Goal: Task Accomplishment & Management: Use online tool/utility

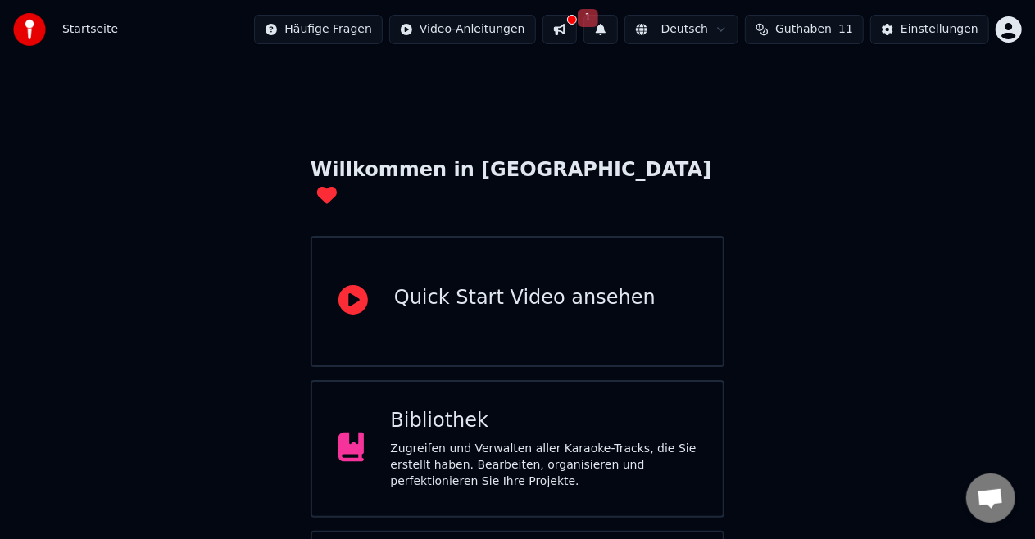
click at [164, 318] on div "Willkommen in [GEOGRAPHIC_DATA] Quick Start Video ansehen Bibliothek Zugreifen …" at bounding box center [517, 372] width 1035 height 626
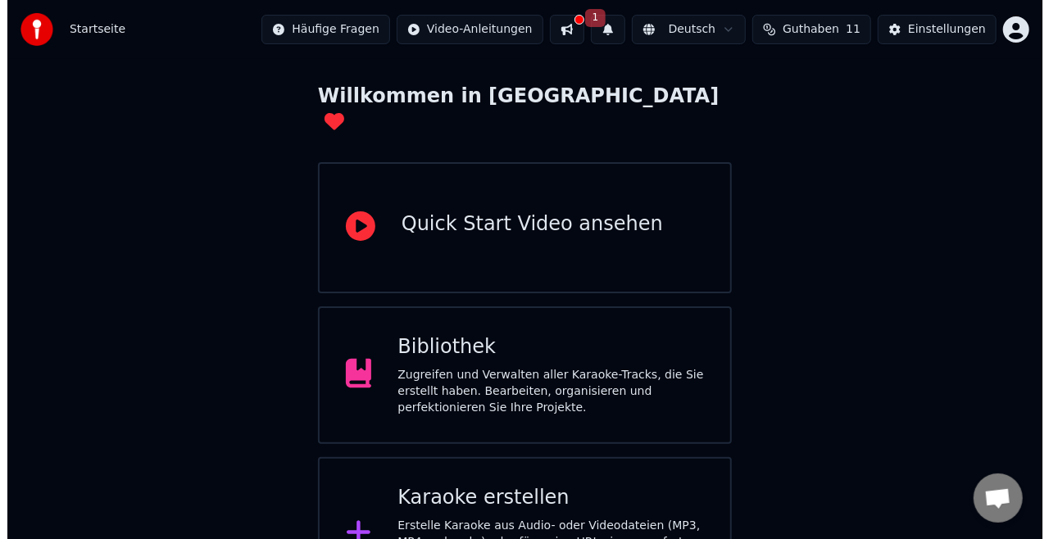
scroll to position [103, 0]
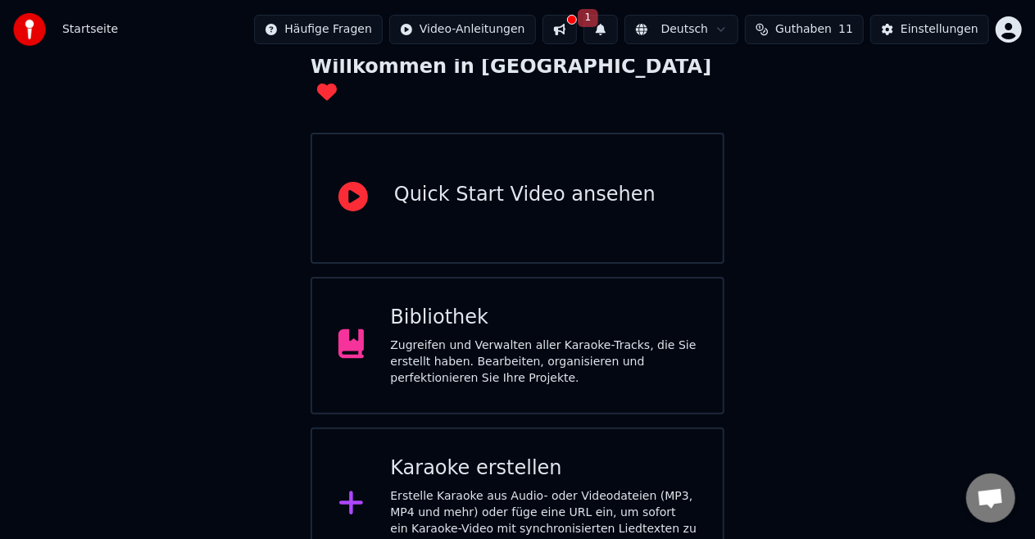
click at [491, 489] on div "Erstelle Karaoke aus Audio- oder Videodateien (MP3, MP4 und mehr) oder füge ein…" at bounding box center [543, 522] width 307 height 66
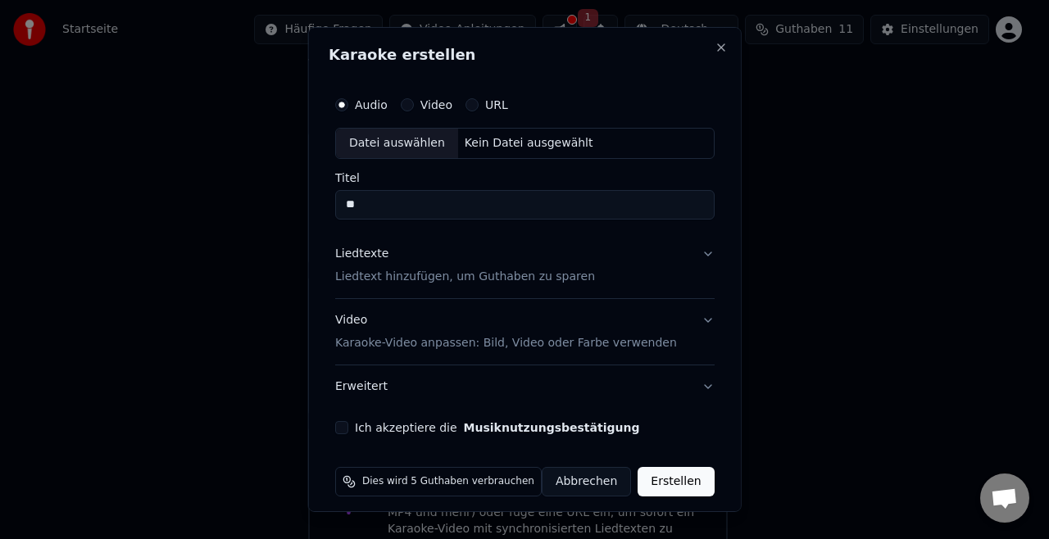
type input "*"
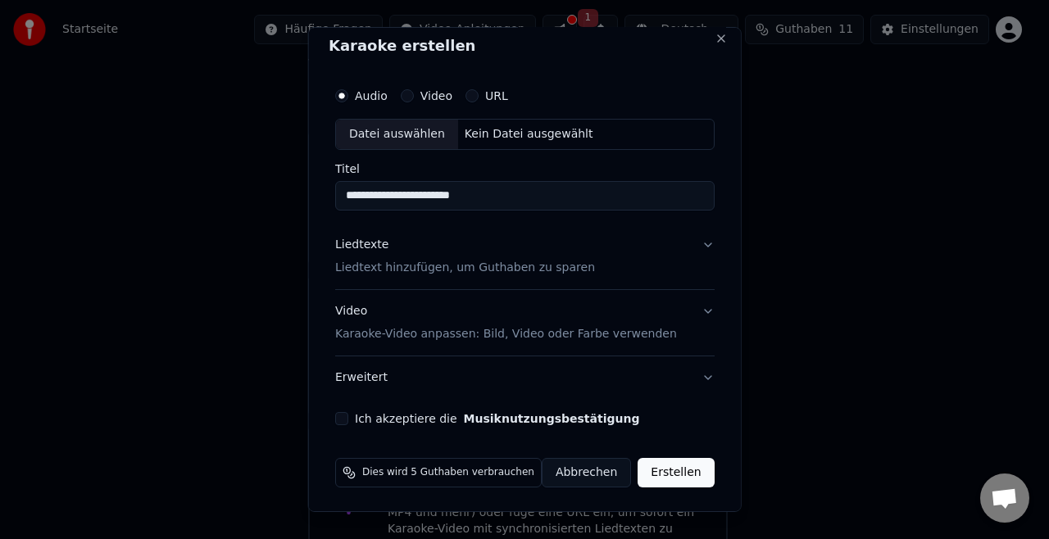
scroll to position [0, 0]
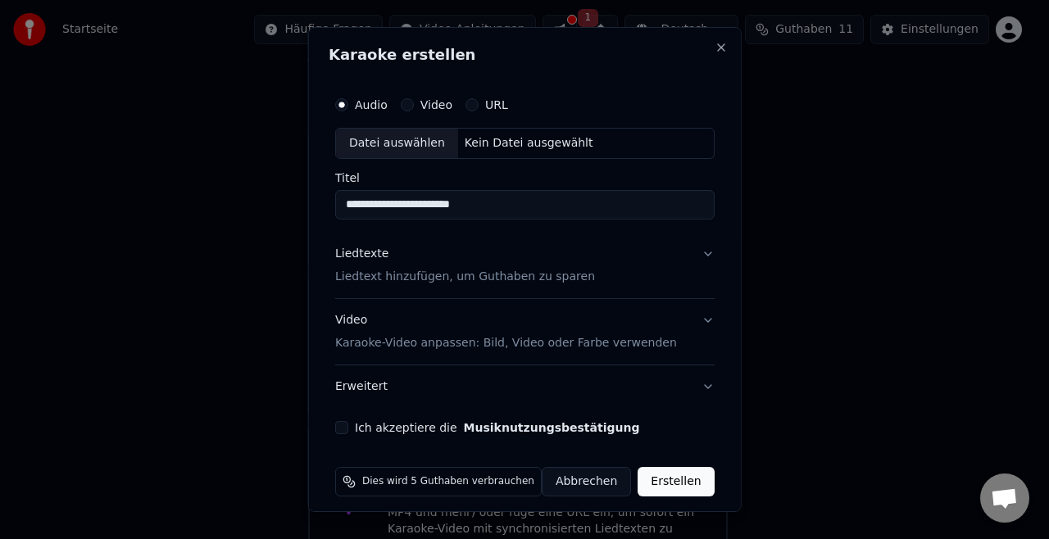
type input "**********"
click at [443, 100] on label "Video" at bounding box center [436, 104] width 32 height 11
click at [413, 100] on button "Video" at bounding box center [406, 104] width 13 height 13
click at [419, 201] on input "Titel" at bounding box center [525, 205] width 380 height 30
type input "**********"
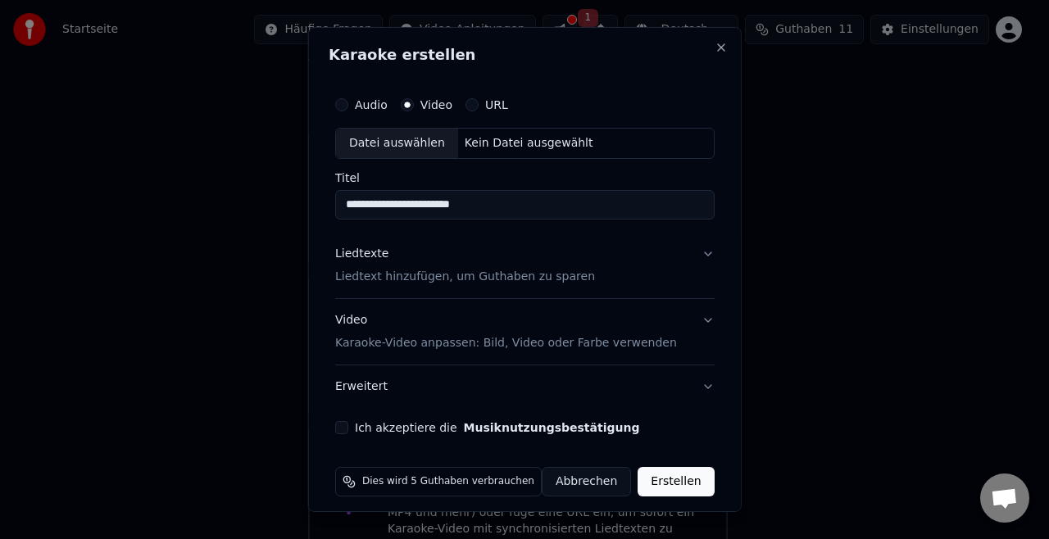
click at [425, 267] on div "Liedtexte Liedtext hinzufügen, um Guthaben zu sparen" at bounding box center [465, 265] width 260 height 39
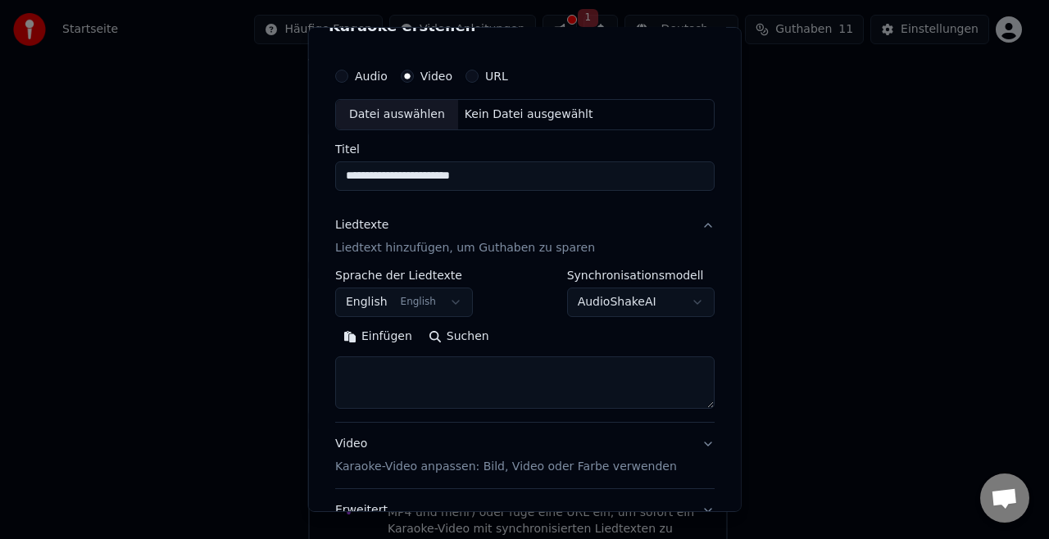
scroll to position [58, 0]
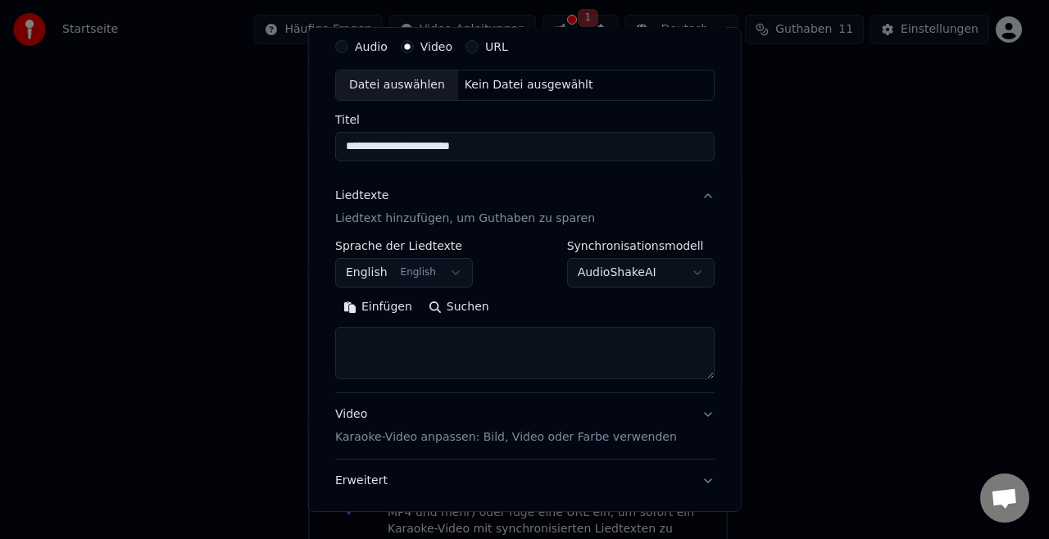
click at [443, 273] on button "English English" at bounding box center [404, 273] width 138 height 30
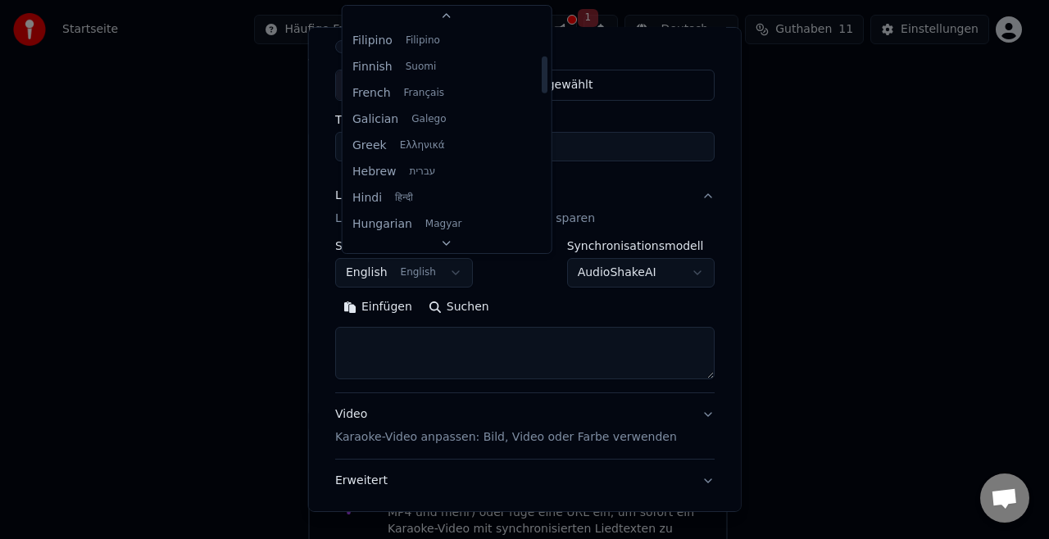
scroll to position [0, 0]
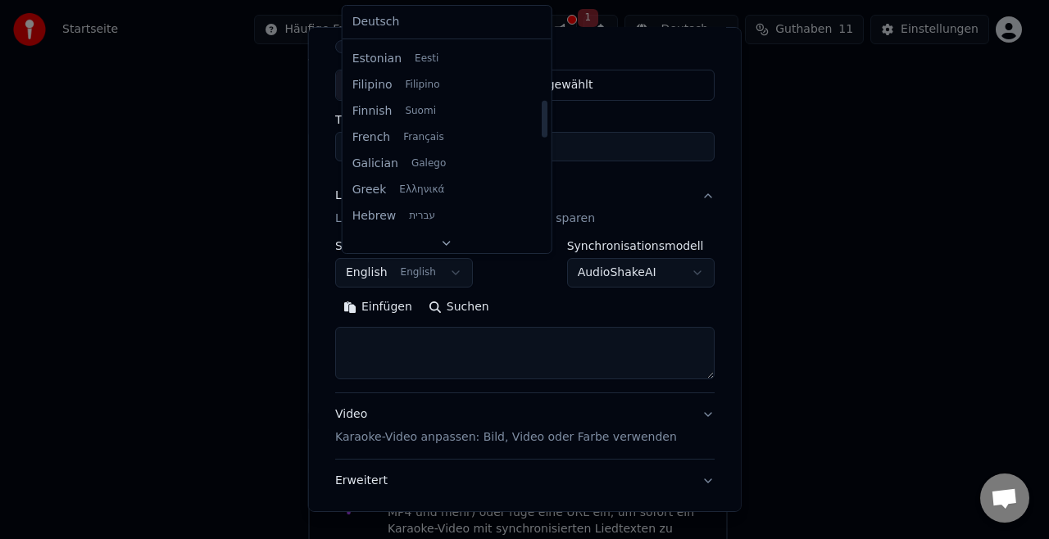
select select "**"
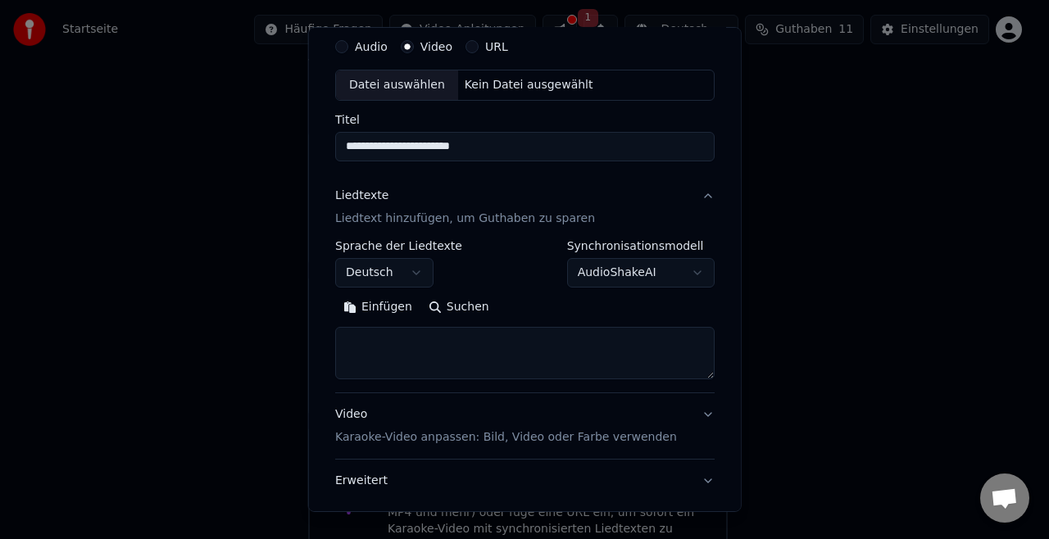
click at [637, 283] on body "**********" at bounding box center [517, 239] width 1035 height 685
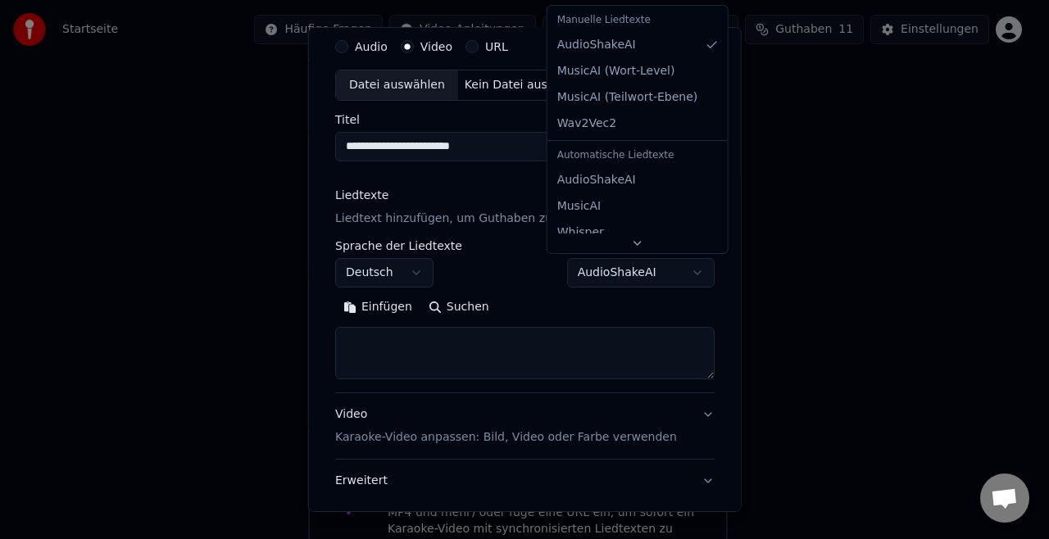
click at [443, 340] on body "**********" at bounding box center [517, 239] width 1035 height 685
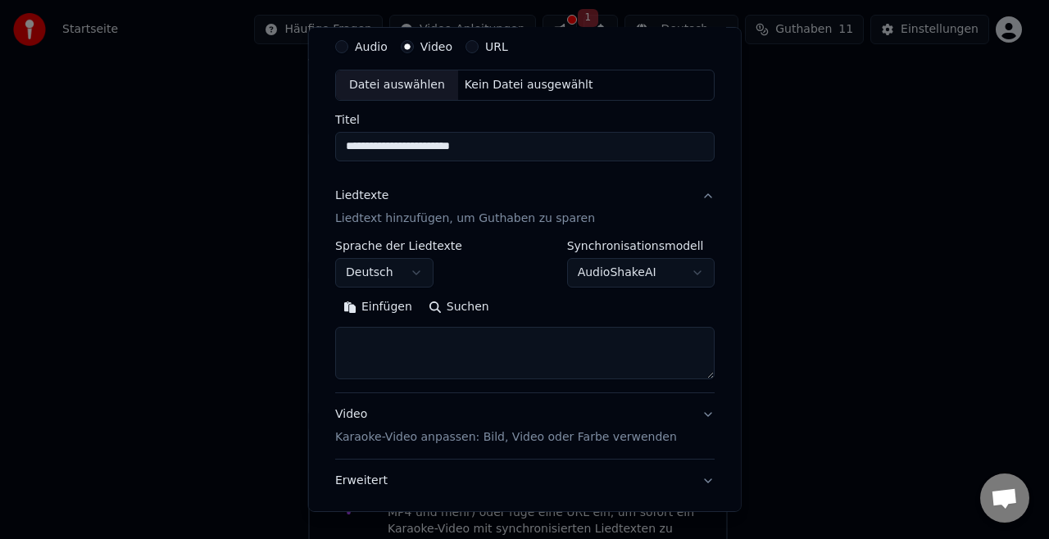
click at [443, 340] on textarea at bounding box center [525, 353] width 380 height 52
paste textarea "**********"
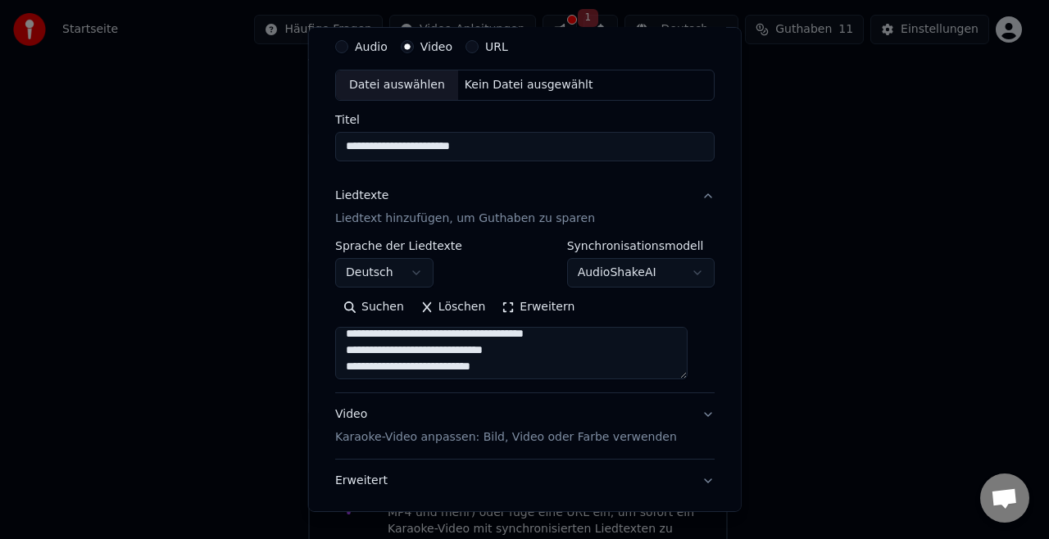
scroll to position [875, 0]
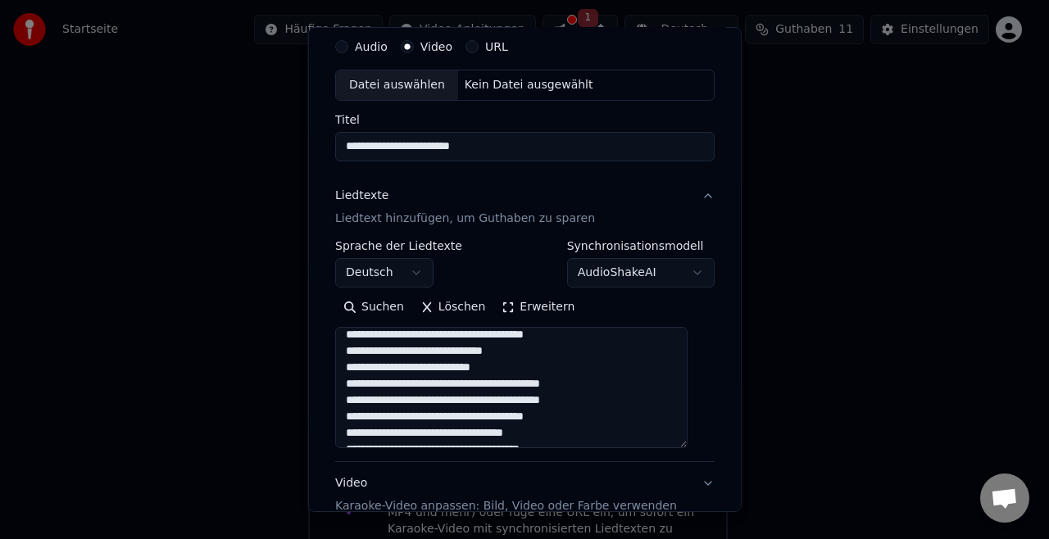
drag, startPoint x: 688, startPoint y: 375, endPoint x: 720, endPoint y: 507, distance: 136.0
click at [720, 507] on div "**********" at bounding box center [525, 269] width 434 height 485
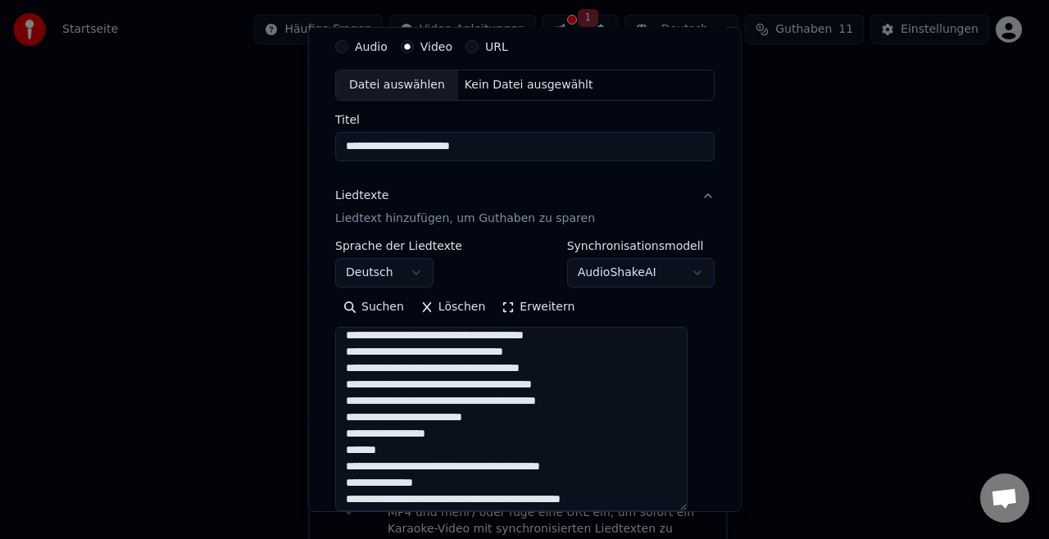
scroll to position [976, 0]
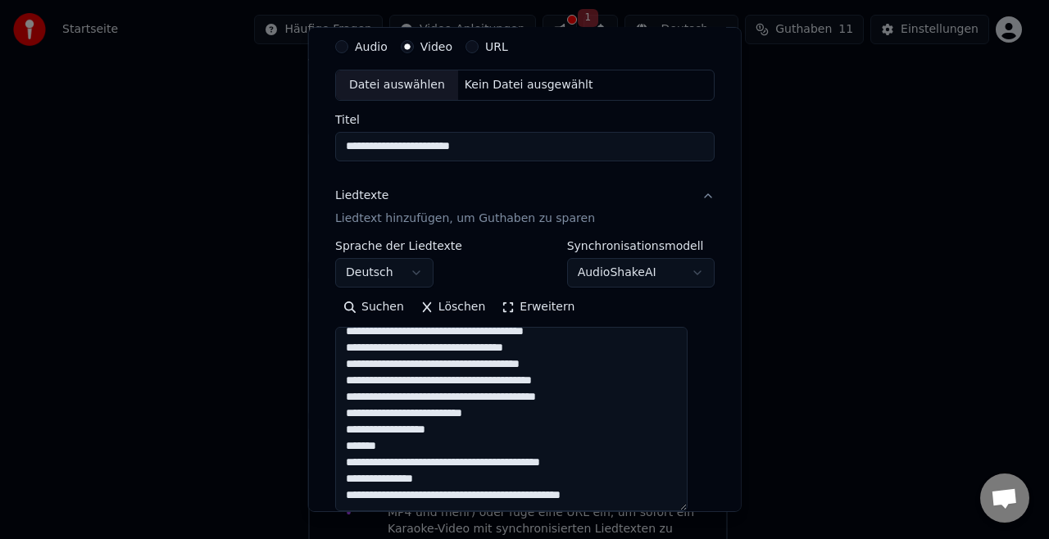
click at [482, 415] on textarea at bounding box center [511, 419] width 352 height 184
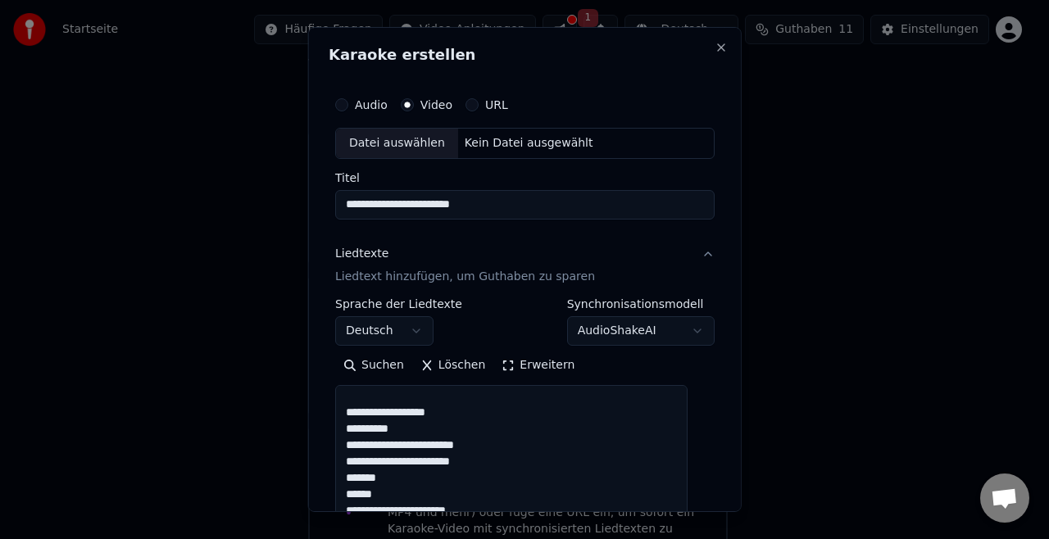
scroll to position [0, 0]
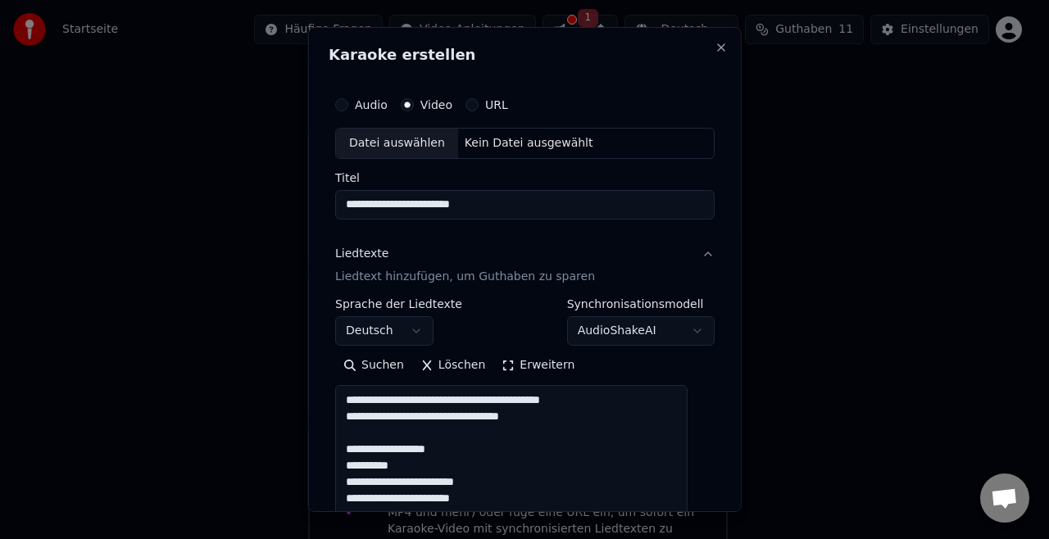
drag, startPoint x: 398, startPoint y: 398, endPoint x: 321, endPoint y: 403, distance: 77.2
click at [321, 403] on div "**********" at bounding box center [525, 269] width 434 height 485
click at [558, 397] on textarea at bounding box center [511, 477] width 352 height 184
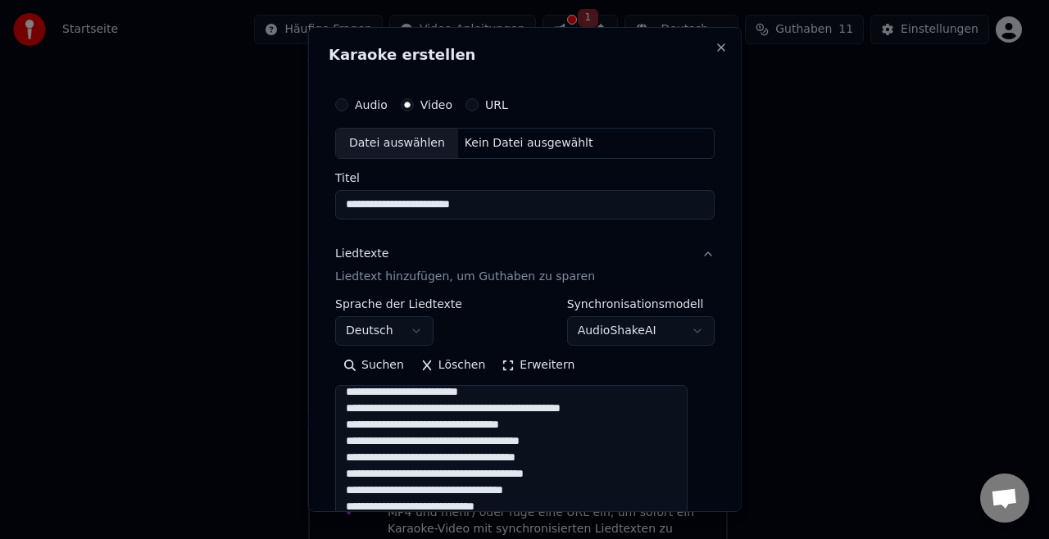
scroll to position [293, 0]
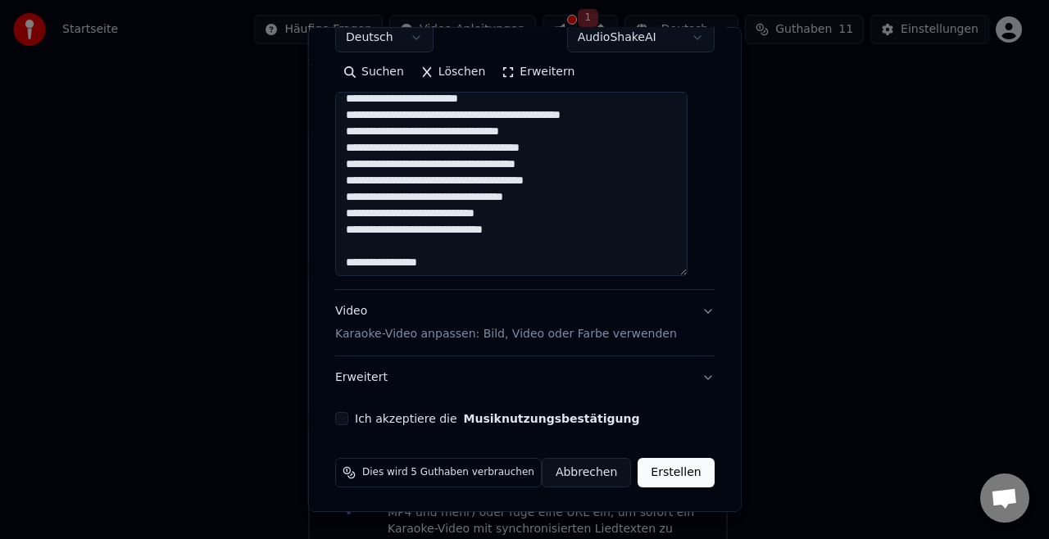
type textarea "**********"
click at [402, 327] on p "Karaoke-Video anpassen: Bild, Video oder Farbe verwenden" at bounding box center [506, 334] width 342 height 16
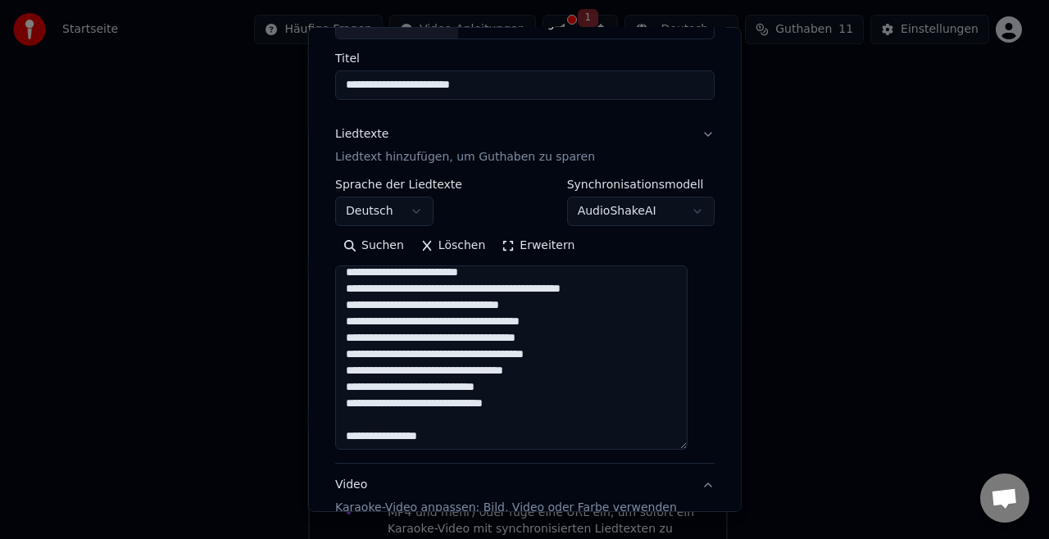
scroll to position [118, 0]
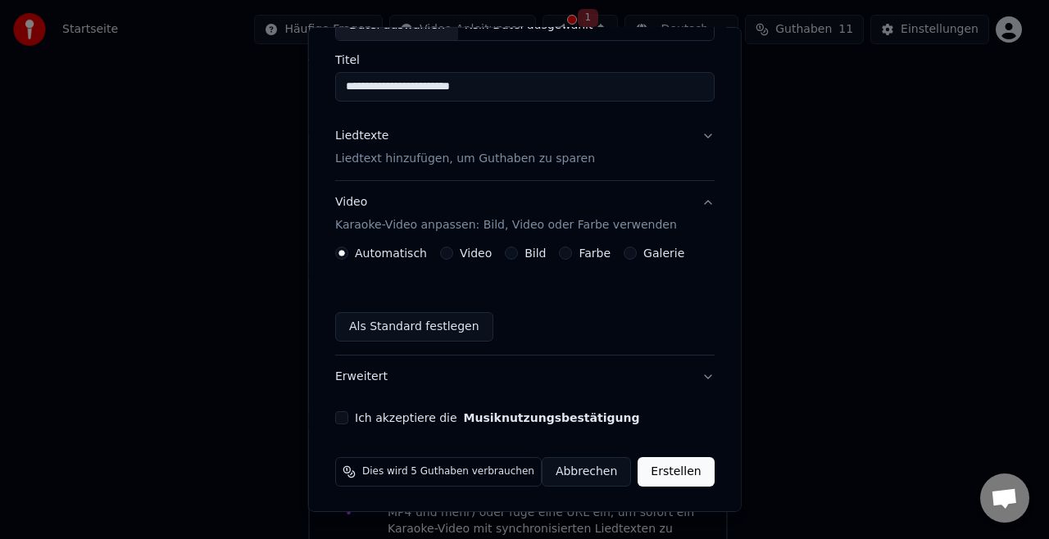
click at [514, 257] on div "Bild" at bounding box center [525, 253] width 41 height 13
click at [508, 248] on button "Bild" at bounding box center [511, 253] width 13 height 13
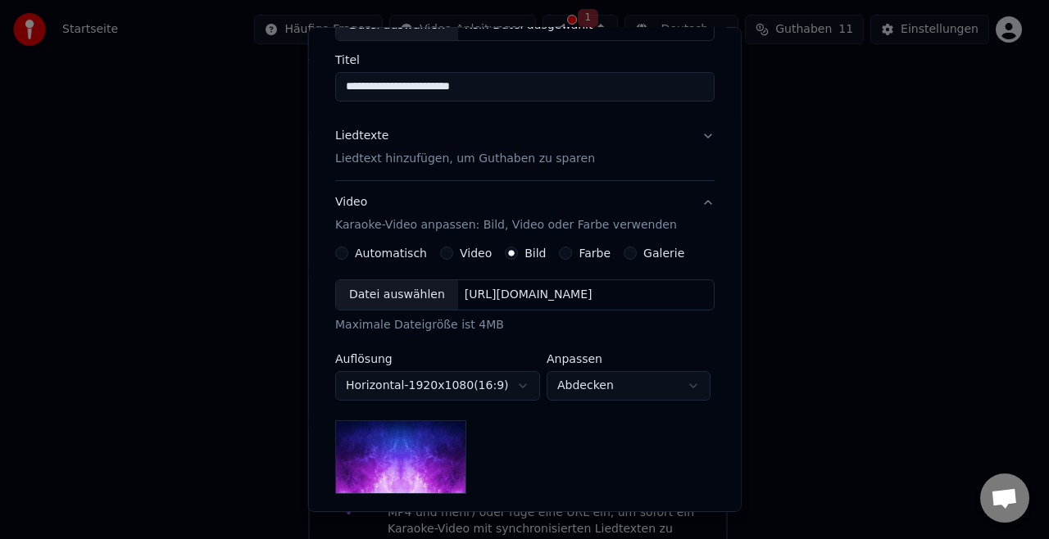
click at [382, 293] on div "Datei auswählen" at bounding box center [397, 295] width 122 height 30
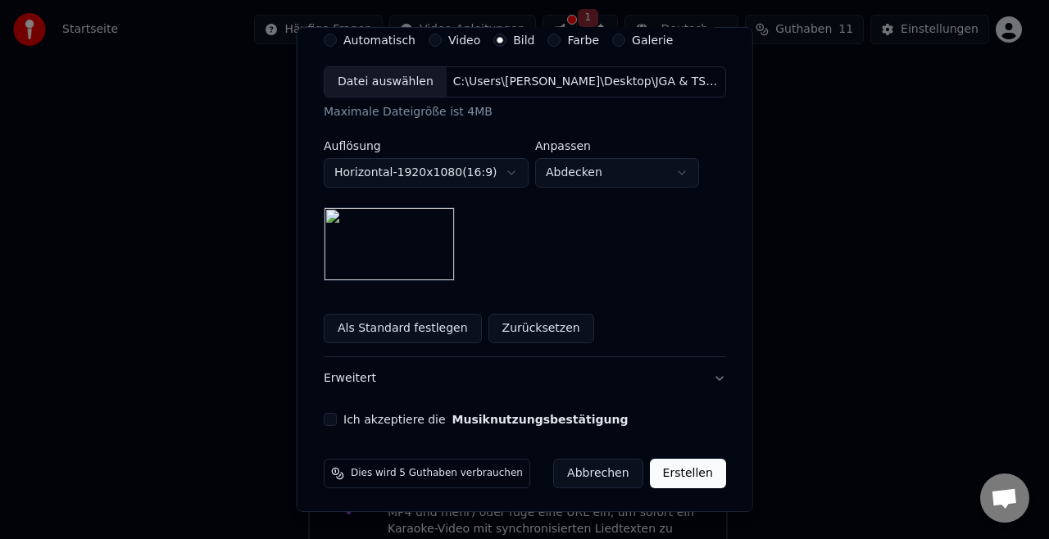
scroll to position [331, 0]
click at [334, 415] on button "Ich akzeptiere die Musiknutzungsbestätigung" at bounding box center [330, 419] width 13 height 13
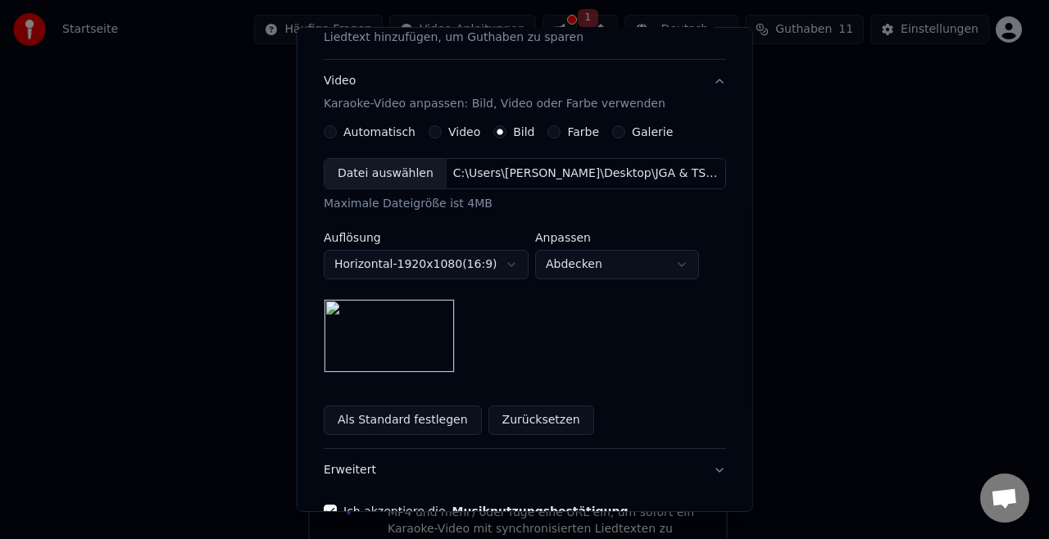
scroll to position [226, 0]
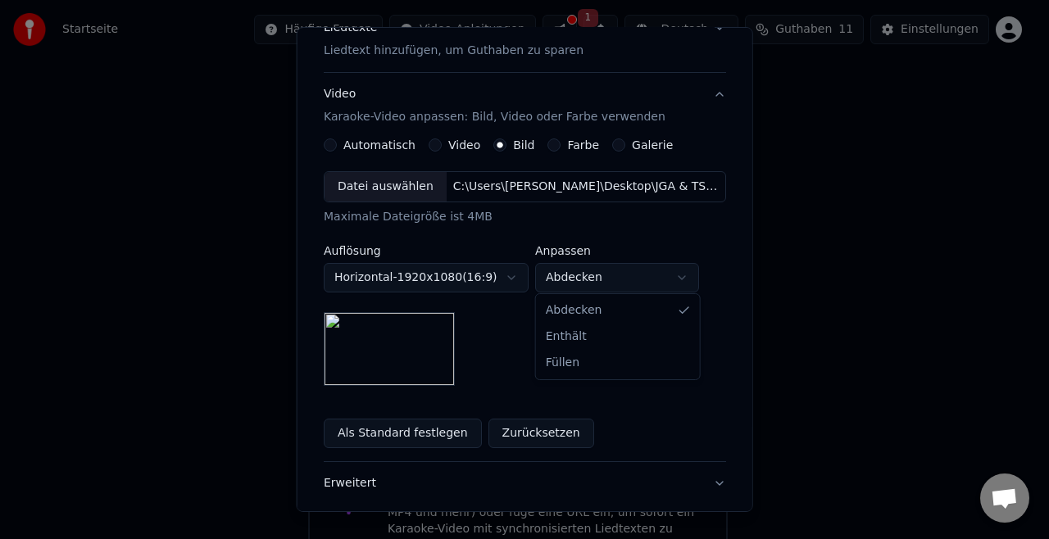
click at [568, 277] on body "**********" at bounding box center [517, 239] width 1035 height 685
click at [606, 277] on body "**********" at bounding box center [517, 239] width 1035 height 685
click at [606, 278] on body "**********" at bounding box center [517, 239] width 1035 height 685
select select "*****"
click at [495, 274] on body "**********" at bounding box center [517, 239] width 1035 height 685
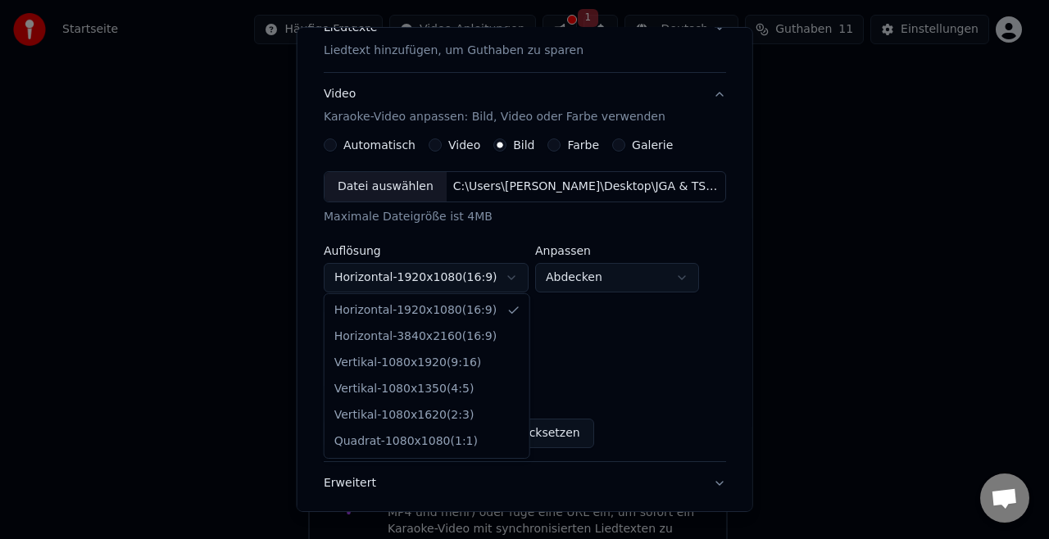
click at [567, 330] on body "**********" at bounding box center [517, 239] width 1035 height 685
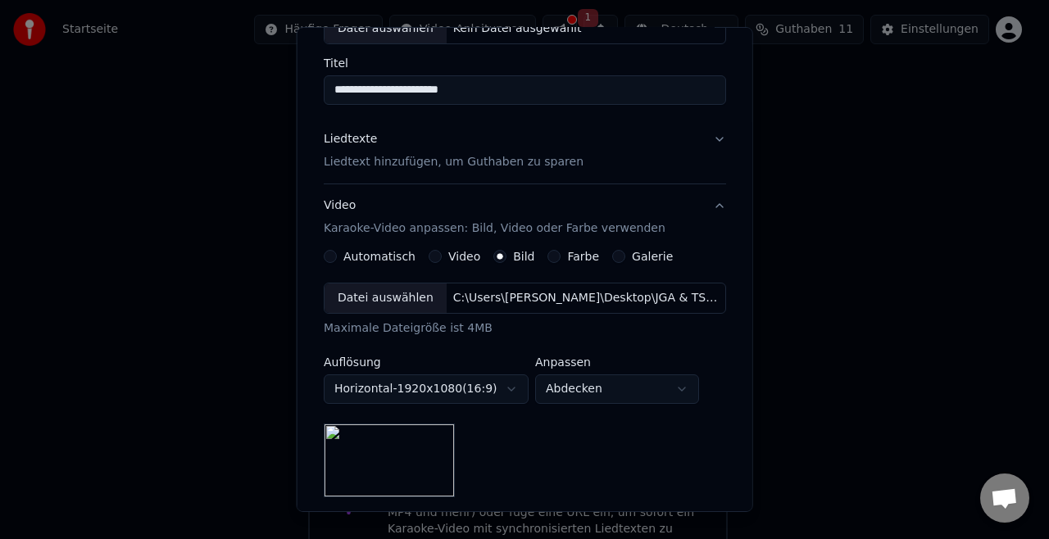
scroll to position [113, 0]
click at [612, 252] on div "Galerie" at bounding box center [642, 258] width 61 height 13
click at [612, 261] on button "Galerie" at bounding box center [618, 258] width 13 height 13
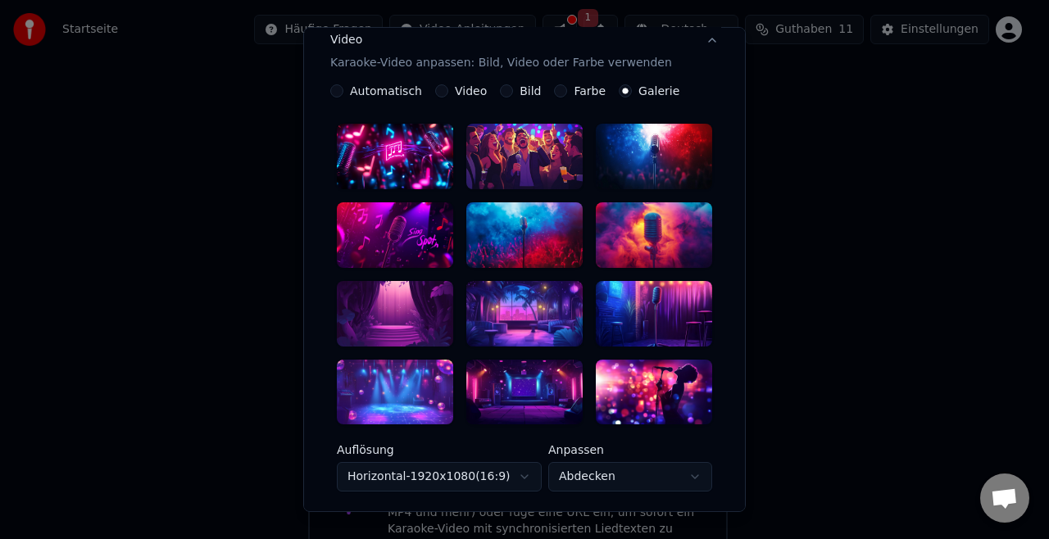
scroll to position [275, 0]
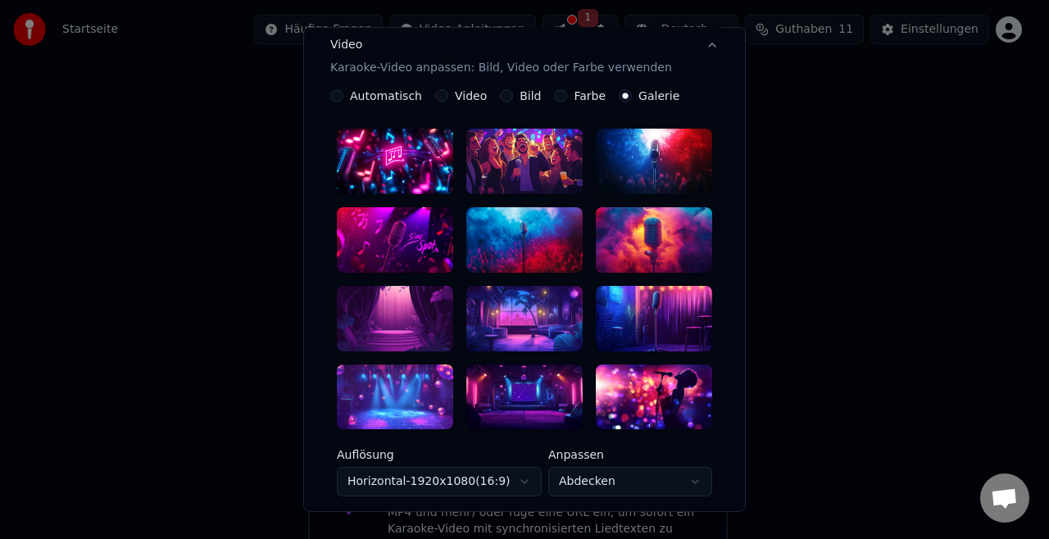
click at [500, 97] on div "Bild" at bounding box center [520, 95] width 41 height 13
click at [500, 93] on button "Bild" at bounding box center [506, 95] width 13 height 13
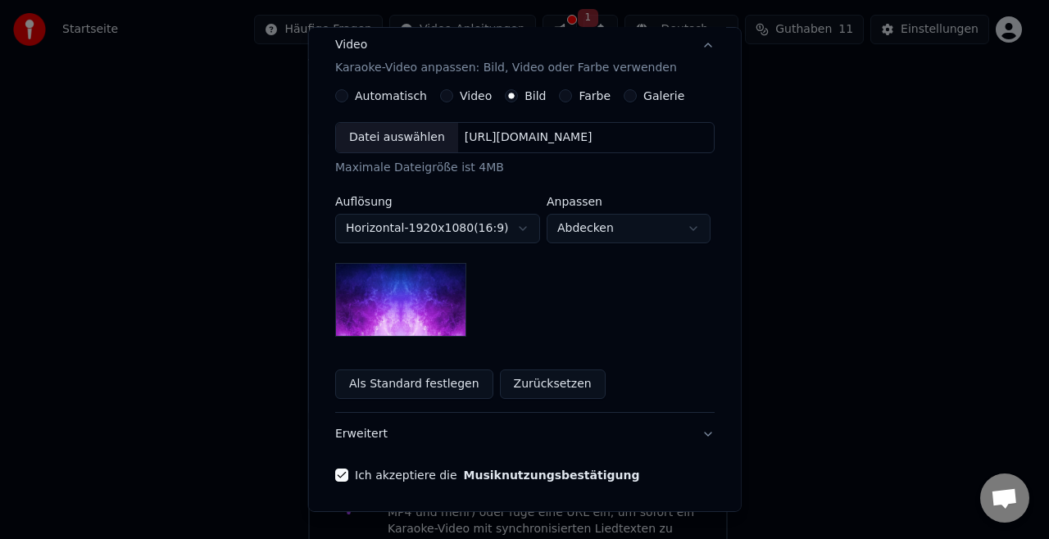
click at [460, 93] on label "Video" at bounding box center [476, 95] width 32 height 11
click at [445, 93] on button "Video" at bounding box center [446, 95] width 13 height 13
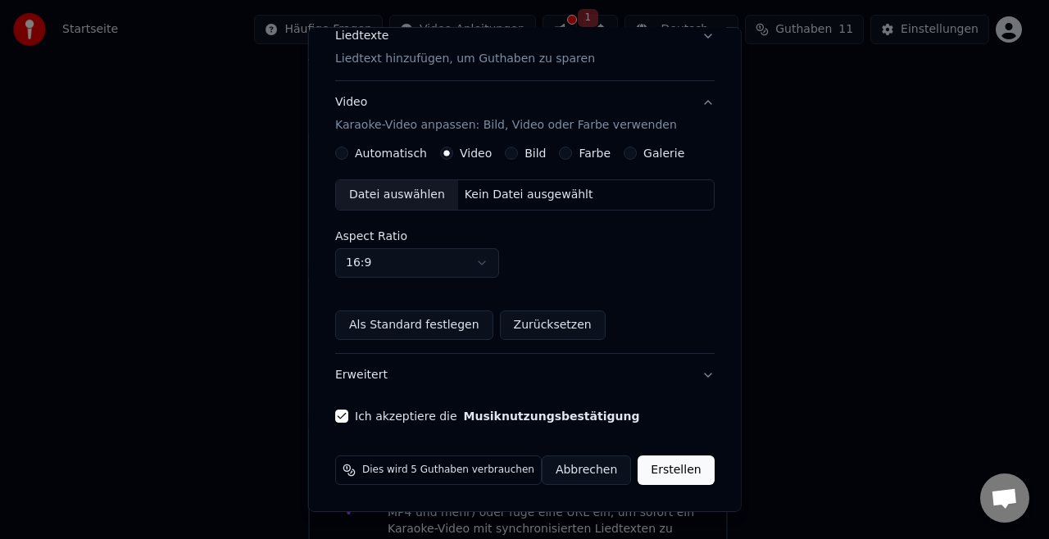
scroll to position [216, 0]
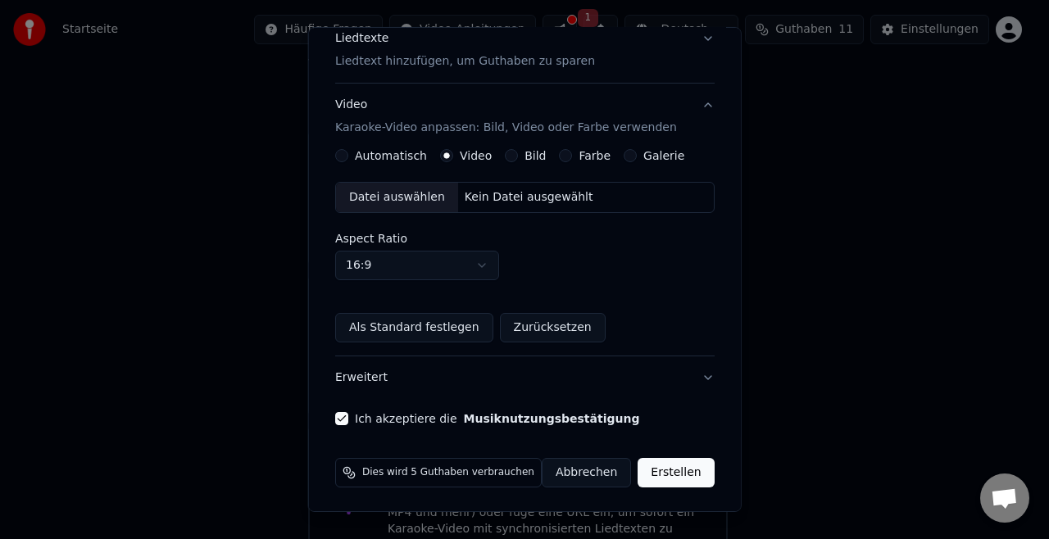
click at [528, 150] on label "Bild" at bounding box center [535, 155] width 21 height 11
click at [518, 149] on button "Bild" at bounding box center [511, 155] width 13 height 13
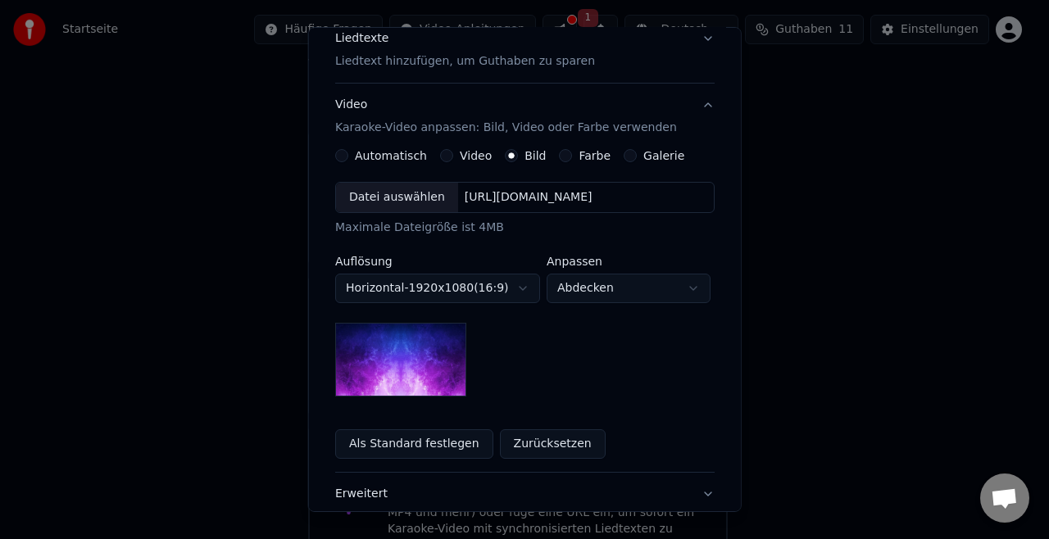
click at [361, 198] on div "Datei auswählen" at bounding box center [397, 198] width 122 height 30
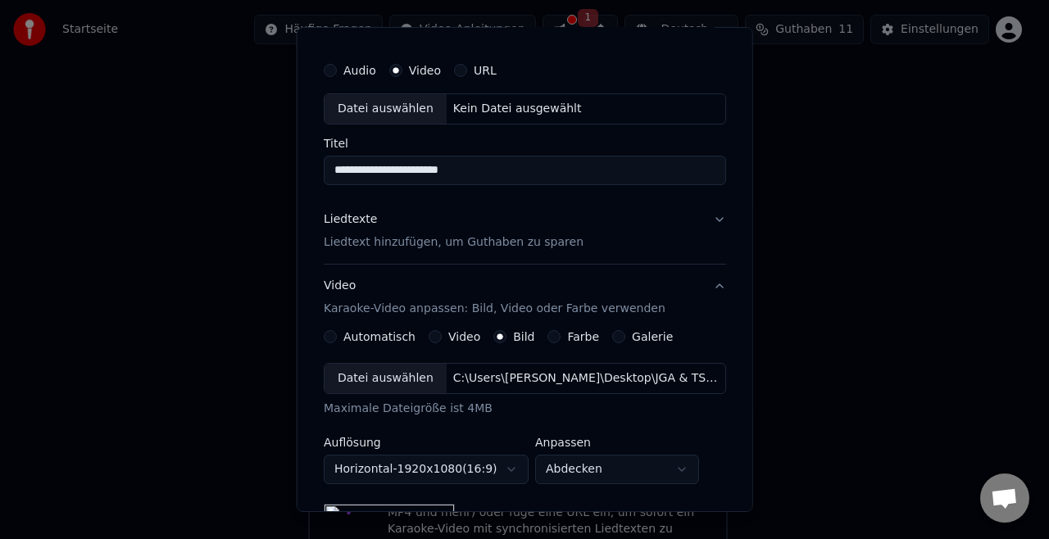
scroll to position [12, 0]
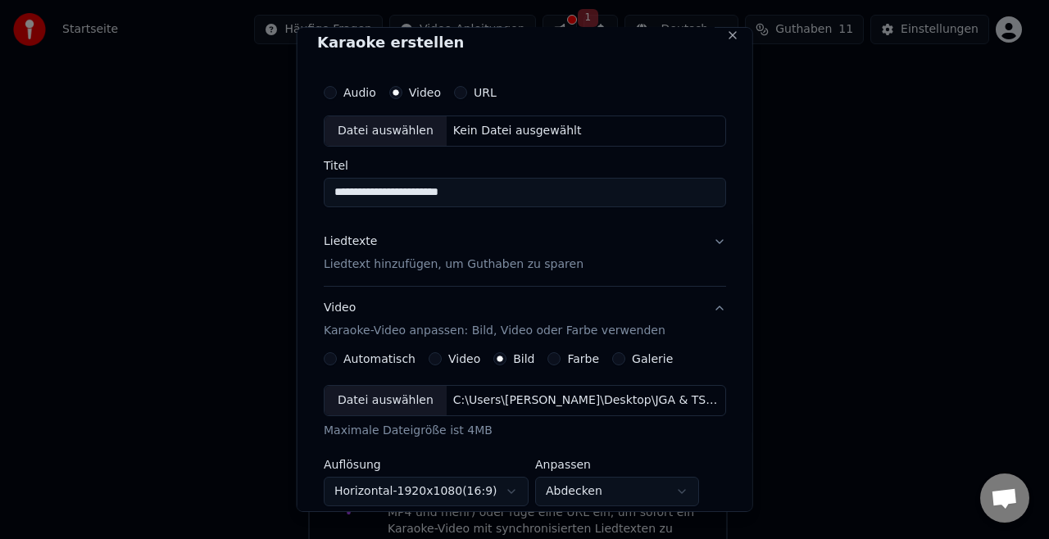
click at [511, 270] on p "Liedtext hinzufügen, um Guthaben zu sparen" at bounding box center [454, 265] width 260 height 16
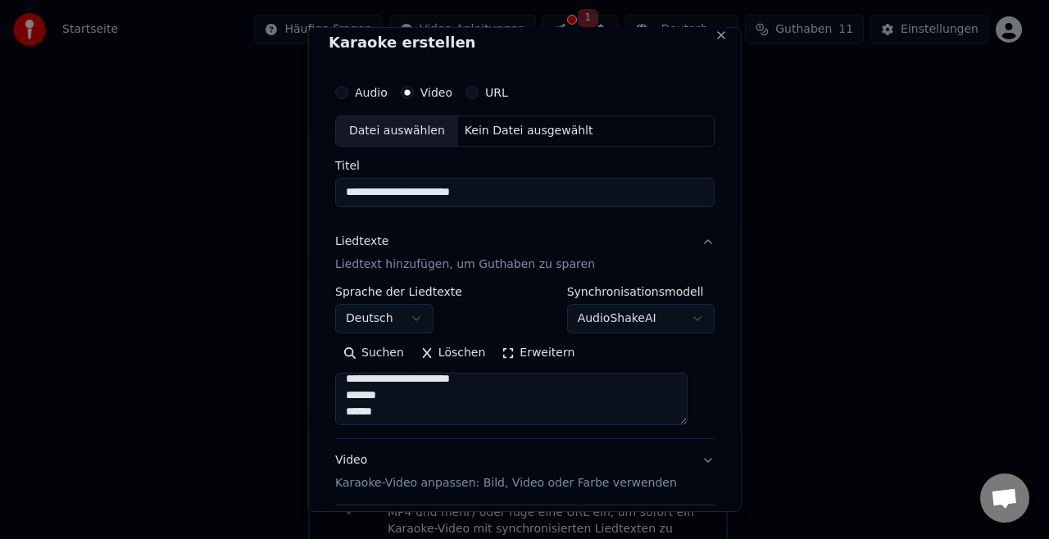
scroll to position [161, 0]
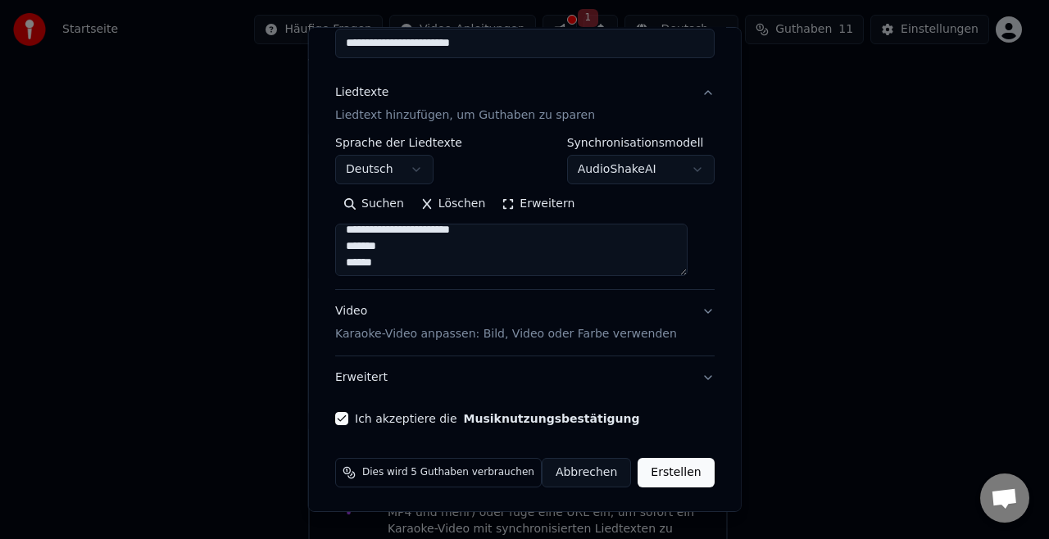
click at [660, 467] on button "Erstellen" at bounding box center [676, 473] width 76 height 30
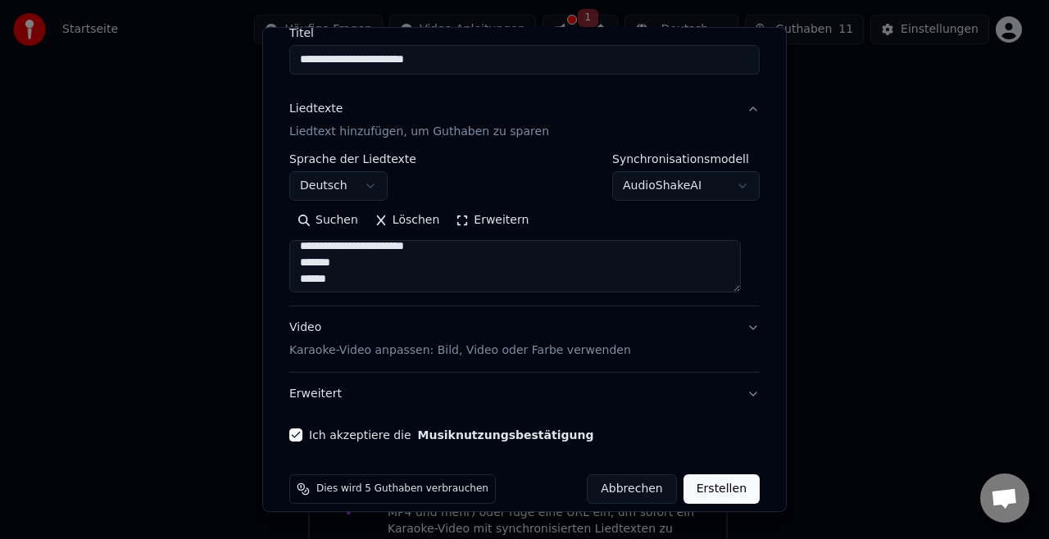
scroll to position [0, 0]
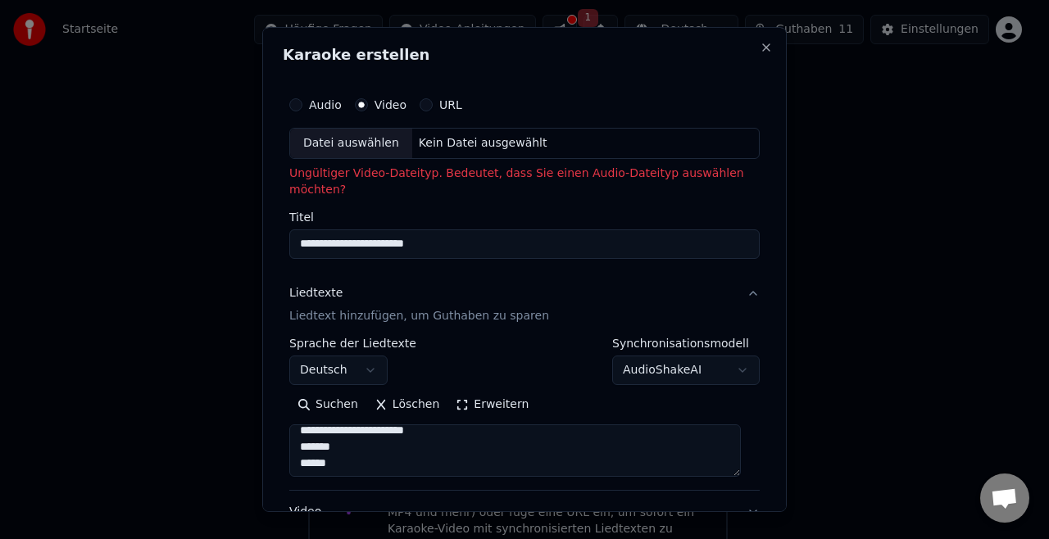
click at [334, 134] on div "Datei auswählen" at bounding box center [351, 144] width 122 height 30
type input "**********"
click at [302, 107] on button "Audio" at bounding box center [295, 104] width 13 height 13
click at [343, 140] on div "Datei auswählen" at bounding box center [351, 144] width 122 height 30
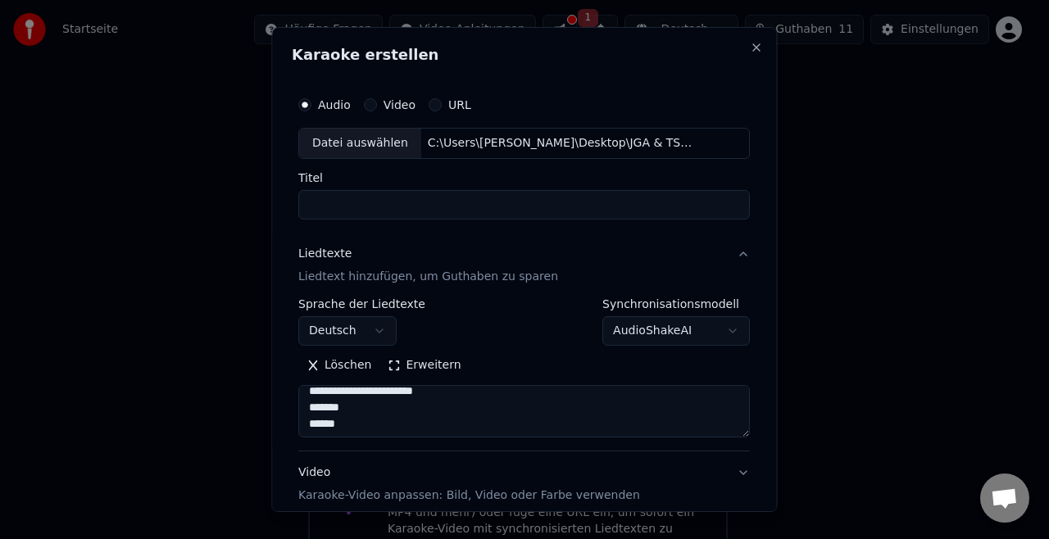
type input "**********"
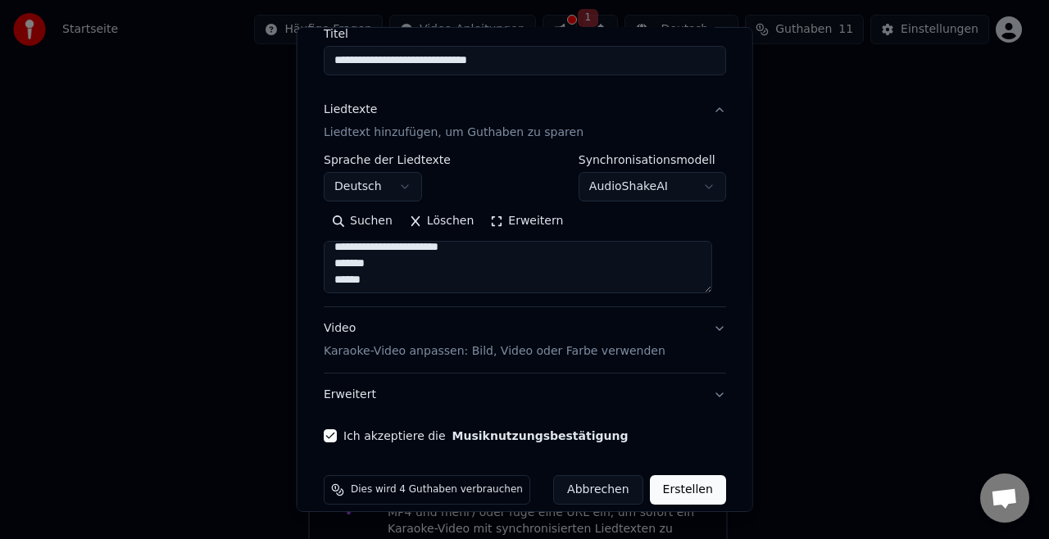
scroll to position [161, 0]
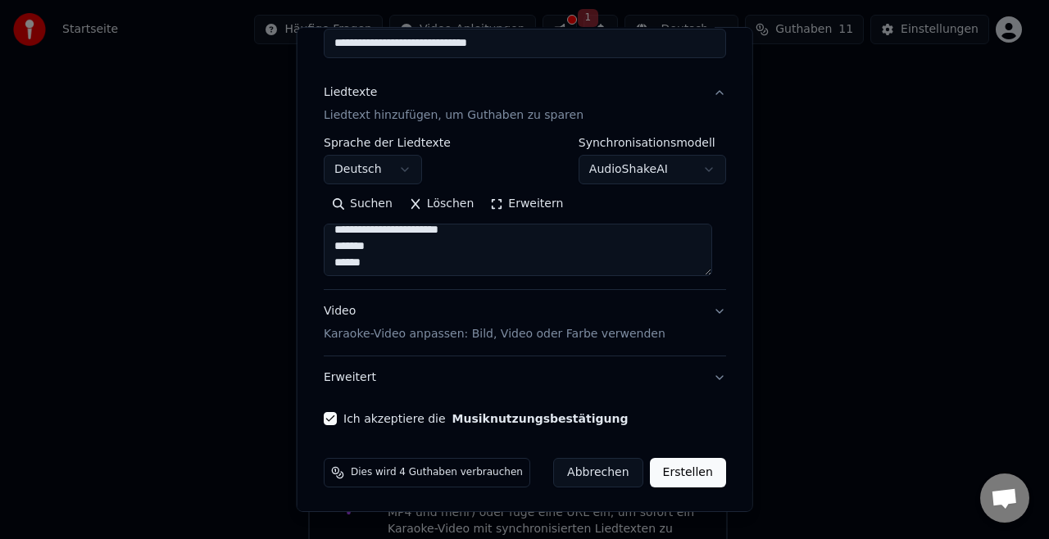
click at [701, 335] on button "Video Karaoke-Video anpassen: Bild, Video oder Farbe verwenden" at bounding box center [525, 323] width 402 height 66
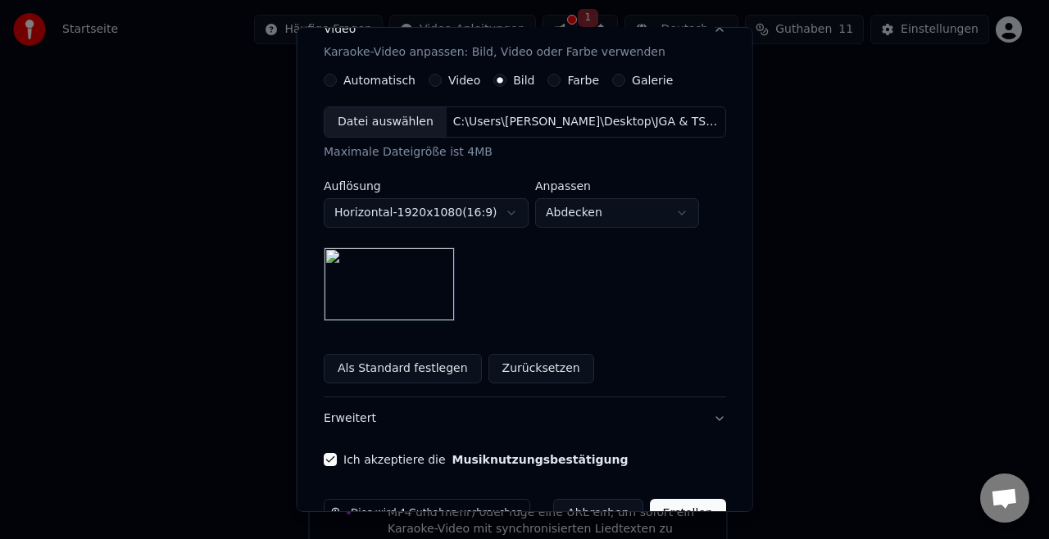
scroll to position [331, 0]
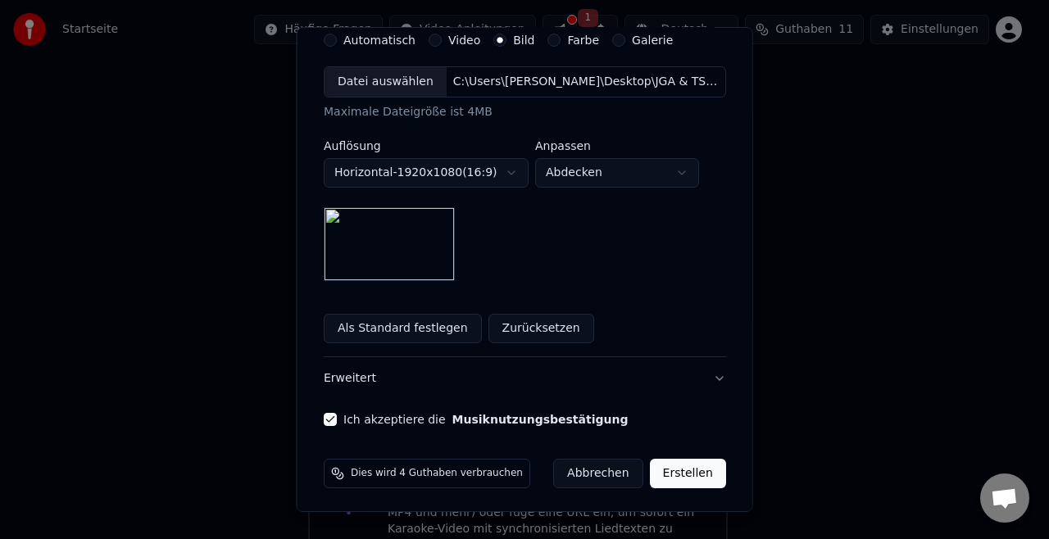
click at [677, 460] on button "Erstellen" at bounding box center [687, 474] width 76 height 30
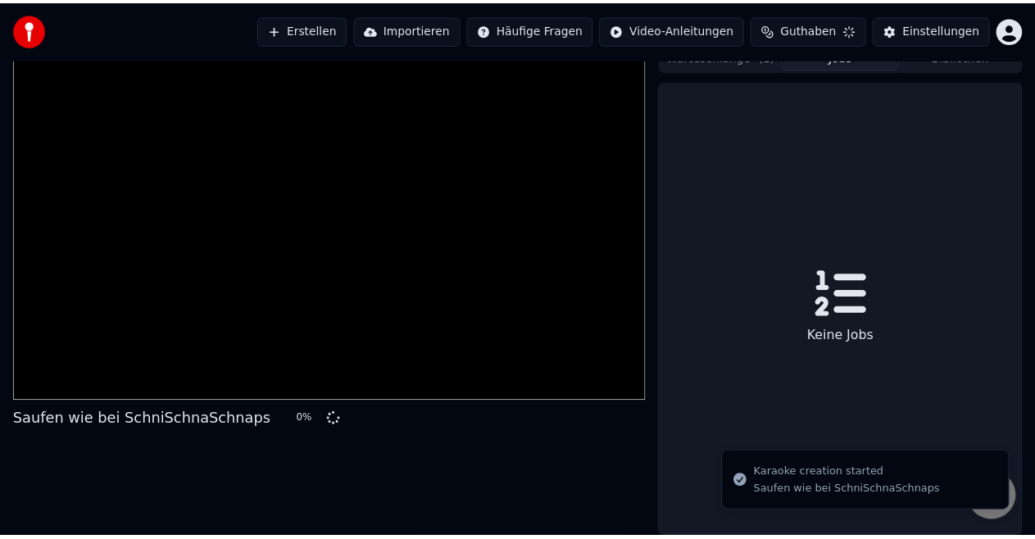
scroll to position [25, 0]
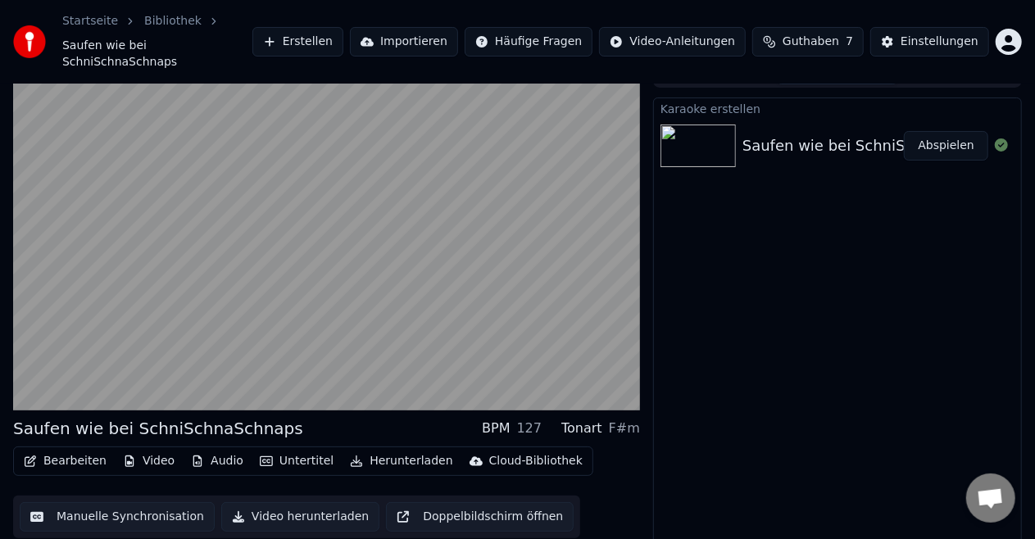
click at [611, 479] on div "Bearbeiten Video Audio Untertitel Herunterladen Cloud-Bibliothek Manuelle Synch…" at bounding box center [326, 493] width 627 height 92
click at [203, 451] on button "Audio" at bounding box center [217, 461] width 66 height 23
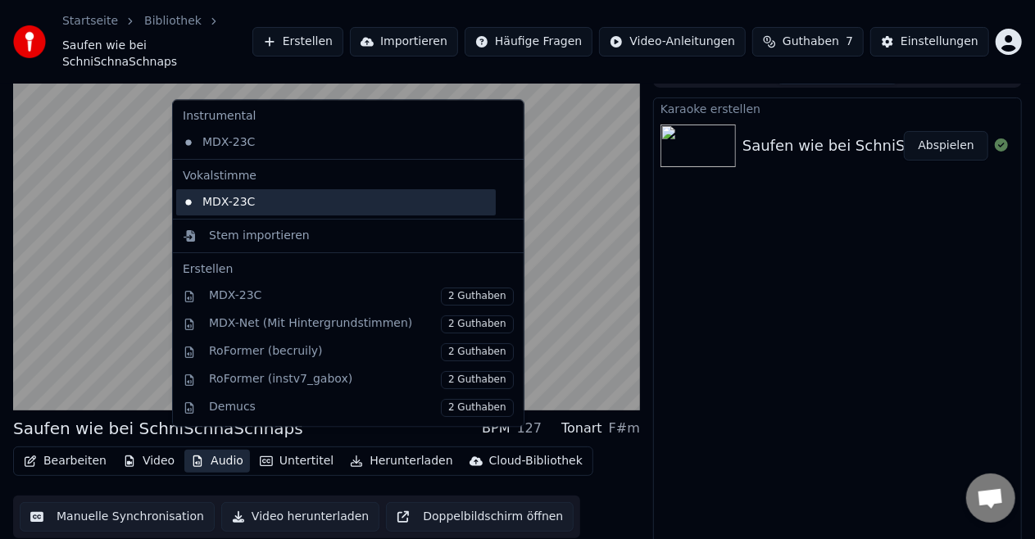
click at [237, 201] on div "MDX-23C" at bounding box center [336, 202] width 320 height 26
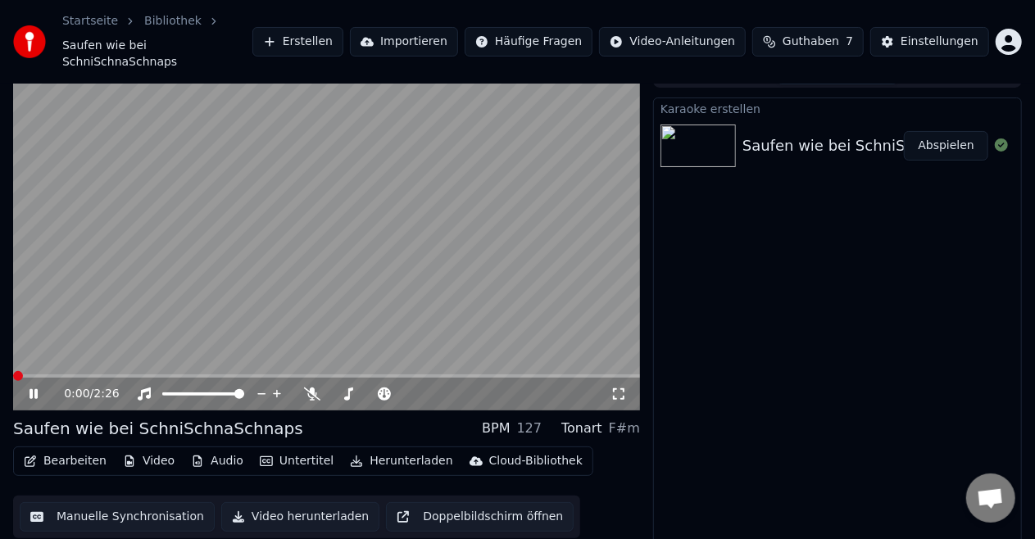
click at [13, 371] on span at bounding box center [18, 376] width 10 height 10
click at [304, 388] on icon at bounding box center [312, 394] width 16 height 13
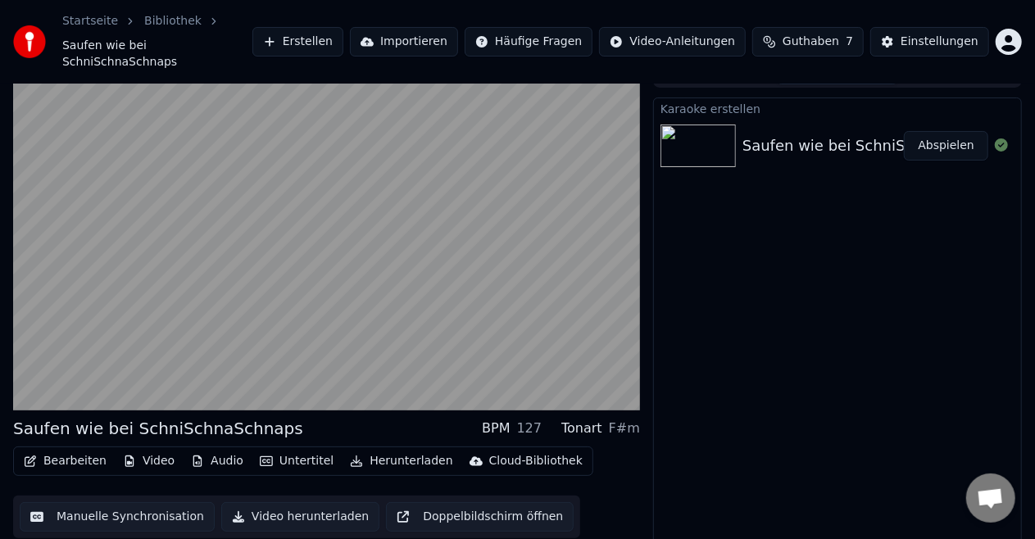
click at [631, 419] on div "F#m" at bounding box center [624, 429] width 31 height 20
click at [218, 457] on div "Bearbeiten Video Audio Untertitel Herunterladen Cloud-Bibliothek" at bounding box center [303, 462] width 580 height 30
click at [213, 450] on button "Audio" at bounding box center [217, 461] width 66 height 23
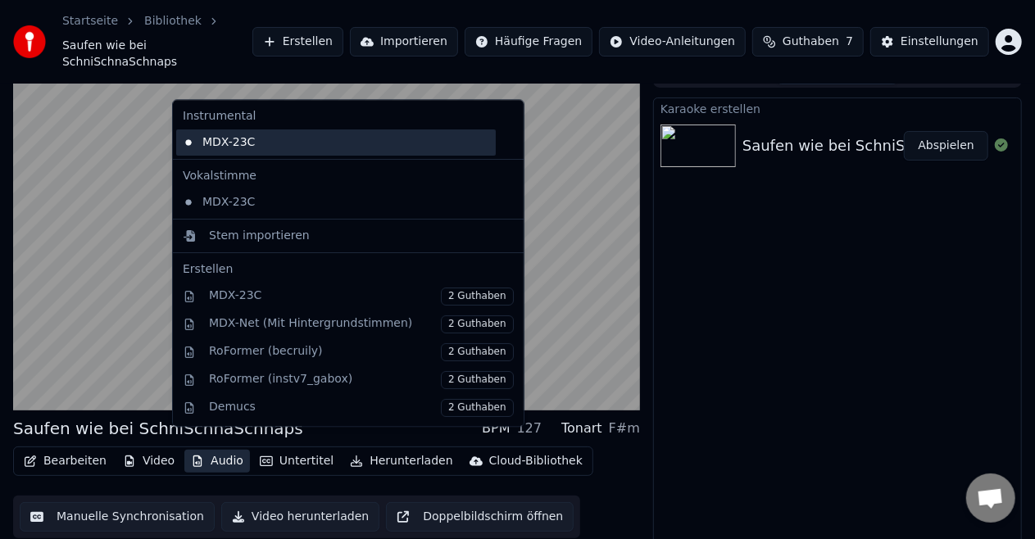
click at [252, 146] on div "MDX-23C" at bounding box center [336, 143] width 320 height 26
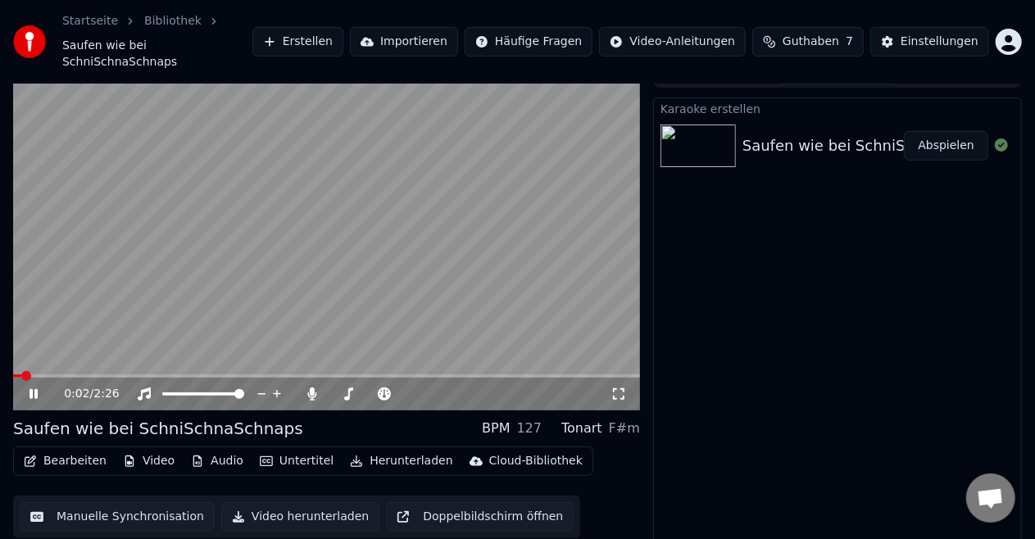
click at [21, 371] on span at bounding box center [26, 376] width 10 height 10
click at [28, 388] on icon at bounding box center [45, 394] width 38 height 13
click at [13, 371] on span at bounding box center [18, 376] width 10 height 10
click at [21, 386] on div "0:00 / 2:26" at bounding box center [327, 394] width 614 height 16
click at [26, 388] on icon at bounding box center [45, 394] width 38 height 13
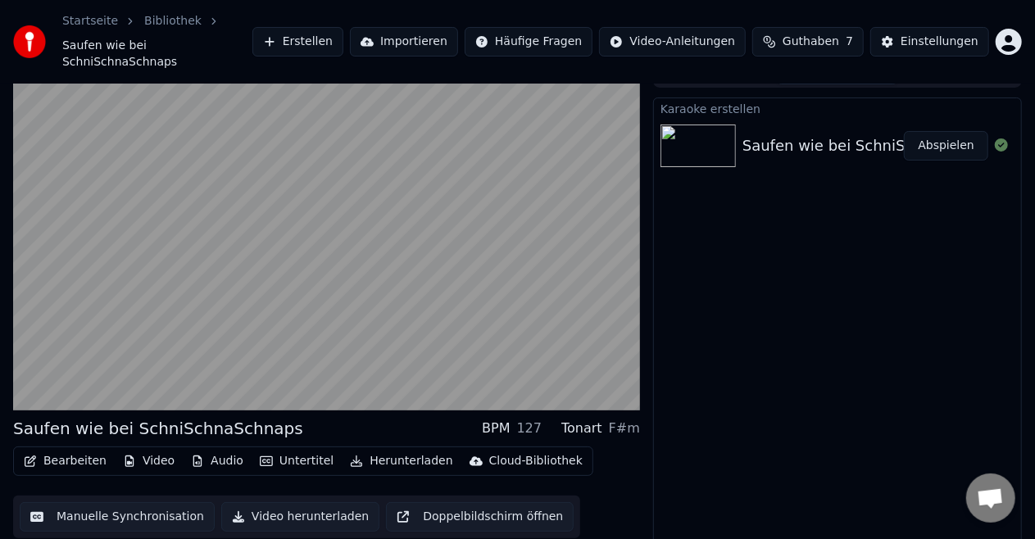
scroll to position [24, 0]
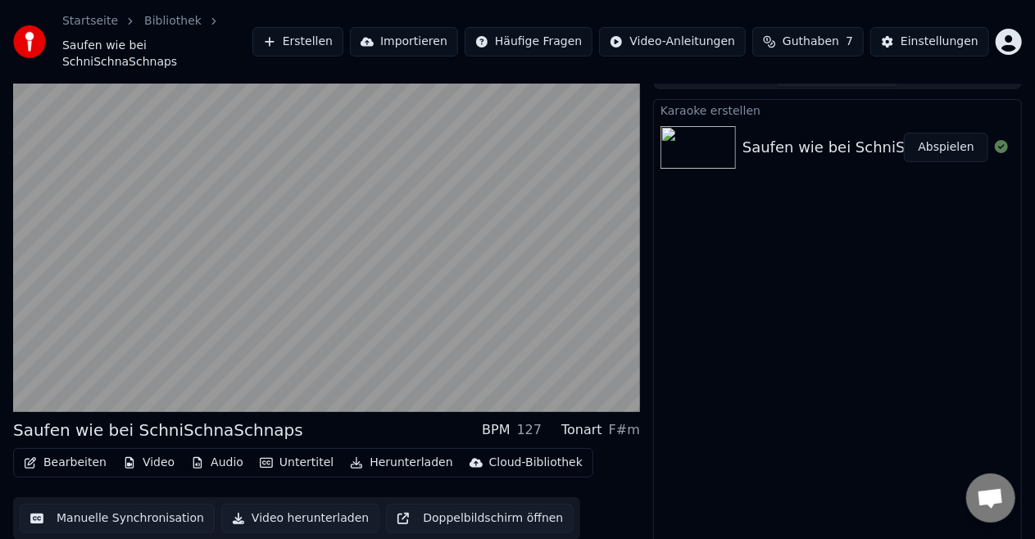
click at [543, 421] on div "127" at bounding box center [529, 430] width 25 height 20
click at [510, 420] on div "BPM" at bounding box center [496, 430] width 28 height 20
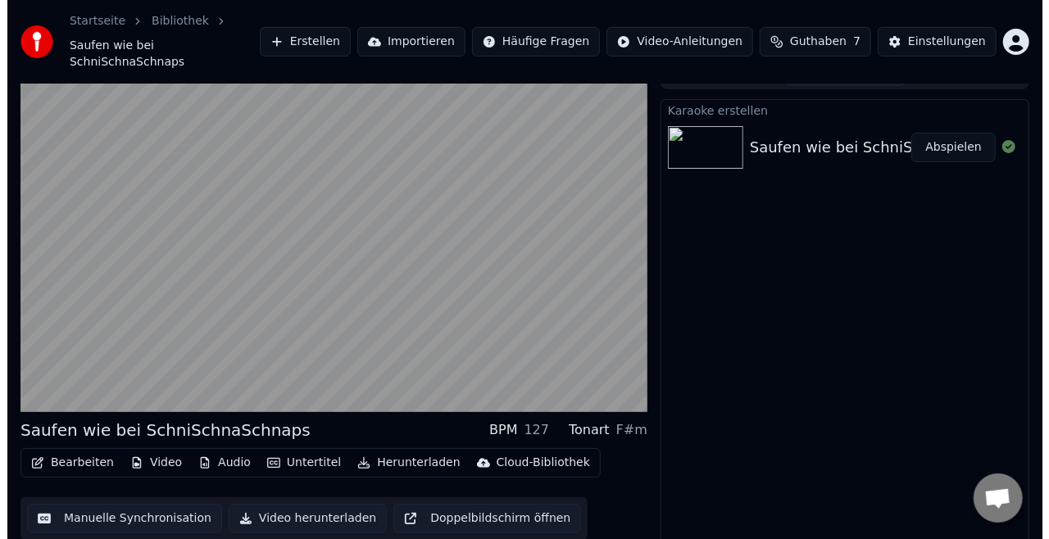
scroll to position [25, 0]
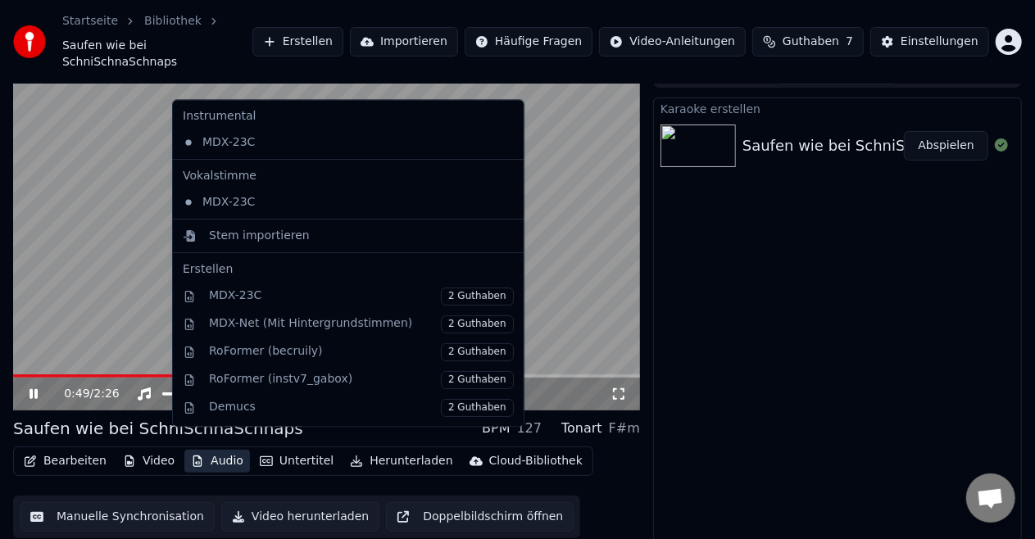
click at [208, 450] on button "Audio" at bounding box center [217, 461] width 66 height 23
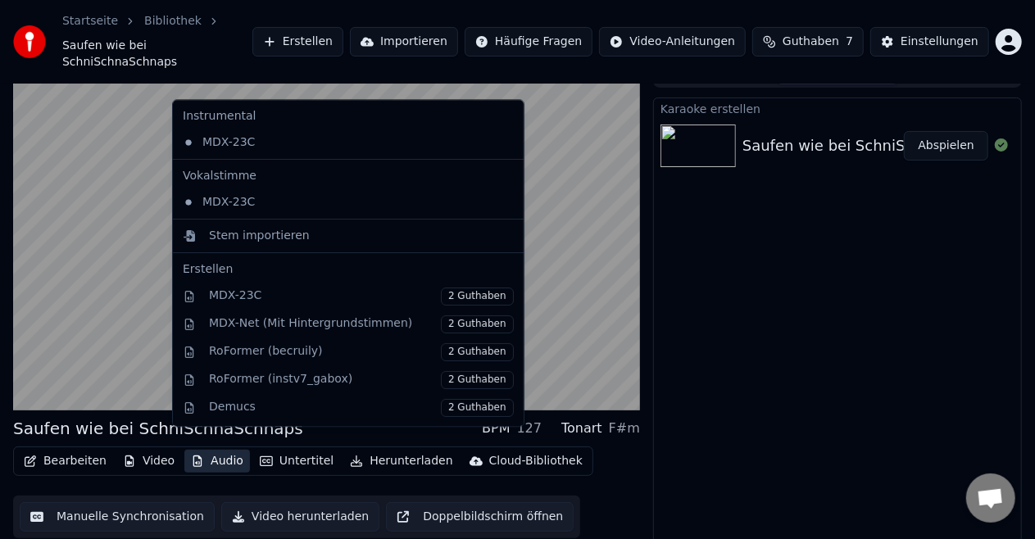
click at [613, 457] on div "Bearbeiten Video Audio Untertitel Herunterladen Cloud-Bibliothek Manuelle Synch…" at bounding box center [326, 493] width 627 height 92
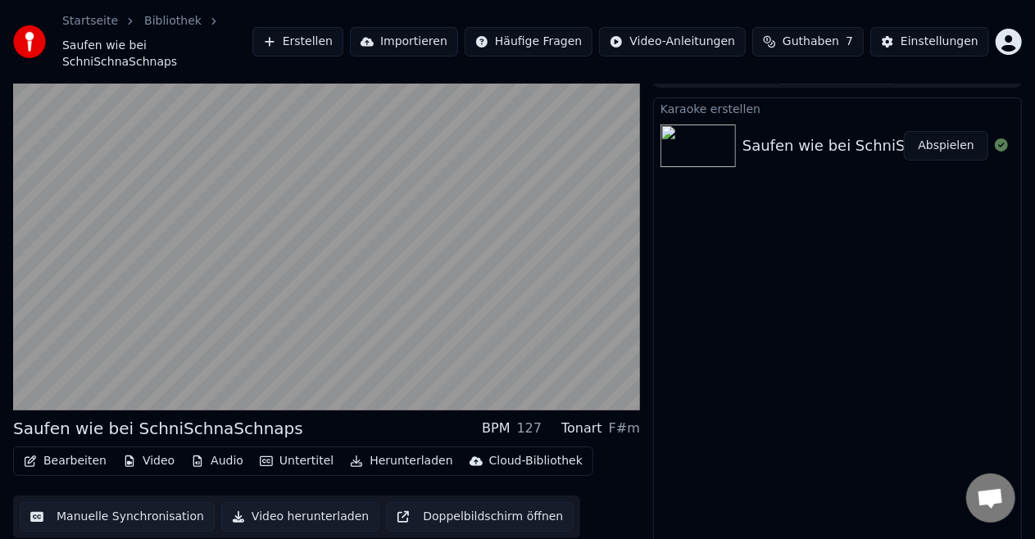
click at [451, 507] on button "Doppelbildschirm öffnen" at bounding box center [480, 517] width 188 height 30
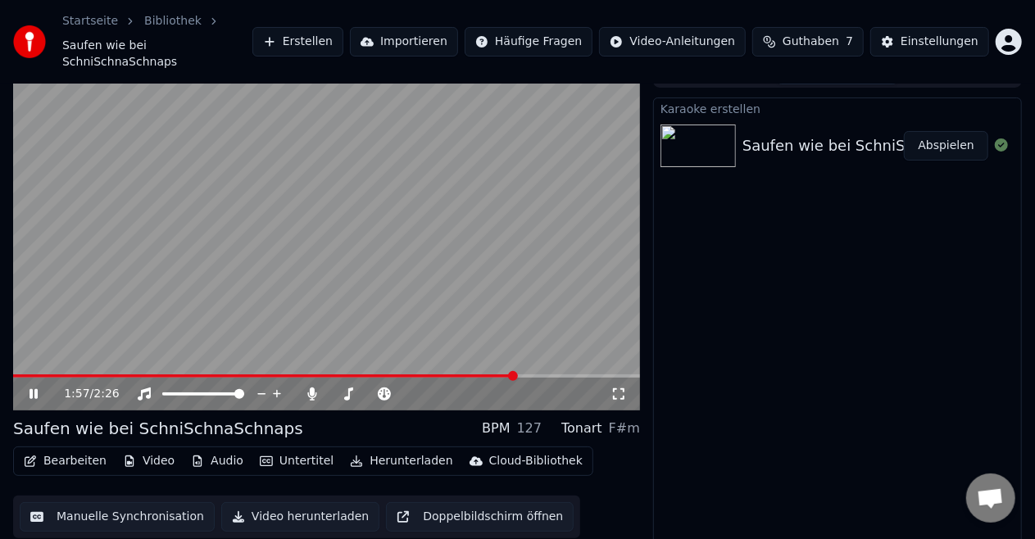
click at [33, 388] on icon at bounding box center [45, 394] width 38 height 13
click at [33, 389] on icon at bounding box center [34, 394] width 10 height 11
click at [33, 388] on icon at bounding box center [45, 394] width 38 height 13
click at [384, 388] on icon at bounding box center [384, 394] width 16 height 13
click at [502, 386] on icon at bounding box center [502, 394] width 16 height 16
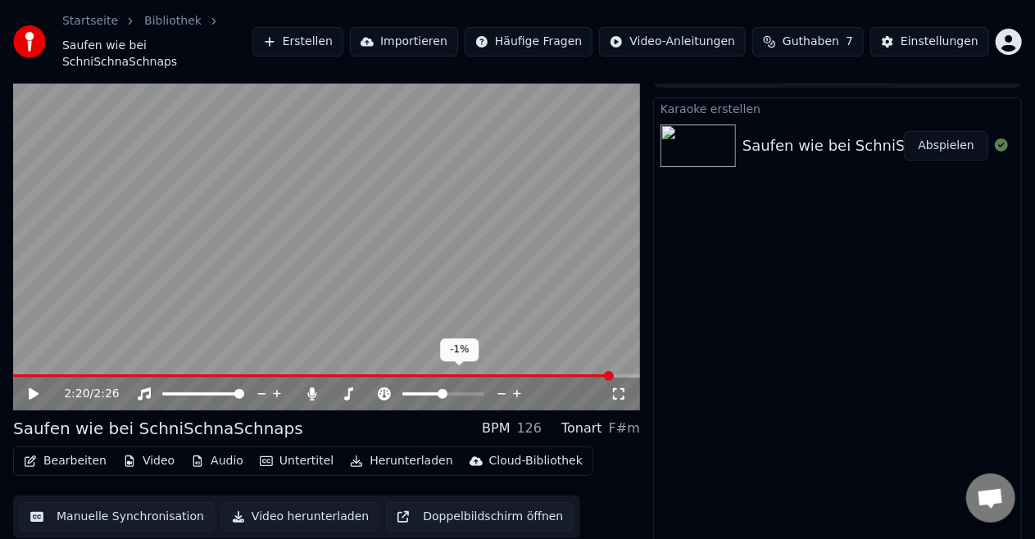
click at [502, 386] on icon at bounding box center [502, 394] width 16 height 16
click at [33, 389] on div "2:20 / 2:26" at bounding box center [326, 394] width 627 height 33
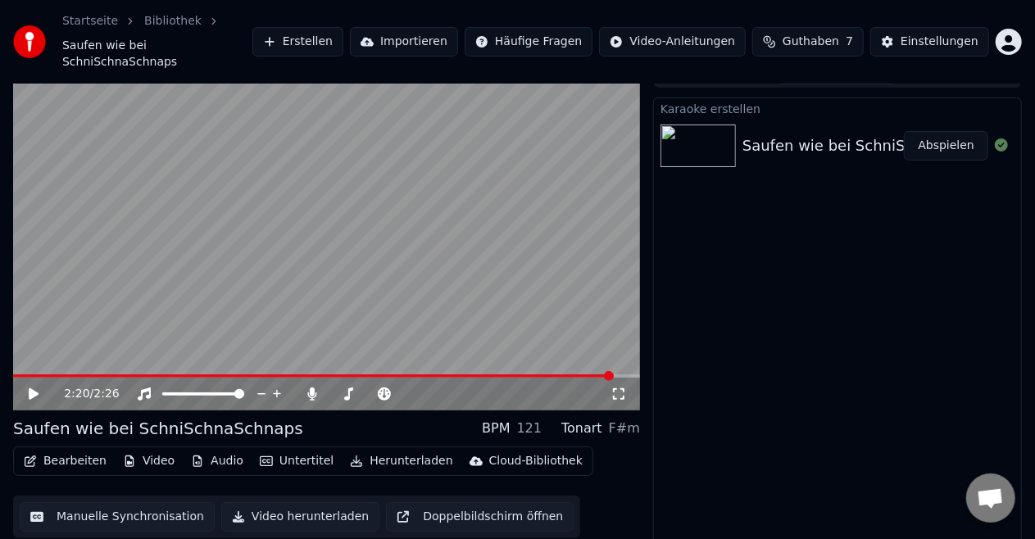
click at [27, 388] on icon at bounding box center [45, 394] width 38 height 13
click at [20, 357] on video at bounding box center [326, 234] width 627 height 352
click at [20, 375] on span at bounding box center [320, 376] width 614 height 3
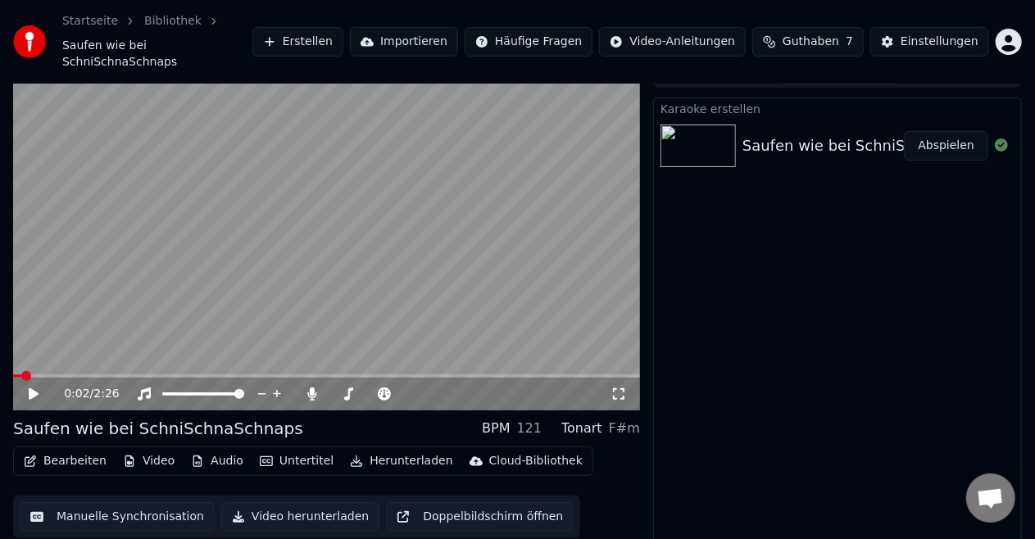
click at [26, 388] on icon at bounding box center [45, 394] width 38 height 13
click at [31, 386] on div "0:25 / 2:26" at bounding box center [327, 394] width 614 height 16
click at [33, 389] on icon at bounding box center [34, 394] width 8 height 10
click at [33, 389] on icon at bounding box center [34, 394] width 10 height 11
click at [41, 388] on icon at bounding box center [45, 394] width 38 height 13
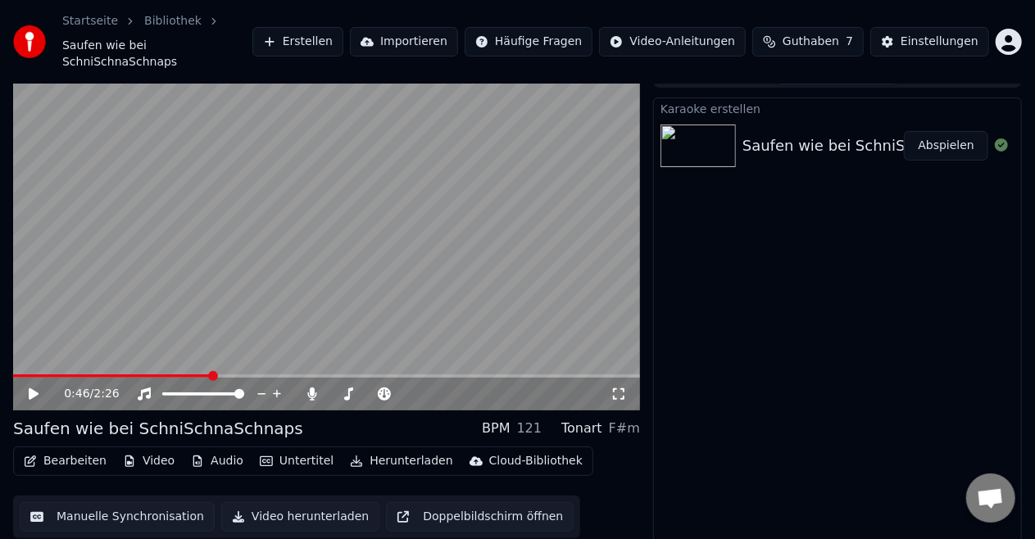
click at [33, 389] on icon at bounding box center [34, 394] width 10 height 11
click at [587, 419] on div "Tonart" at bounding box center [581, 429] width 41 height 20
click at [616, 422] on div "Saufen wie bei SchniSchnaSchnaps BPM 121 Tonart F#m" at bounding box center [326, 428] width 627 height 23
click at [41, 388] on icon at bounding box center [45, 394] width 38 height 13
click at [211, 452] on button "Audio" at bounding box center [217, 461] width 66 height 23
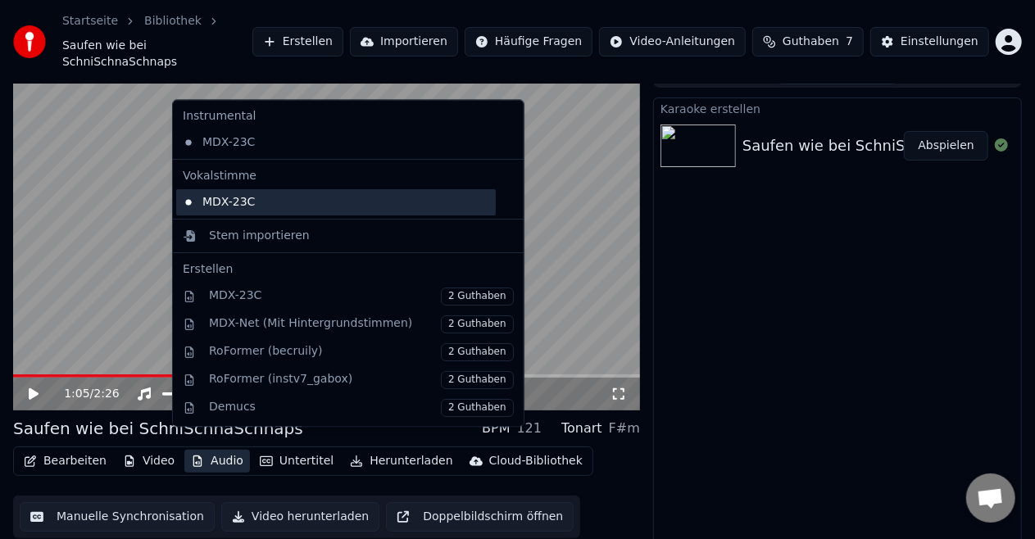
click at [266, 198] on div "MDX-23C" at bounding box center [336, 202] width 320 height 26
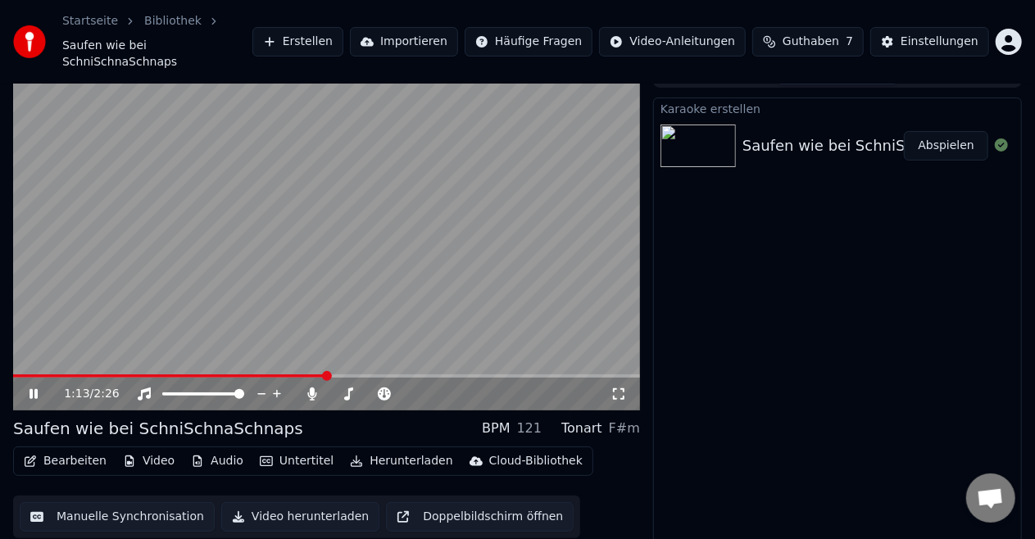
click at [145, 452] on button "Video" at bounding box center [148, 461] width 65 height 23
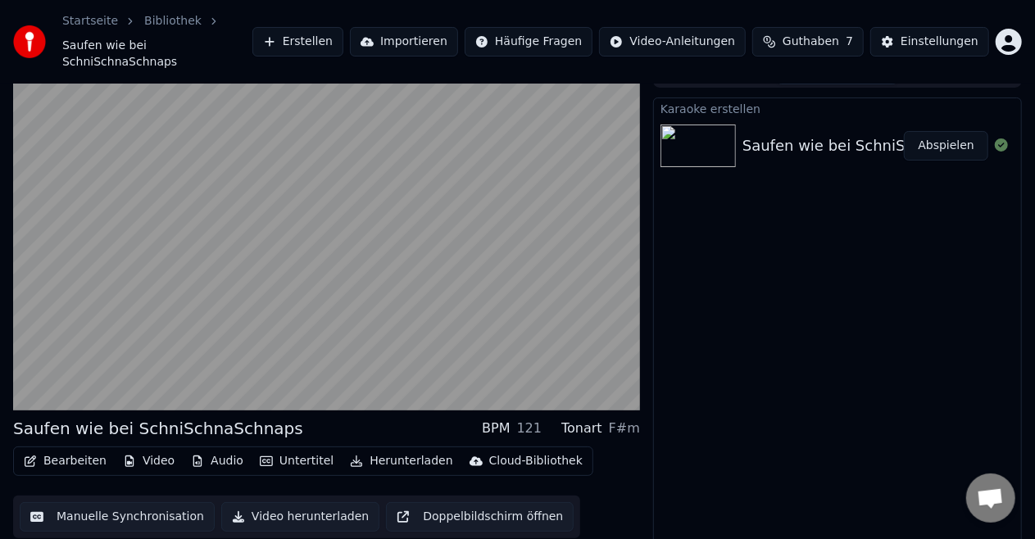
click at [623, 467] on div "Bearbeiten Video Audio Untertitel Herunterladen Cloud-Bibliothek Manuelle Synch…" at bounding box center [326, 493] width 627 height 92
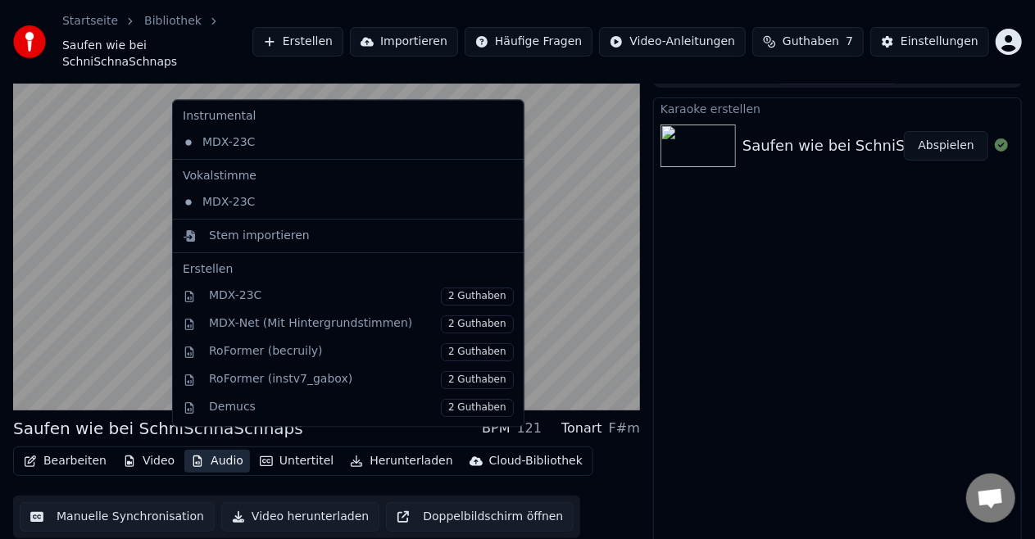
click at [213, 451] on button "Audio" at bounding box center [217, 461] width 66 height 23
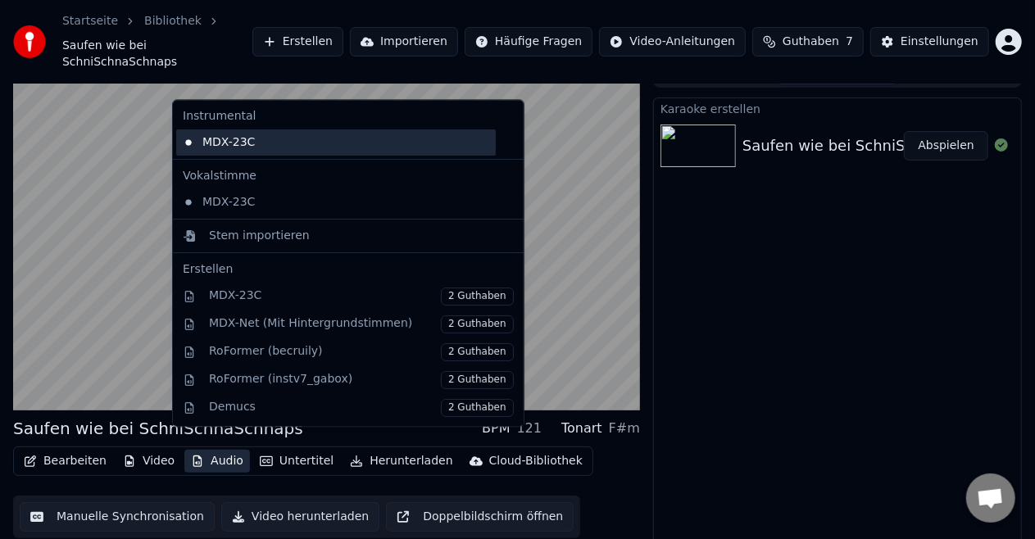
click at [225, 150] on div "MDX-23C" at bounding box center [336, 143] width 320 height 26
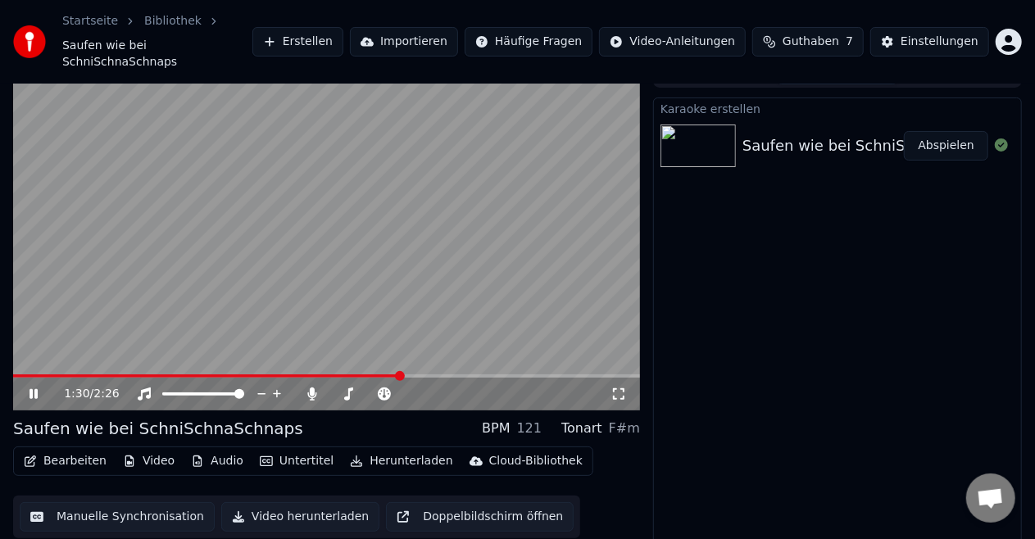
click at [598, 419] on div "Tonart" at bounding box center [581, 429] width 41 height 20
click at [625, 419] on div "F#m" at bounding box center [624, 429] width 31 height 20
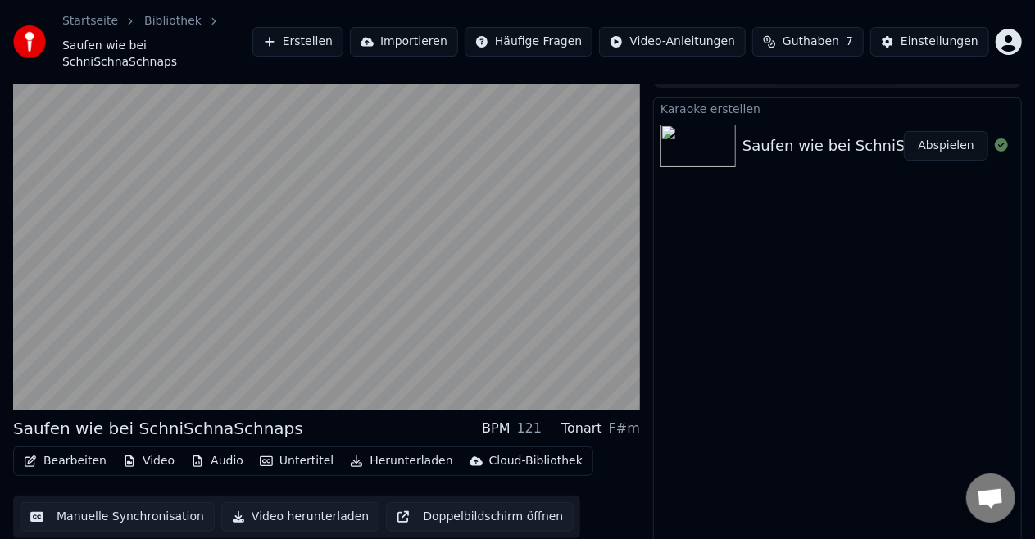
click at [146, 450] on button "Video" at bounding box center [148, 461] width 65 height 23
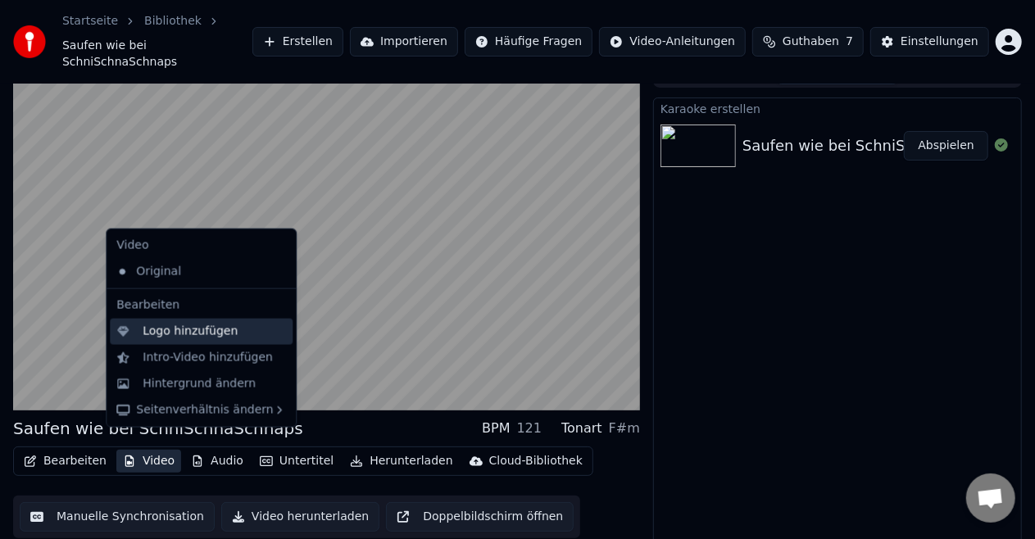
click at [169, 341] on div "Logo hinzufügen" at bounding box center [201, 332] width 183 height 26
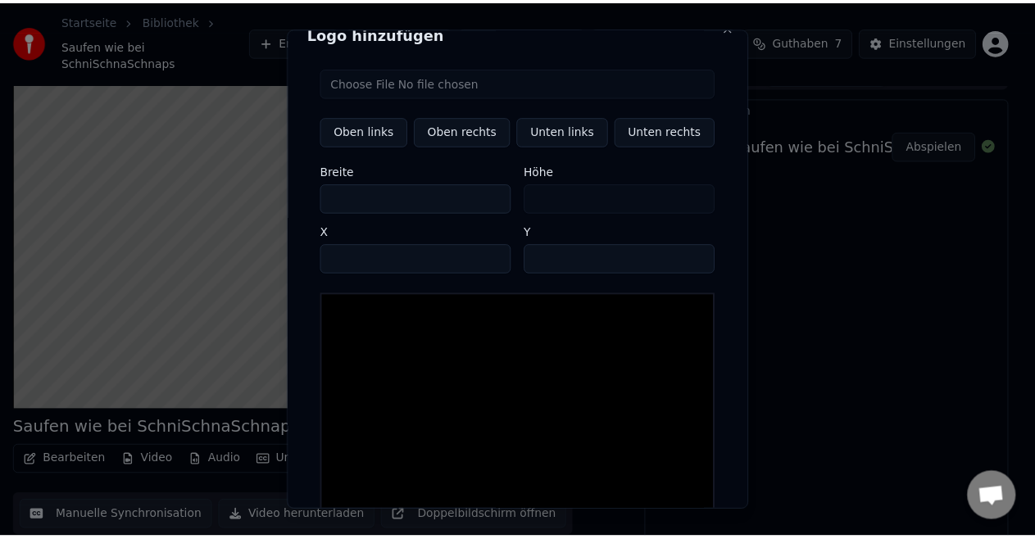
scroll to position [0, 0]
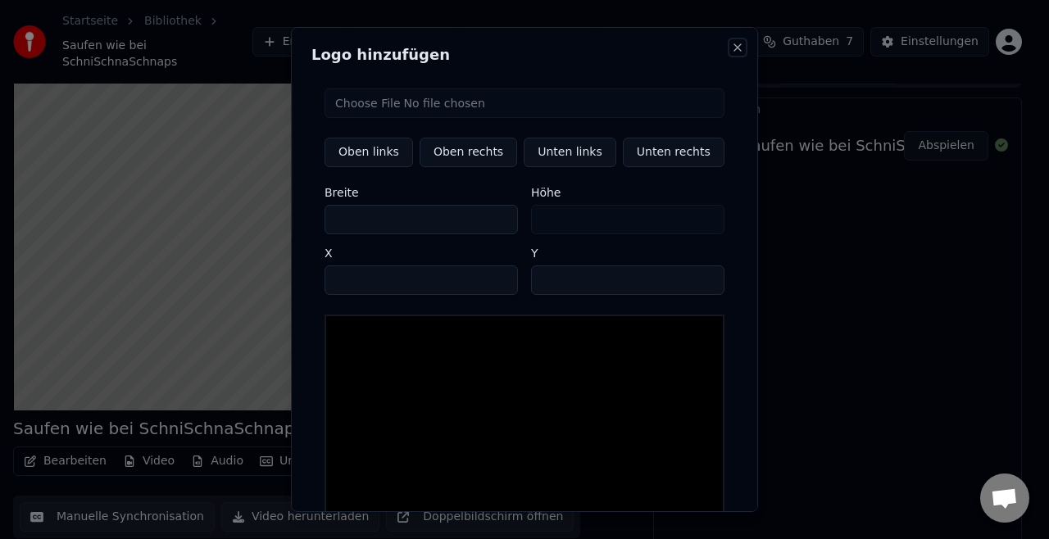
click at [731, 41] on button "Close" at bounding box center [737, 47] width 13 height 13
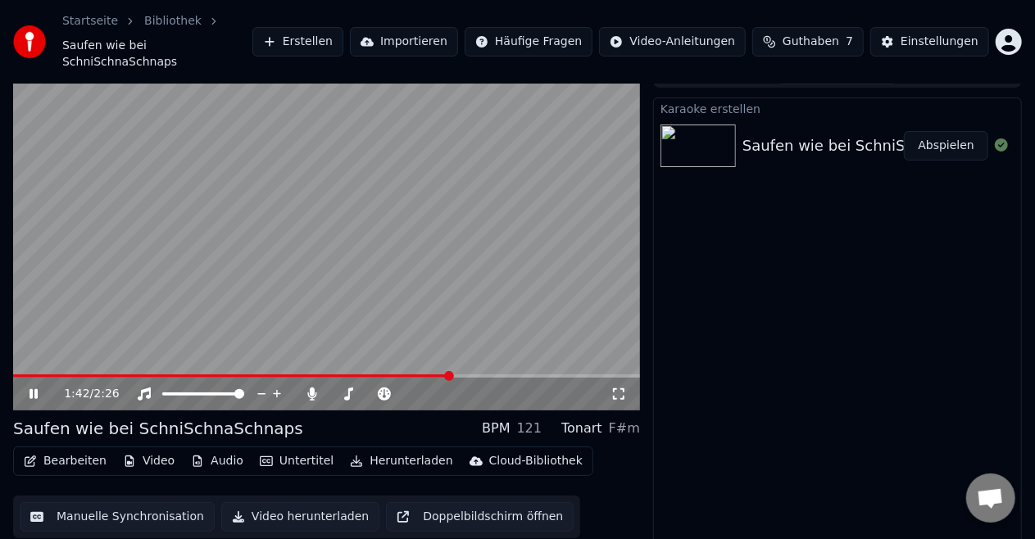
click at [64, 450] on button "Bearbeiten" at bounding box center [65, 461] width 96 height 23
click at [411, 302] on video at bounding box center [326, 234] width 627 height 352
click at [31, 389] on icon at bounding box center [34, 394] width 8 height 10
click at [100, 502] on button "Manuelle Synchronisation" at bounding box center [117, 517] width 195 height 30
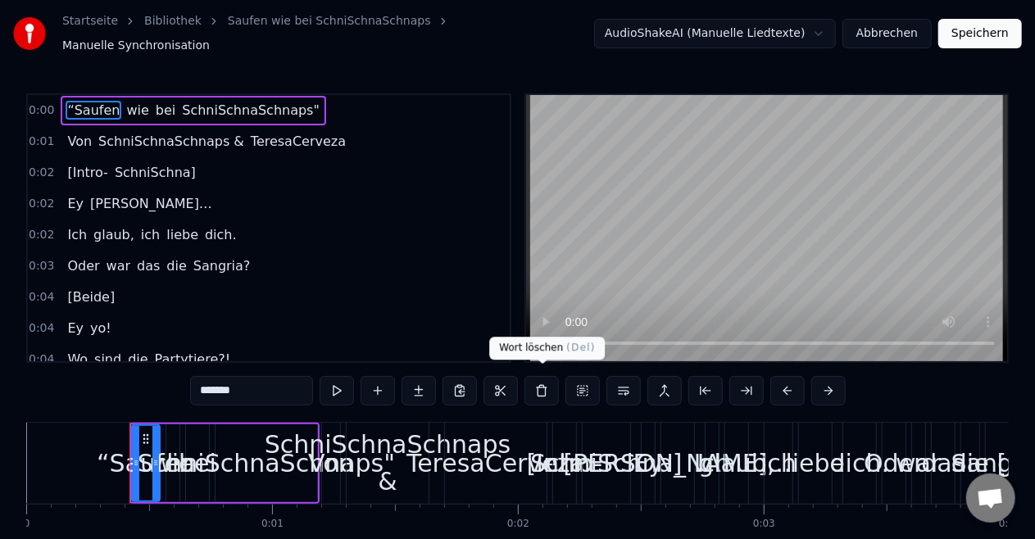
click at [533, 385] on button at bounding box center [542, 391] width 34 height 30
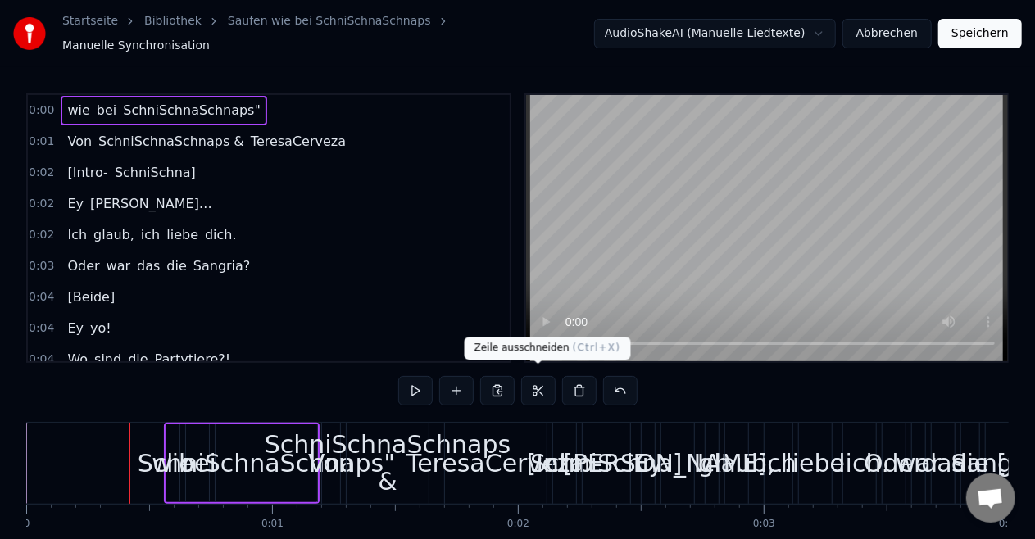
click at [534, 387] on button at bounding box center [538, 391] width 34 height 30
click at [580, 386] on button at bounding box center [579, 391] width 34 height 30
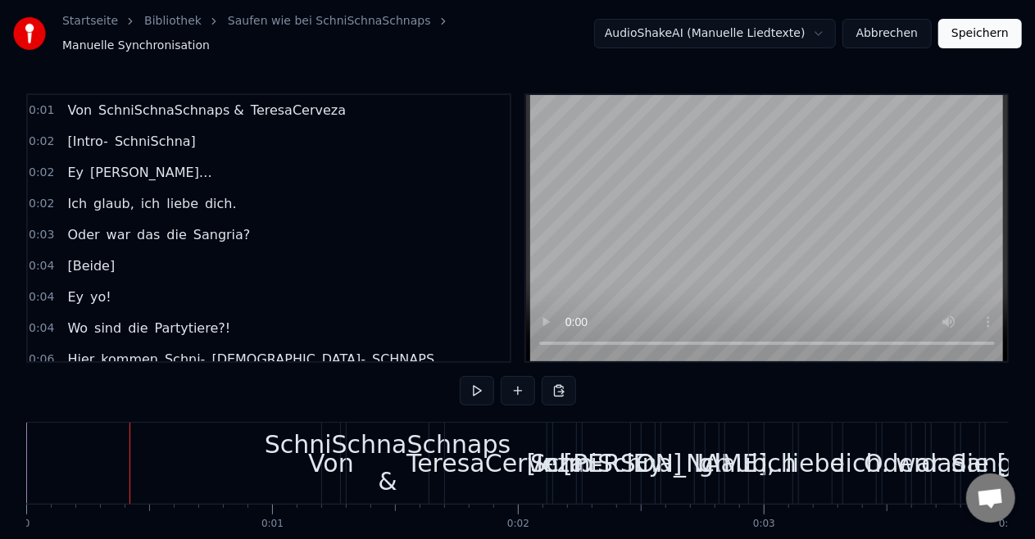
click at [203, 101] on span "SchniSchnaSchnaps &" at bounding box center [171, 110] width 149 height 19
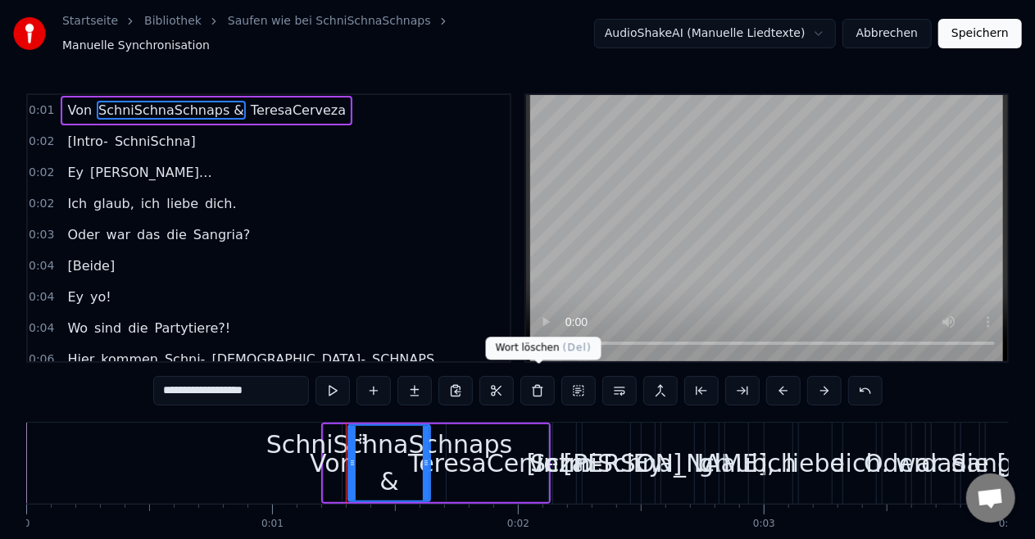
click at [539, 389] on button at bounding box center [537, 391] width 34 height 30
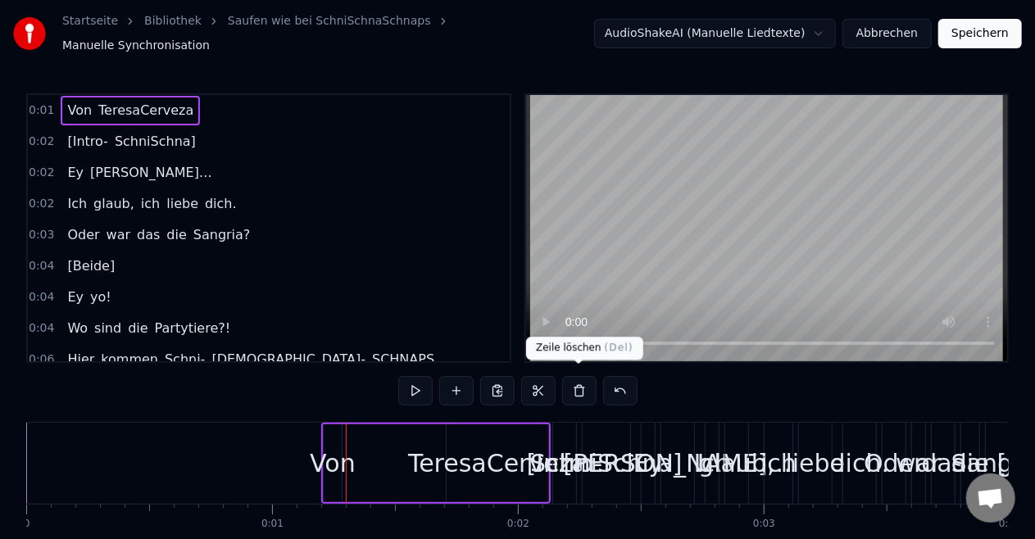
click at [577, 384] on button at bounding box center [579, 391] width 34 height 30
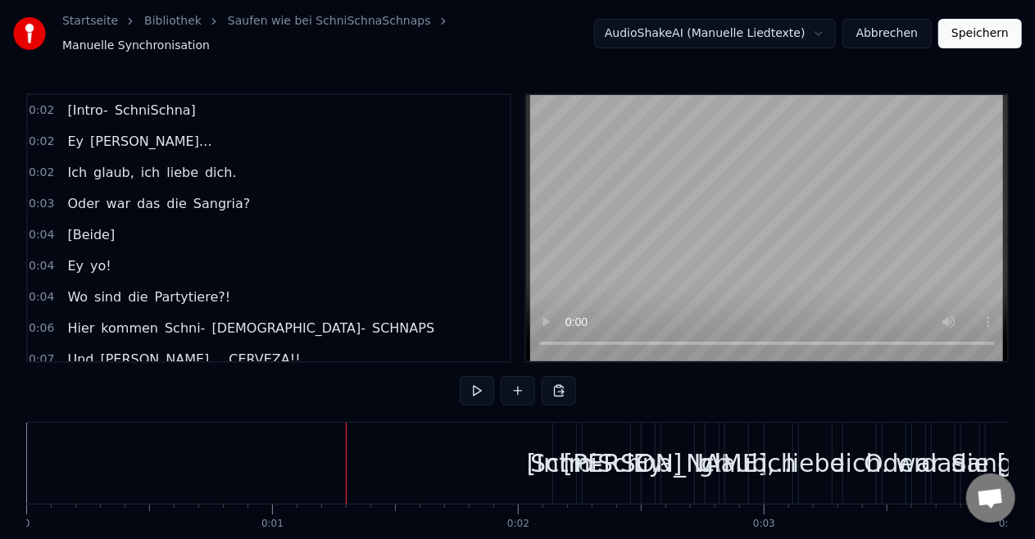
click at [130, 101] on span "SchniSchna]" at bounding box center [155, 110] width 84 height 19
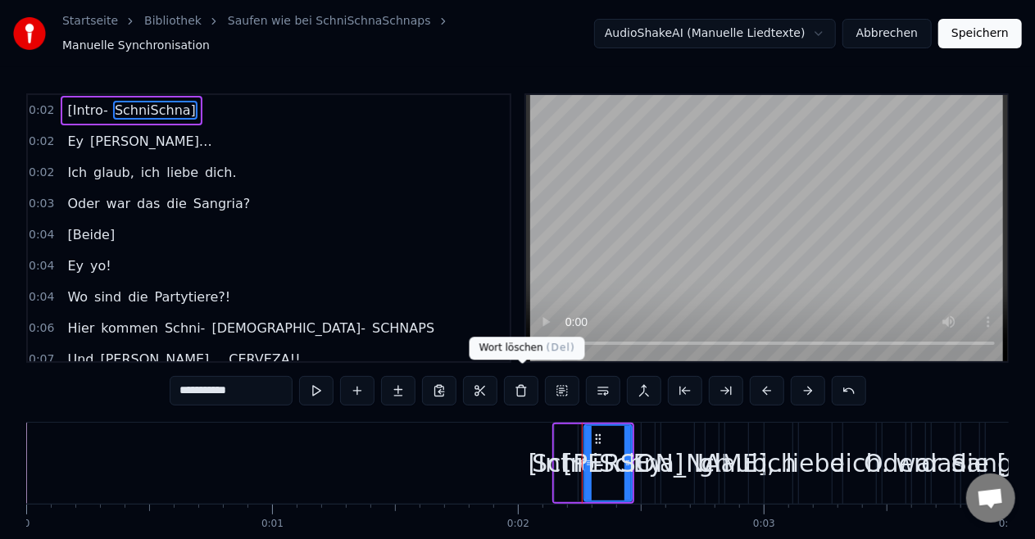
click at [520, 393] on button at bounding box center [521, 391] width 34 height 30
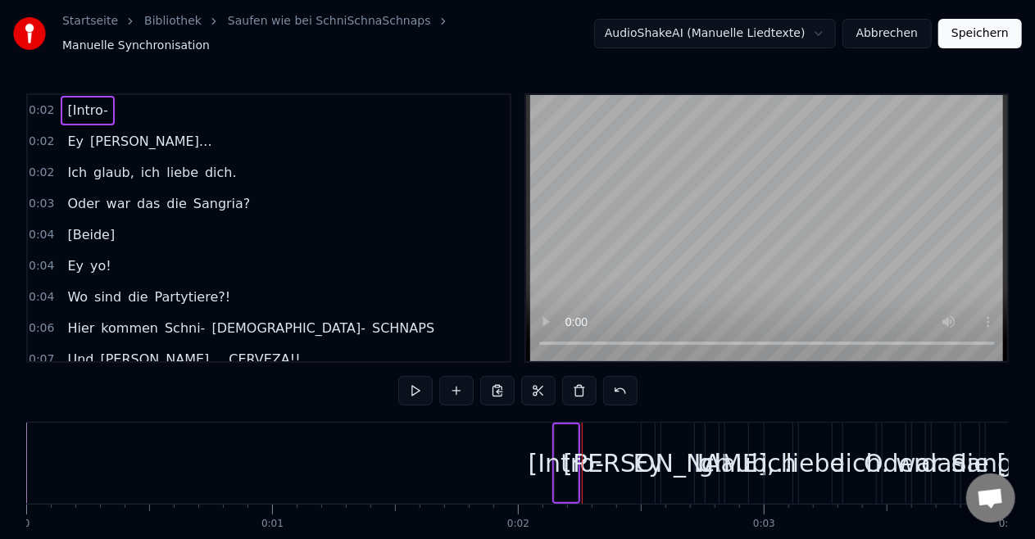
click at [521, 393] on button at bounding box center [538, 391] width 34 height 30
click at [581, 393] on button at bounding box center [579, 391] width 34 height 30
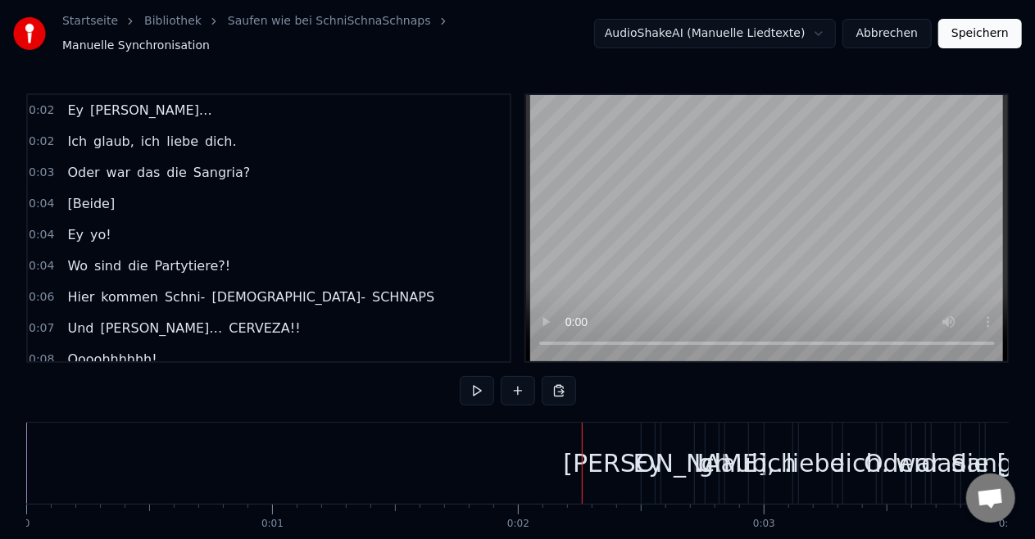
click at [92, 200] on span "[Beide]" at bounding box center [91, 203] width 51 height 19
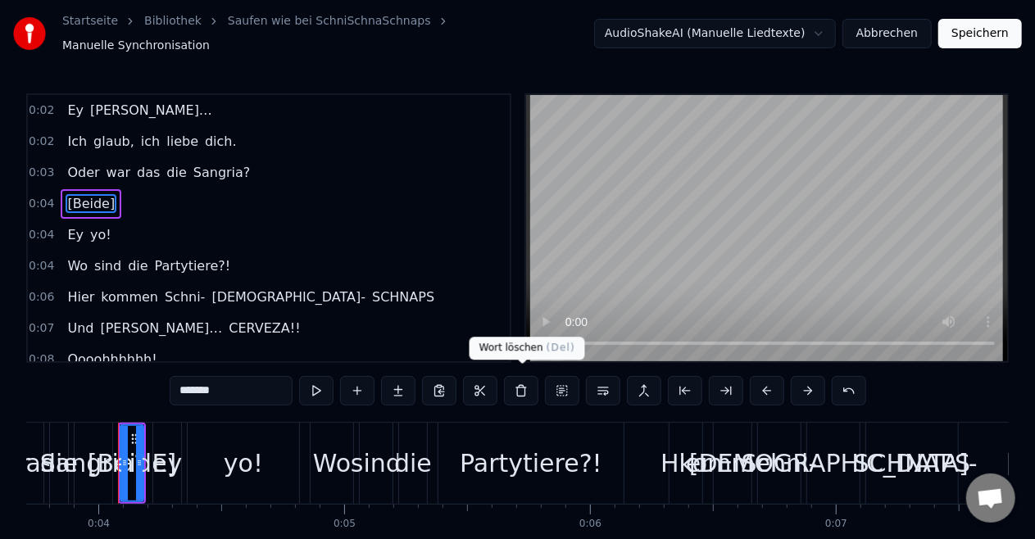
scroll to position [0, 921]
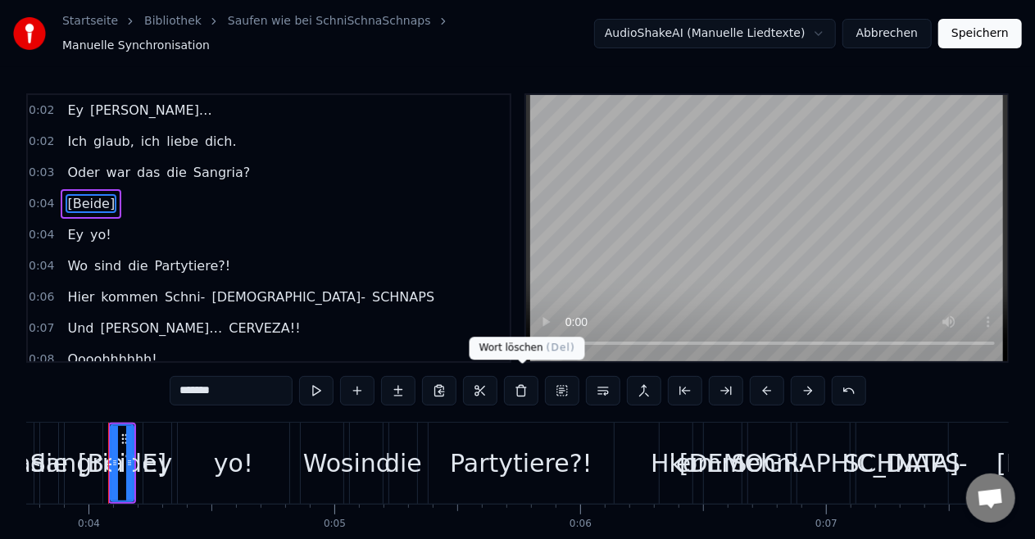
click at [512, 395] on button at bounding box center [521, 391] width 34 height 30
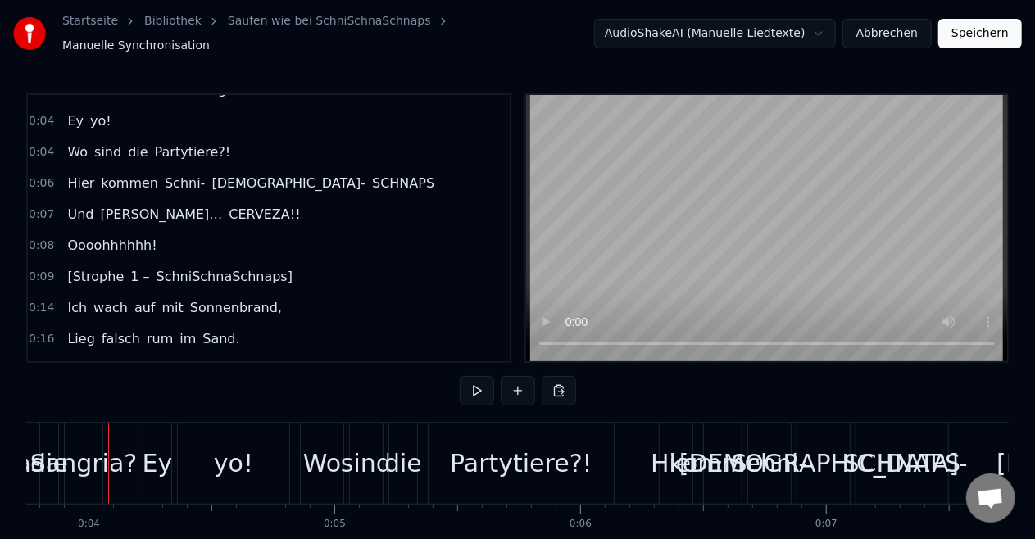
scroll to position [84, 0]
click at [225, 268] on span "SchniSchnaSchnaps]" at bounding box center [225, 275] width 140 height 19
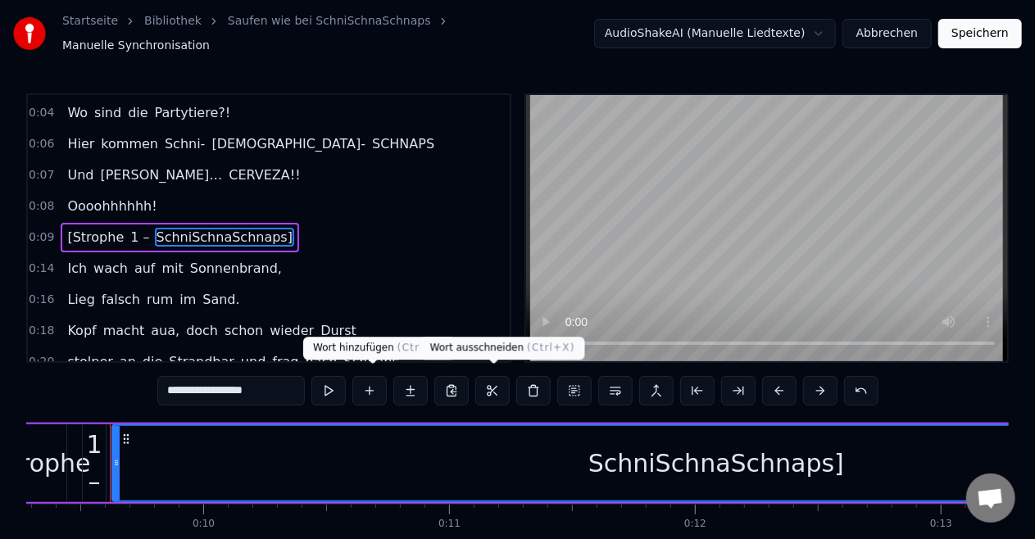
scroll to position [0, 2284]
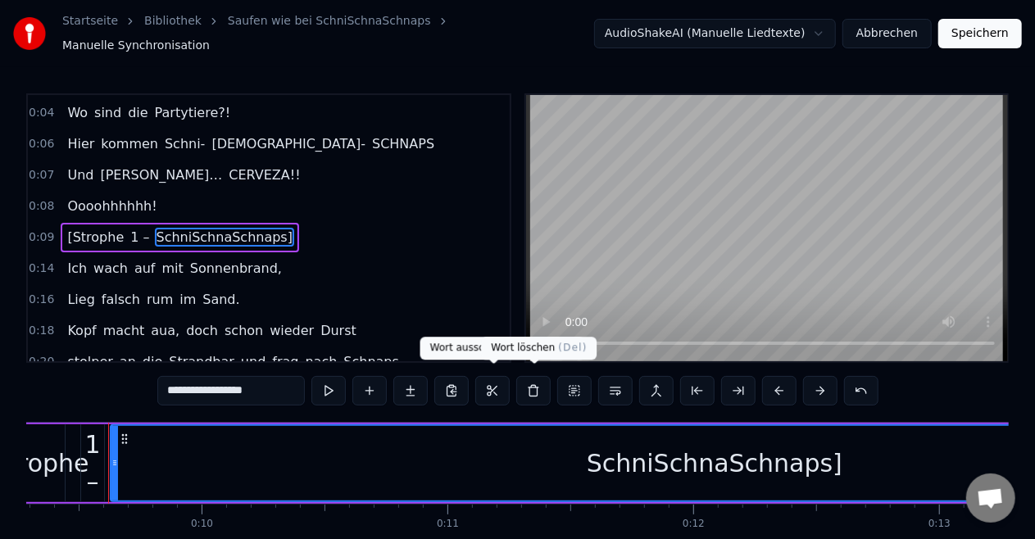
click at [526, 387] on button at bounding box center [533, 391] width 34 height 30
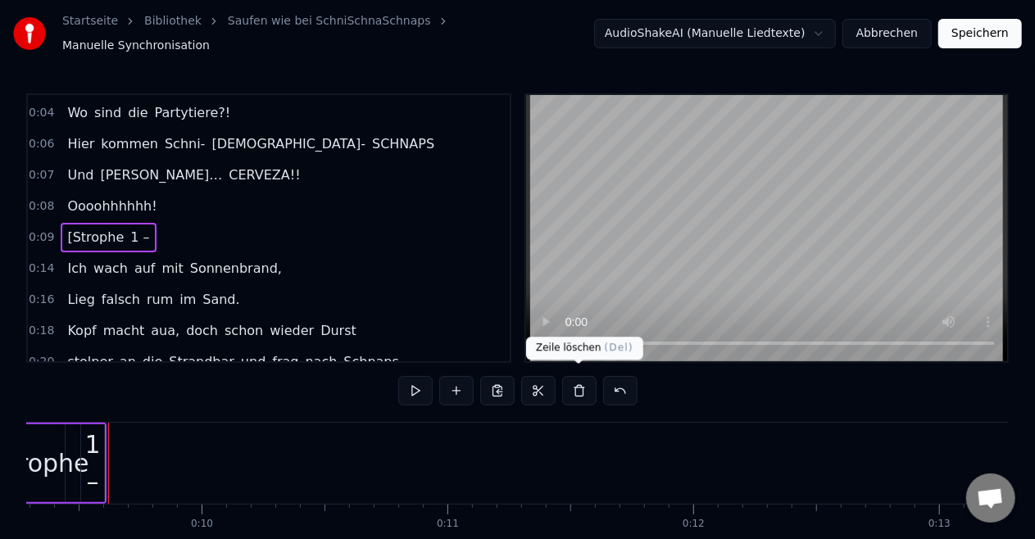
click at [582, 384] on button at bounding box center [579, 391] width 34 height 30
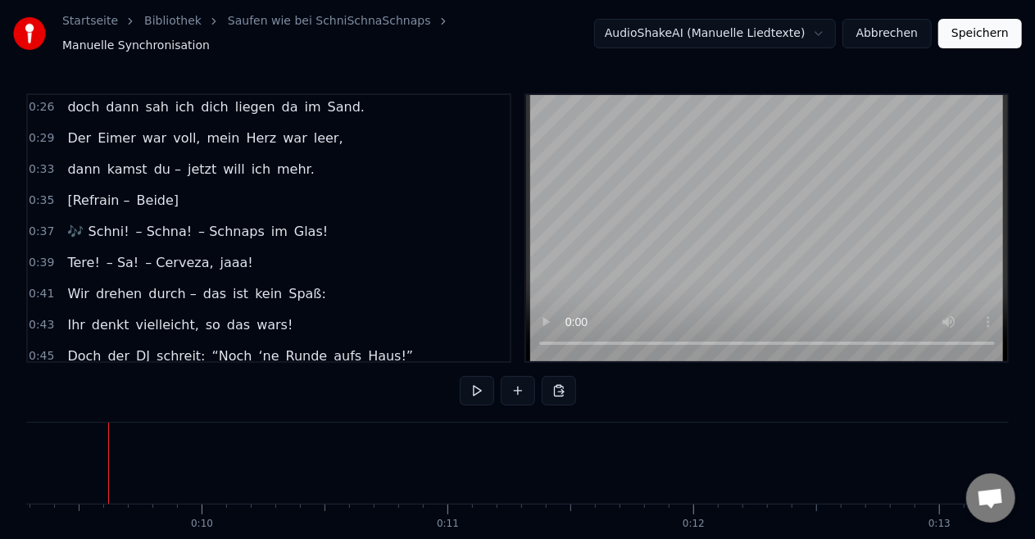
click at [148, 191] on span "Beide]" at bounding box center [158, 200] width 46 height 19
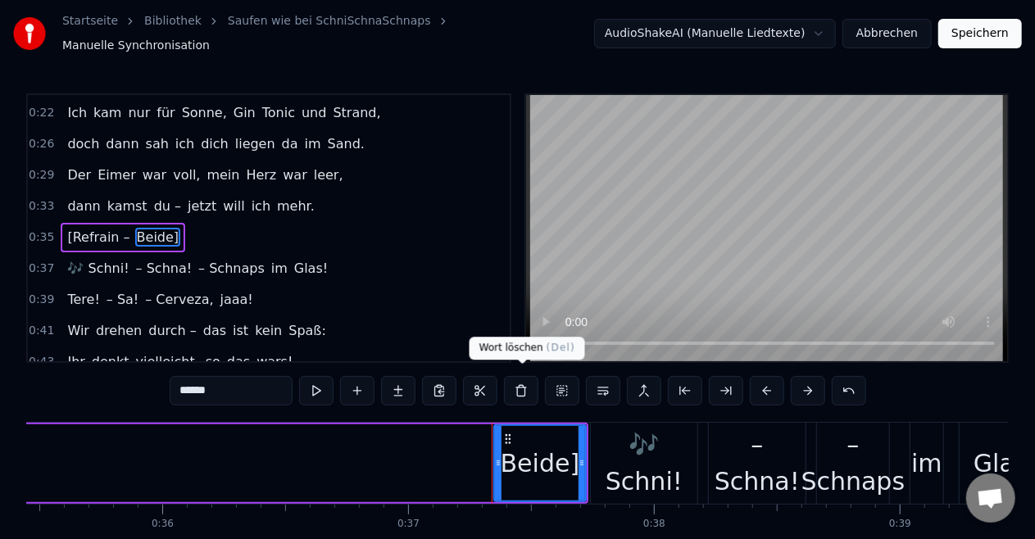
scroll to position [0, 9100]
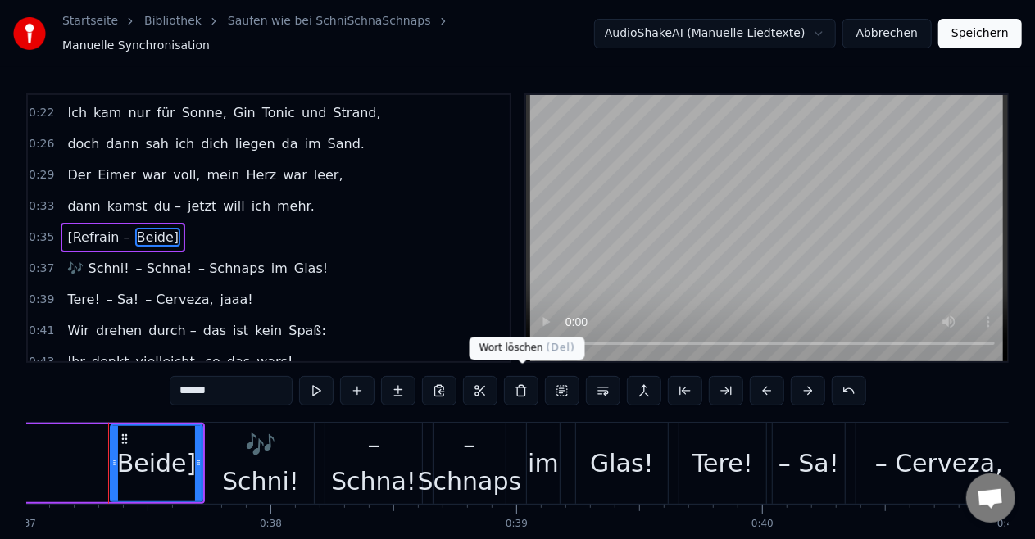
click at [525, 391] on button at bounding box center [521, 391] width 34 height 30
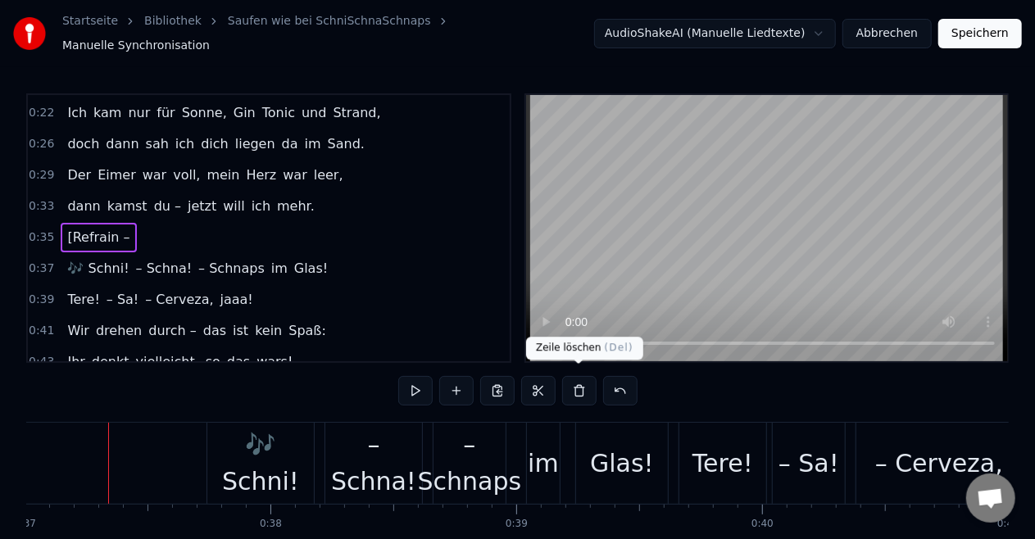
click at [580, 390] on button at bounding box center [579, 391] width 34 height 30
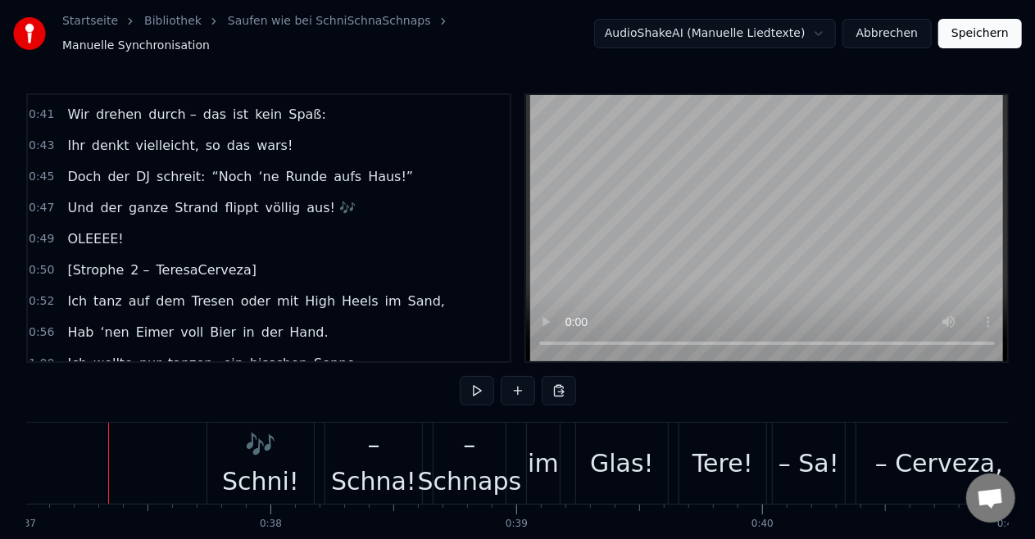
click at [129, 261] on span "2 –" at bounding box center [140, 270] width 22 height 19
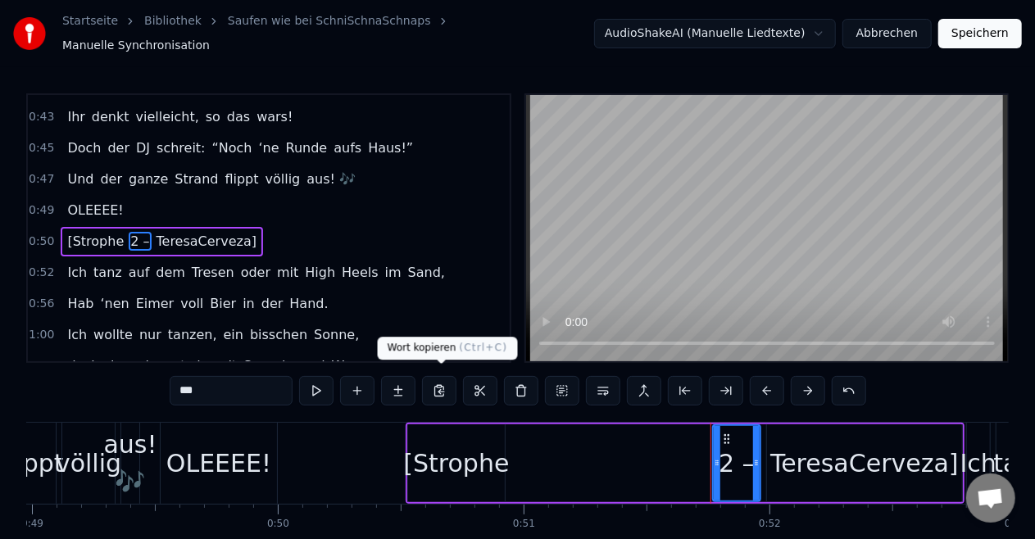
scroll to position [0, 12646]
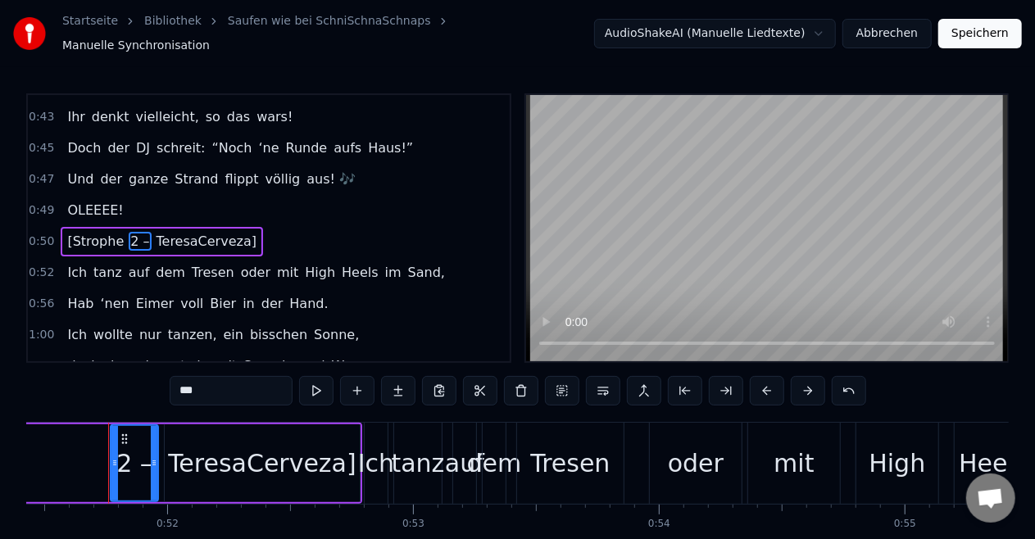
click at [513, 386] on button at bounding box center [521, 391] width 34 height 30
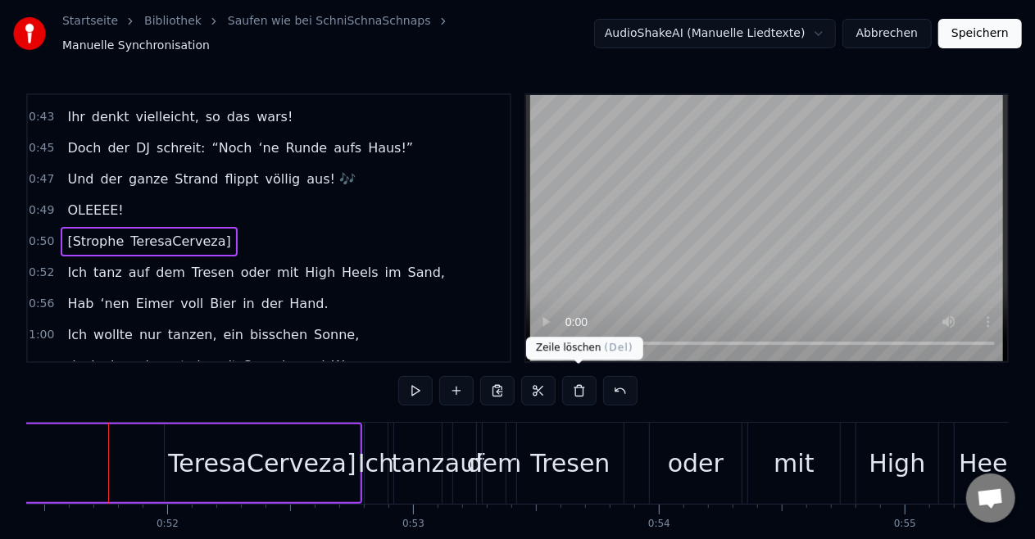
click at [576, 387] on button at bounding box center [579, 391] width 34 height 30
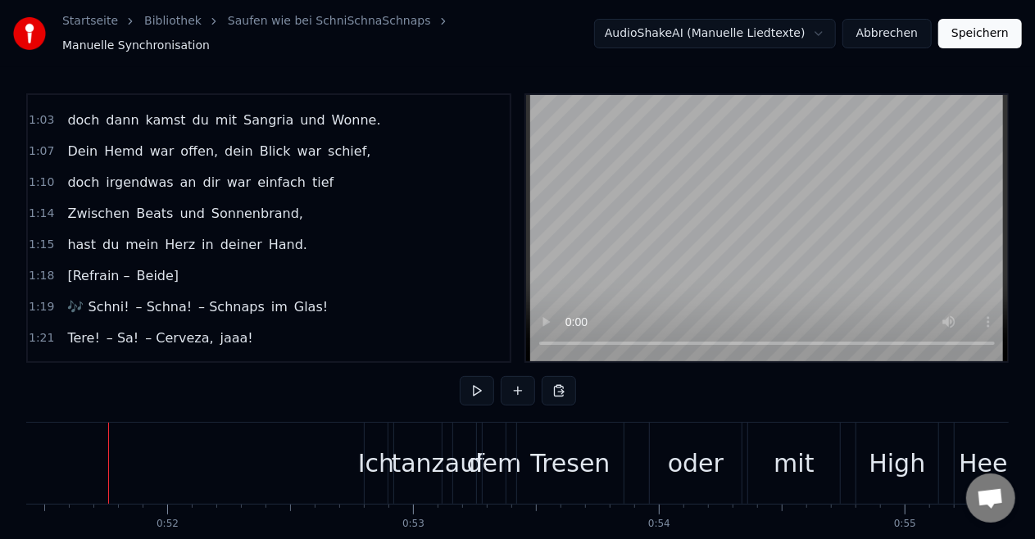
click at [144, 266] on span "Beide]" at bounding box center [158, 275] width 46 height 19
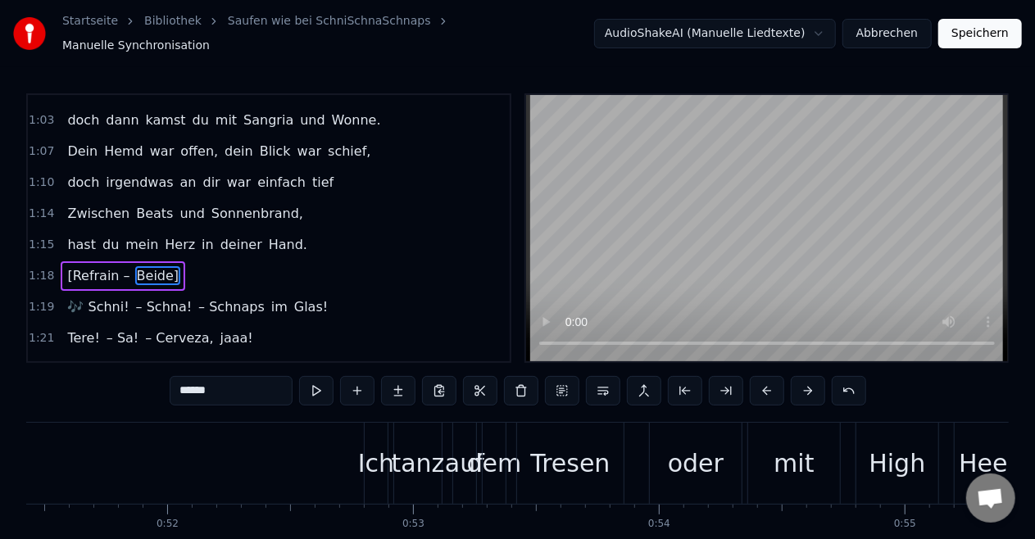
scroll to position [830, 0]
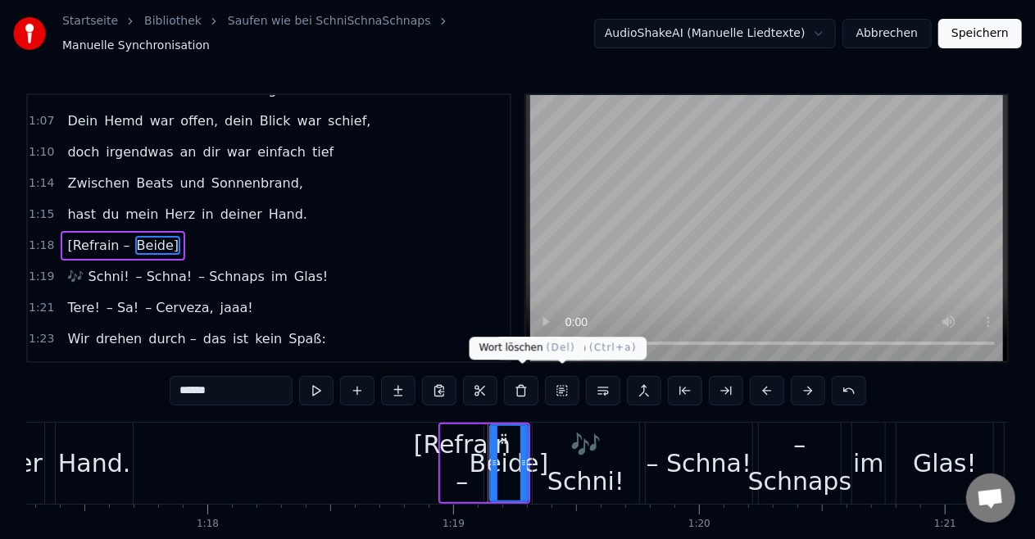
click at [526, 378] on button at bounding box center [521, 391] width 34 height 30
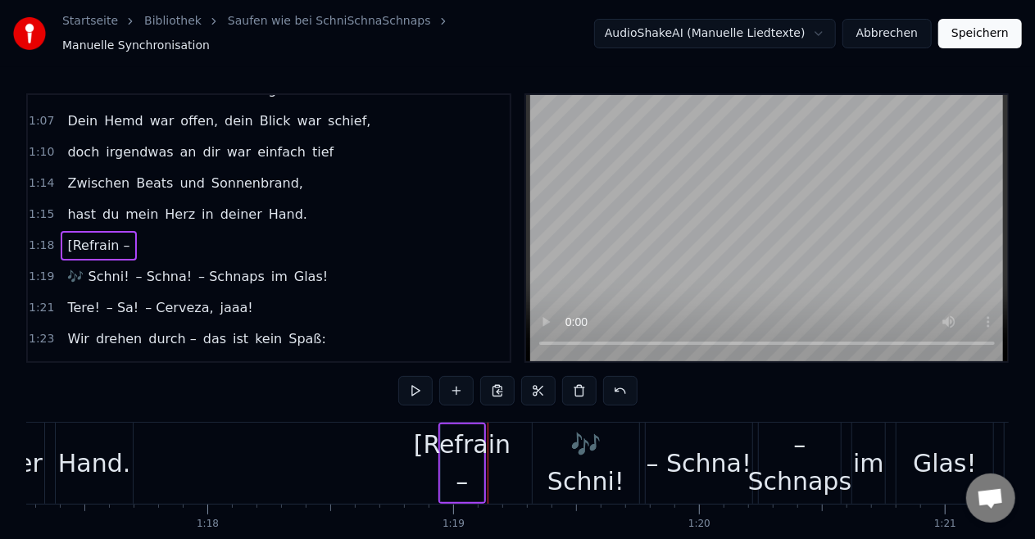
scroll to position [0, 19378]
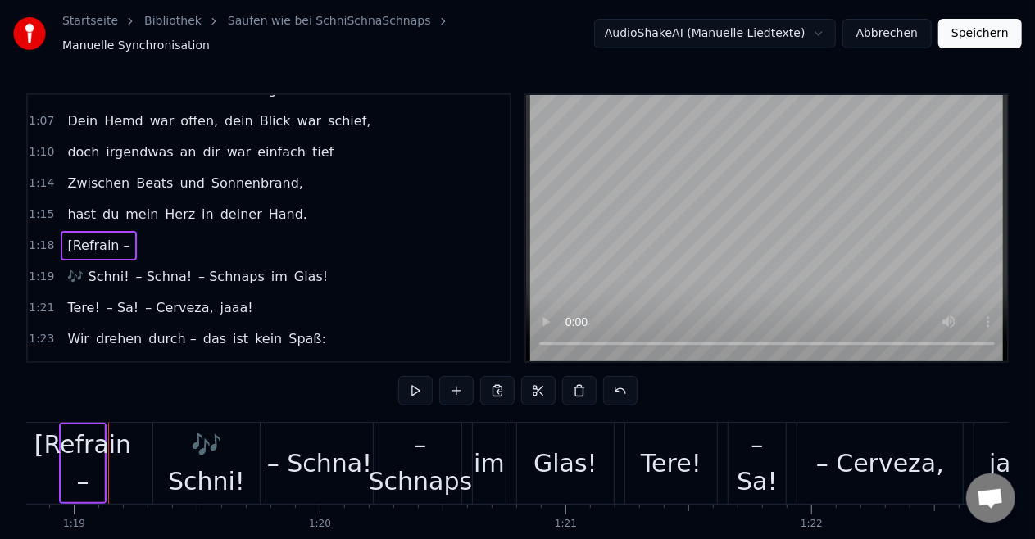
click at [526, 378] on button at bounding box center [538, 391] width 34 height 30
click at [578, 384] on button at bounding box center [579, 391] width 34 height 30
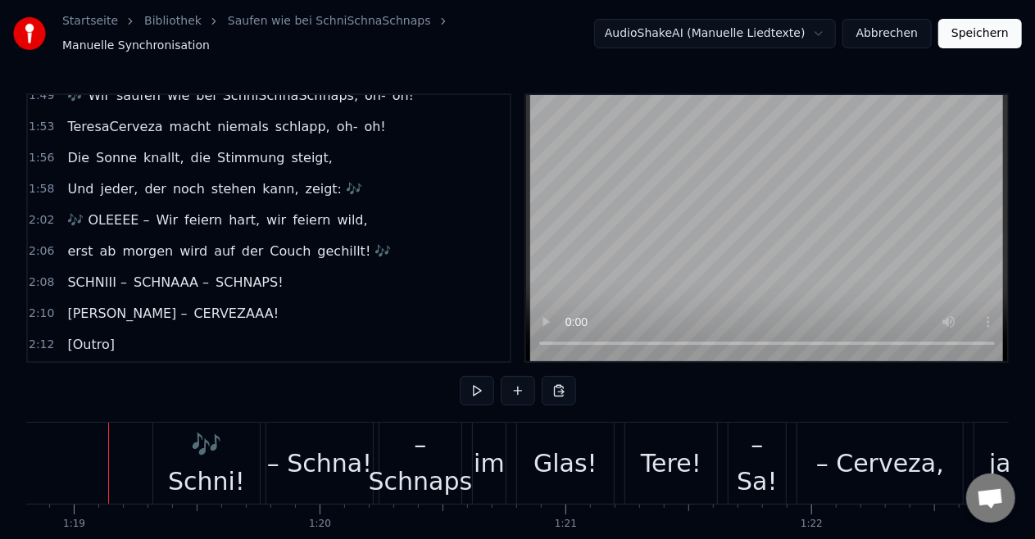
scroll to position [1416, 0]
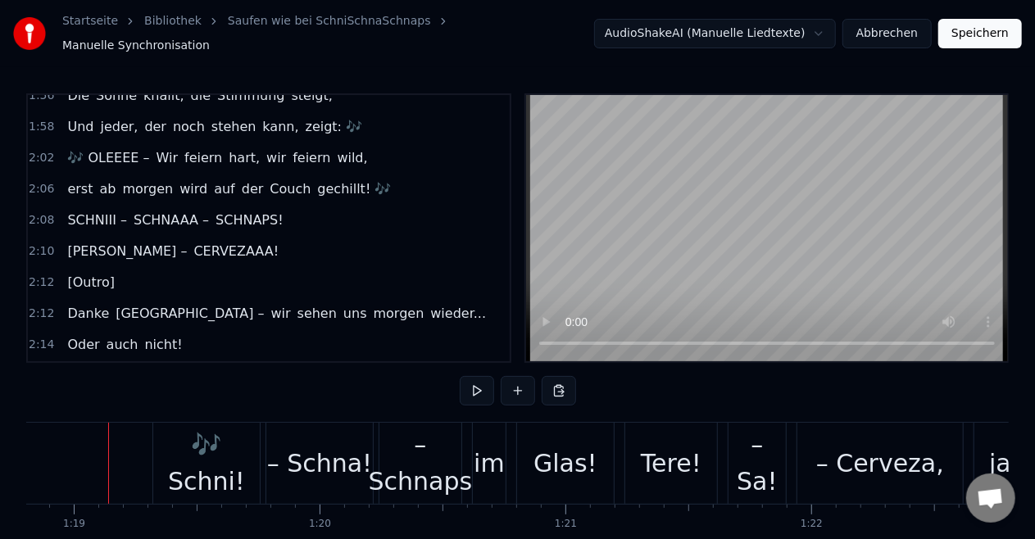
click at [156, 267] on div "2:12 [Outro]" at bounding box center [269, 282] width 482 height 31
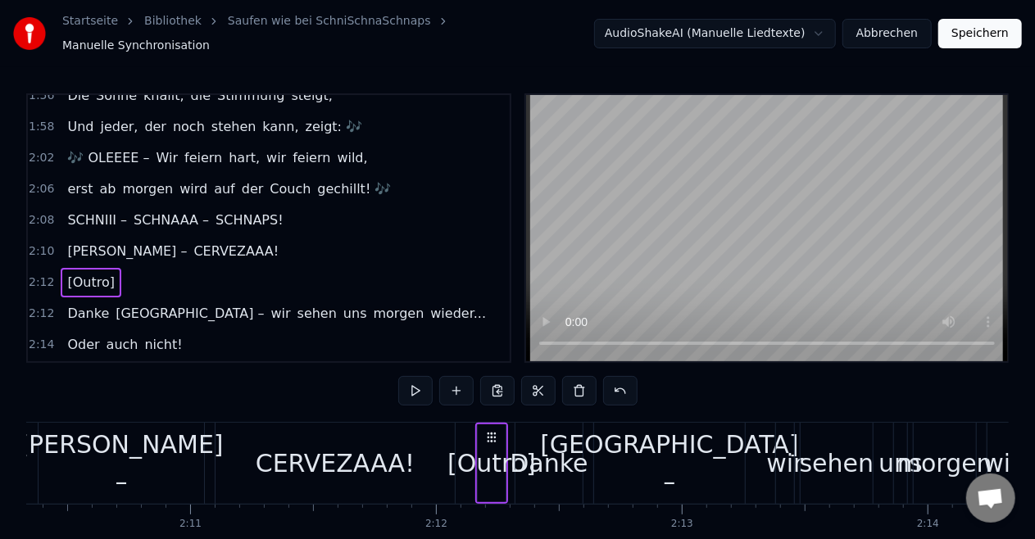
scroll to position [0, 32416]
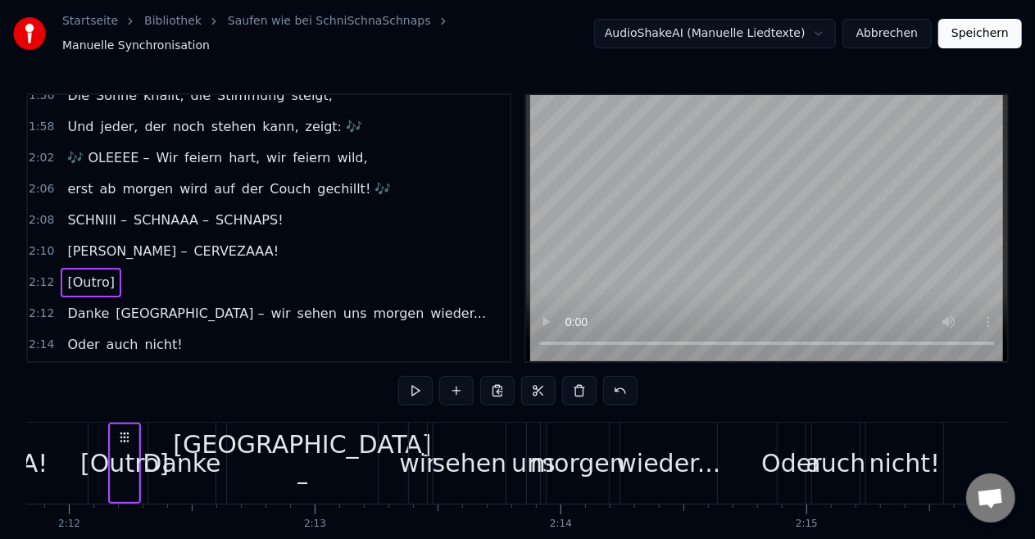
click at [580, 389] on button at bounding box center [579, 391] width 34 height 30
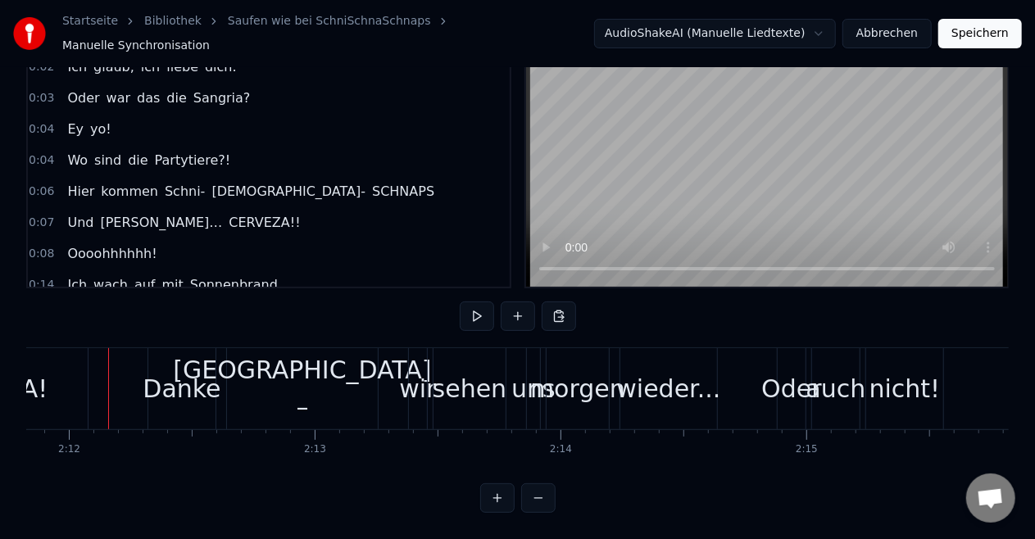
scroll to position [0, 0]
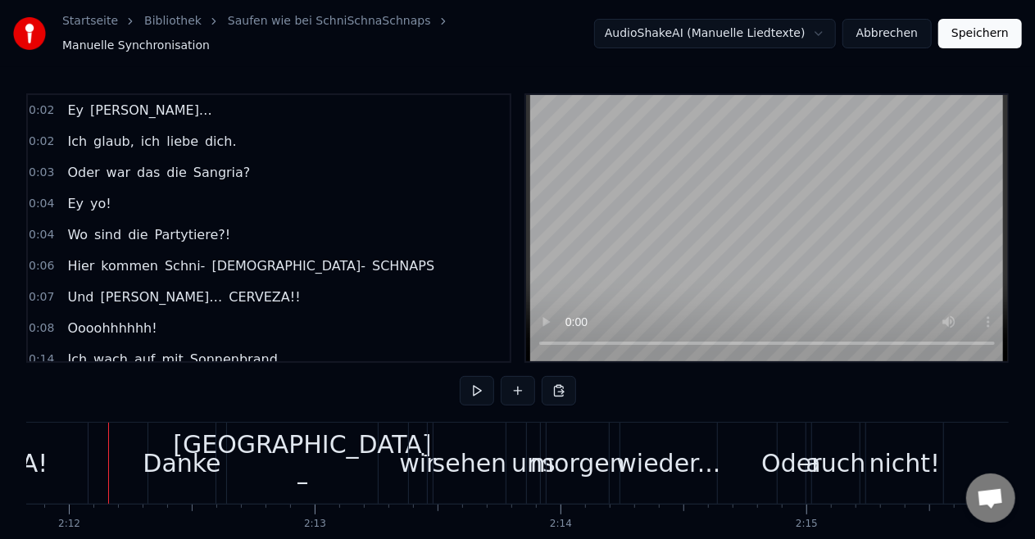
click at [82, 115] on div "[PERSON_NAME]…" at bounding box center [139, 111] width 157 height 30
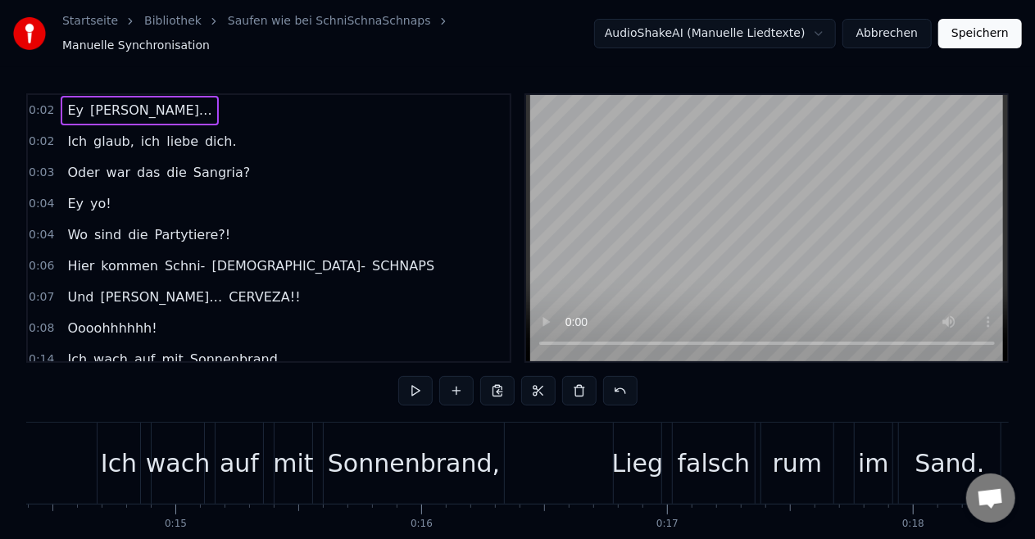
scroll to position [0, 533]
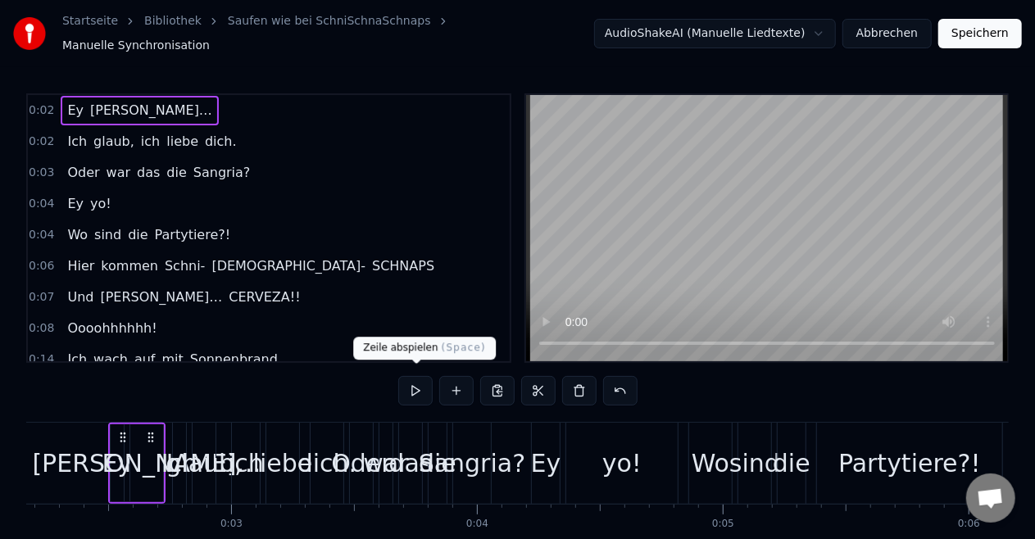
click at [414, 390] on button at bounding box center [415, 391] width 34 height 30
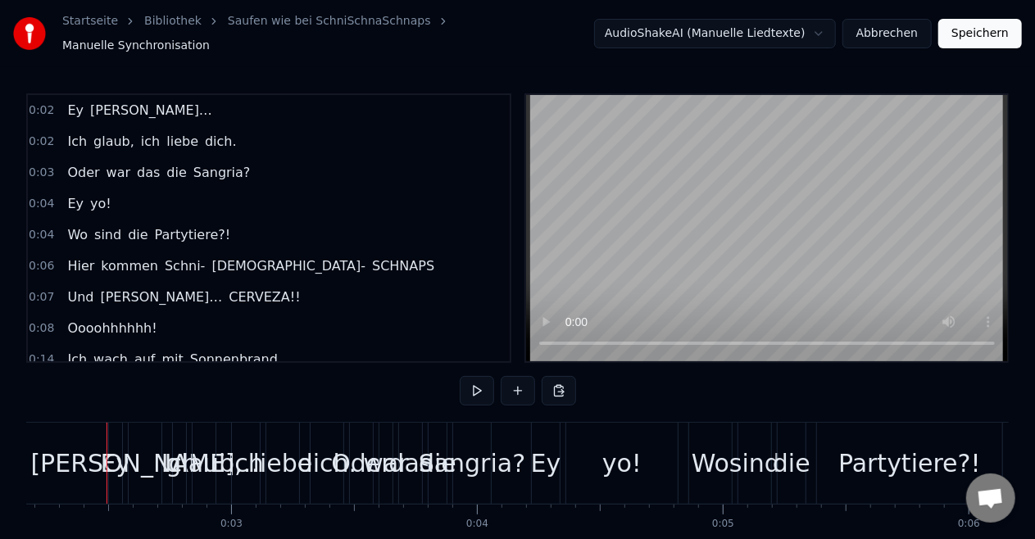
scroll to position [0, 531]
click at [117, 427] on div "Ey" at bounding box center [117, 463] width 13 height 81
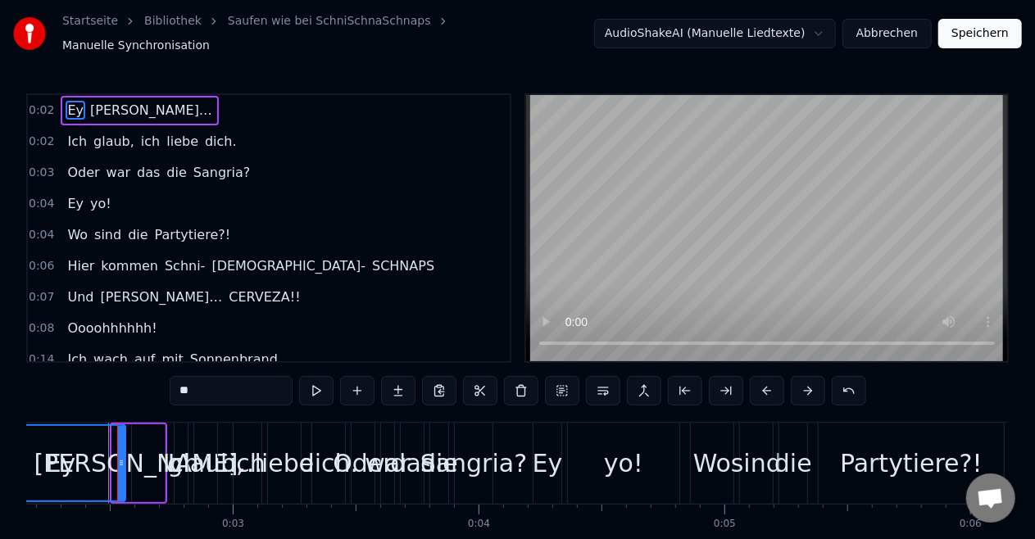
drag, startPoint x: 116, startPoint y: 455, endPoint x: 0, endPoint y: 449, distance: 116.5
click at [0, 449] on div "Startseite Bibliothek Saufen wie bei SchniSchnaSchnaps Manuelle Synchronisation…" at bounding box center [517, 294] width 1035 height 588
click at [66, 451] on div "Ey" at bounding box center [61, 463] width 30 height 37
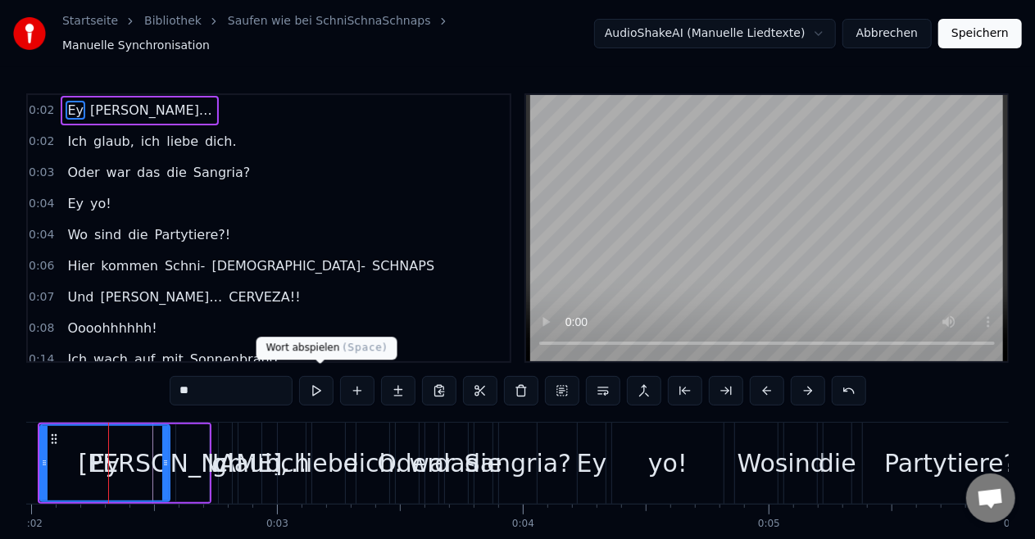
click at [328, 377] on button at bounding box center [316, 391] width 34 height 30
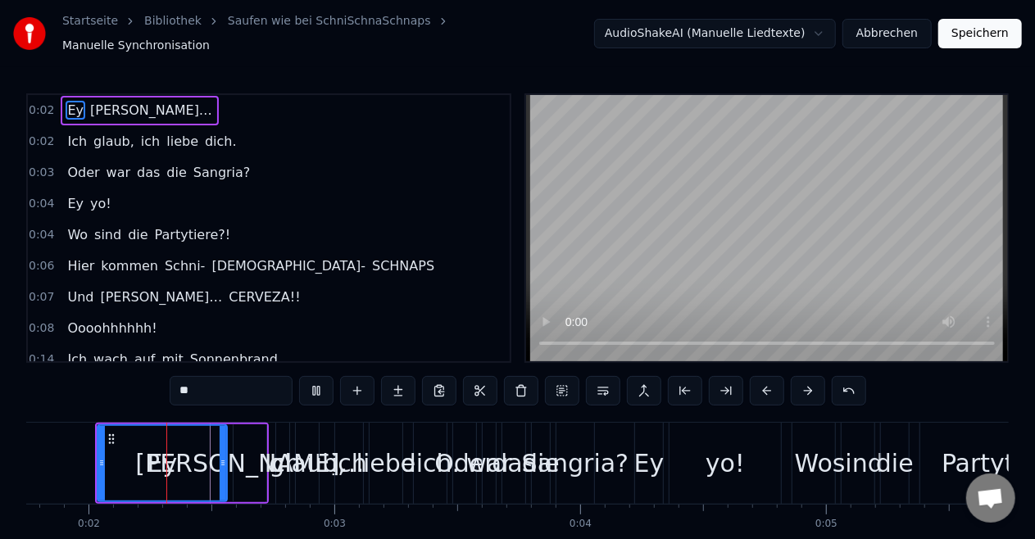
scroll to position [0, 416]
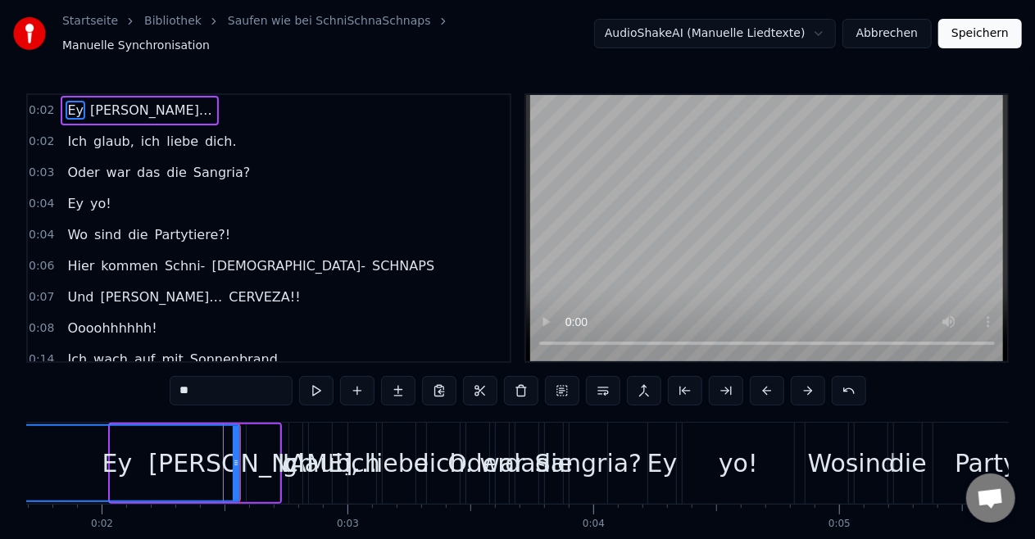
drag, startPoint x: 116, startPoint y: 456, endPoint x: 0, endPoint y: 469, distance: 117.1
click at [0, 469] on div "Startseite Bibliothek Saufen wie bei SchniSchnaSchnaps Manuelle Synchronisation…" at bounding box center [517, 294] width 1035 height 588
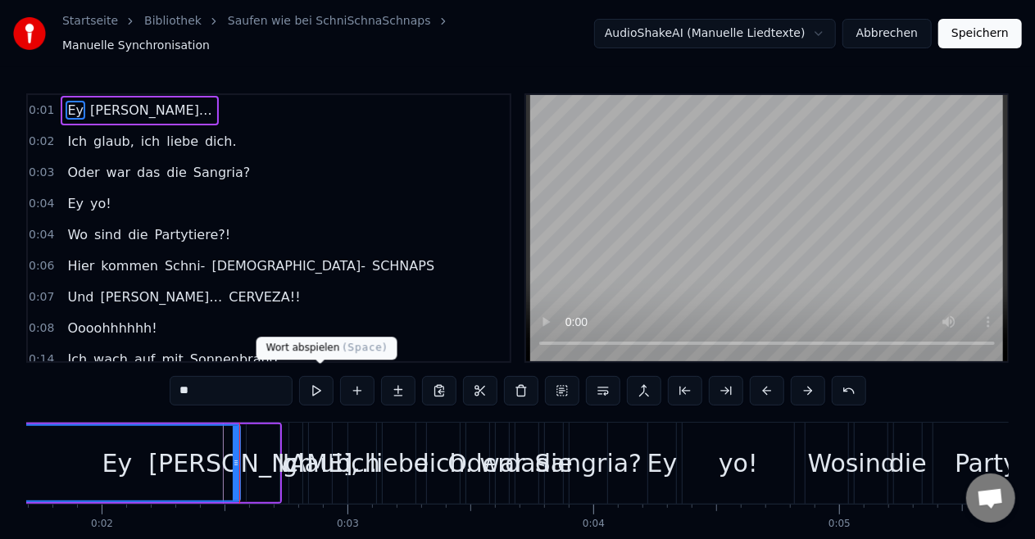
click at [311, 384] on button at bounding box center [316, 391] width 34 height 30
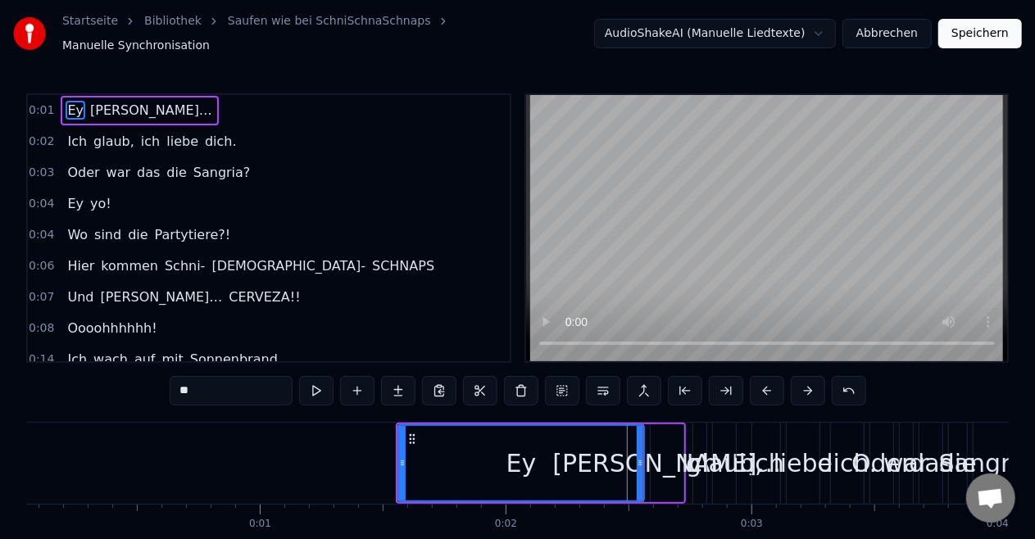
scroll to position [0, 0]
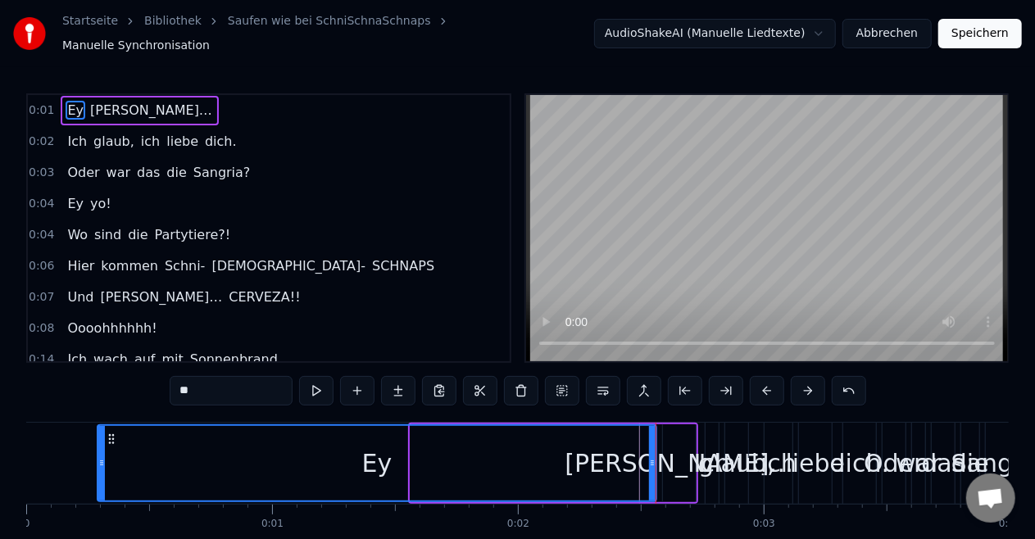
drag, startPoint x: 413, startPoint y: 456, endPoint x: 100, endPoint y: 384, distance: 321.3
click at [100, 384] on div "0:01 [PERSON_NAME]… 0:02 Ich glaub, ich liebe dich. 0:03 Oder war das die Sangr…" at bounding box center [517, 340] width 983 height 494
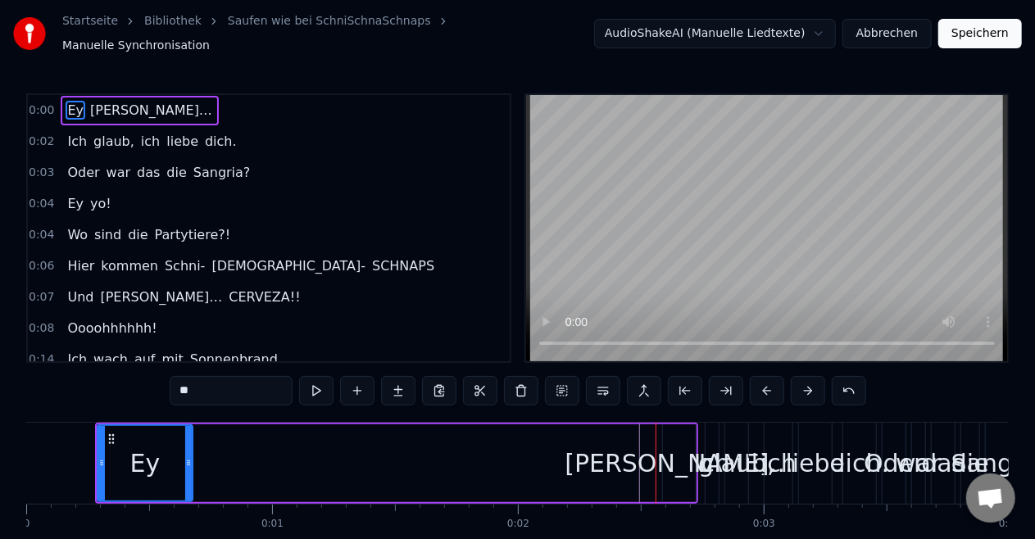
drag, startPoint x: 654, startPoint y: 434, endPoint x: 190, endPoint y: 454, distance: 464.4
click at [190, 454] on div at bounding box center [188, 463] width 7 height 75
click at [658, 445] on div "[PERSON_NAME]…" at bounding box center [679, 463] width 229 height 37
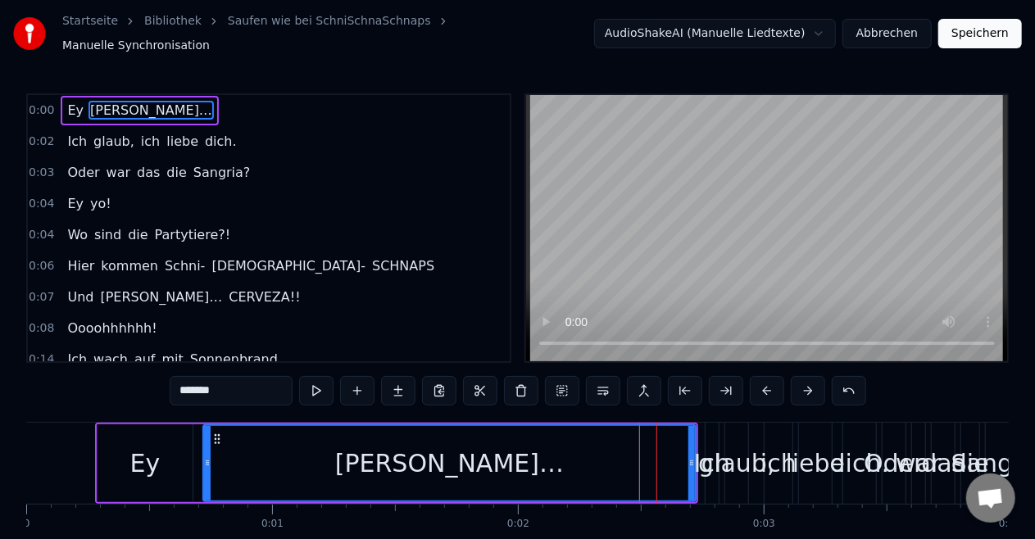
drag, startPoint x: 666, startPoint y: 453, endPoint x: 206, endPoint y: 476, distance: 460.4
click at [206, 476] on div at bounding box center [207, 463] width 7 height 75
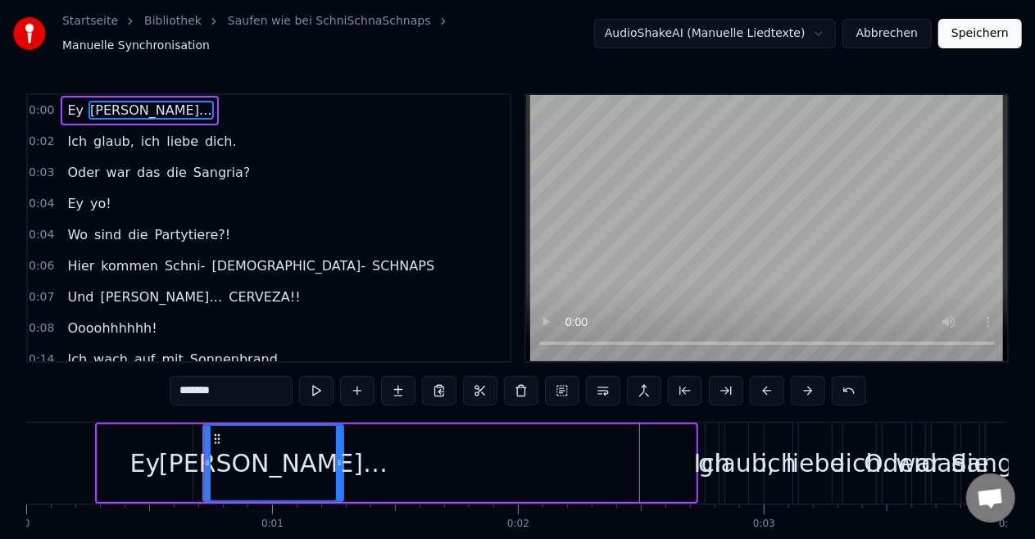
drag, startPoint x: 692, startPoint y: 456, endPoint x: 339, endPoint y: 517, distance: 357.8
click at [339, 517] on div "[PERSON_NAME]… Ich glaub, ich liebe dich. Oder war das die Sangria? Ey yo! Wo s…" at bounding box center [517, 483] width 983 height 123
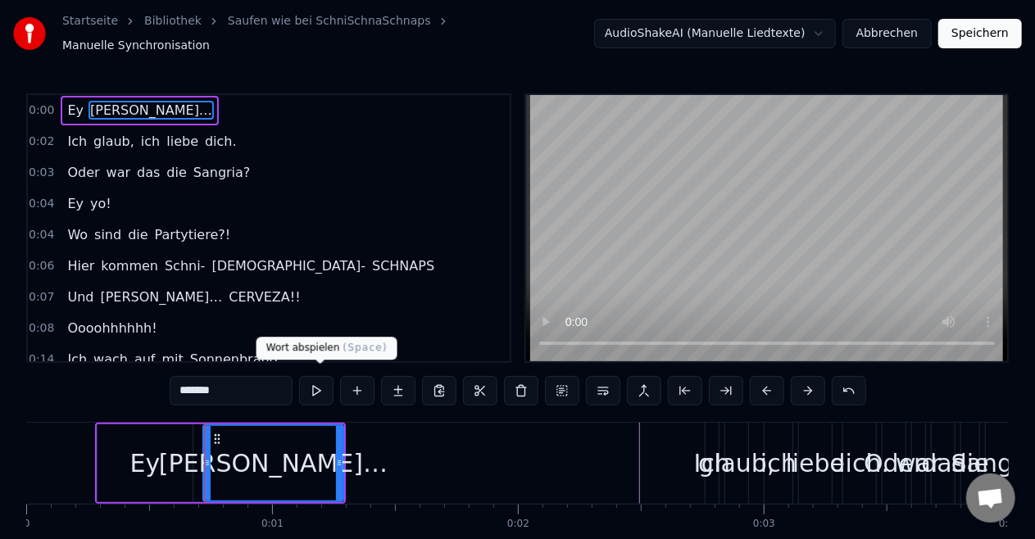
click at [329, 384] on button at bounding box center [316, 391] width 34 height 30
click at [709, 461] on div "glaub," at bounding box center [736, 463] width 76 height 37
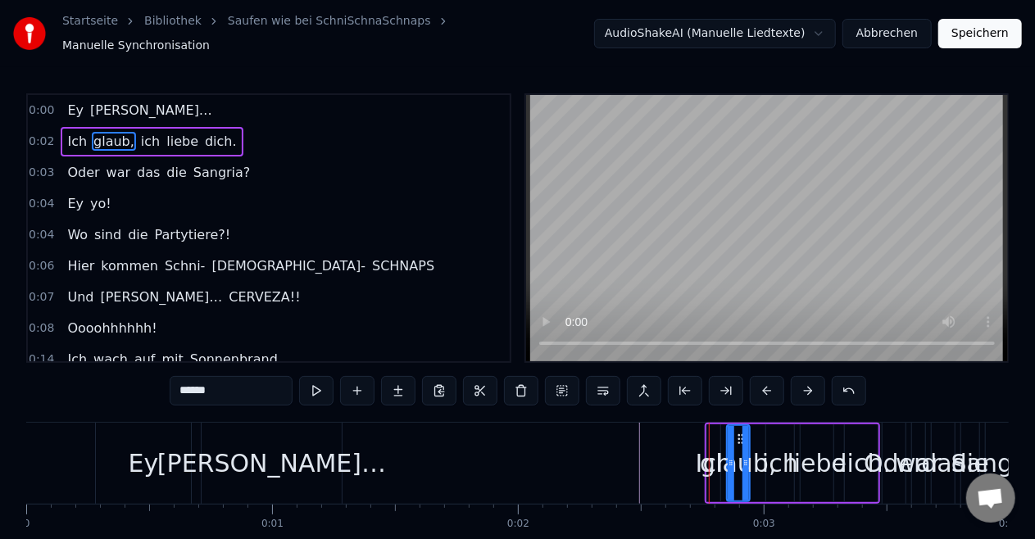
click at [700, 461] on div "Ich" at bounding box center [714, 463] width 36 height 37
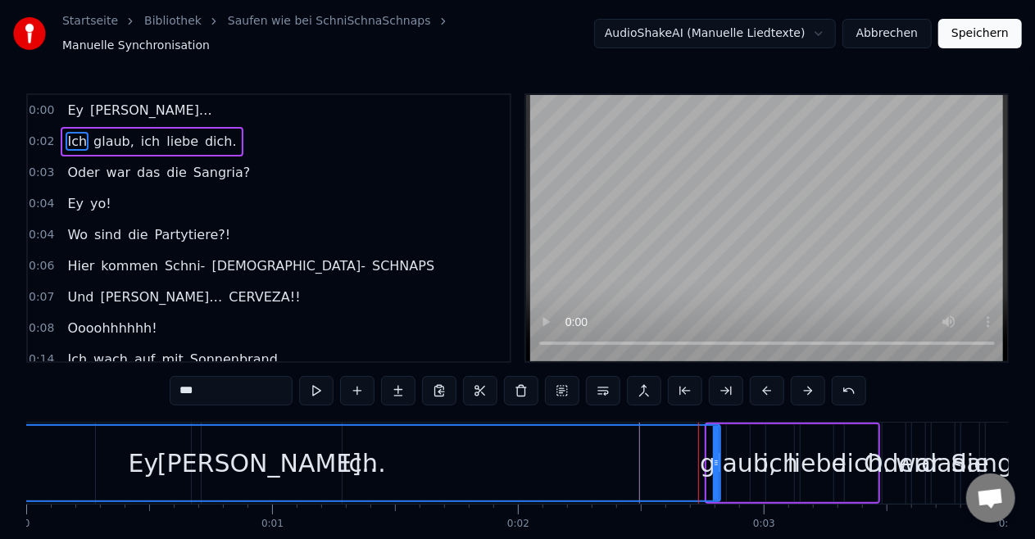
drag, startPoint x: 708, startPoint y: 456, endPoint x: 0, endPoint y: 383, distance: 711.9
click at [0, 383] on div "Startseite Bibliothek Saufen wie bei SchniSchnaSchnaps Manuelle Synchronisation…" at bounding box center [517, 294] width 1035 height 588
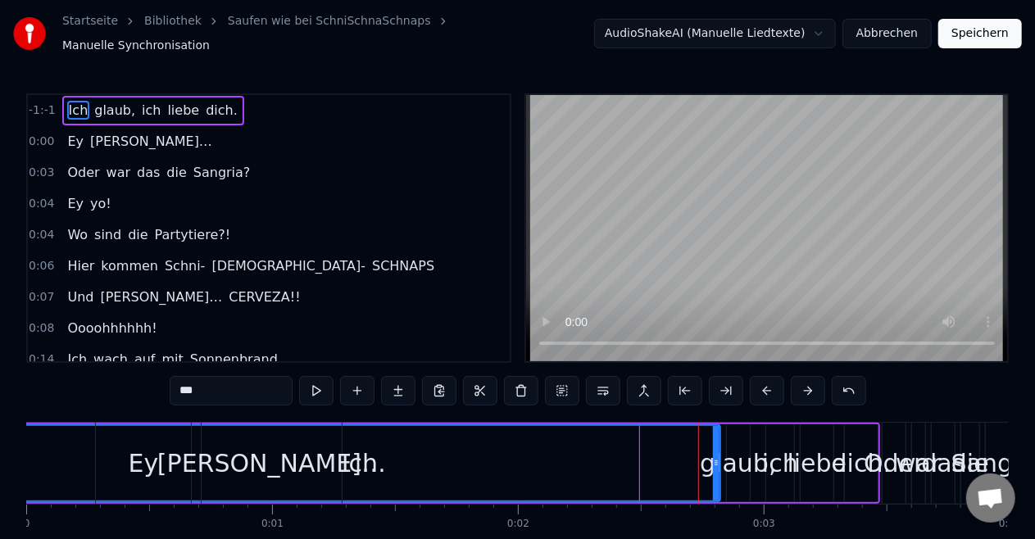
click at [721, 454] on div "glaub," at bounding box center [738, 463] width 76 height 37
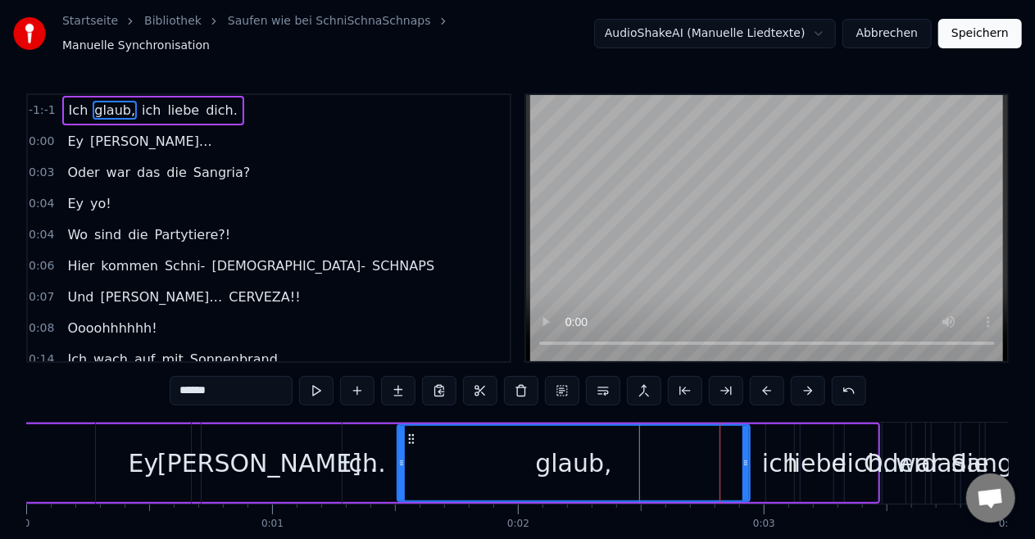
drag, startPoint x: 730, startPoint y: 455, endPoint x: 402, endPoint y: 476, distance: 328.6
click at [402, 476] on div at bounding box center [401, 463] width 7 height 75
click at [749, 451] on div "glaub," at bounding box center [574, 464] width 352 height 78
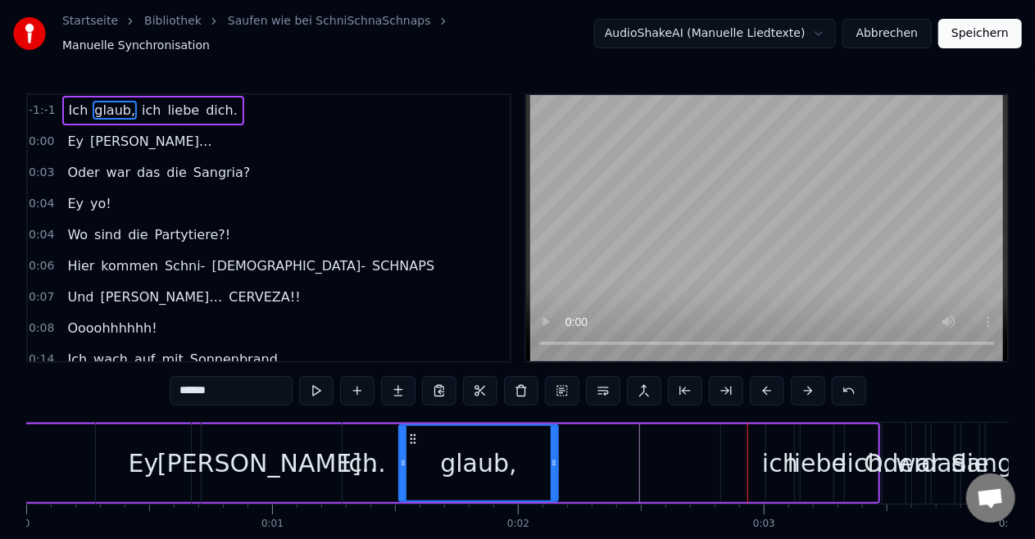
drag, startPoint x: 743, startPoint y: 457, endPoint x: 552, endPoint y: 468, distance: 192.1
click at [552, 468] on div at bounding box center [554, 463] width 7 height 75
click at [779, 456] on div "ich" at bounding box center [780, 463] width 36 height 37
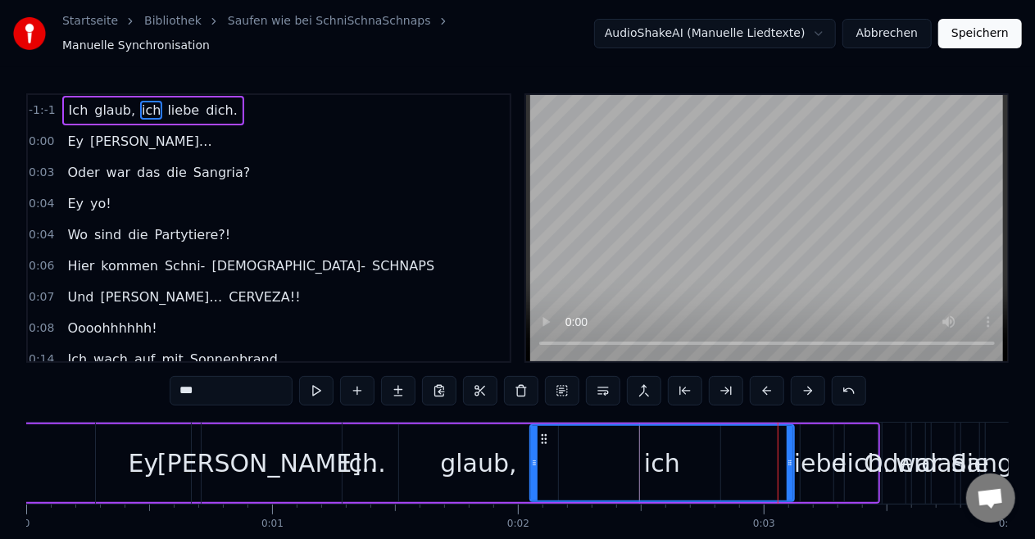
drag, startPoint x: 770, startPoint y: 456, endPoint x: 539, endPoint y: 463, distance: 231.3
click at [538, 463] on div at bounding box center [534, 463] width 7 height 75
click at [366, 466] on div "Ich" at bounding box center [360, 463] width 36 height 37
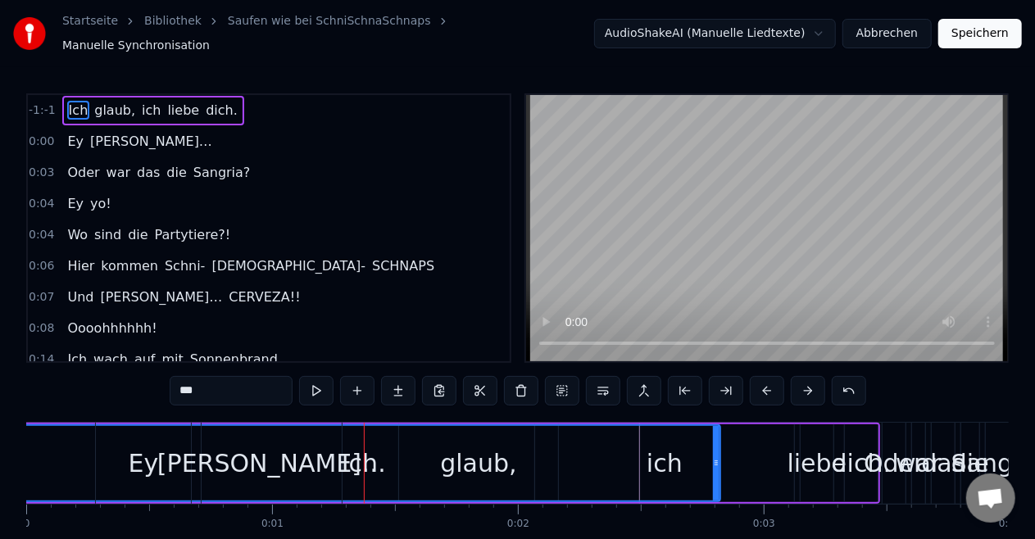
click at [361, 459] on div "Ich" at bounding box center [360, 463] width 36 height 37
click at [316, 398] on div "***" at bounding box center [518, 392] width 697 height 33
click at [318, 389] on button at bounding box center [316, 391] width 34 height 30
click at [479, 461] on div "Ich" at bounding box center [360, 463] width 720 height 75
click at [357, 453] on div "Ich" at bounding box center [360, 463] width 36 height 37
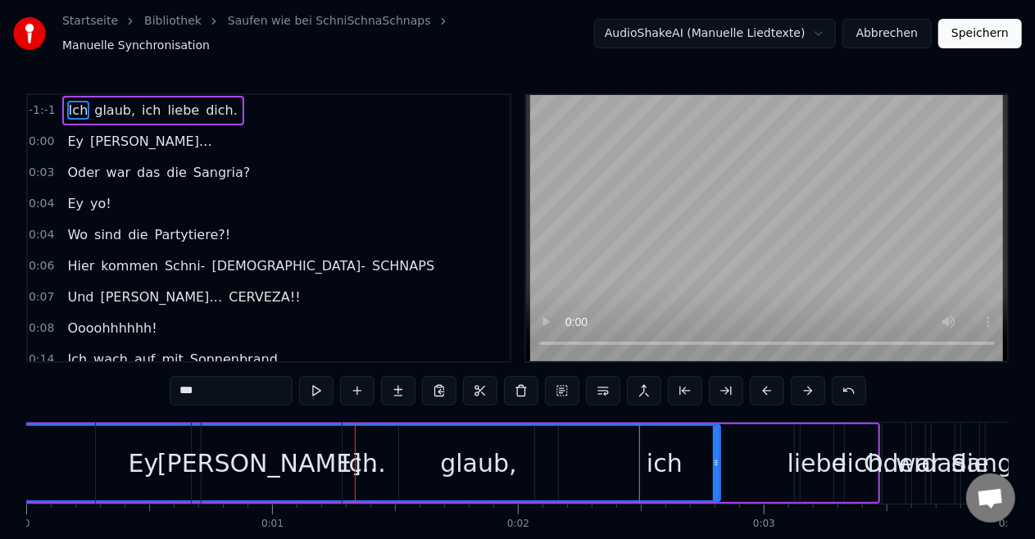
click at [141, 105] on span "ich" at bounding box center [151, 110] width 22 height 19
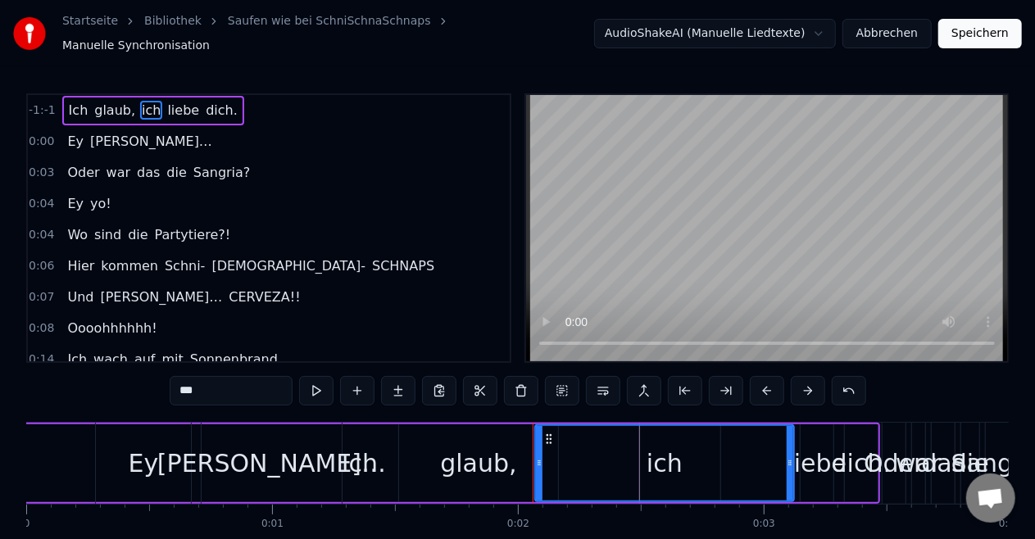
click at [93, 101] on span "glaub," at bounding box center [115, 110] width 44 height 19
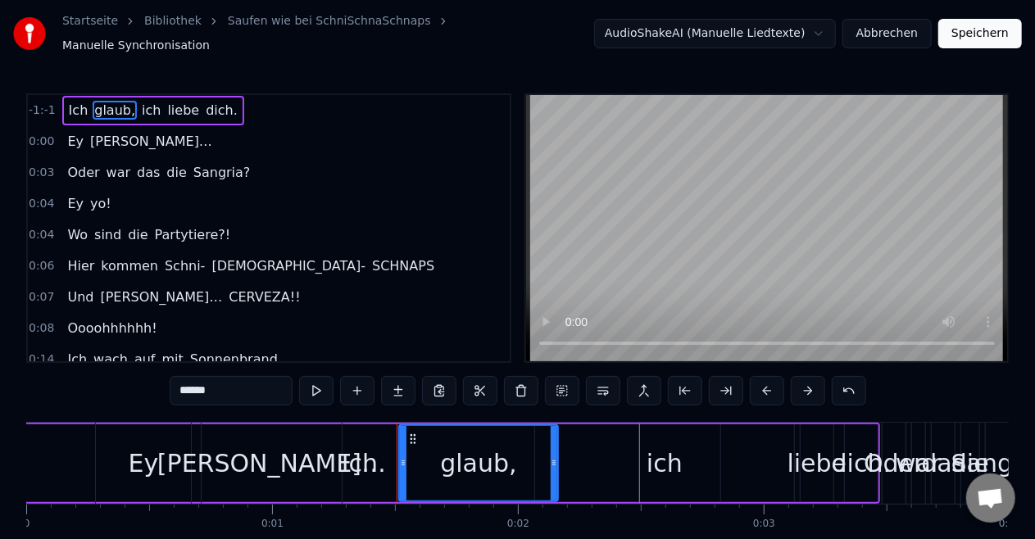
click at [784, 32] on html "Startseite Bibliothek Saufen wie bei SchniSchnaSchnaps Manuelle Synchronisation…" at bounding box center [517, 307] width 1035 height 614
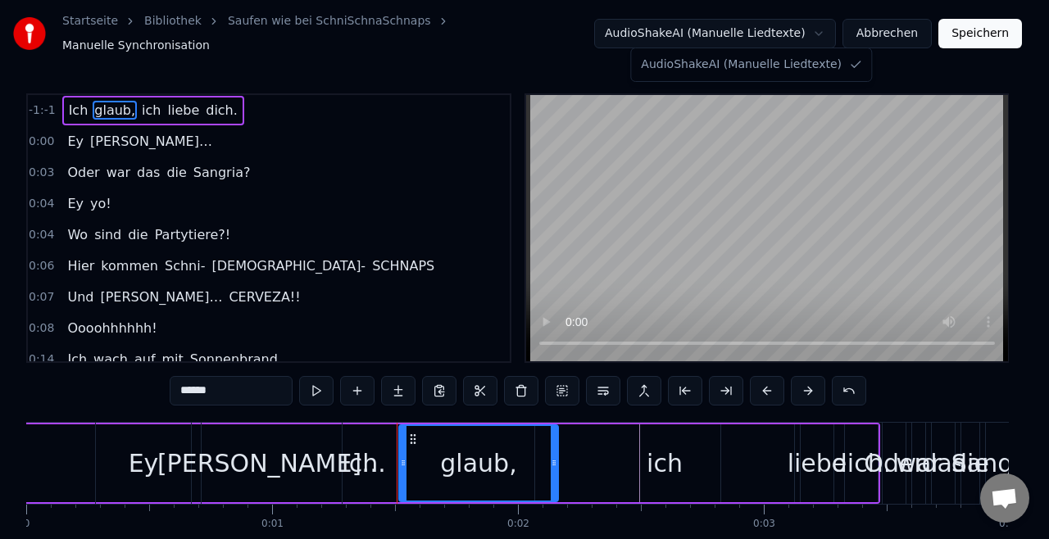
click at [784, 32] on html "Startseite Bibliothek Saufen wie bei SchniSchnaSchnaps Manuelle Synchronisation…" at bounding box center [524, 307] width 1049 height 614
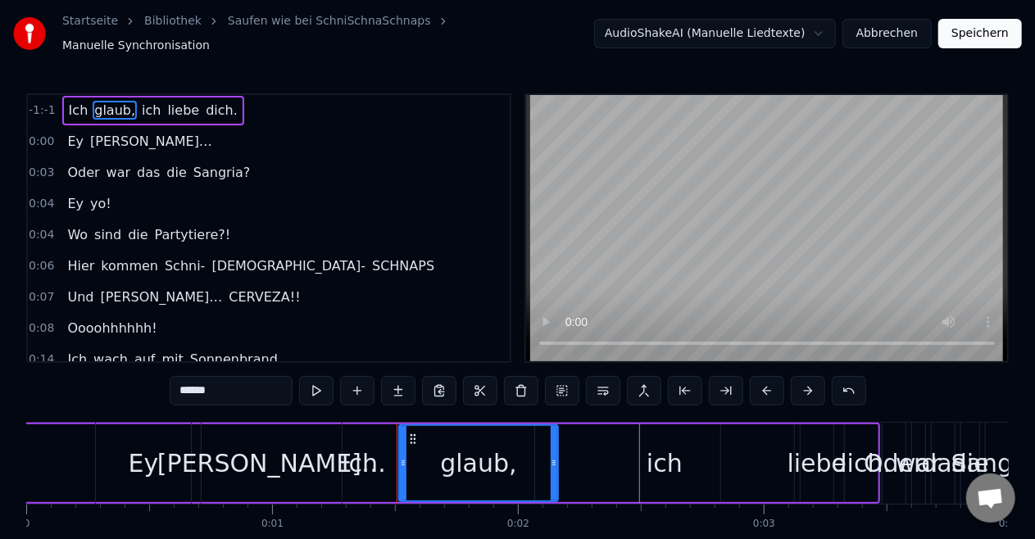
click at [180, 471] on div "Ey" at bounding box center [143, 463] width 95 height 81
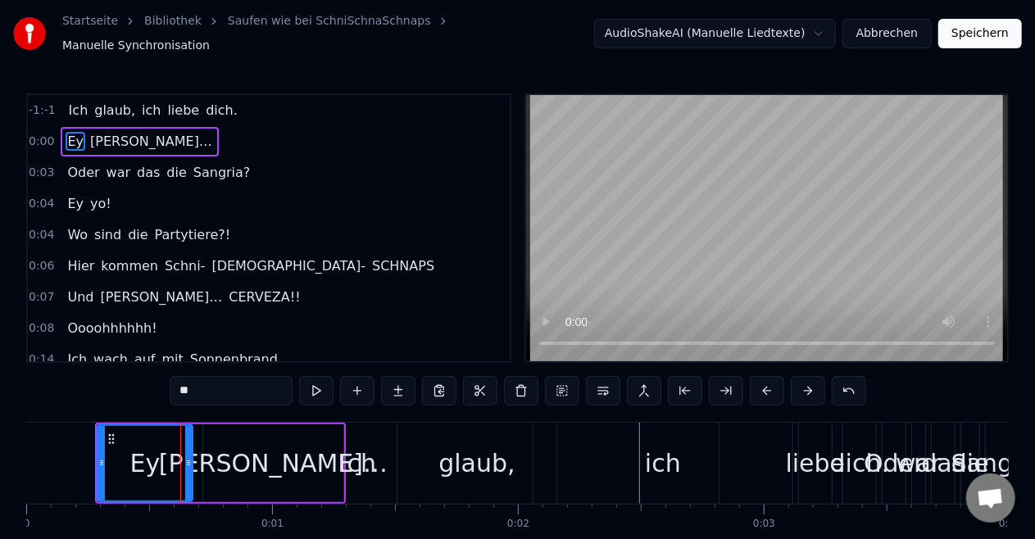
click at [326, 467] on div "[PERSON_NAME]…" at bounding box center [273, 464] width 140 height 78
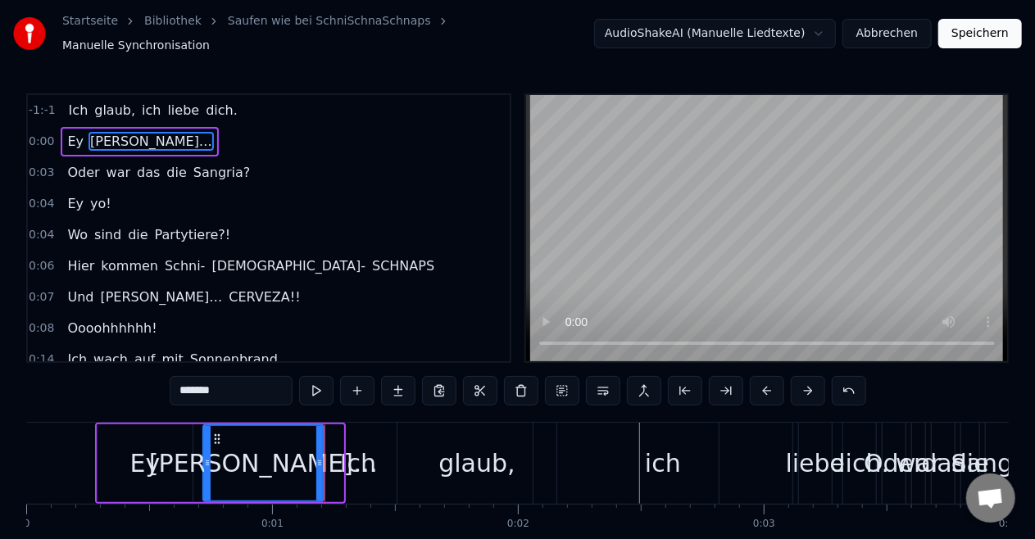
drag, startPoint x: 340, startPoint y: 456, endPoint x: 320, endPoint y: 462, distance: 20.7
click at [320, 462] on div at bounding box center [319, 463] width 7 height 75
click at [398, 459] on div "glaub," at bounding box center [477, 463] width 161 height 81
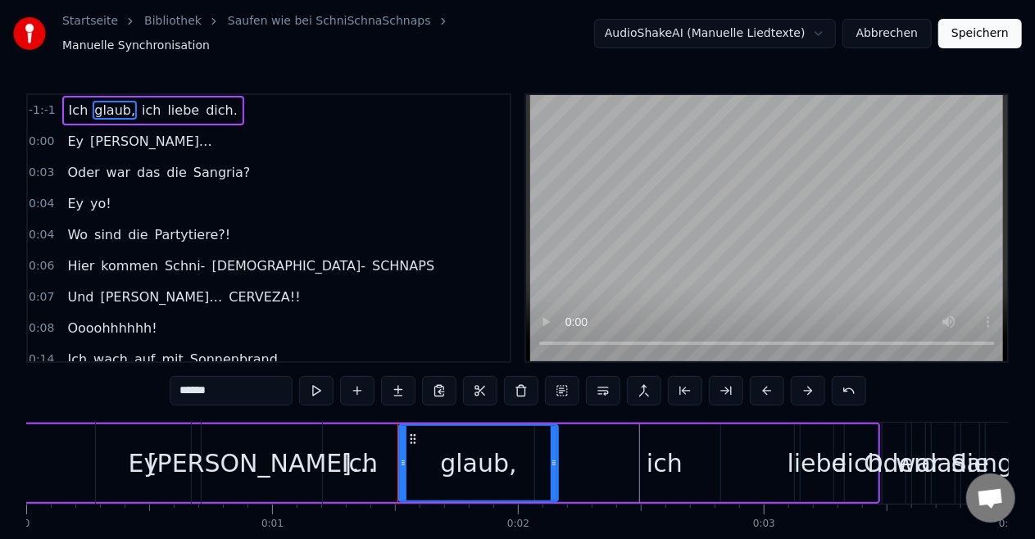
click at [355, 445] on div "Ich" at bounding box center [360, 463] width 36 height 37
type input "***"
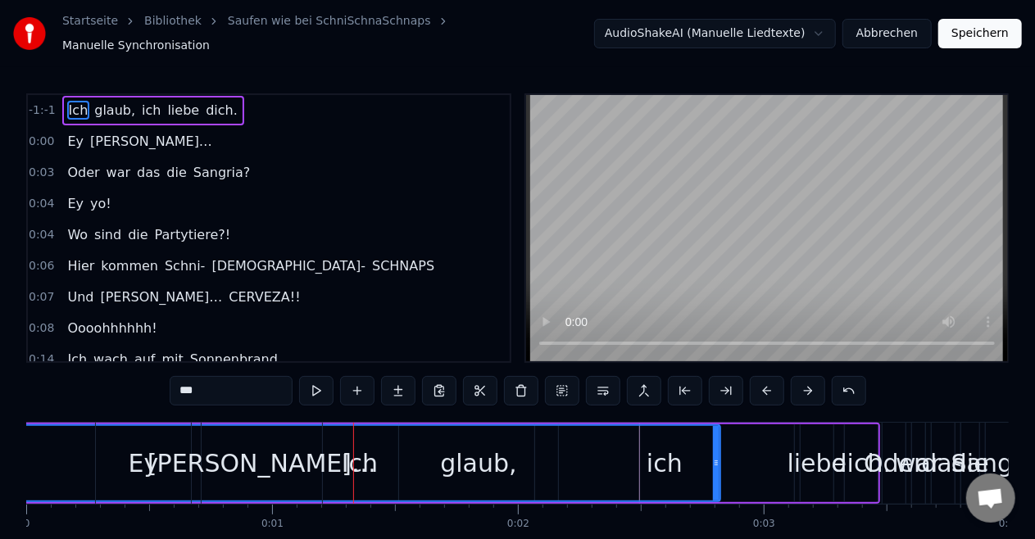
click at [337, 439] on div "Ich" at bounding box center [360, 463] width 720 height 75
click at [330, 407] on div "-1:-1 Ich glaub, ich liebe dich. 0:00 [PERSON_NAME]… 0:03 Oder war das die Sang…" at bounding box center [517, 340] width 983 height 494
click at [322, 382] on button at bounding box center [316, 391] width 34 height 30
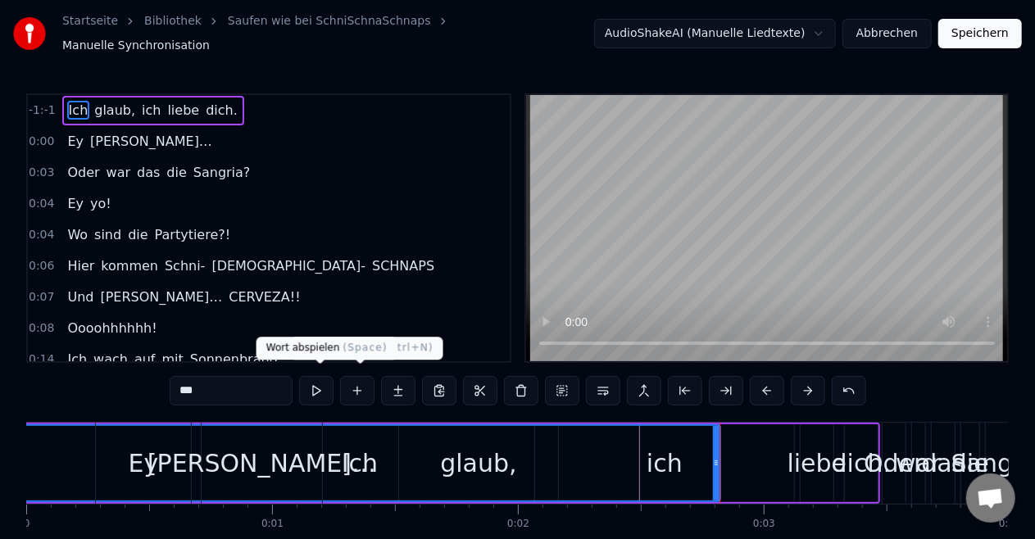
click at [325, 382] on button at bounding box center [316, 391] width 34 height 30
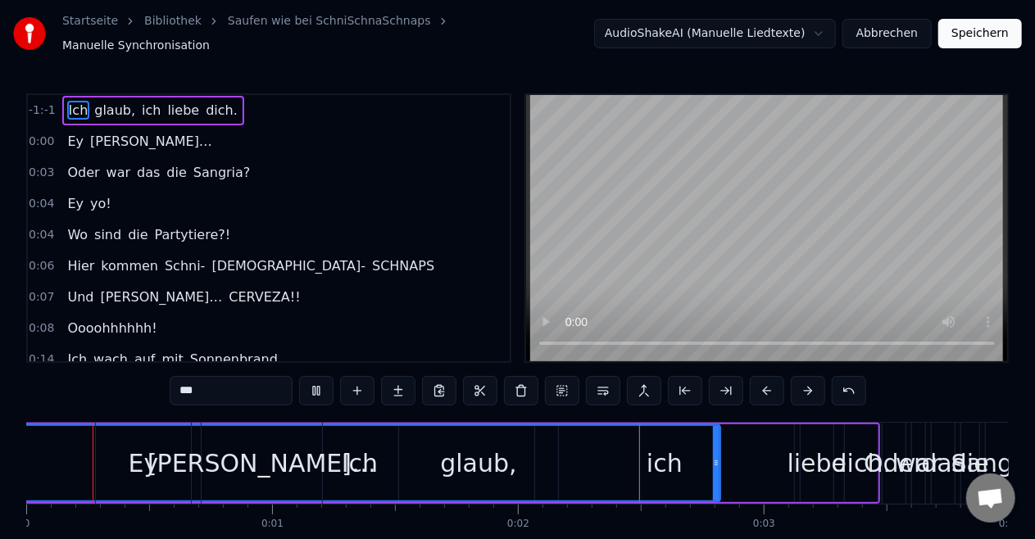
click at [325, 382] on button at bounding box center [316, 391] width 34 height 30
click at [362, 460] on div "Ich" at bounding box center [360, 463] width 36 height 37
click at [361, 460] on div at bounding box center [361, 463] width 1 height 81
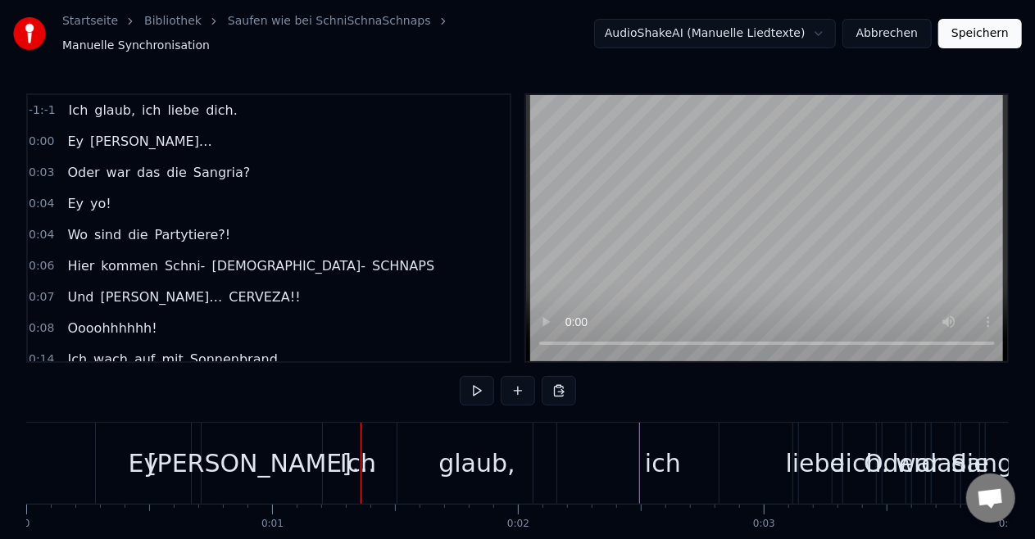
click at [366, 457] on div "Ich" at bounding box center [358, 463] width 36 height 37
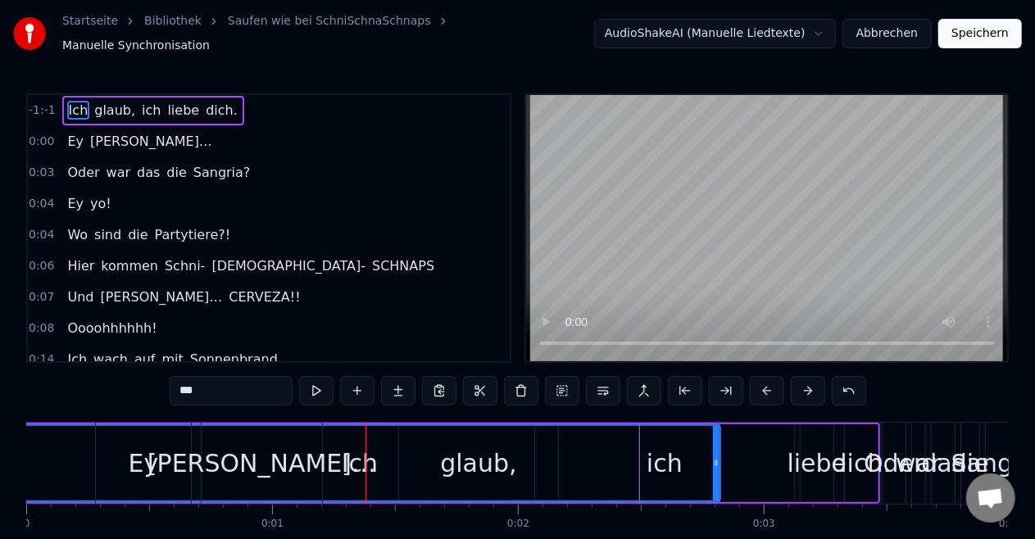
click at [140, 110] on span "ich" at bounding box center [151, 110] width 22 height 19
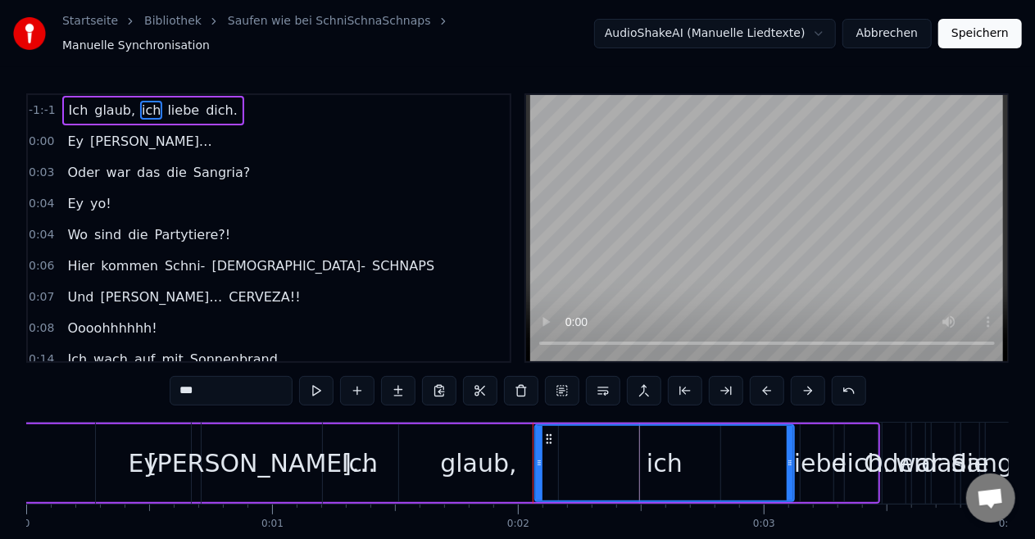
click at [368, 459] on div "Ich" at bounding box center [360, 463] width 36 height 37
type input "***"
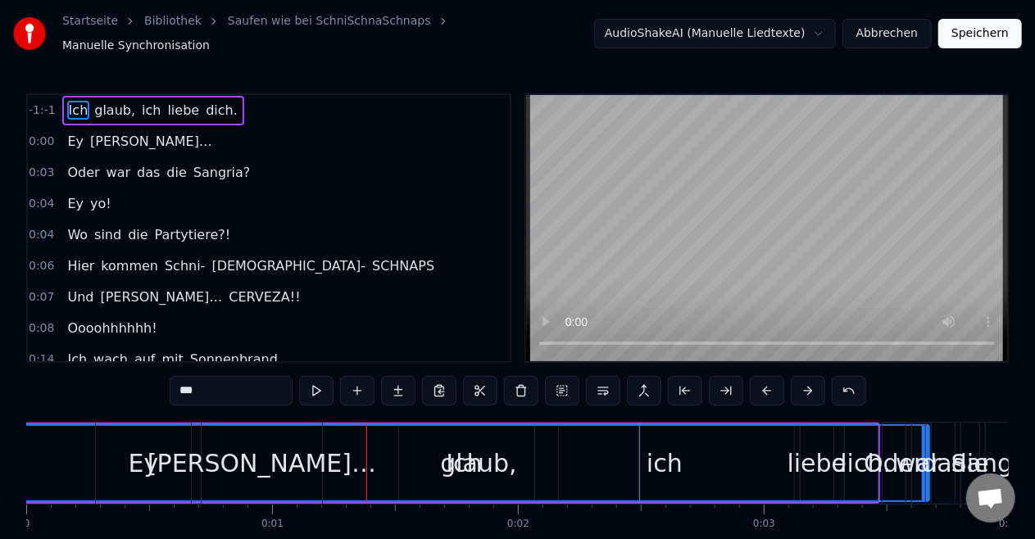
drag, startPoint x: 718, startPoint y: 463, endPoint x: 927, endPoint y: 444, distance: 209.9
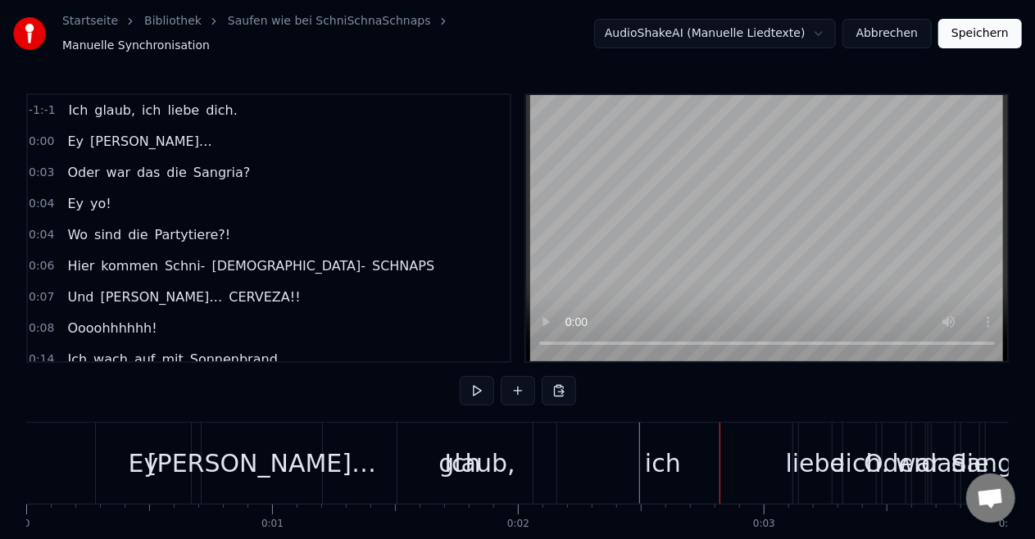
click at [489, 470] on div "glaub," at bounding box center [477, 463] width 76 height 37
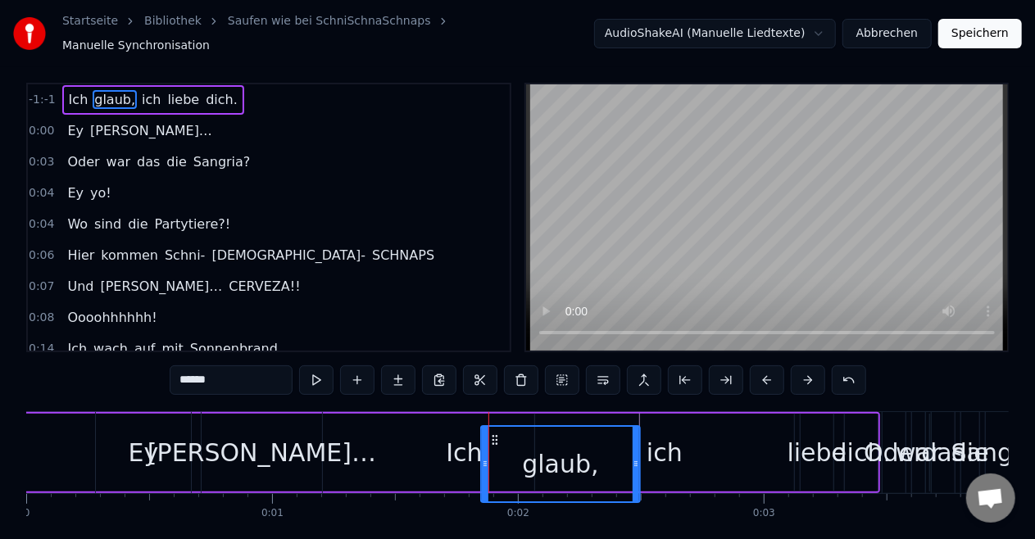
scroll to position [13, 0]
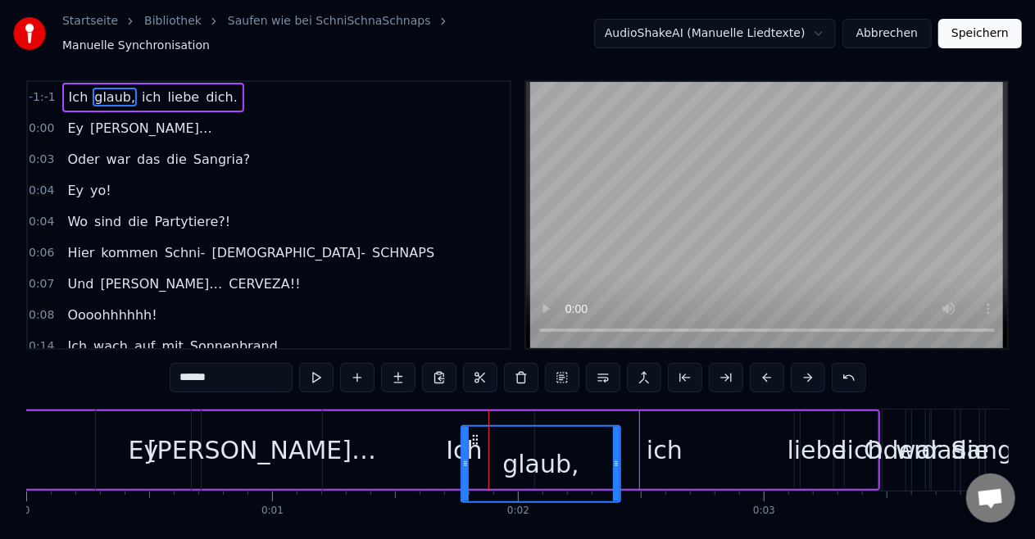
drag, startPoint x: 412, startPoint y: 431, endPoint x: 474, endPoint y: 403, distance: 67.5
click at [474, 410] on div "Ich glaub, ich liebe dich." at bounding box center [439, 450] width 884 height 81
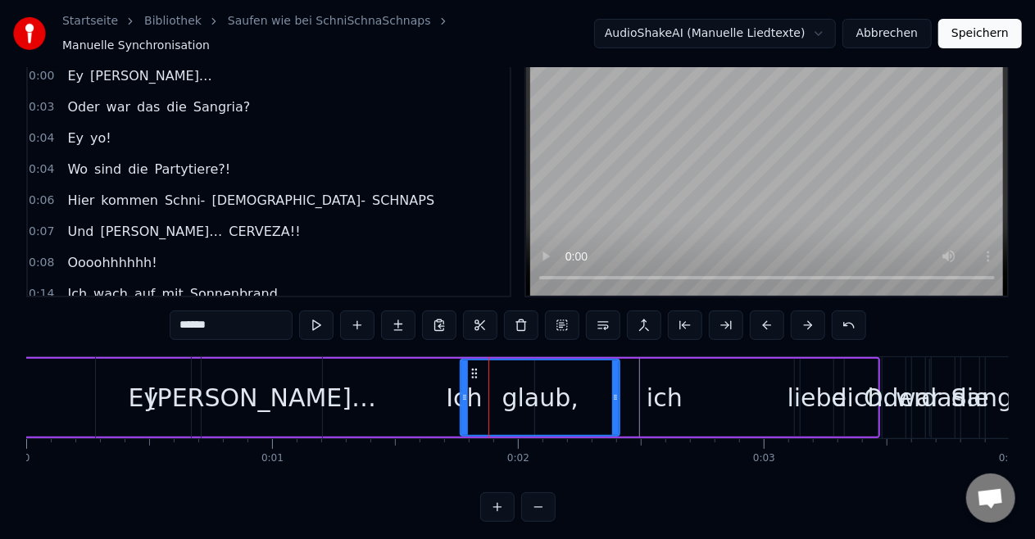
scroll to position [80, 0]
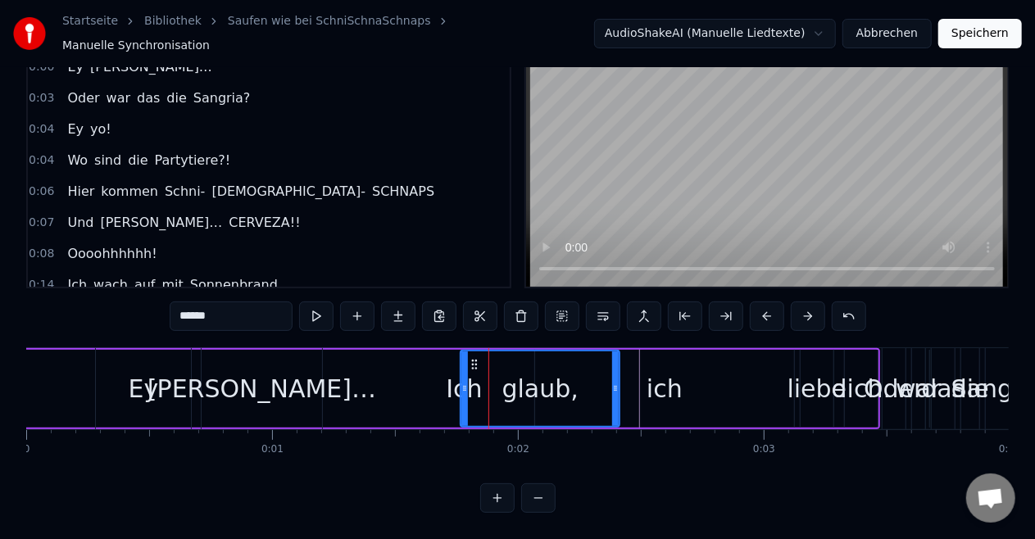
click at [566, 372] on div "glaub," at bounding box center [540, 388] width 76 height 37
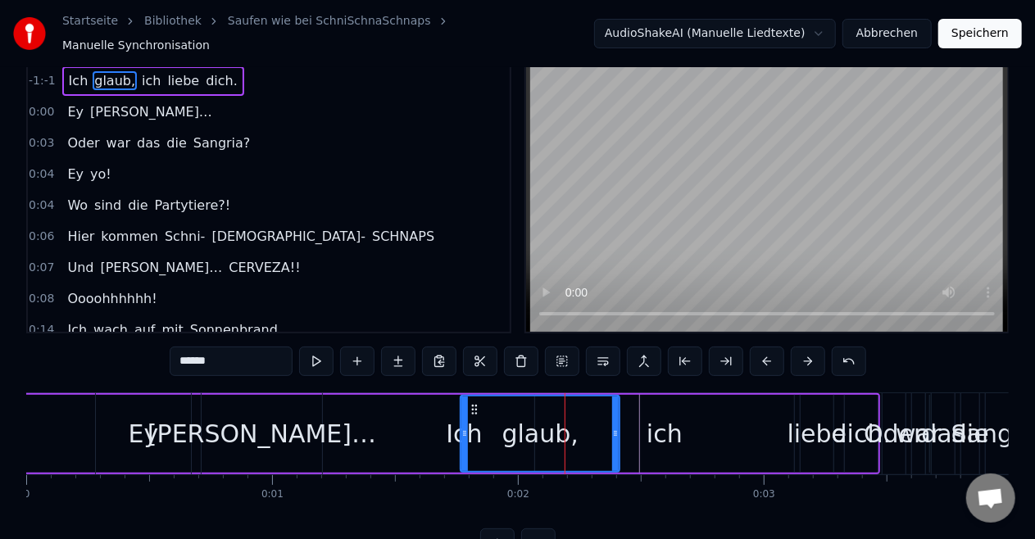
scroll to position [0, 0]
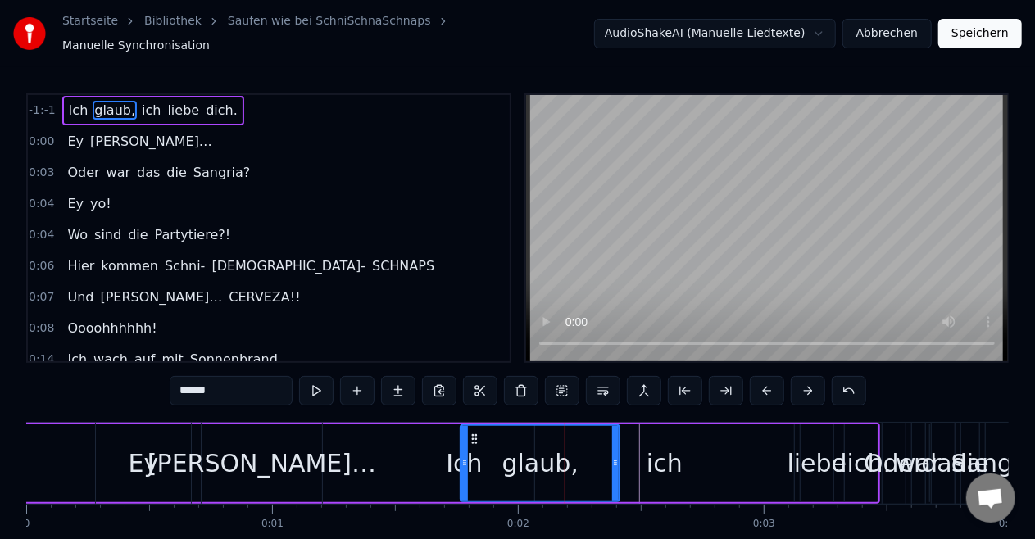
click at [524, 461] on div "glaub," at bounding box center [540, 463] width 76 height 37
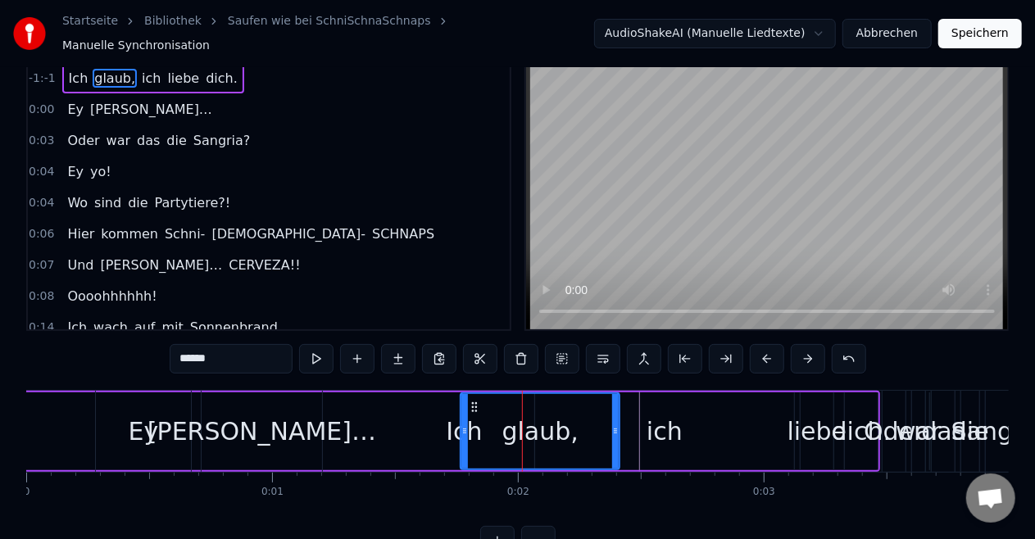
scroll to position [36, 0]
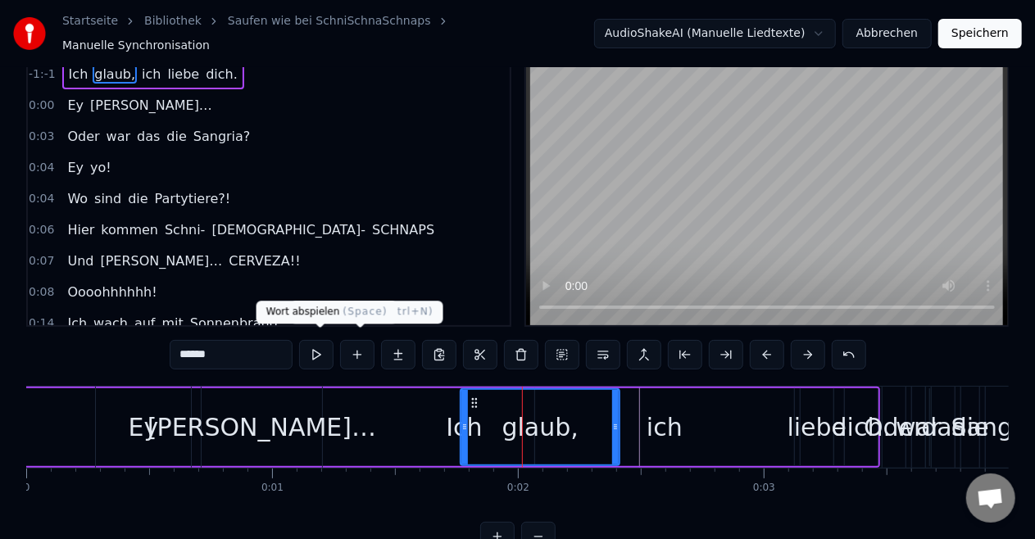
click at [321, 341] on button at bounding box center [316, 355] width 34 height 30
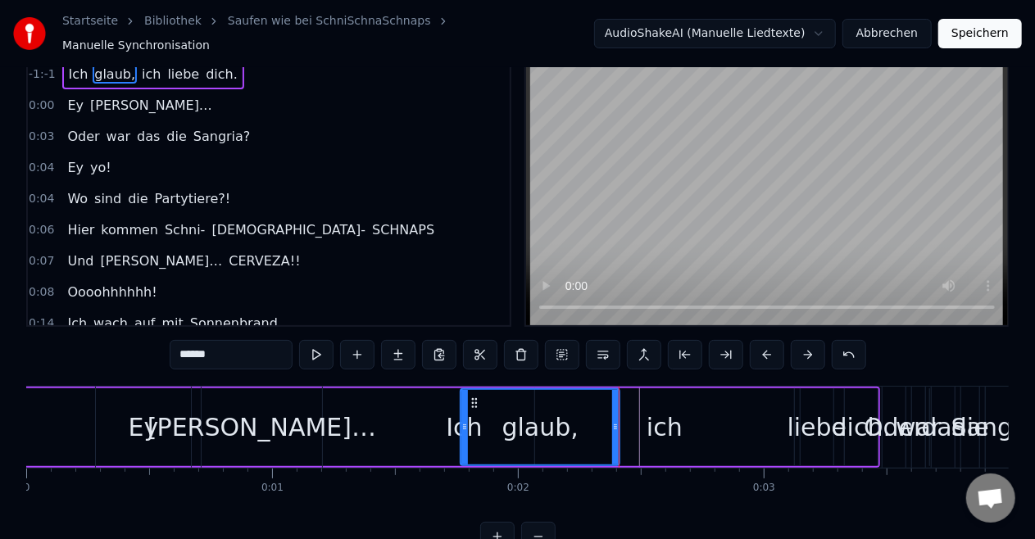
click at [321, 341] on button at bounding box center [316, 355] width 34 height 30
drag, startPoint x: 677, startPoint y: 413, endPoint x: 620, endPoint y: 412, distance: 56.6
click at [620, 412] on div "ich" at bounding box center [664, 428] width 259 height 78
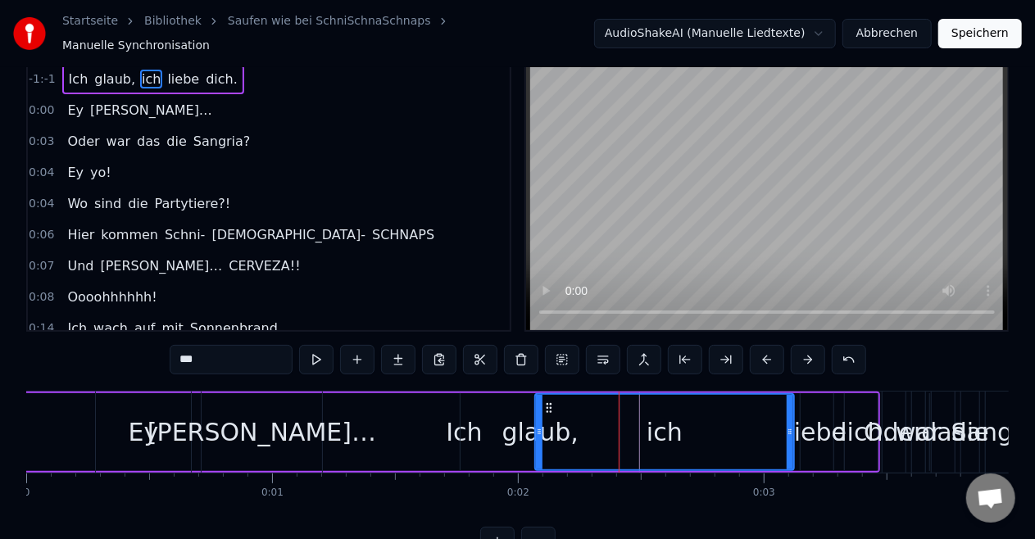
scroll to position [0, 0]
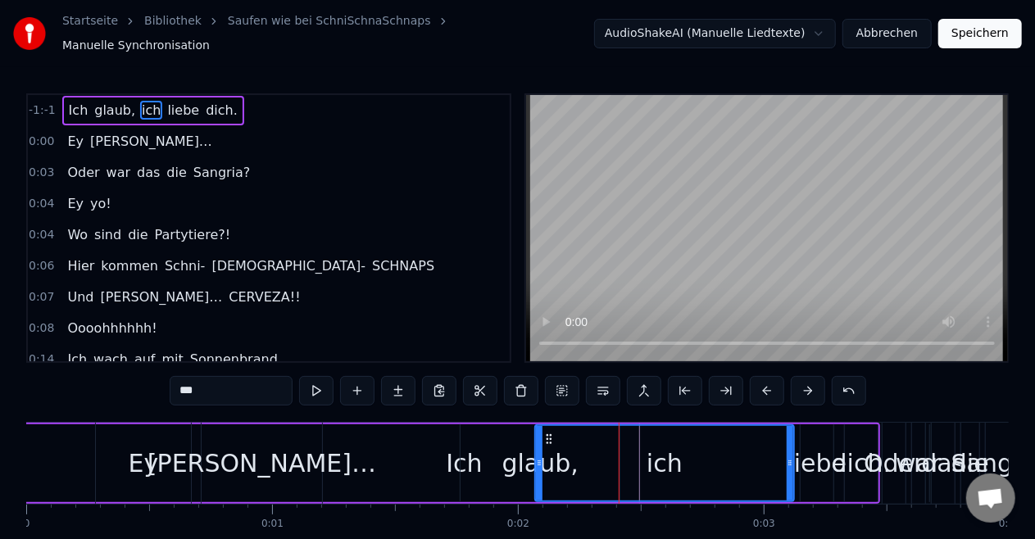
drag, startPoint x: 671, startPoint y: 448, endPoint x: 628, endPoint y: 445, distance: 43.5
click at [628, 445] on div "ich" at bounding box center [664, 463] width 257 height 75
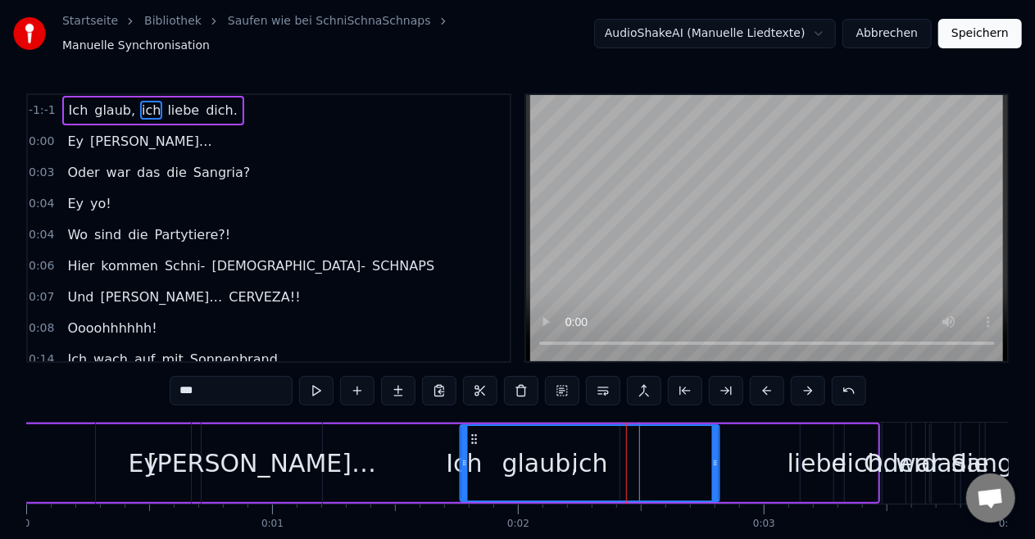
drag, startPoint x: 548, startPoint y: 432, endPoint x: 474, endPoint y: 428, distance: 74.7
click at [474, 433] on icon at bounding box center [474, 439] width 13 height 13
click at [534, 456] on div "ich" at bounding box center [589, 463] width 257 height 75
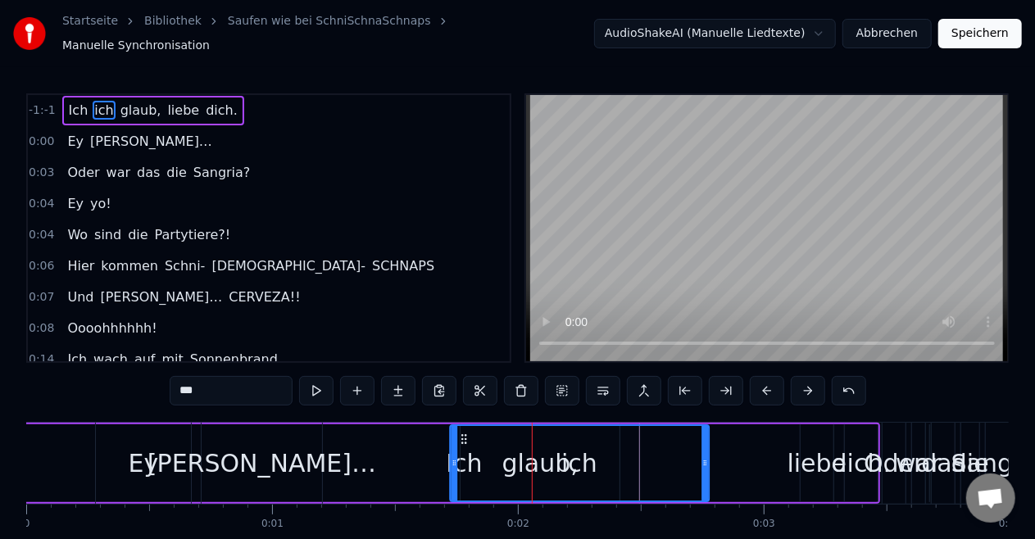
drag, startPoint x: 475, startPoint y: 430, endPoint x: 466, endPoint y: 431, distance: 9.9
click at [466, 439] on circle at bounding box center [465, 439] width 1 height 1
click at [526, 472] on div "ich" at bounding box center [579, 463] width 257 height 75
click at [128, 107] on span "glaub," at bounding box center [141, 110] width 44 height 19
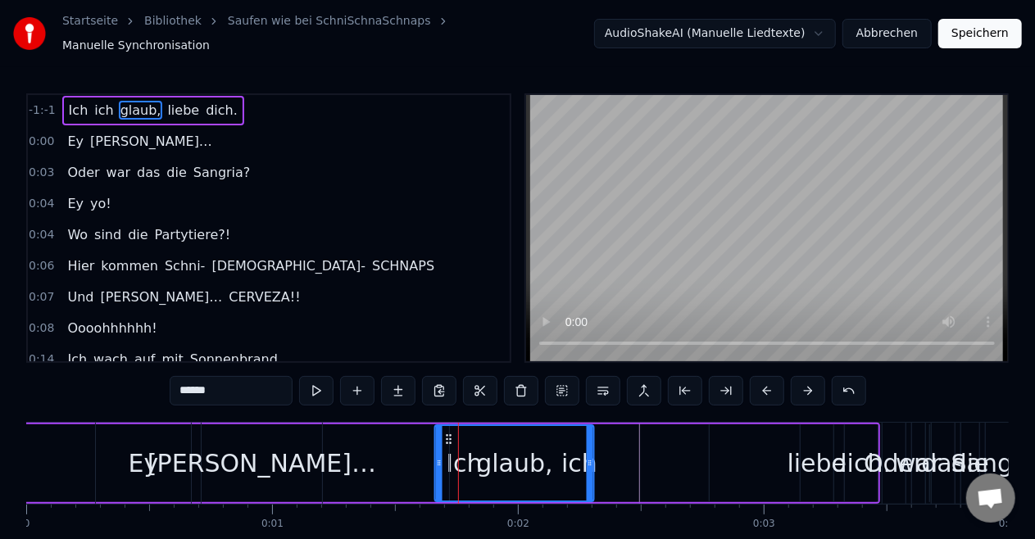
drag, startPoint x: 465, startPoint y: 430, endPoint x: 451, endPoint y: 428, distance: 14.0
click at [451, 433] on icon at bounding box center [449, 439] width 13 height 13
click at [824, 445] on div "liebe" at bounding box center [818, 463] width 60 height 37
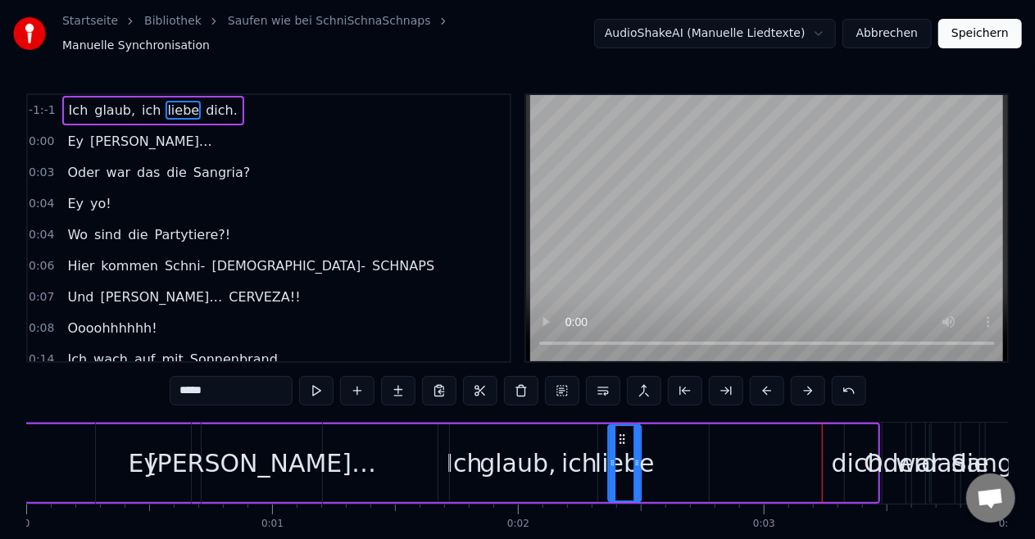
drag, startPoint x: 815, startPoint y: 431, endPoint x: 623, endPoint y: 439, distance: 191.9
click at [623, 439] on div "liebe" at bounding box center [624, 463] width 31 height 75
click at [852, 454] on div "dich." at bounding box center [861, 463] width 59 height 37
type input "*****"
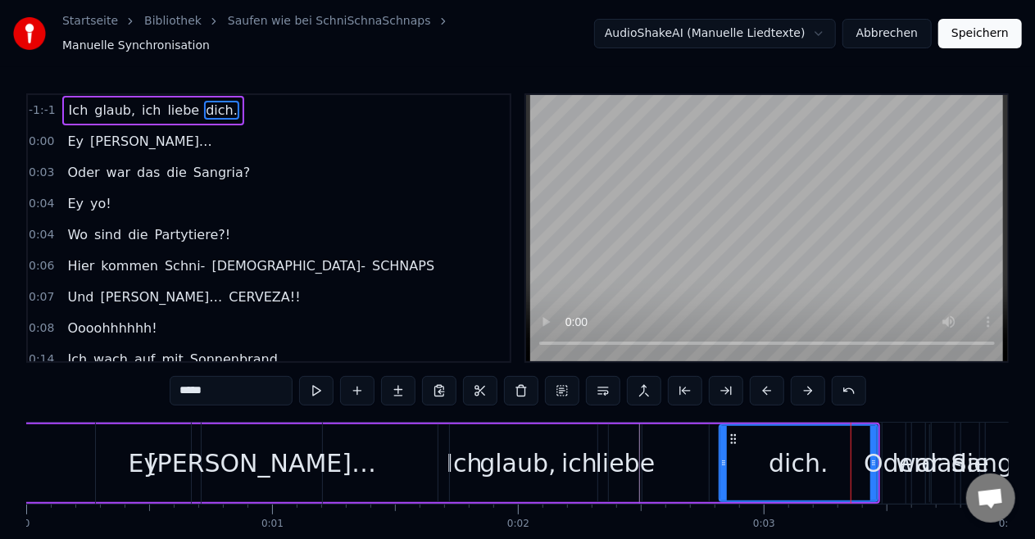
drag, startPoint x: 847, startPoint y: 430, endPoint x: 724, endPoint y: 439, distance: 123.3
click at [724, 439] on div at bounding box center [723, 463] width 7 height 75
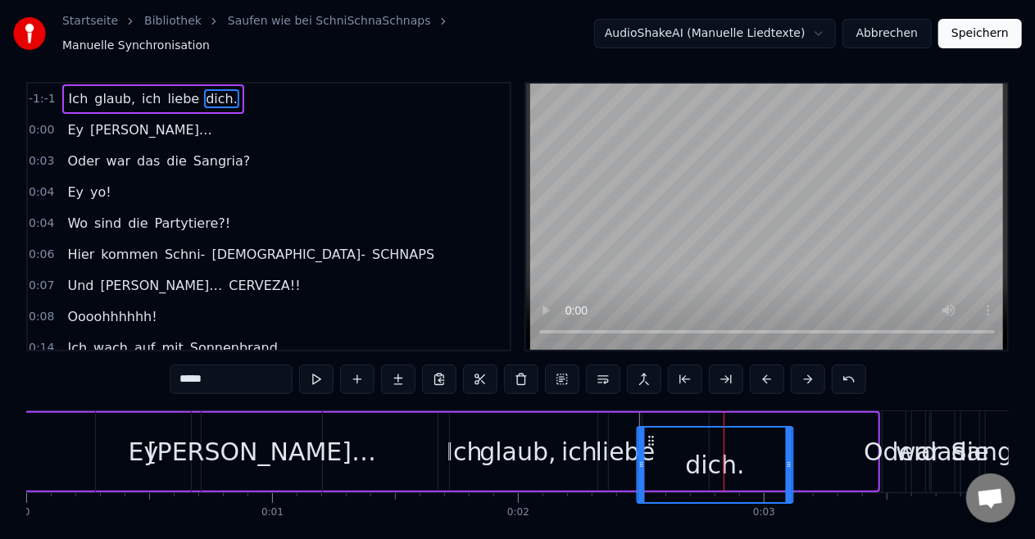
scroll to position [16, 0]
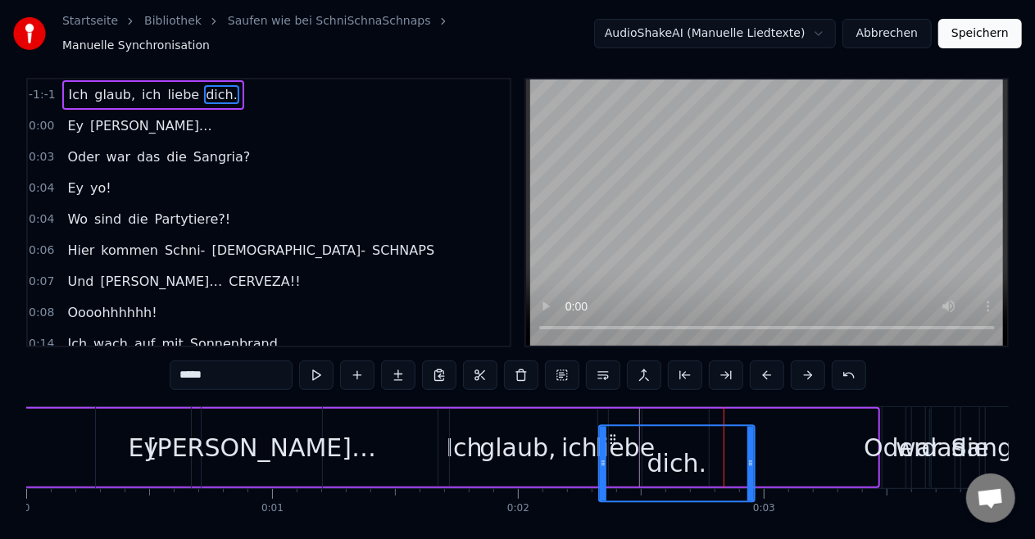
drag, startPoint x: 711, startPoint y: 434, endPoint x: 615, endPoint y: 404, distance: 101.1
click at [615, 407] on div "Ich glaub, ich liebe dich." at bounding box center [439, 447] width 884 height 81
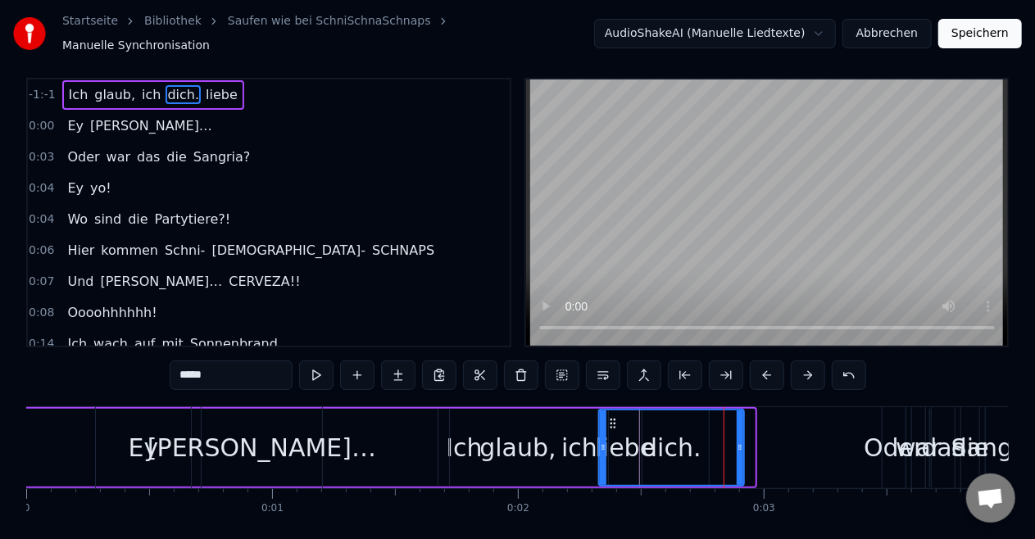
drag, startPoint x: 751, startPoint y: 439, endPoint x: 720, endPoint y: 439, distance: 31.1
click at [737, 441] on icon at bounding box center [740, 447] width 7 height 13
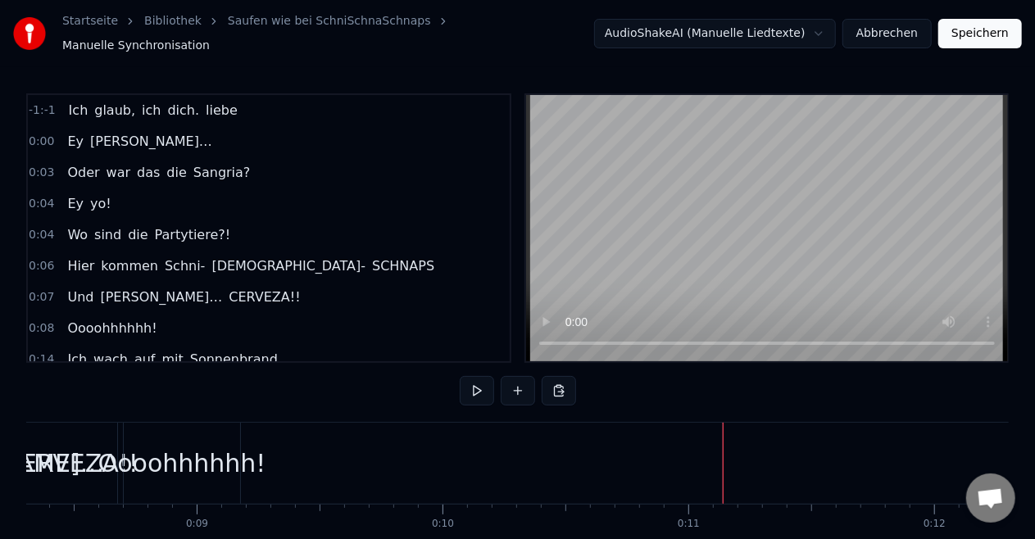
scroll to position [0, 2039]
click at [223, 451] on div "Oooohhhhhh!" at bounding box center [186, 463] width 168 height 37
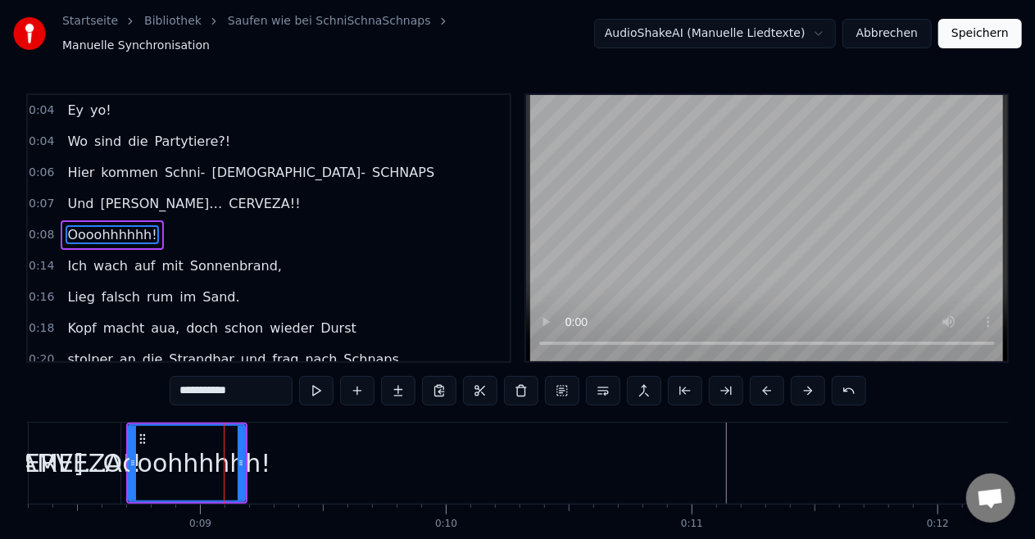
scroll to position [96, 0]
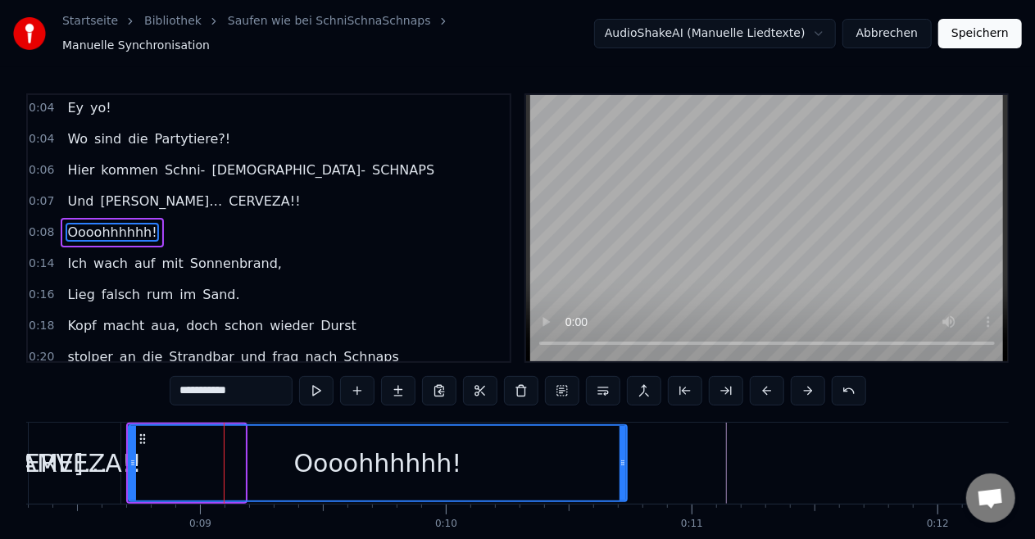
drag, startPoint x: 241, startPoint y: 453, endPoint x: 653, endPoint y: 476, distance: 412.9
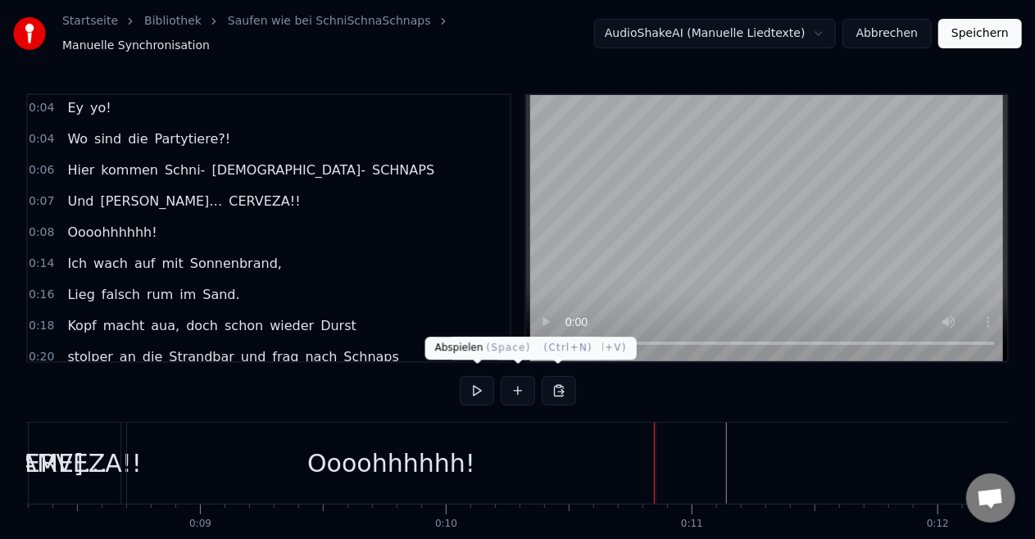
click at [470, 380] on button at bounding box center [477, 391] width 34 height 30
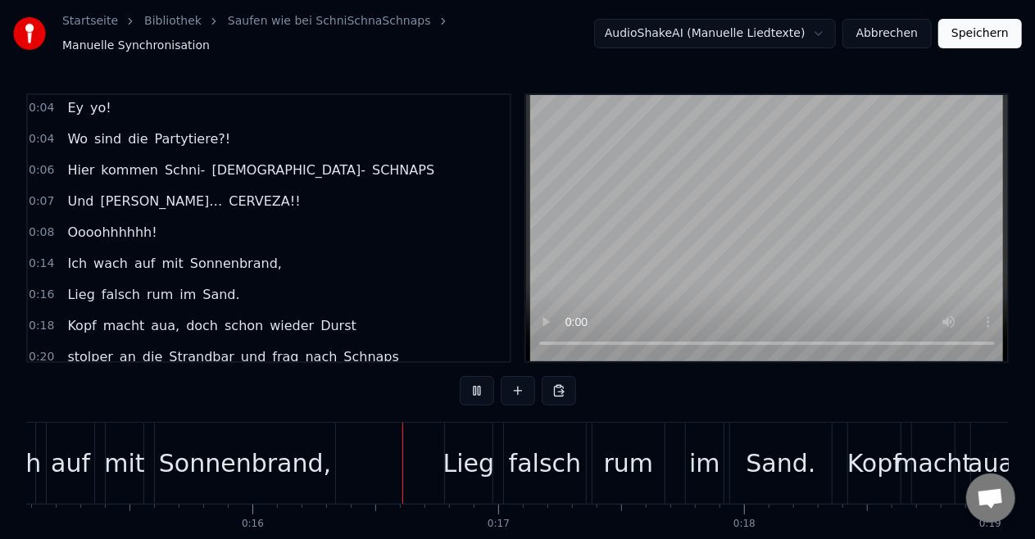
scroll to position [0, 3810]
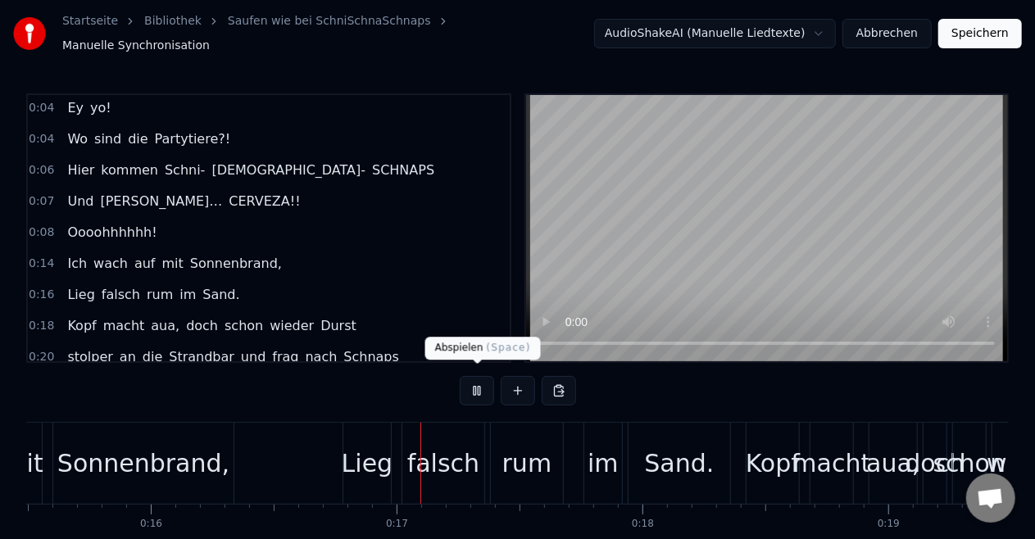
click at [475, 387] on button at bounding box center [477, 391] width 34 height 30
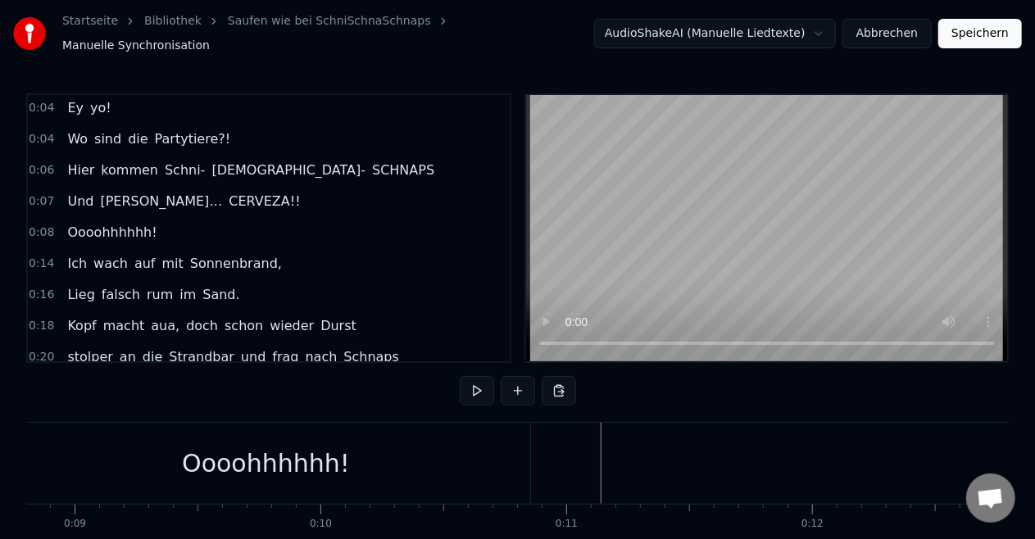
scroll to position [0, 2138]
click at [297, 452] on div "Oooohhhhhh!" at bounding box center [293, 463] width 168 height 37
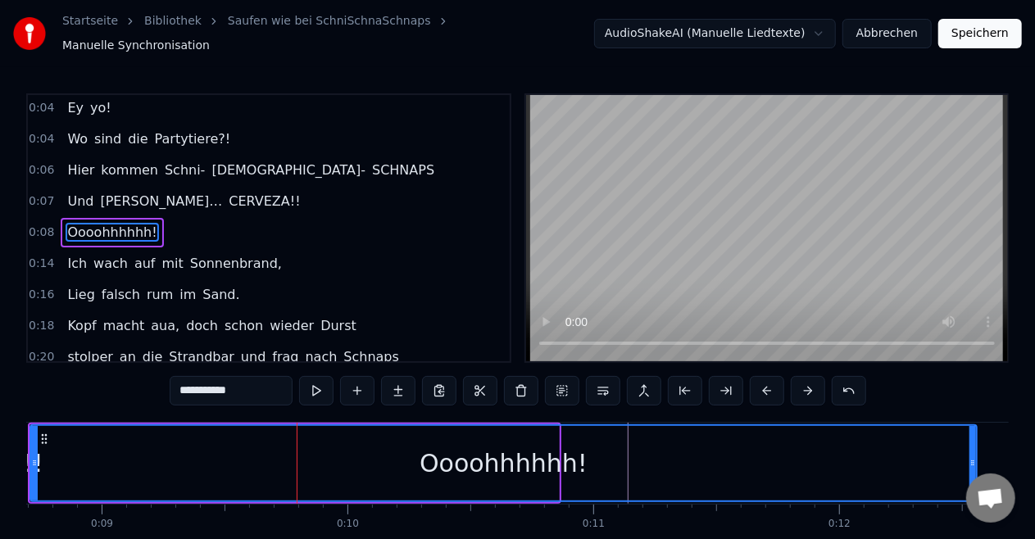
drag, startPoint x: 557, startPoint y: 452, endPoint x: 975, endPoint y: 489, distance: 419.7
click at [975, 489] on body "Startseite Bibliothek Saufen wie bei SchniSchnaSchnaps Manuelle Synchronisation…" at bounding box center [517, 294] width 1035 height 588
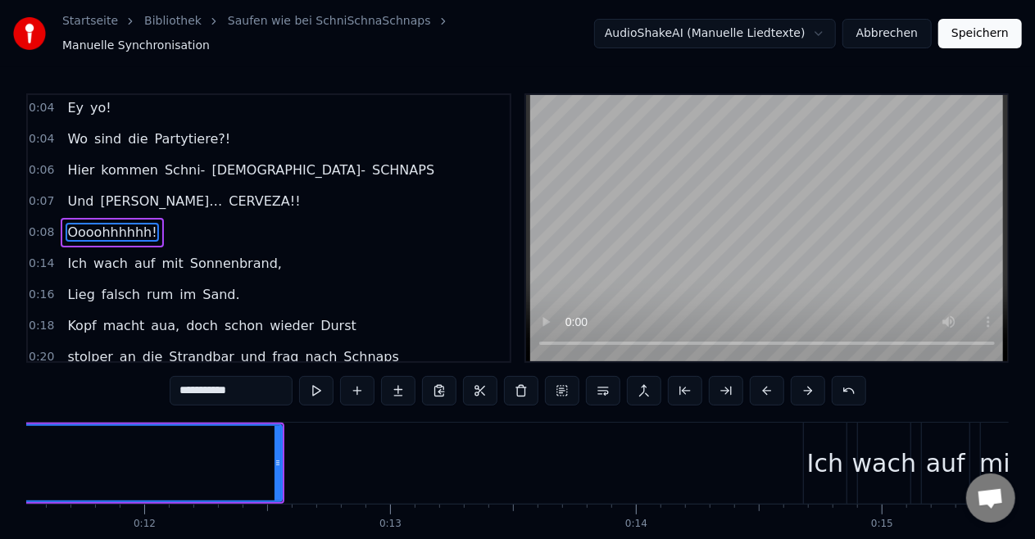
scroll to position [0, 2834]
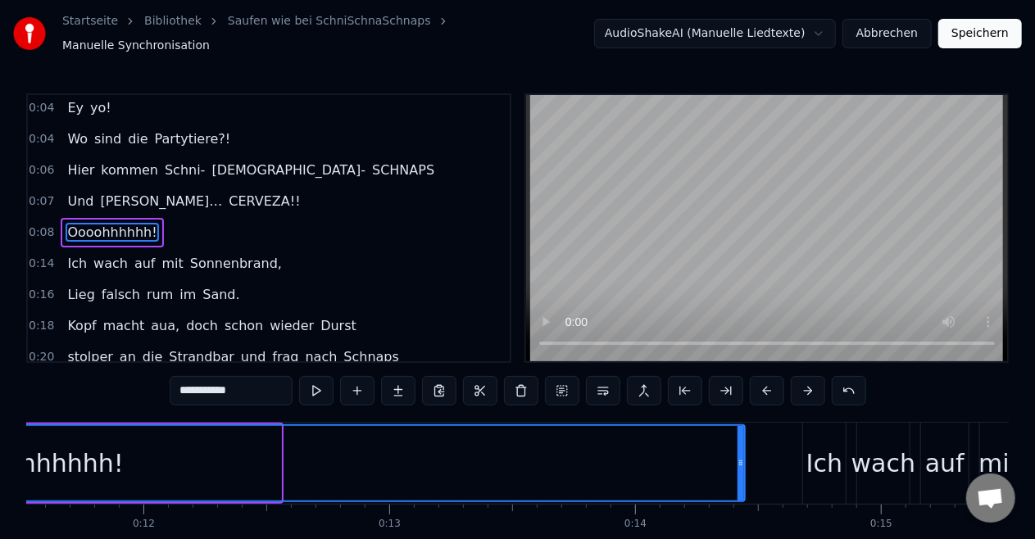
drag, startPoint x: 275, startPoint y: 455, endPoint x: 739, endPoint y: 461, distance: 464.0
click at [739, 461] on icon at bounding box center [741, 463] width 7 height 13
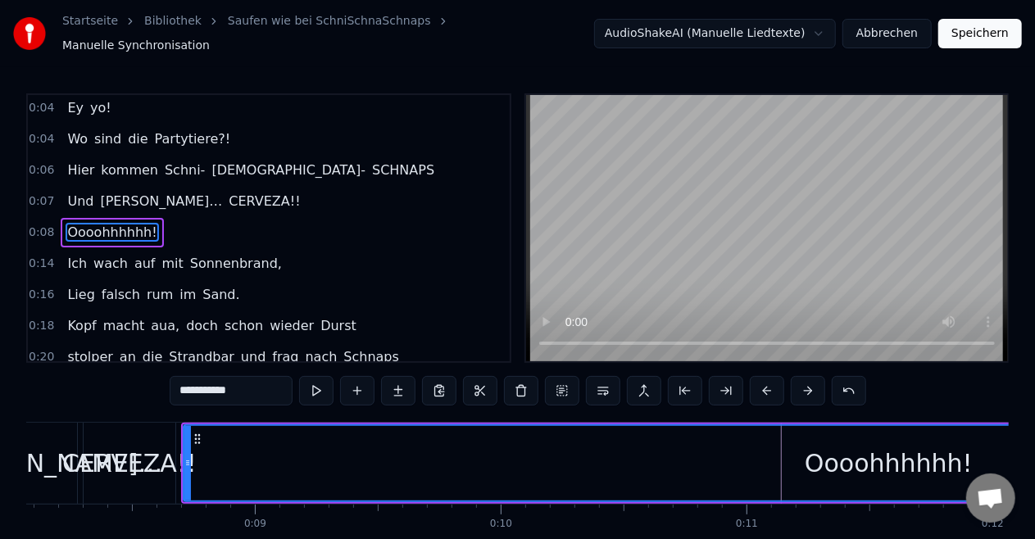
scroll to position [0, 1974]
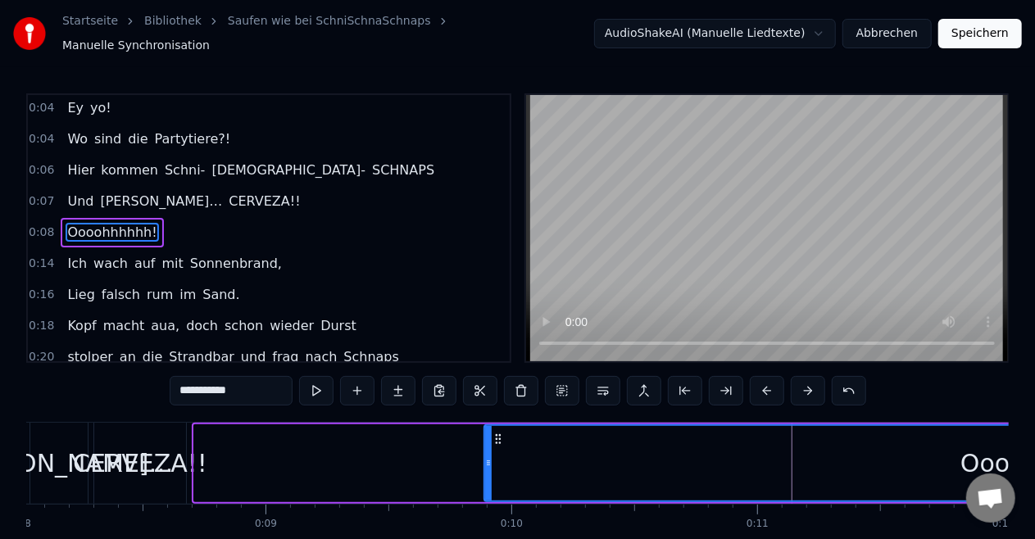
drag, startPoint x: 195, startPoint y: 457, endPoint x: 481, endPoint y: 460, distance: 286.1
click at [485, 460] on icon at bounding box center [488, 463] width 7 height 13
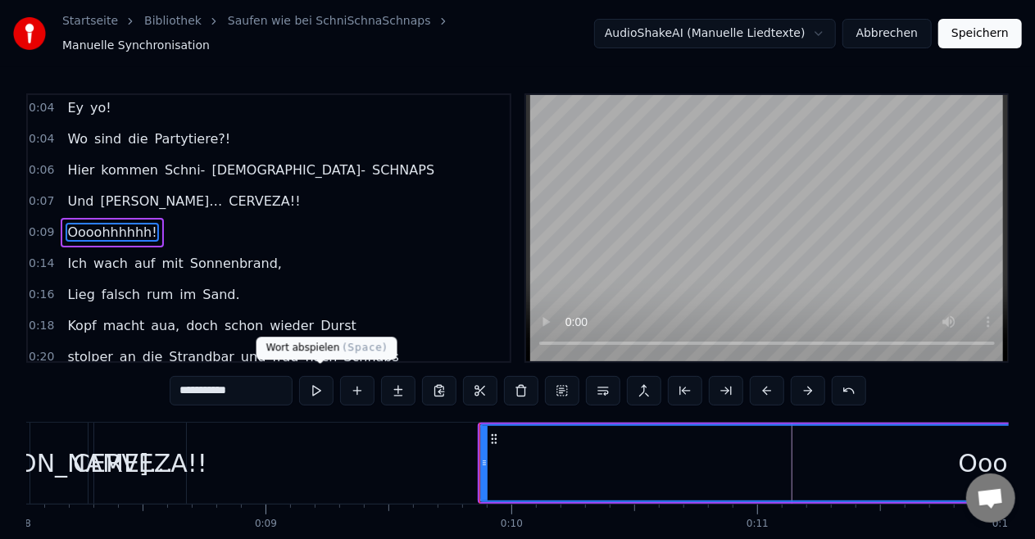
click at [326, 380] on button at bounding box center [316, 391] width 34 height 30
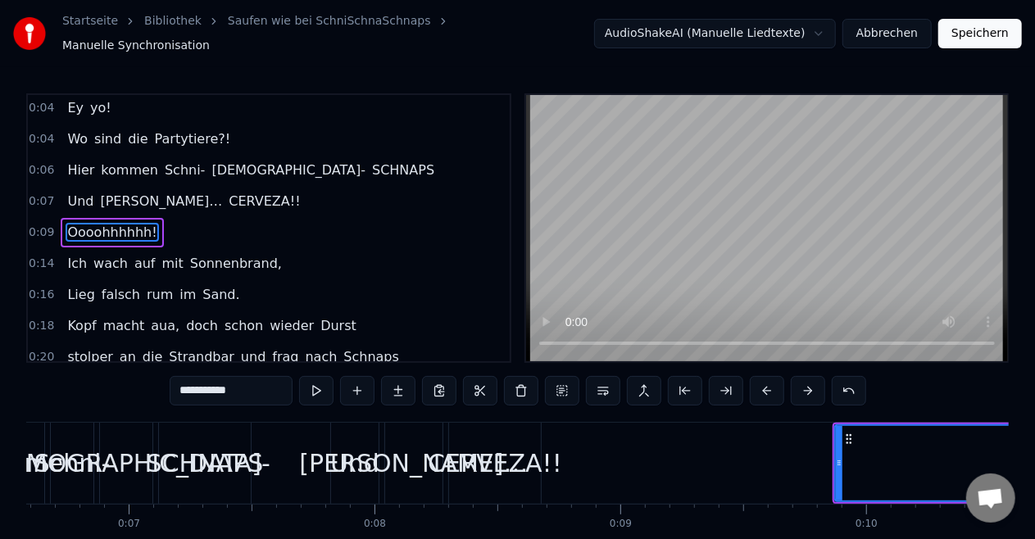
scroll to position [0, 1598]
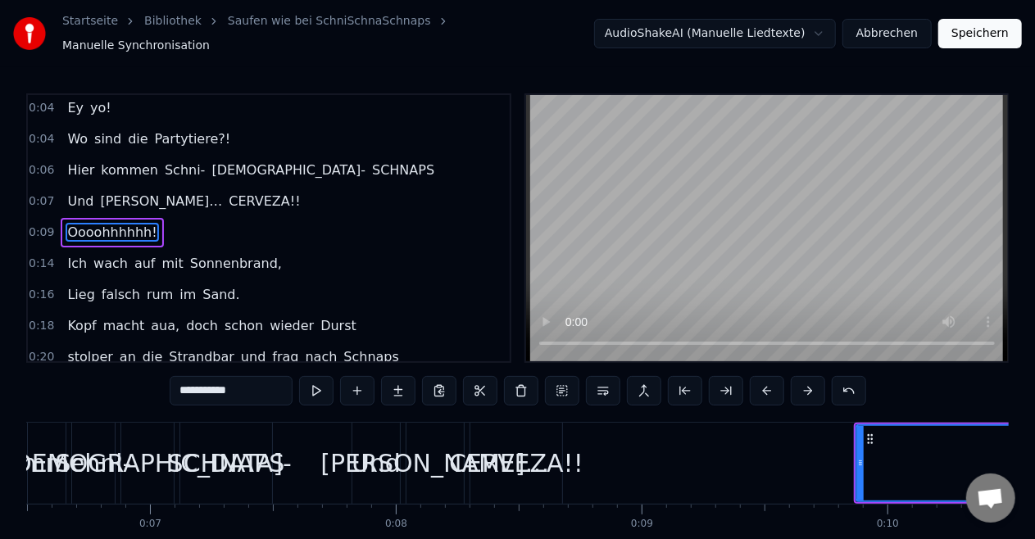
click at [387, 445] on div "Und" at bounding box center [376, 463] width 49 height 37
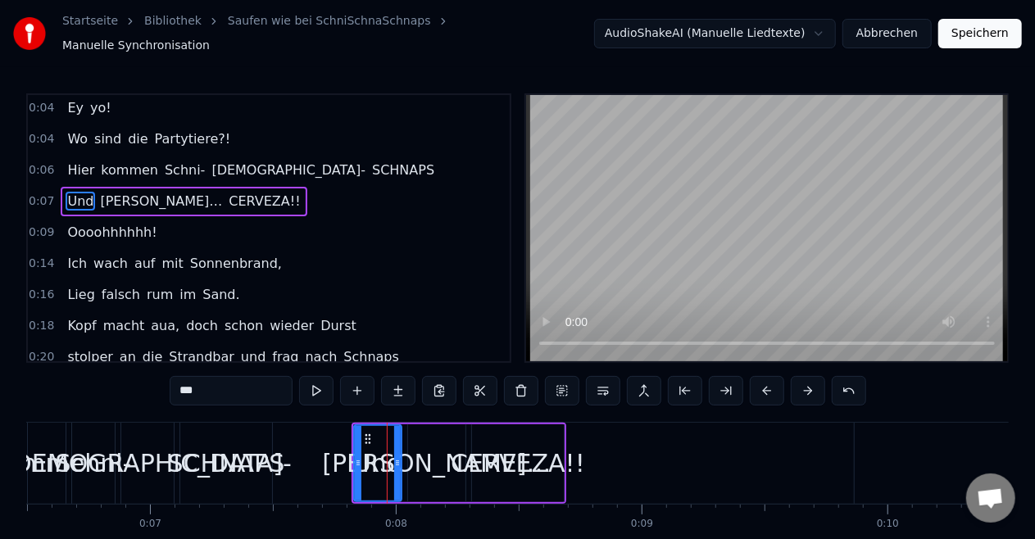
scroll to position [66, 0]
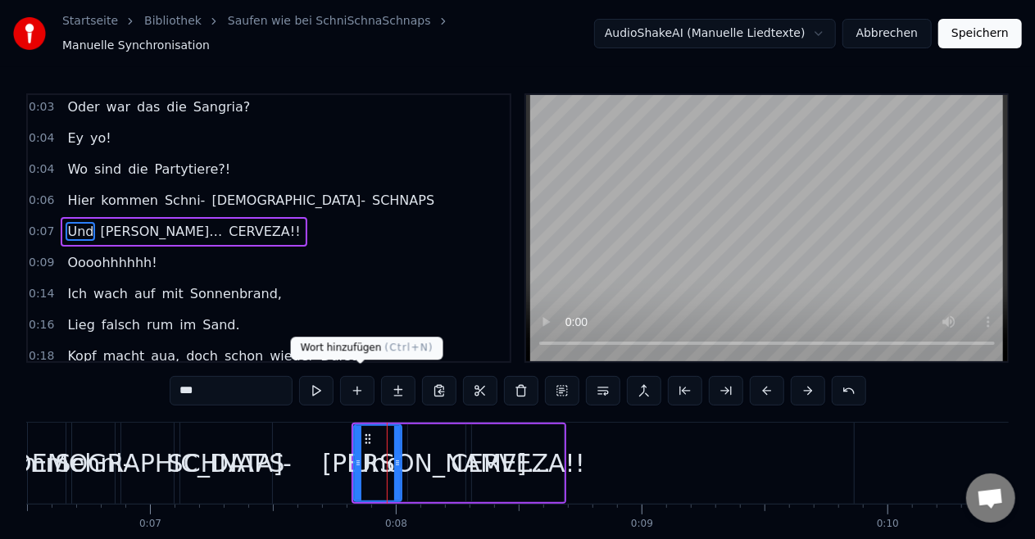
click at [328, 386] on button at bounding box center [316, 391] width 34 height 30
click at [426, 445] on div "[PERSON_NAME]…" at bounding box center [436, 463] width 229 height 37
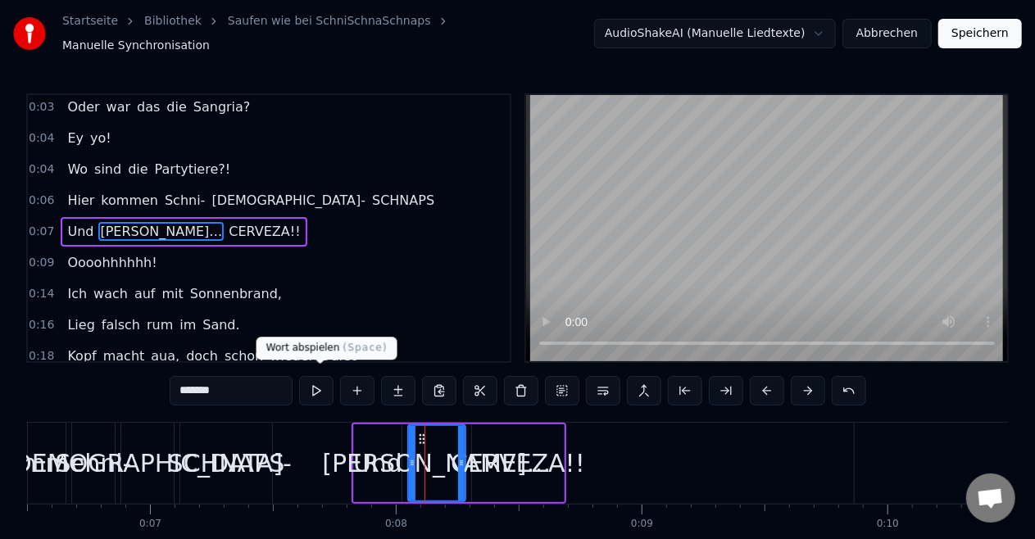
click at [322, 379] on button at bounding box center [316, 391] width 34 height 30
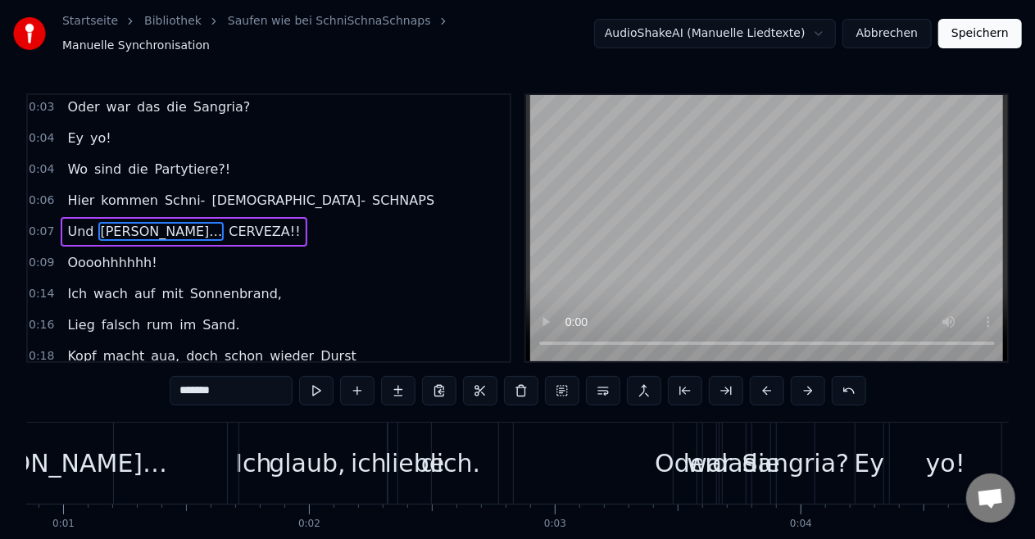
scroll to position [0, 210]
click at [670, 459] on div "Oder" at bounding box center [684, 463] width 60 height 37
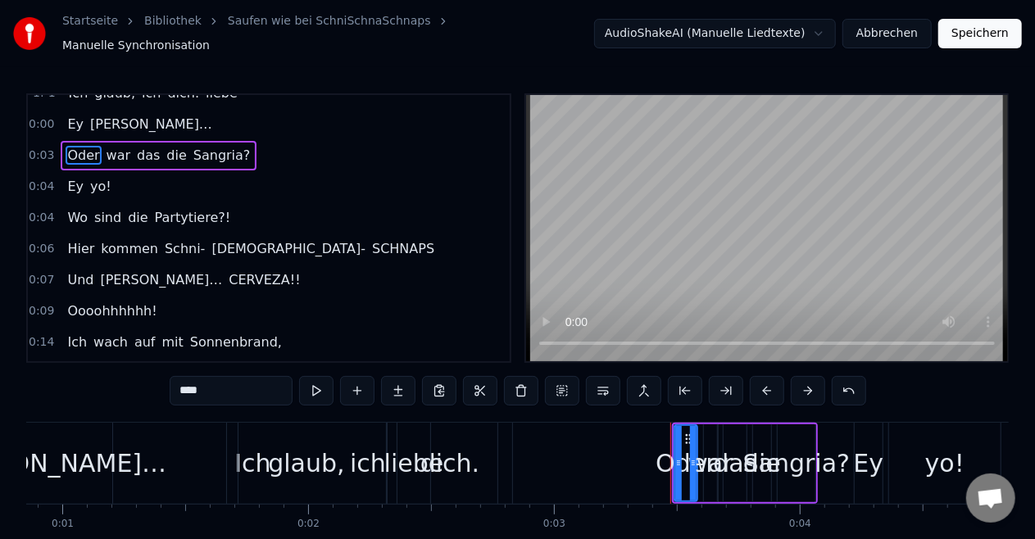
scroll to position [0, 0]
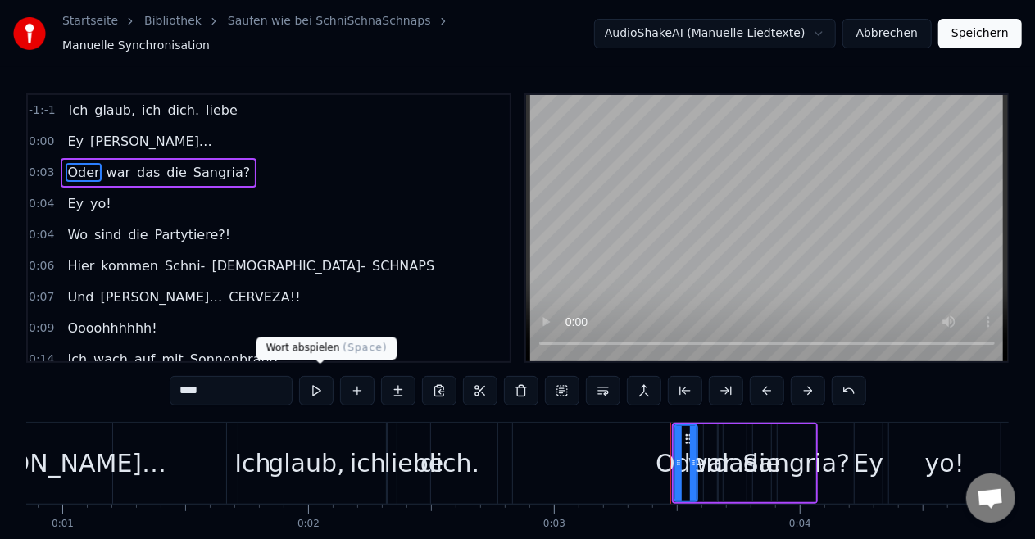
click at [321, 377] on button at bounding box center [316, 391] width 34 height 30
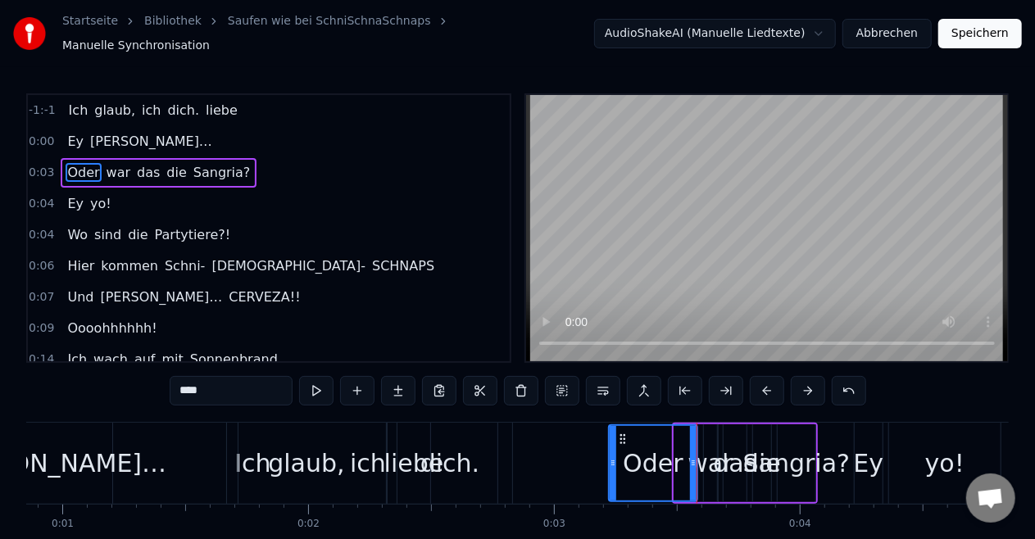
drag, startPoint x: 677, startPoint y: 456, endPoint x: 611, endPoint y: 453, distance: 65.6
click at [611, 457] on icon at bounding box center [613, 463] width 7 height 13
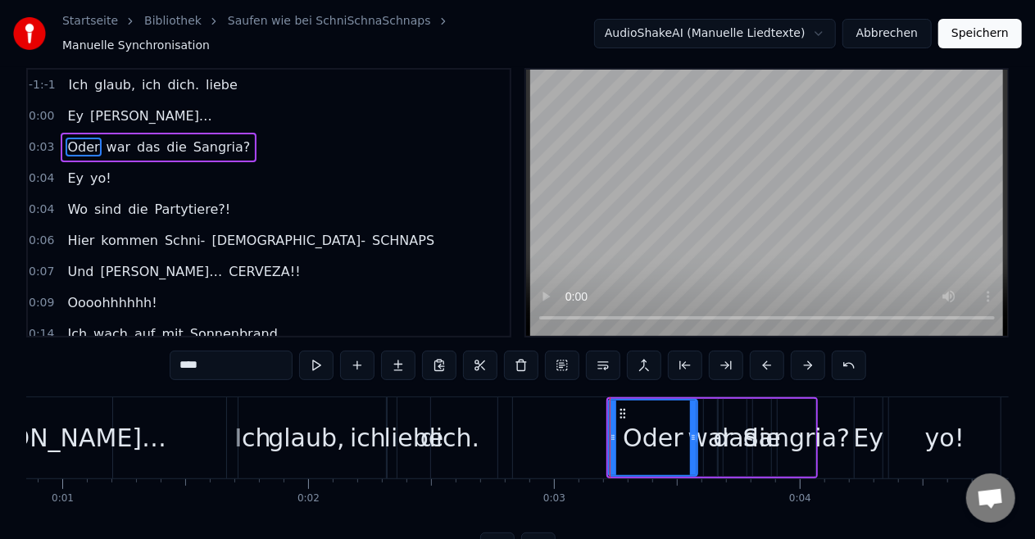
scroll to position [26, 0]
click at [802, 424] on div "Sangria?" at bounding box center [796, 437] width 107 height 37
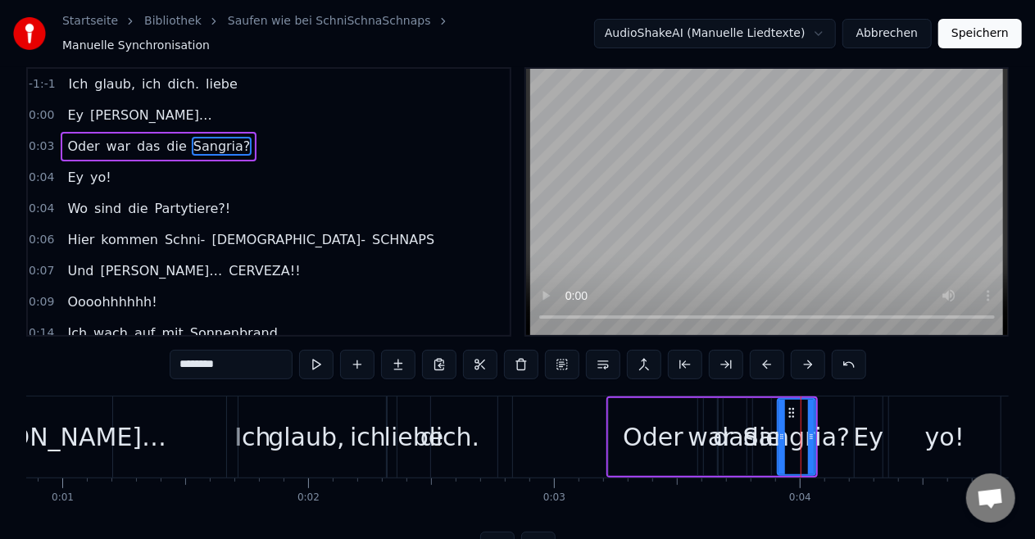
scroll to position [0, 0]
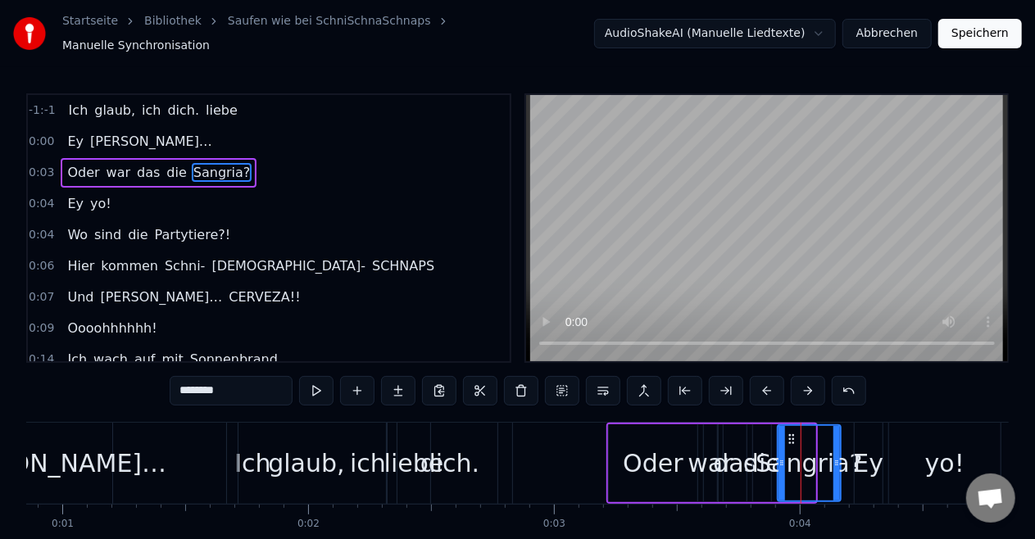
drag, startPoint x: 811, startPoint y: 451, endPoint x: 836, endPoint y: 452, distance: 25.5
click at [836, 457] on icon at bounding box center [837, 463] width 7 height 13
click at [725, 448] on div "das" at bounding box center [734, 463] width 43 height 37
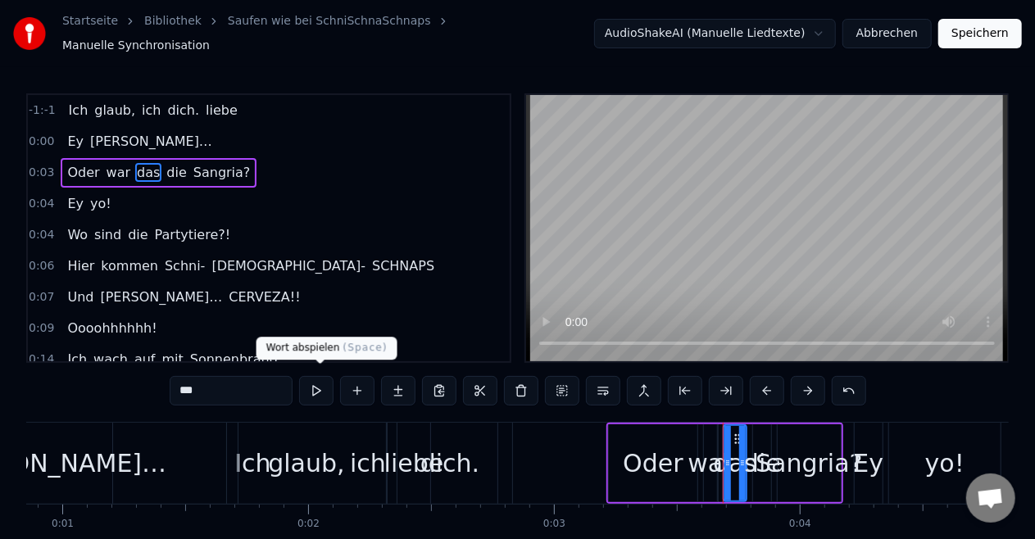
click at [316, 383] on button at bounding box center [316, 391] width 34 height 30
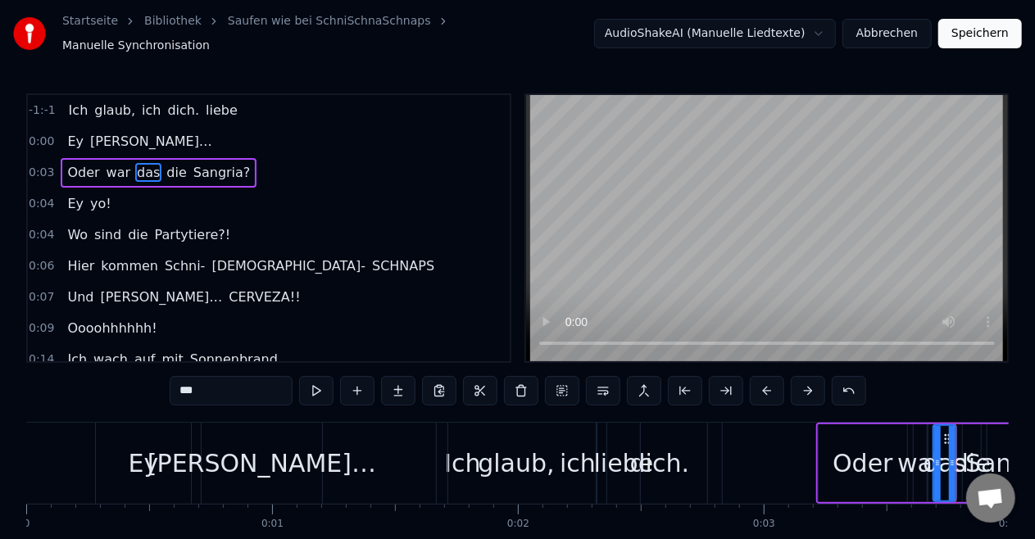
click at [119, 464] on div "Ey" at bounding box center [143, 463] width 95 height 81
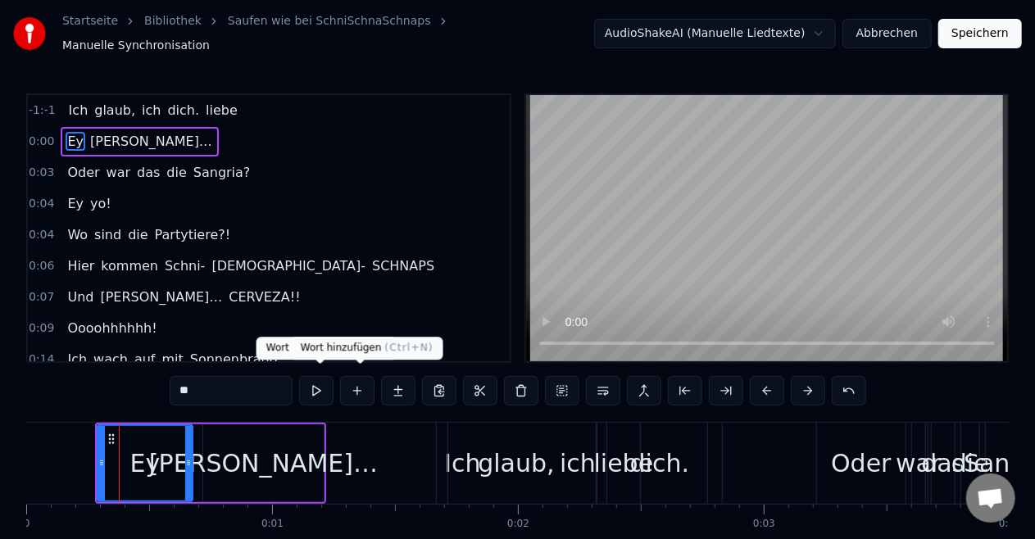
click at [319, 379] on button at bounding box center [316, 391] width 34 height 30
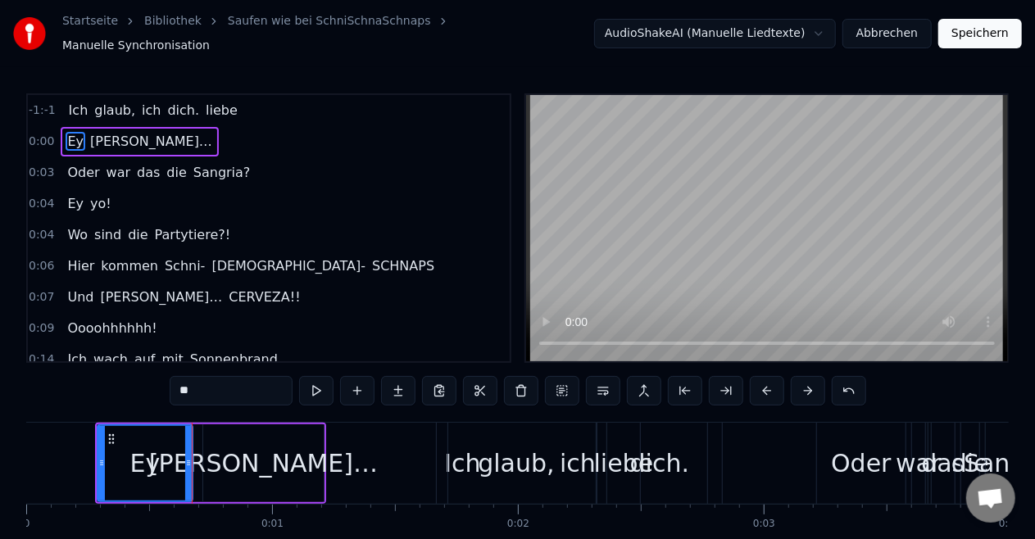
click at [248, 451] on div "[PERSON_NAME]…" at bounding box center [263, 463] width 229 height 37
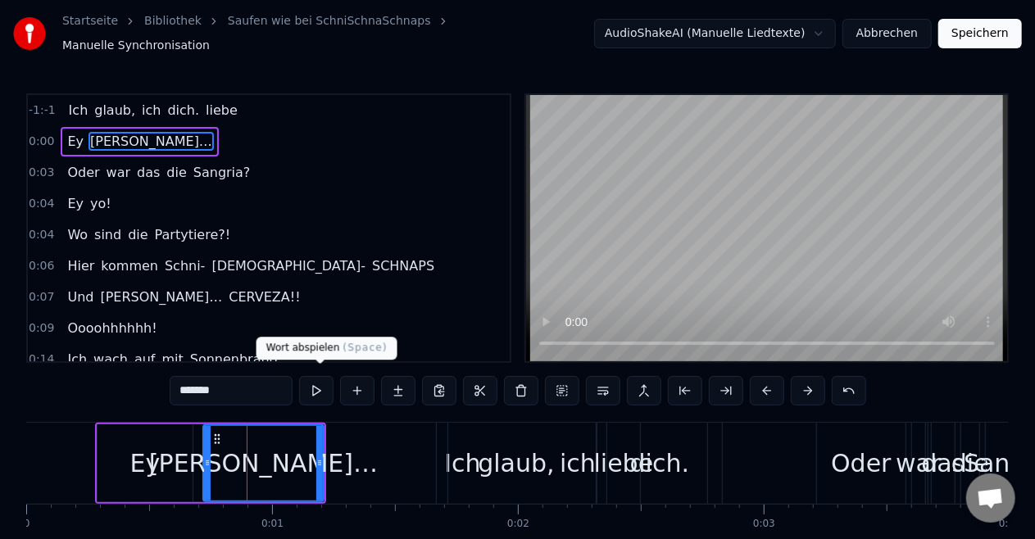
click at [323, 387] on button at bounding box center [316, 391] width 34 height 30
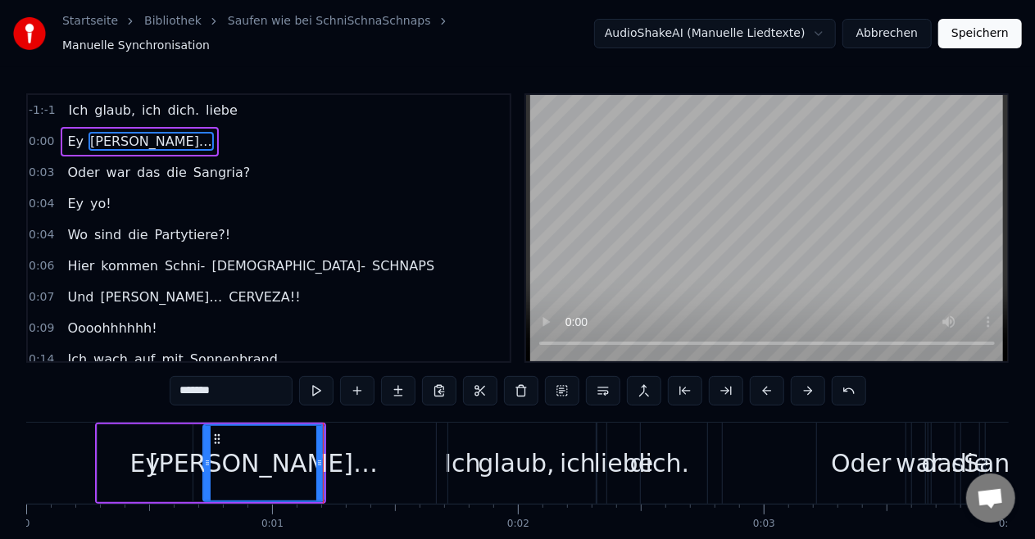
click at [475, 452] on div "ich" at bounding box center [577, 463] width 259 height 81
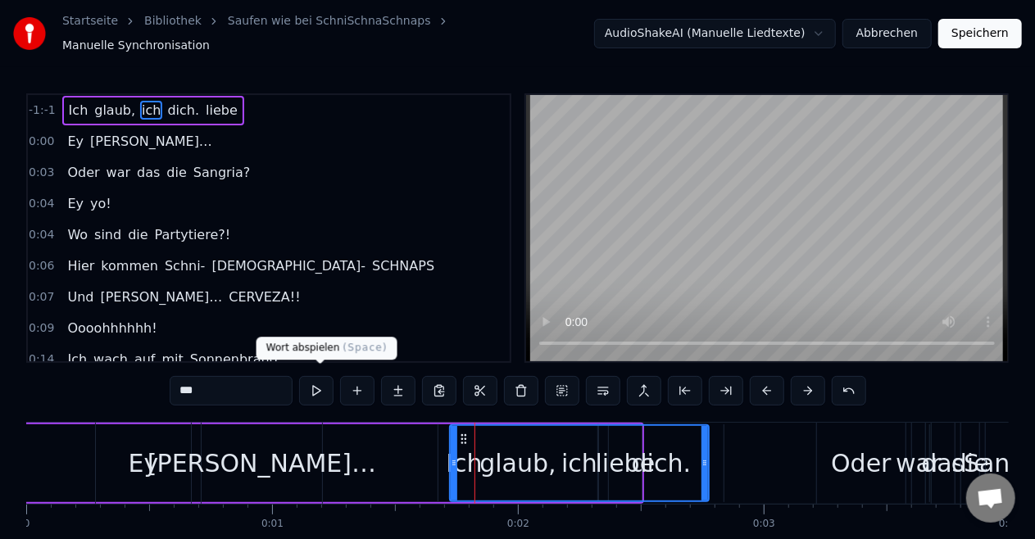
click at [313, 384] on button at bounding box center [316, 391] width 34 height 30
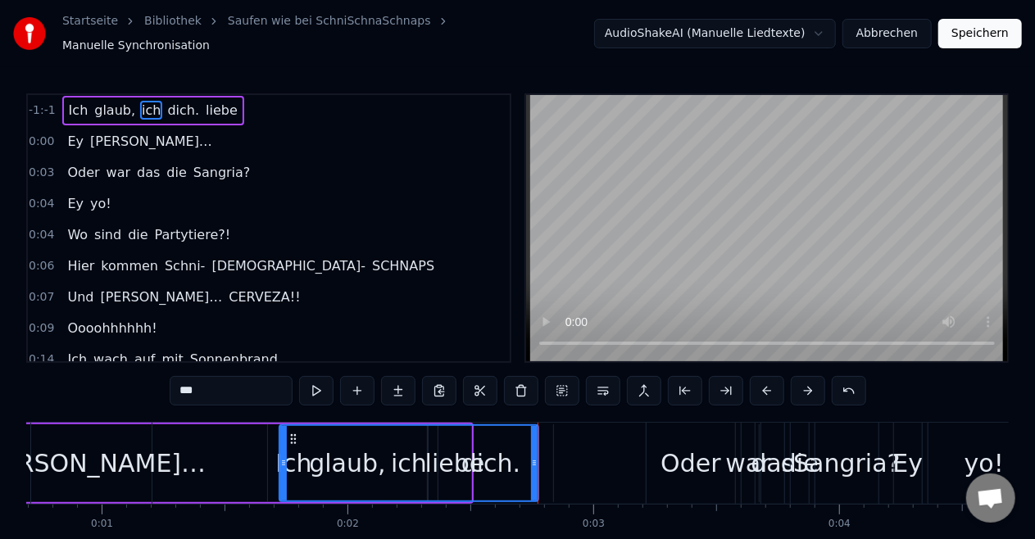
scroll to position [0, 208]
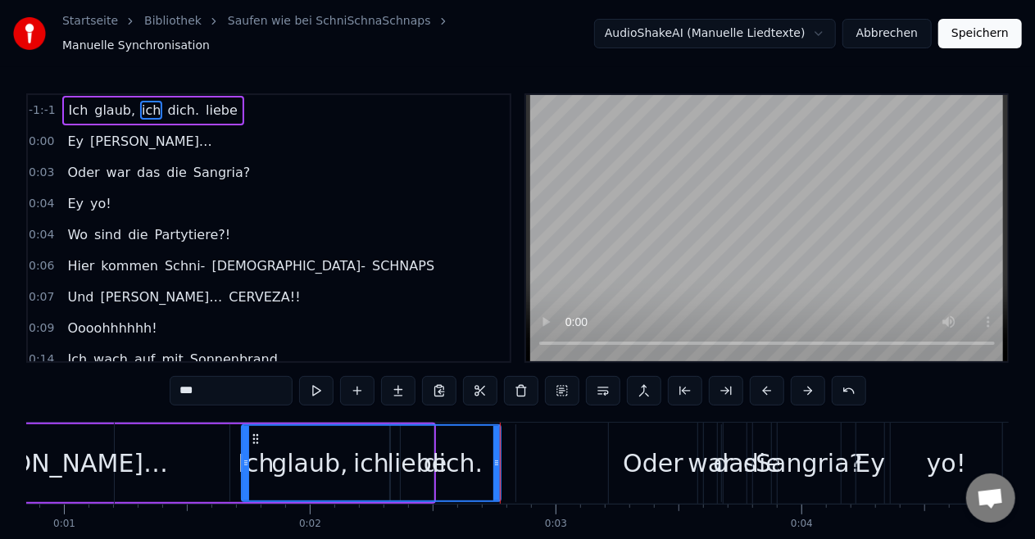
click at [661, 466] on div "Oder" at bounding box center [653, 463] width 60 height 37
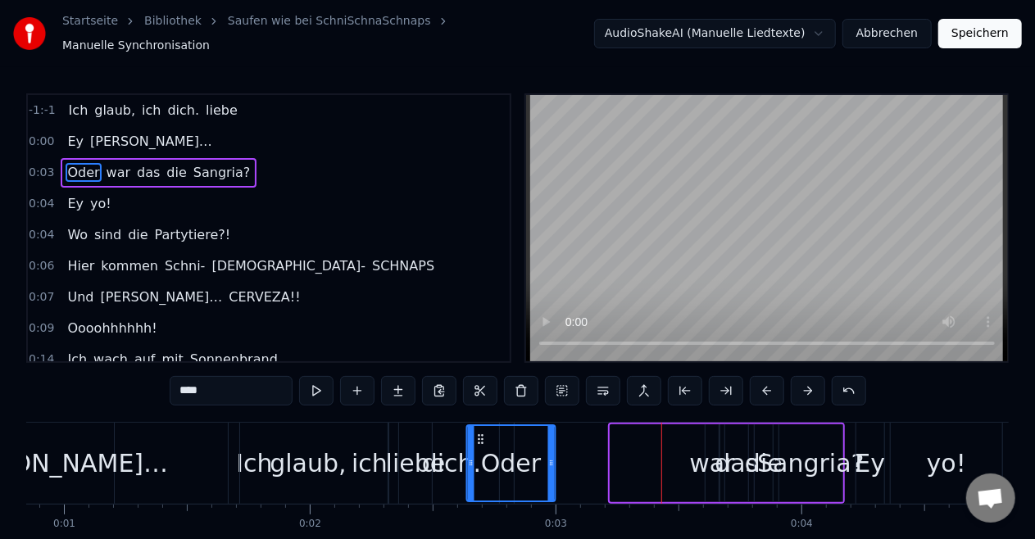
drag, startPoint x: 624, startPoint y: 431, endPoint x: 480, endPoint y: 433, distance: 143.5
click at [480, 433] on icon at bounding box center [481, 439] width 13 height 13
click at [711, 457] on div "war" at bounding box center [711, 463] width 45 height 37
type input "***"
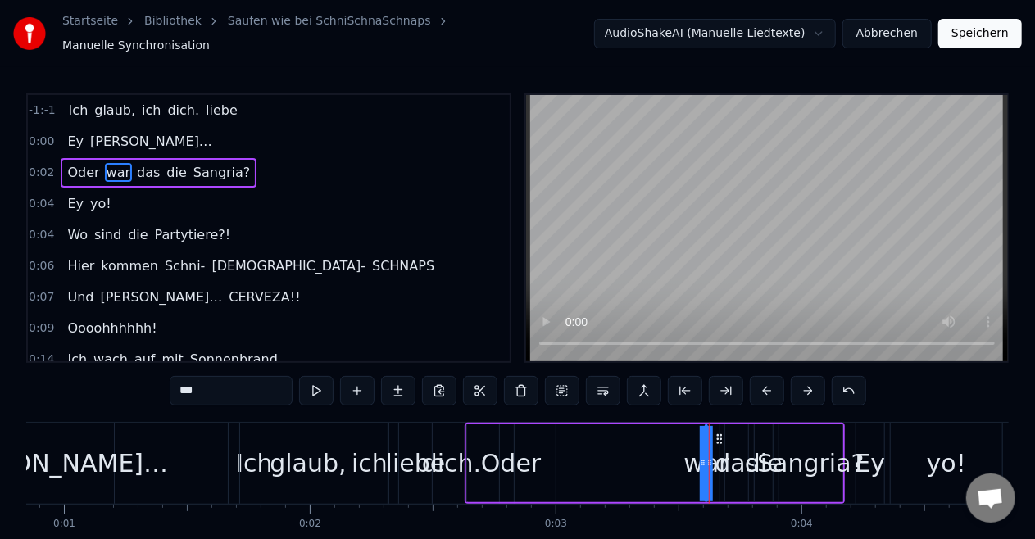
drag, startPoint x: 711, startPoint y: 434, endPoint x: 582, endPoint y: 439, distance: 129.6
click at [582, 439] on div "Oder war das die Sangria?" at bounding box center [655, 463] width 380 height 81
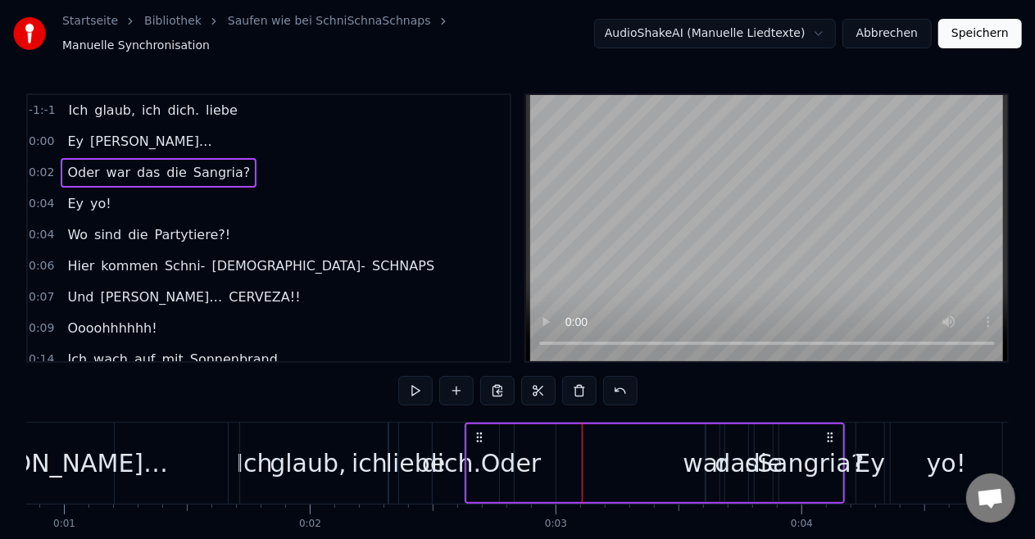
click at [695, 458] on div "war" at bounding box center [705, 463] width 45 height 37
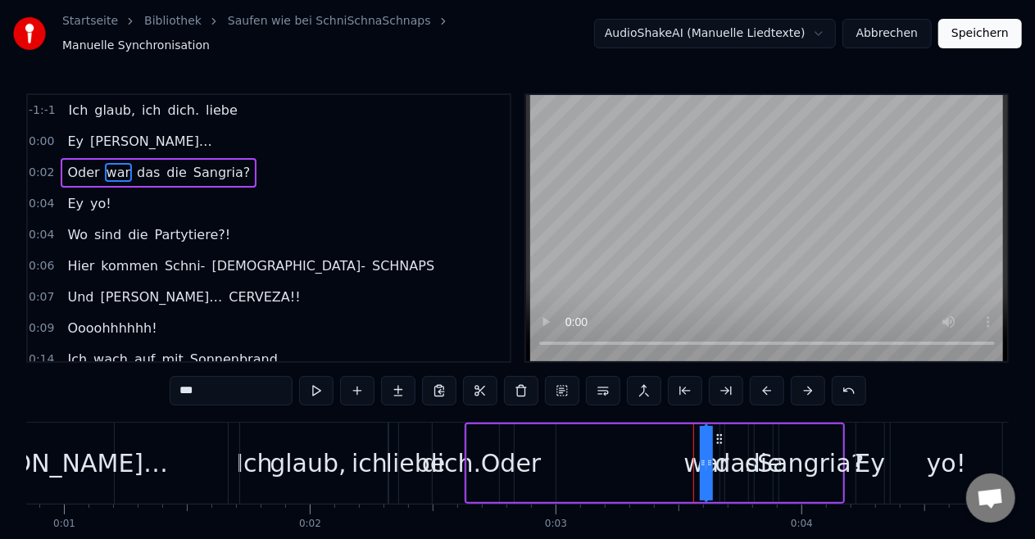
drag, startPoint x: 701, startPoint y: 456, endPoint x: 686, endPoint y: 455, distance: 14.8
click at [686, 455] on div "Oder war das die Sangria?" at bounding box center [655, 463] width 380 height 81
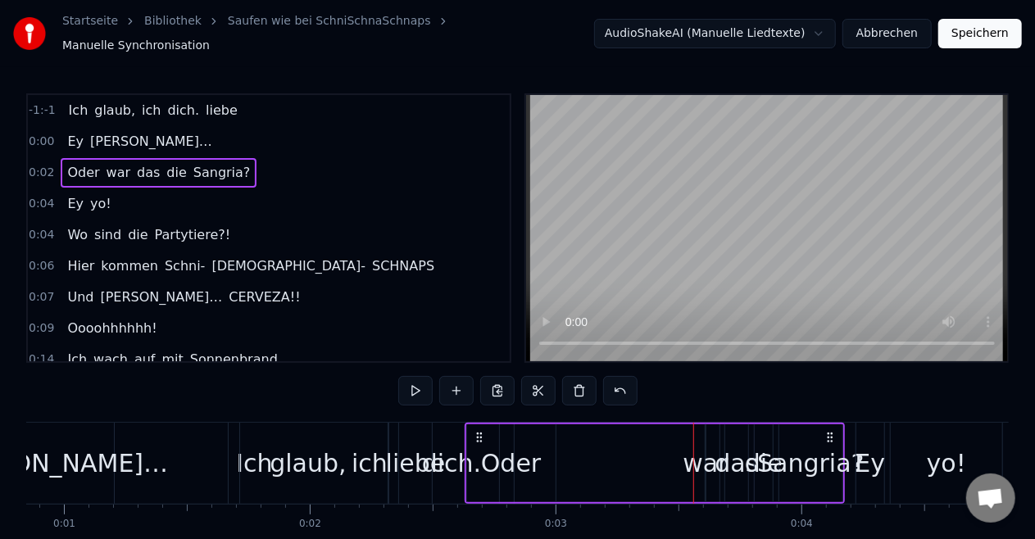
click at [705, 445] on div "war" at bounding box center [705, 463] width 45 height 37
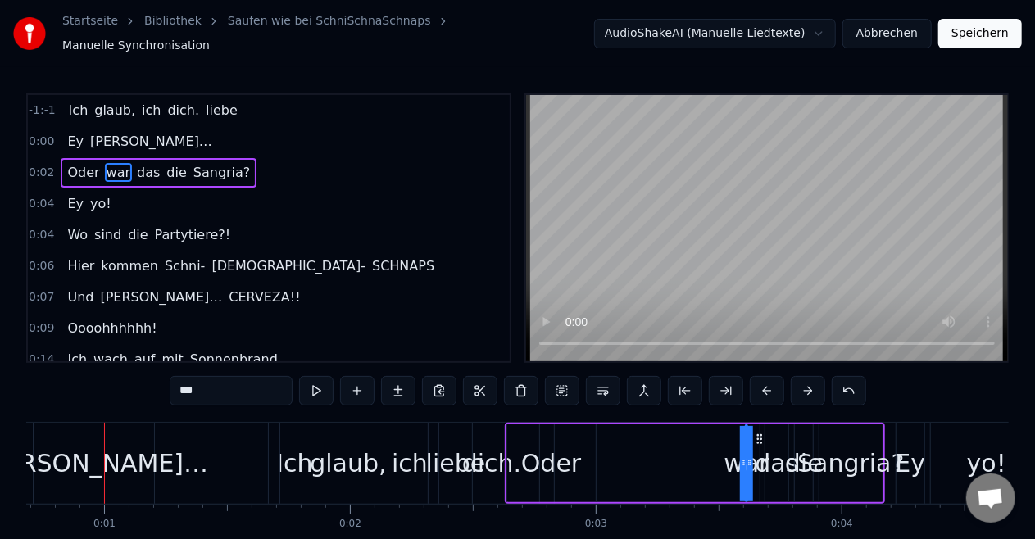
scroll to position [0, 164]
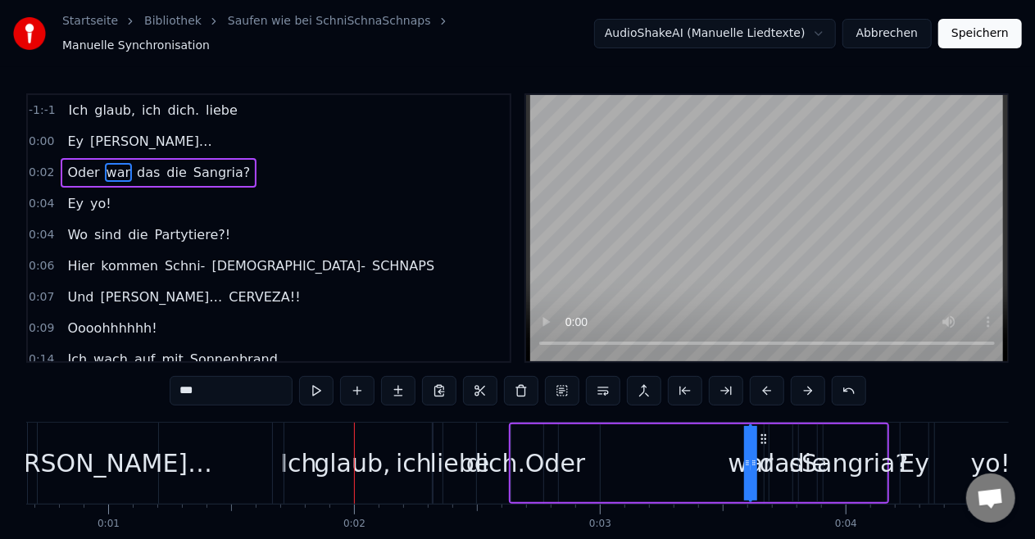
click at [748, 463] on div at bounding box center [747, 463] width 7 height 75
drag, startPoint x: 748, startPoint y: 451, endPoint x: 574, endPoint y: 456, distance: 174.7
click at [574, 456] on div "Oder war das die Sangria?" at bounding box center [699, 463] width 380 height 81
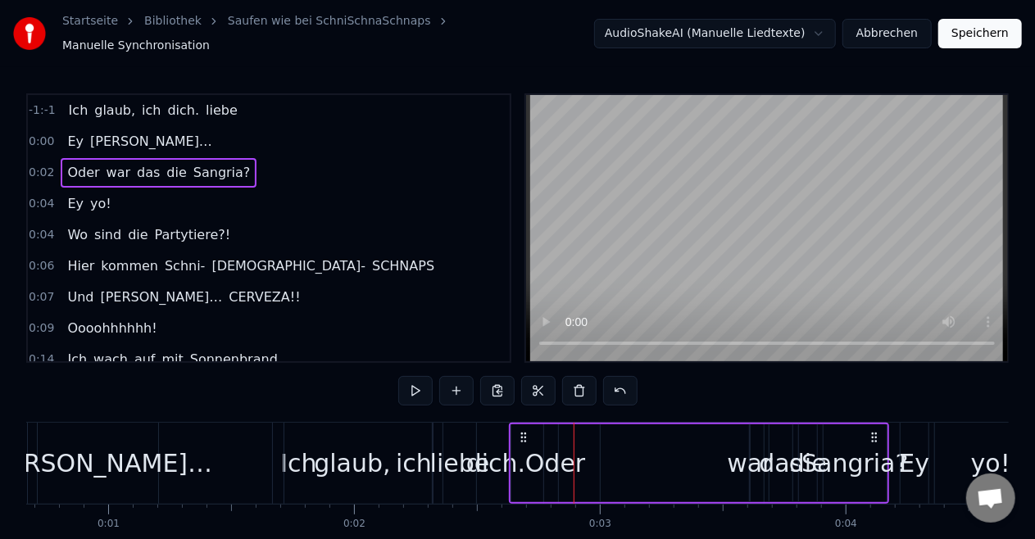
click at [793, 445] on div "die" at bounding box center [808, 463] width 38 height 37
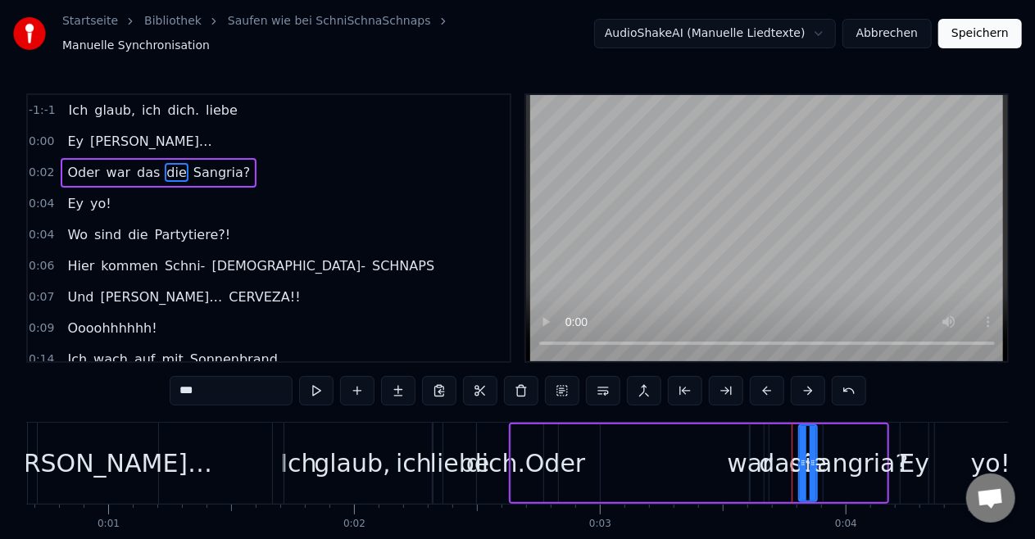
click at [734, 457] on div "war" at bounding box center [749, 463] width 45 height 37
click at [117, 163] on span "war" at bounding box center [118, 172] width 27 height 19
click at [758, 454] on div "war" at bounding box center [750, 463] width 45 height 37
click at [770, 459] on div "das" at bounding box center [780, 463] width 43 height 37
click at [747, 457] on div "war" at bounding box center [749, 463] width 45 height 37
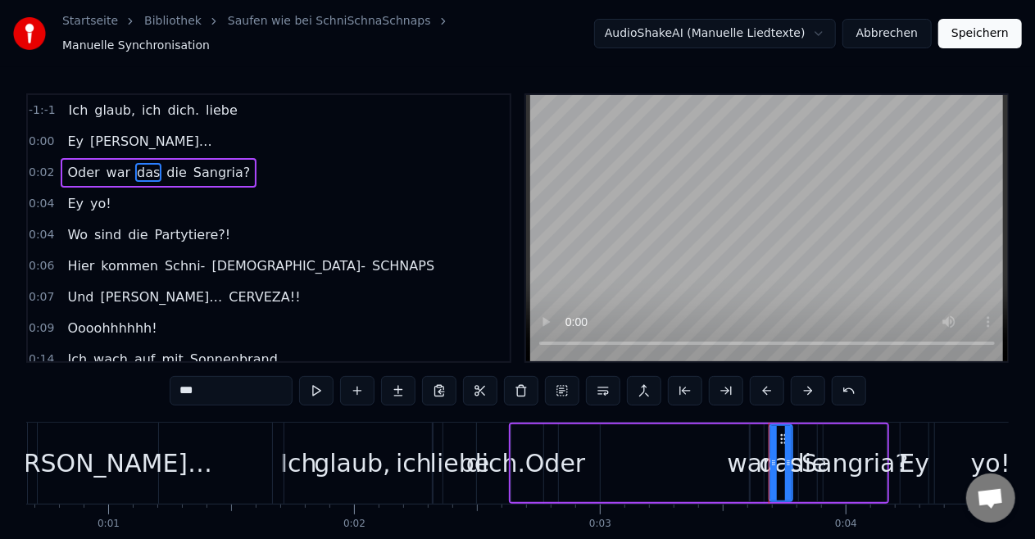
type input "***"
click at [742, 457] on div "war" at bounding box center [750, 463] width 45 height 37
drag, startPoint x: 745, startPoint y: 457, endPoint x: 646, endPoint y: 452, distance: 99.3
click at [646, 452] on div "Oder war das die Sangria?" at bounding box center [699, 463] width 380 height 81
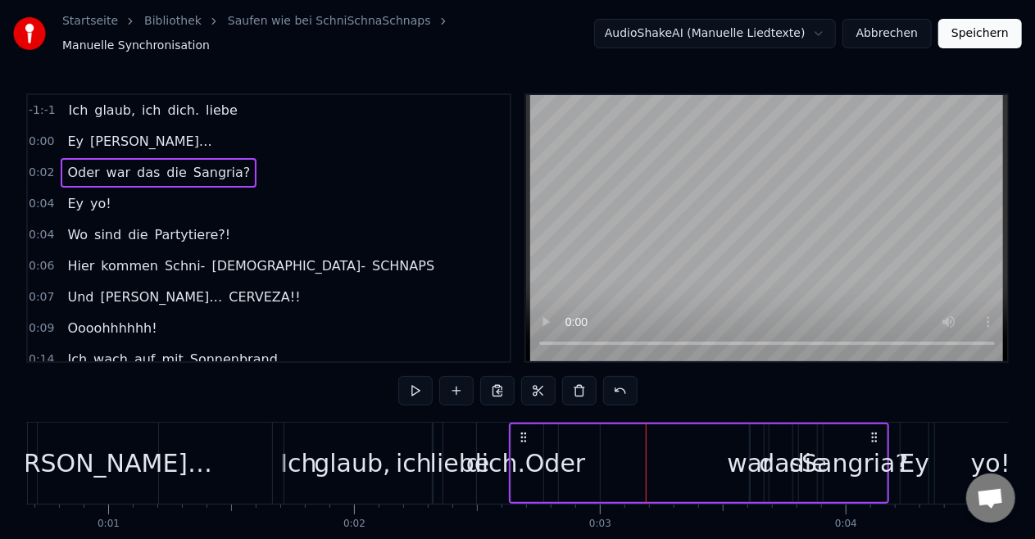
click at [746, 460] on div "war" at bounding box center [749, 463] width 45 height 37
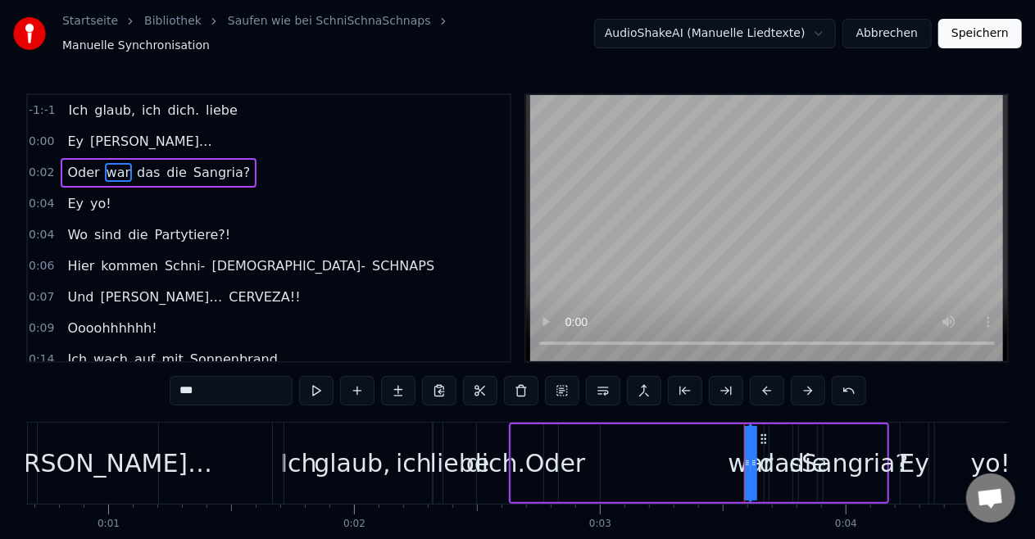
drag, startPoint x: 747, startPoint y: 456, endPoint x: 639, endPoint y: 453, distance: 107.4
click at [639, 453] on div "Oder war das die Sangria?" at bounding box center [699, 463] width 380 height 81
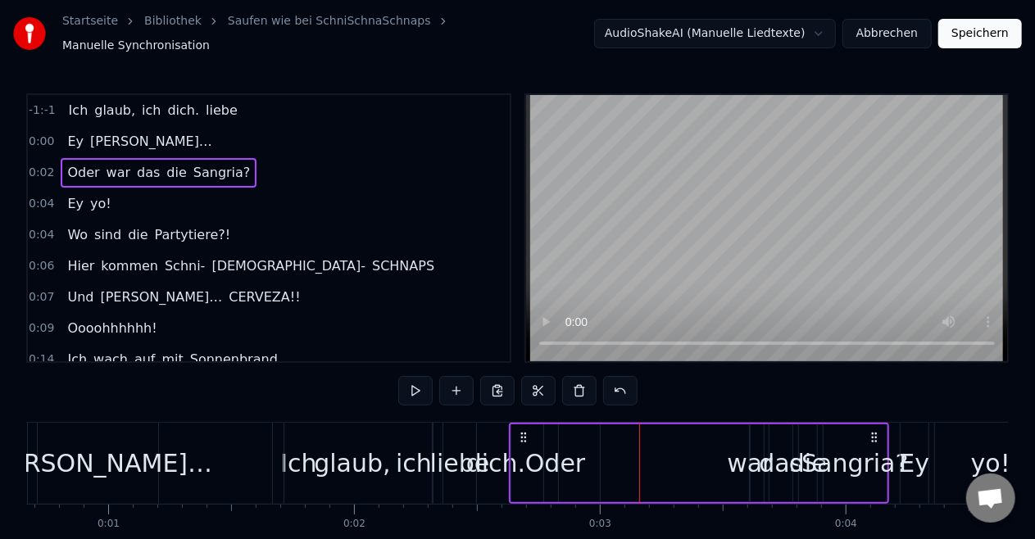
click at [639, 453] on div at bounding box center [639, 463] width 1 height 81
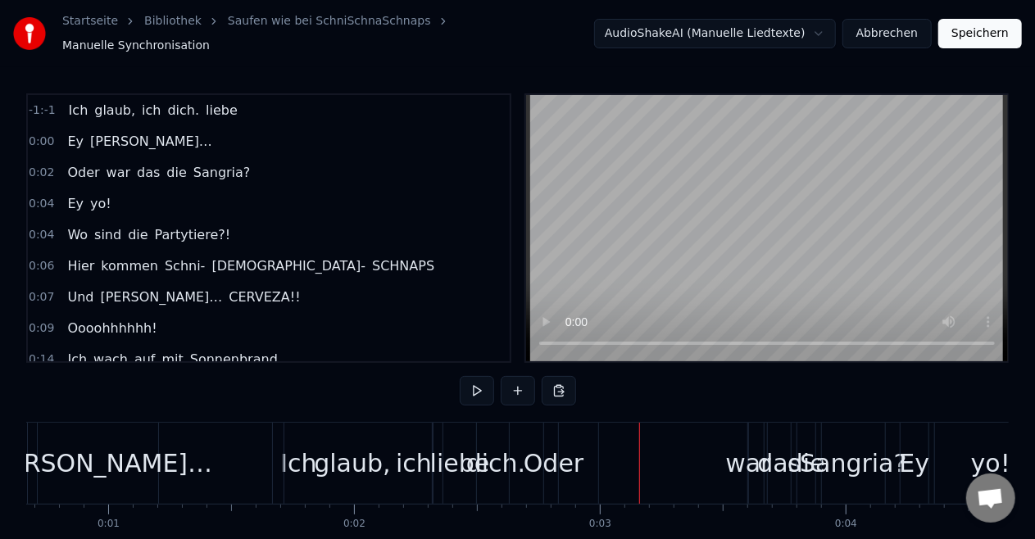
click at [461, 402] on div "-1:-1 Ich glaub, ich dich. liebe 0:00 [PERSON_NAME]… 0:02 Oder war das die Sang…" at bounding box center [517, 340] width 983 height 494
click at [477, 380] on button at bounding box center [477, 391] width 34 height 30
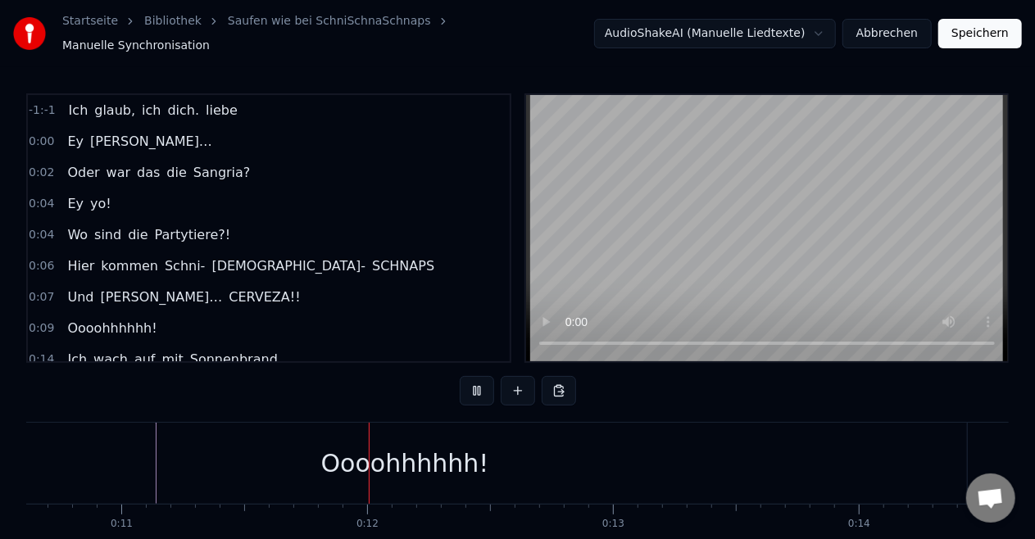
scroll to position [0, 2721]
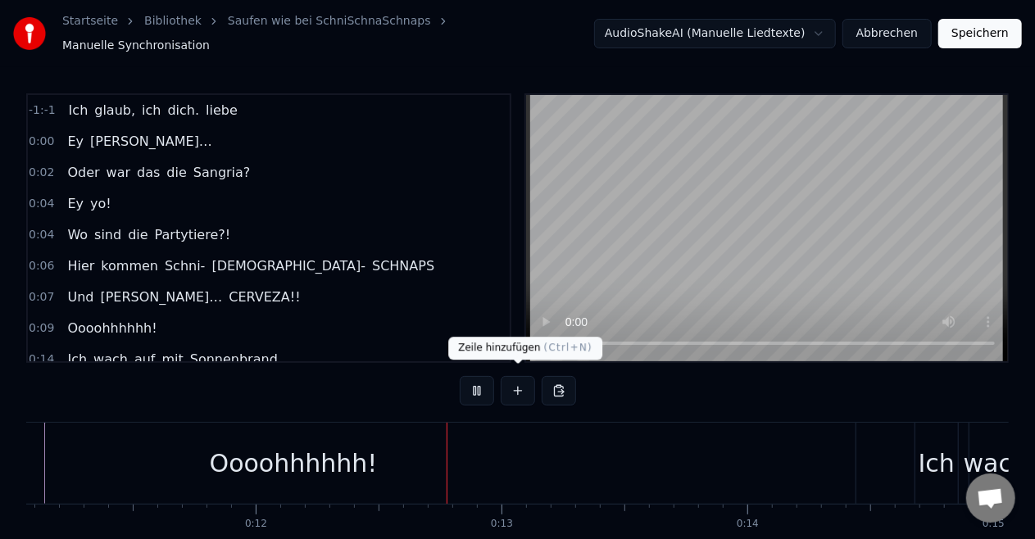
click at [459, 378] on div "-1:-1 Ich glaub, ich dich. liebe 0:00 [PERSON_NAME]… 0:02 Oder war das die Sang…" at bounding box center [517, 340] width 983 height 494
click at [482, 383] on button at bounding box center [477, 391] width 34 height 30
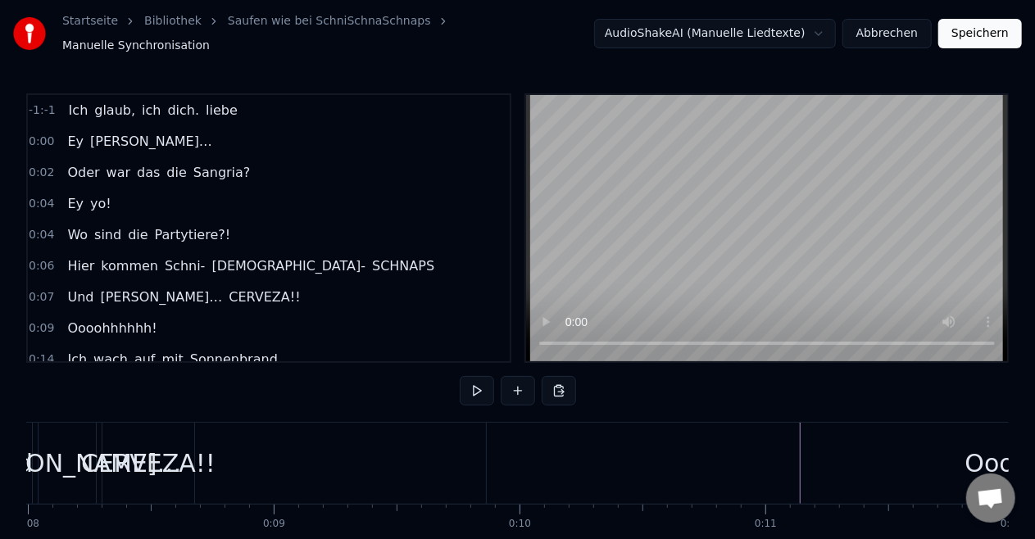
scroll to position [0, 1960]
click at [185, 452] on div "CERVEZA!!" at bounding box center [154, 463] width 134 height 37
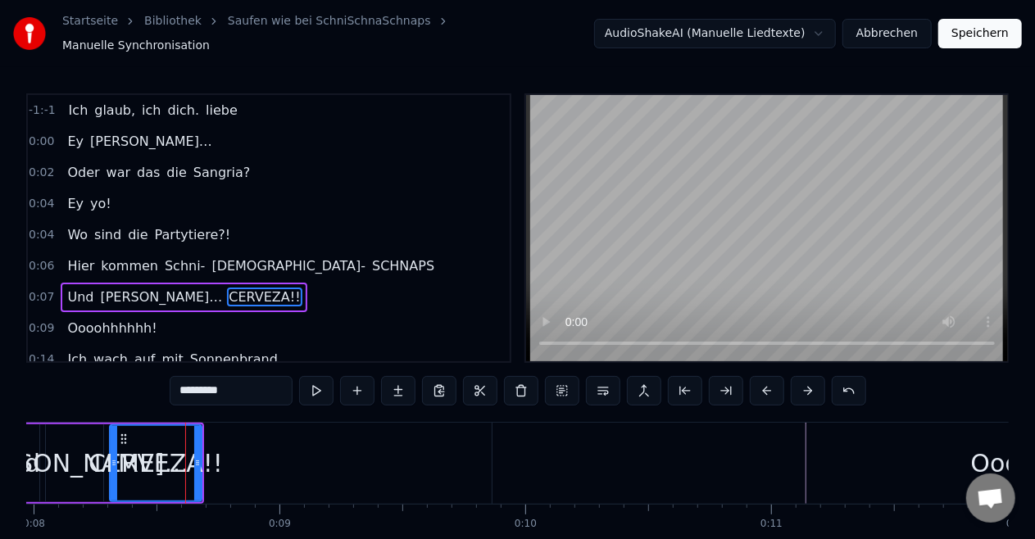
scroll to position [66, 0]
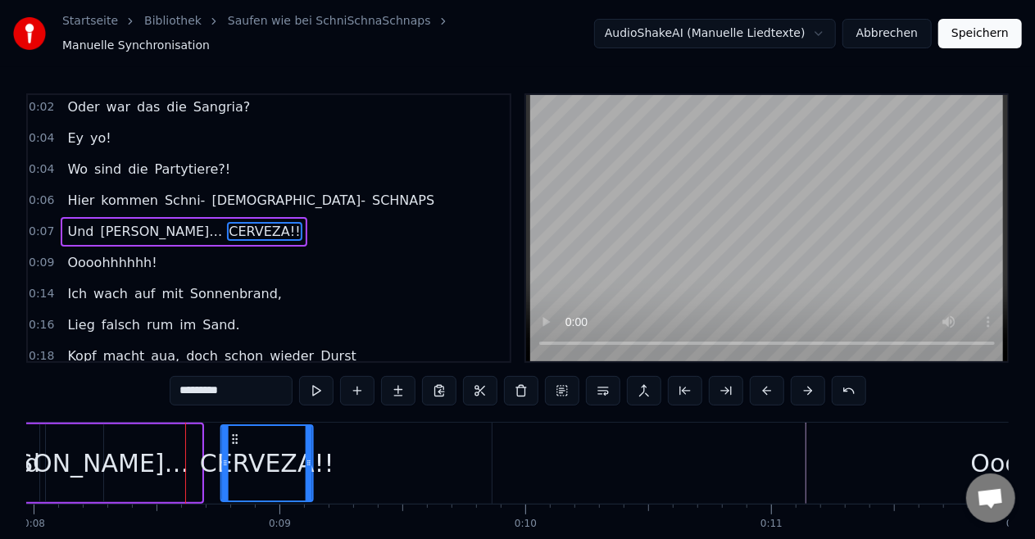
drag, startPoint x: 121, startPoint y: 430, endPoint x: 229, endPoint y: 420, distance: 107.8
click at [229, 426] on div "CERVEZA!!" at bounding box center [266, 463] width 90 height 75
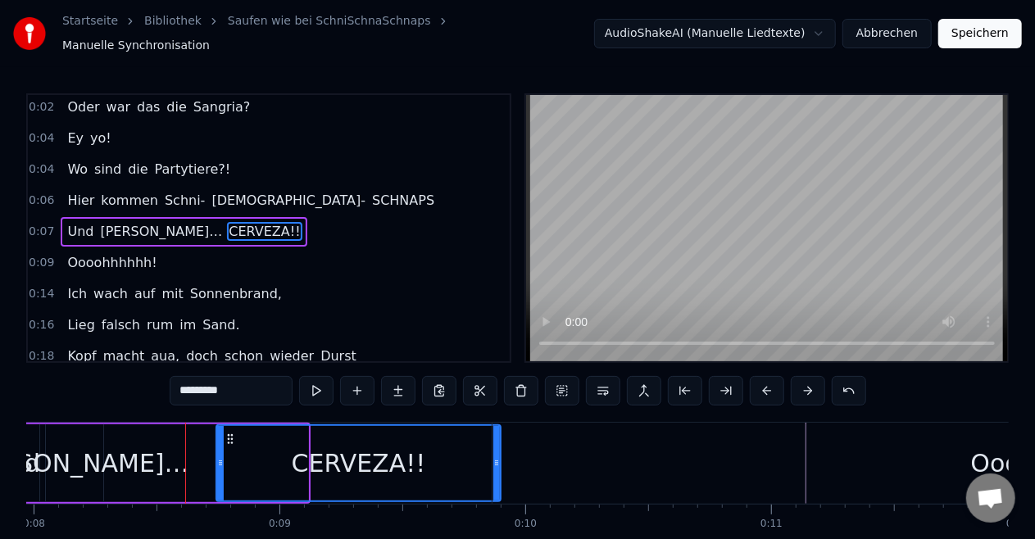
drag, startPoint x: 302, startPoint y: 454, endPoint x: 494, endPoint y: 462, distance: 192.8
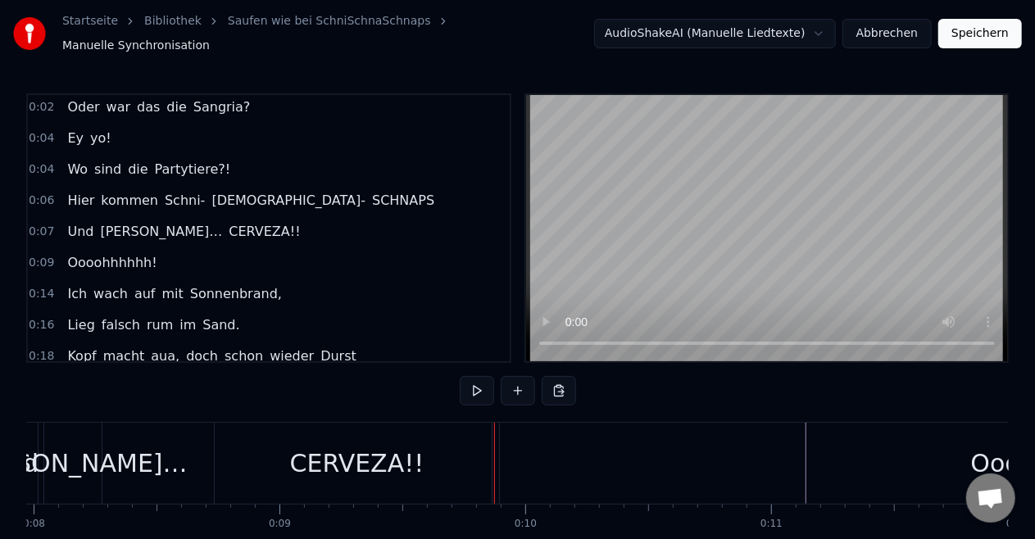
click at [292, 482] on div "CERVEZA!!" at bounding box center [357, 463] width 284 height 81
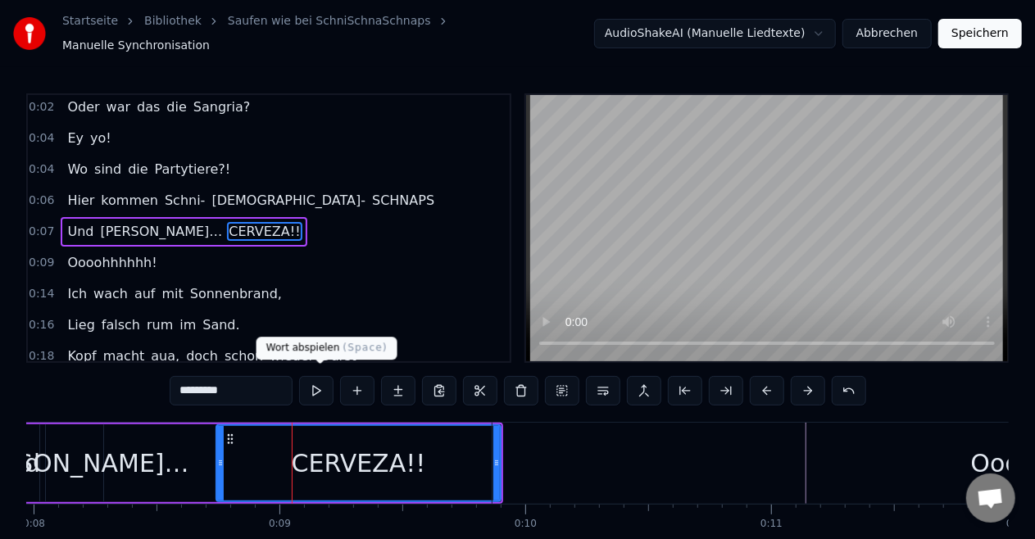
click at [324, 381] on button at bounding box center [316, 391] width 34 height 30
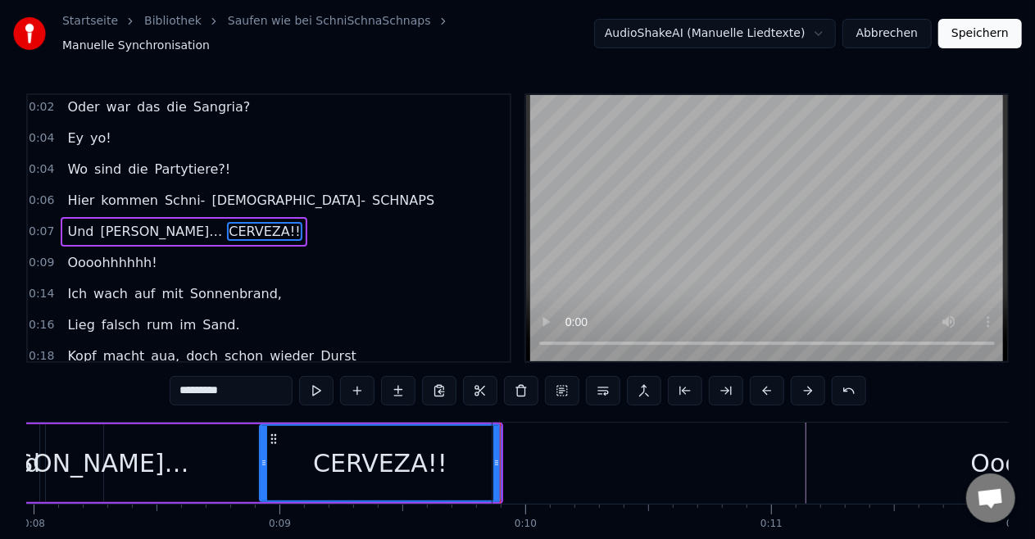
drag, startPoint x: 218, startPoint y: 454, endPoint x: 261, endPoint y: 459, distance: 43.7
click at [261, 459] on icon at bounding box center [264, 463] width 7 height 13
click at [333, 385] on button at bounding box center [316, 391] width 34 height 30
click at [315, 395] on button at bounding box center [316, 391] width 34 height 30
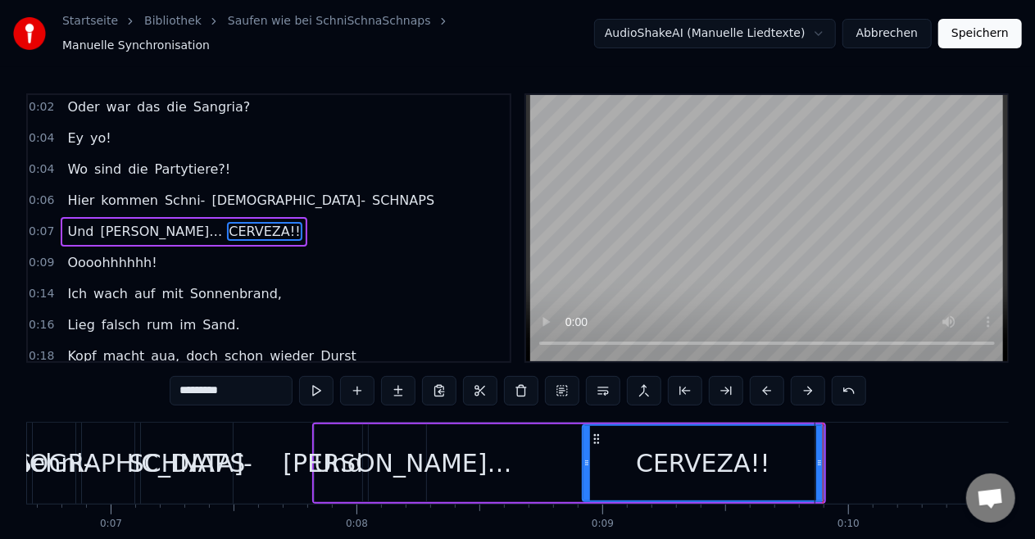
scroll to position [0, 1635]
click at [338, 454] on div "Und" at bounding box center [340, 463] width 49 height 37
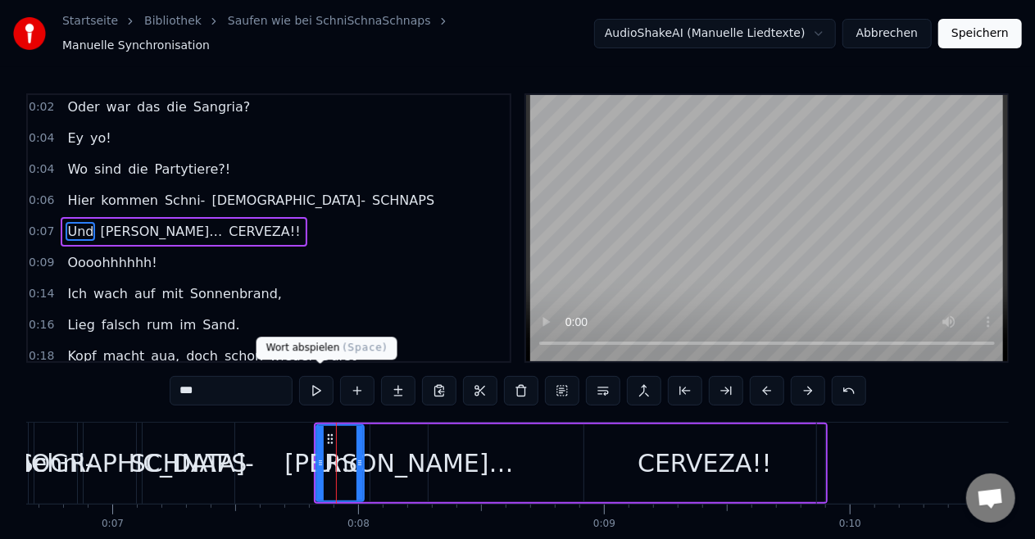
click at [325, 389] on button at bounding box center [316, 391] width 34 height 30
click at [379, 454] on div "[PERSON_NAME]…" at bounding box center [398, 463] width 229 height 37
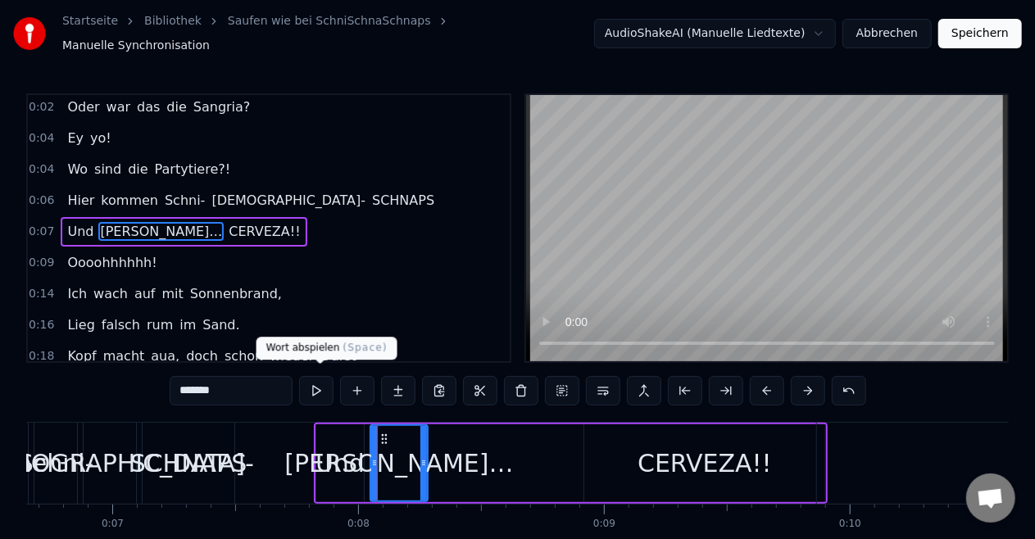
click at [325, 387] on button at bounding box center [316, 391] width 34 height 30
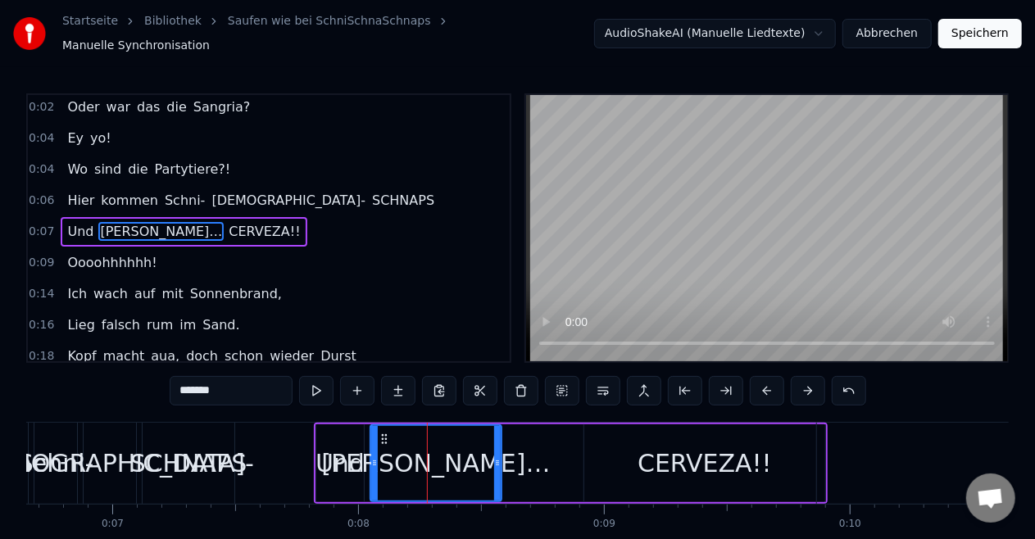
drag, startPoint x: 425, startPoint y: 454, endPoint x: 503, endPoint y: 456, distance: 77.9
click at [501, 457] on icon at bounding box center [497, 463] width 7 height 13
click at [326, 384] on button at bounding box center [316, 391] width 34 height 30
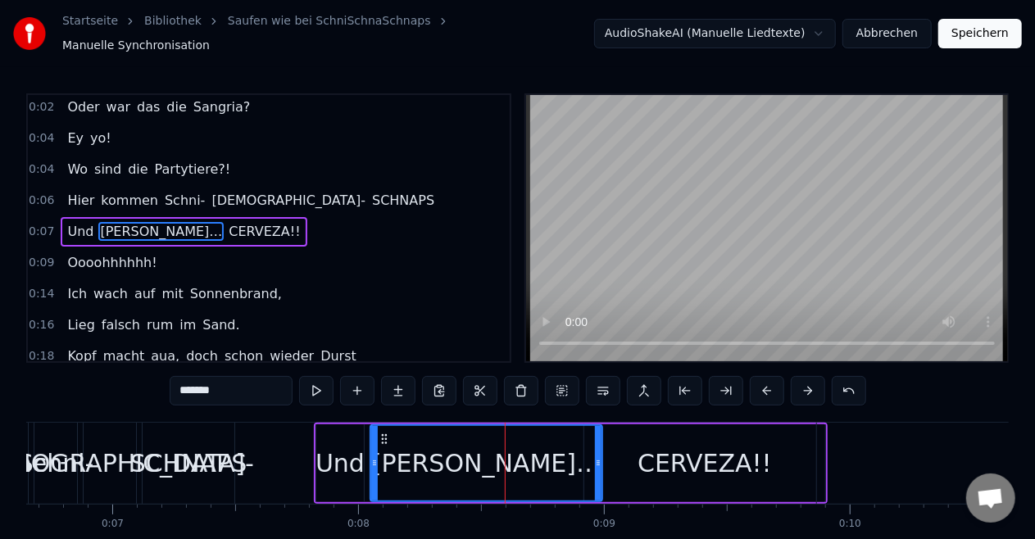
drag, startPoint x: 502, startPoint y: 454, endPoint x: 598, endPoint y: 454, distance: 96.7
click at [599, 463] on circle at bounding box center [599, 463] width 1 height 1
click at [319, 385] on button at bounding box center [316, 391] width 34 height 30
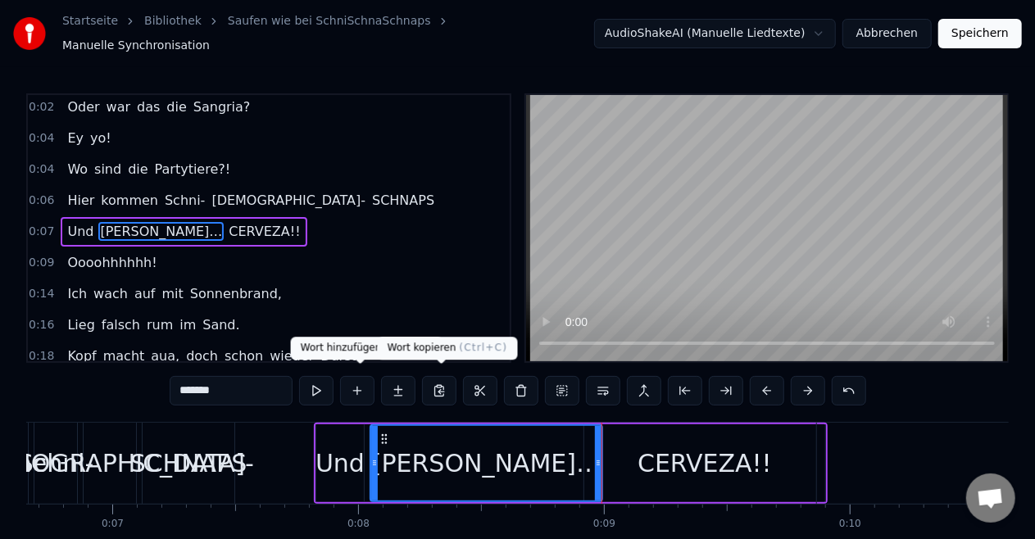
click at [616, 457] on div "CERVEZA!!" at bounding box center [704, 464] width 241 height 78
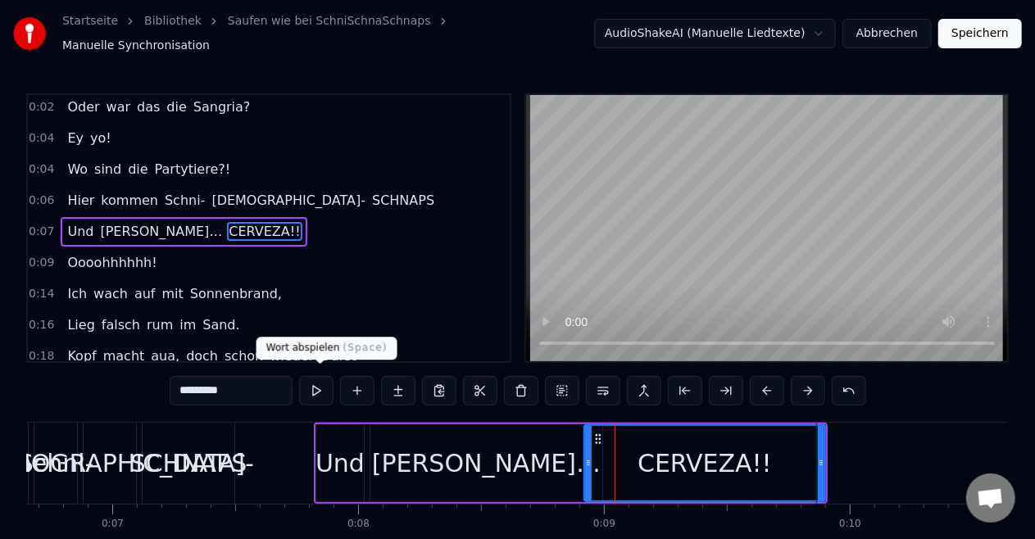
click at [325, 384] on button at bounding box center [316, 391] width 34 height 30
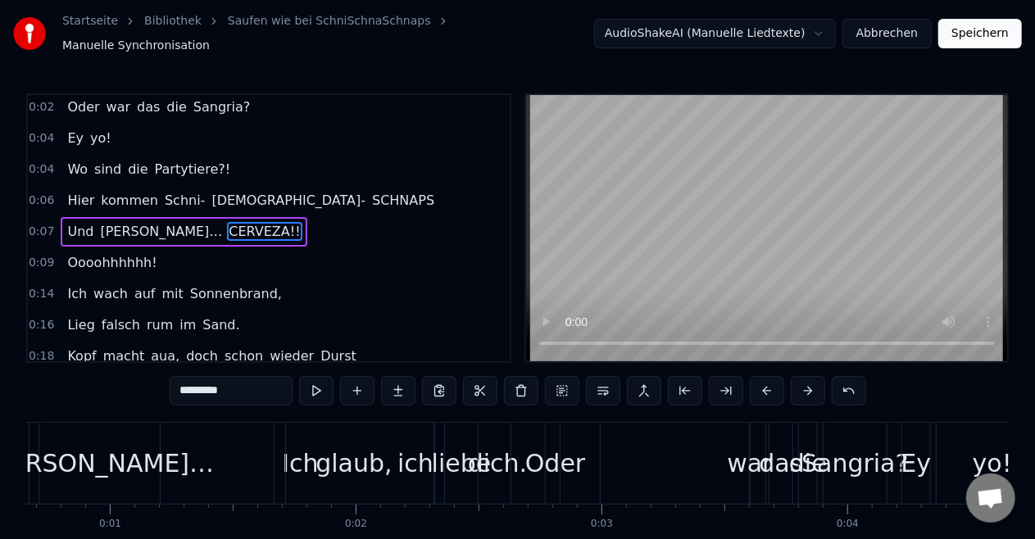
scroll to position [0, 0]
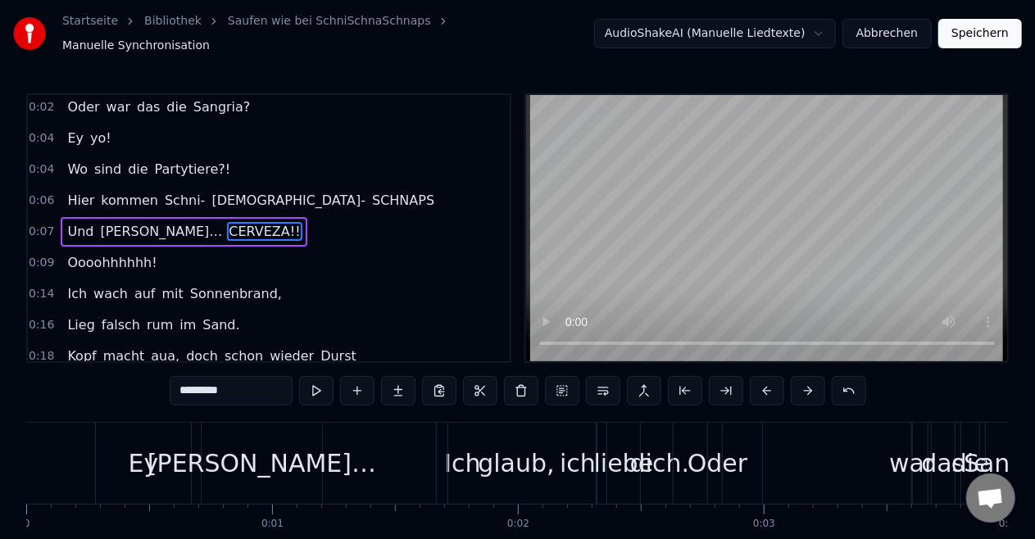
click at [138, 461] on div "Ey" at bounding box center [144, 463] width 30 height 37
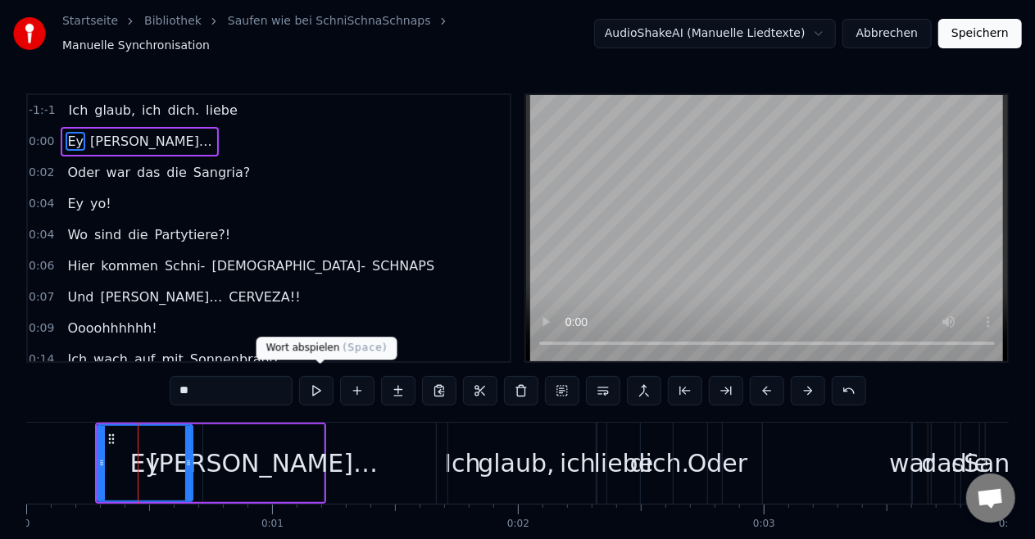
click at [315, 389] on button at bounding box center [316, 391] width 34 height 30
click at [487, 434] on div "ich" at bounding box center [577, 463] width 259 height 81
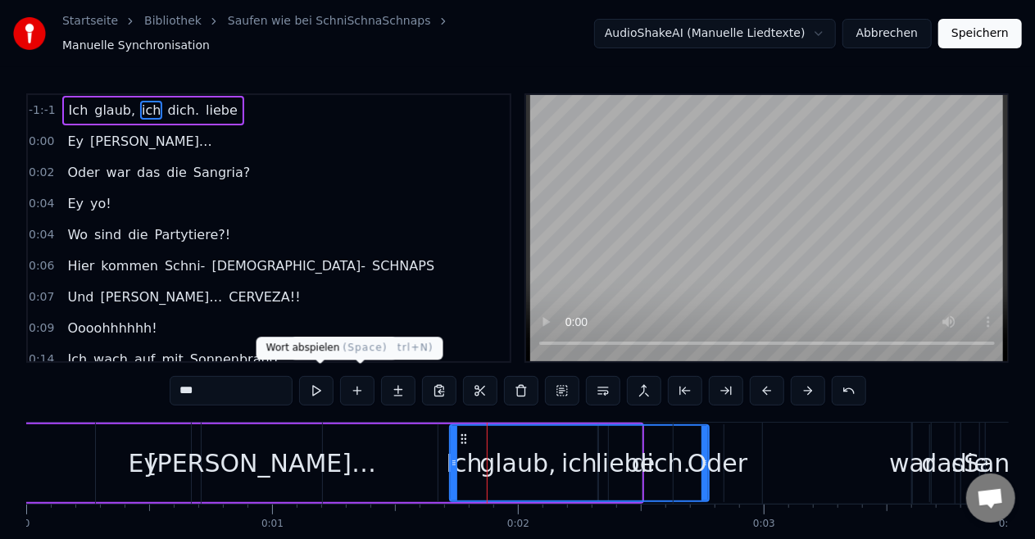
click at [309, 379] on button at bounding box center [316, 391] width 34 height 30
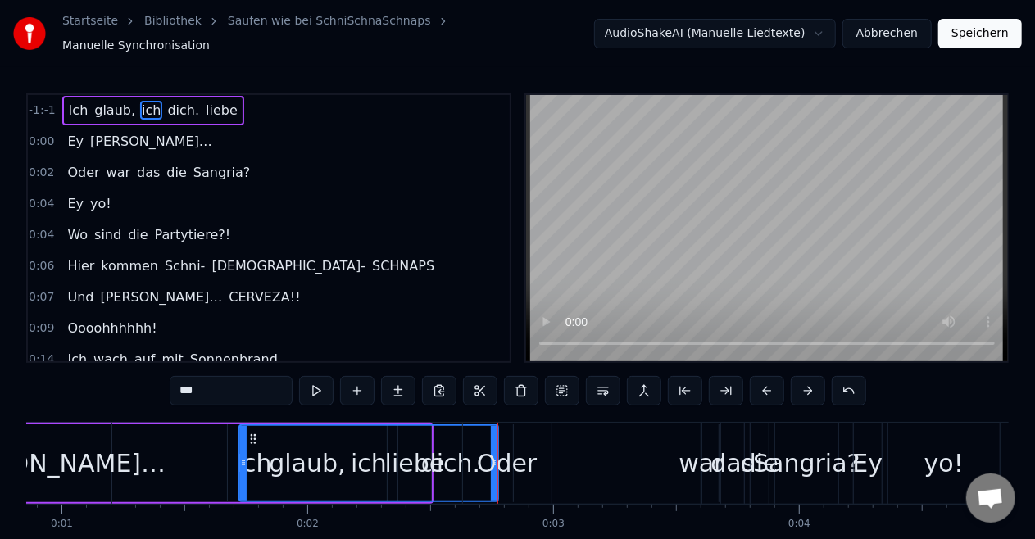
scroll to position [0, 211]
click at [698, 464] on div "war" at bounding box center [700, 463] width 45 height 37
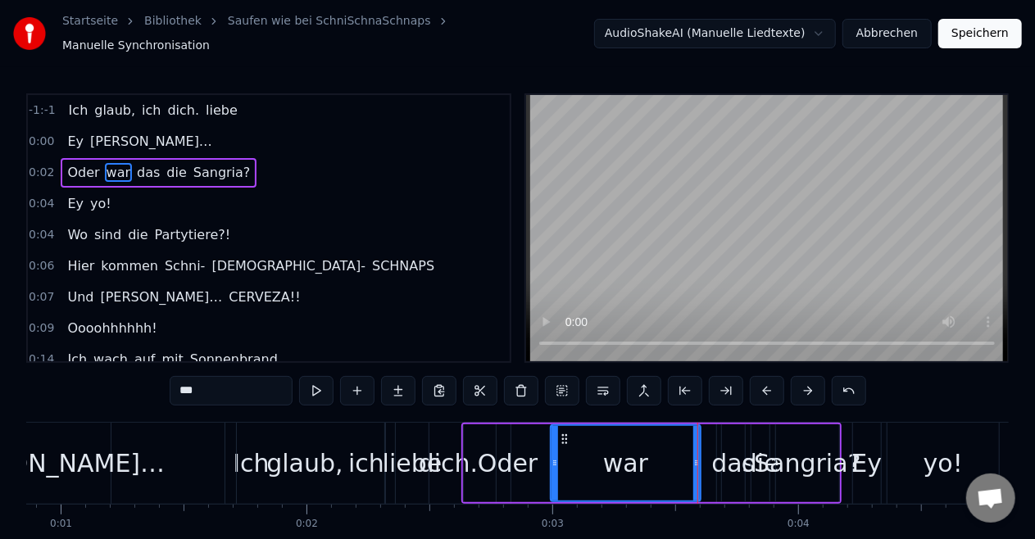
drag, startPoint x: 704, startPoint y: 462, endPoint x: 554, endPoint y: 461, distance: 150.0
click at [554, 461] on div at bounding box center [555, 463] width 7 height 75
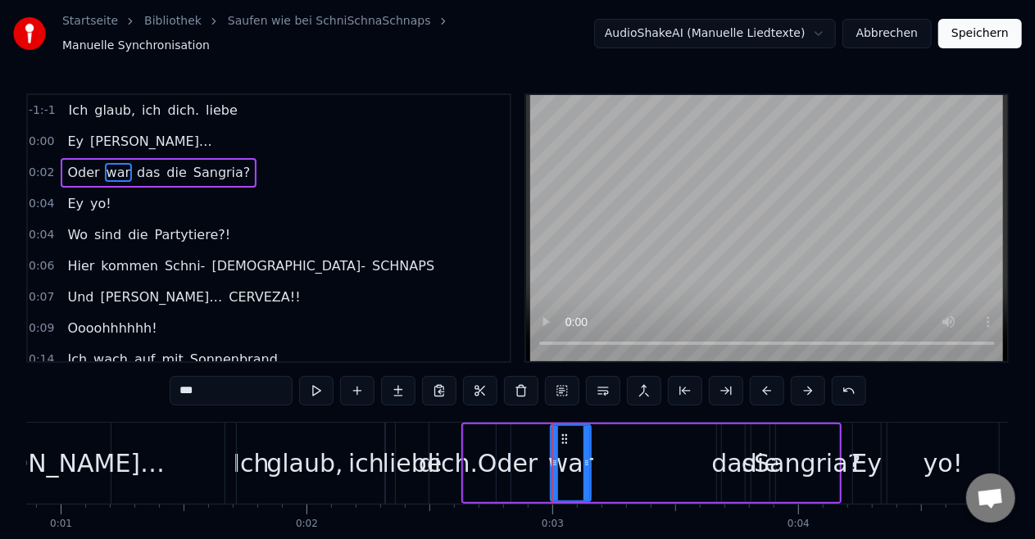
drag, startPoint x: 695, startPoint y: 459, endPoint x: 586, endPoint y: 457, distance: 109.0
click at [586, 457] on icon at bounding box center [587, 463] width 7 height 13
drag, startPoint x: 557, startPoint y: 455, endPoint x: 538, endPoint y: 451, distance: 20.1
click at [538, 457] on icon at bounding box center [535, 463] width 7 height 13
drag, startPoint x: 589, startPoint y: 457, endPoint x: 566, endPoint y: 456, distance: 23.0
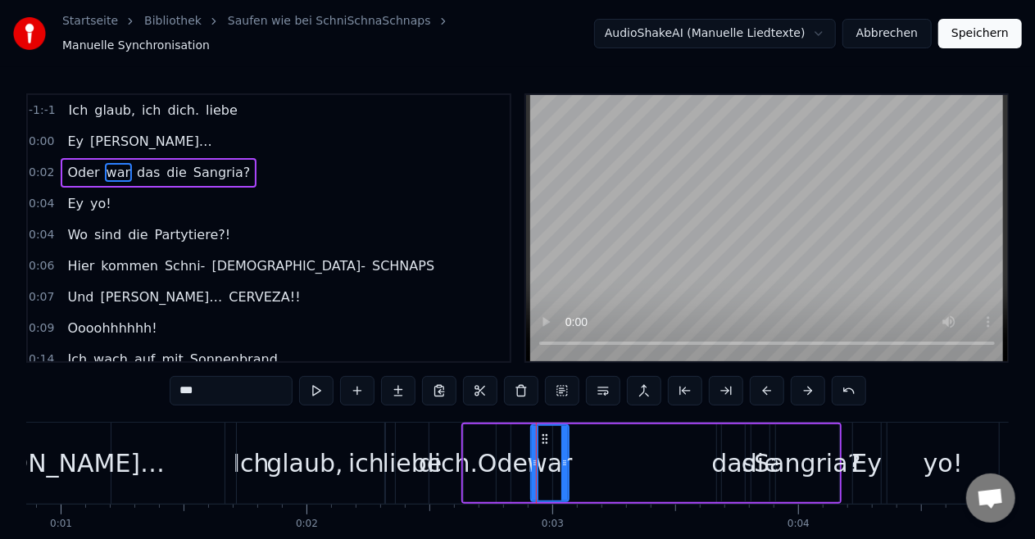
click at [566, 457] on icon at bounding box center [564, 463] width 7 height 13
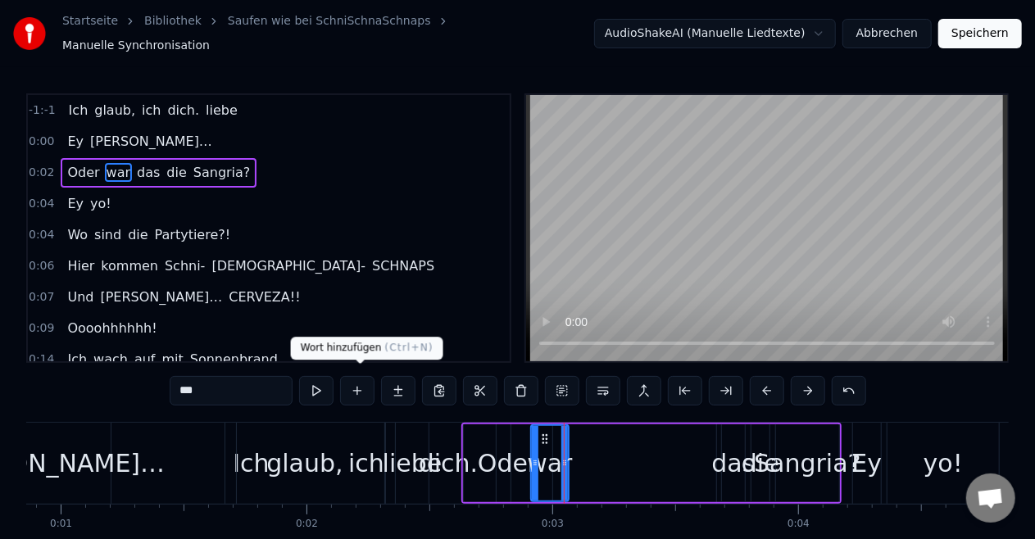
click at [316, 378] on button at bounding box center [316, 391] width 34 height 30
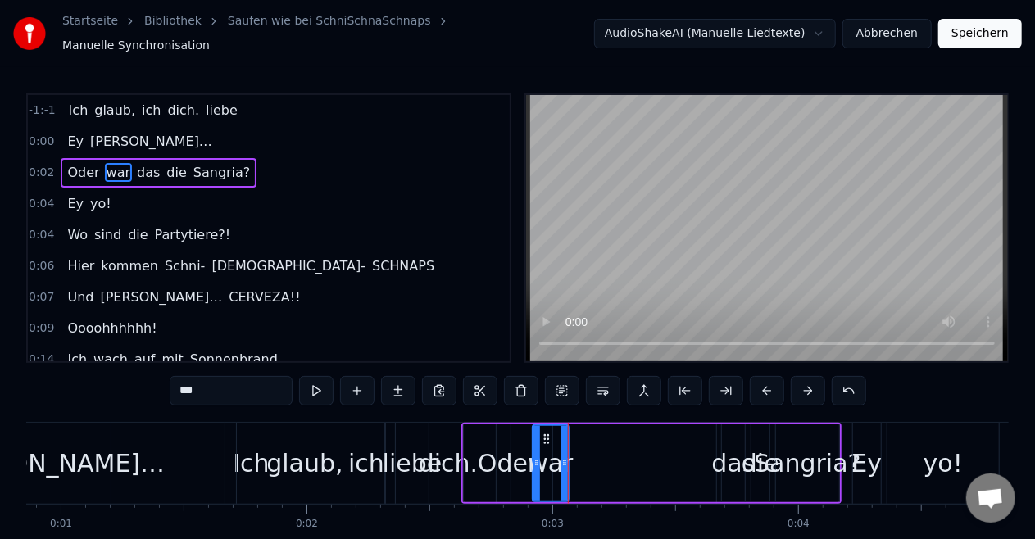
click at [536, 459] on icon at bounding box center [537, 463] width 7 height 13
click at [723, 461] on div "das" at bounding box center [732, 463] width 43 height 37
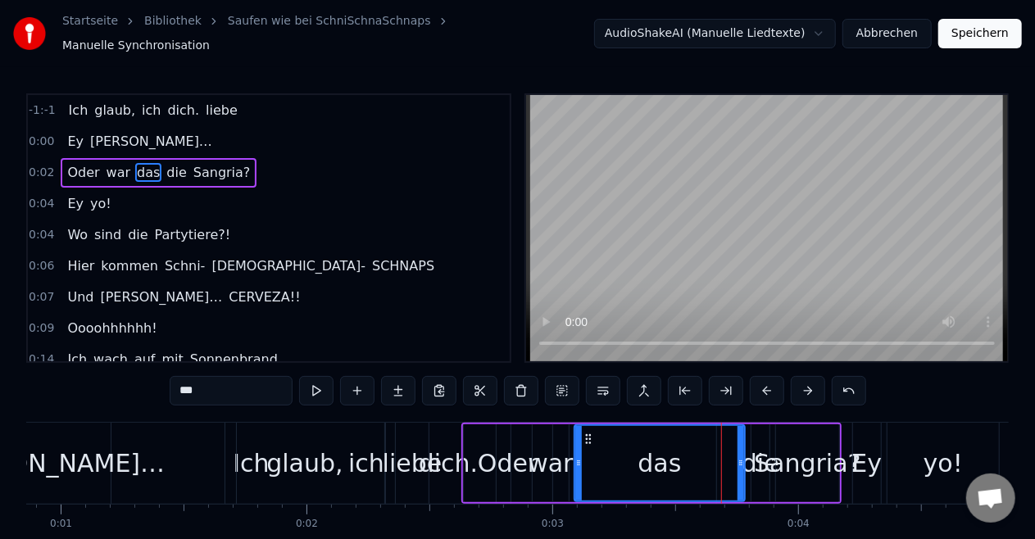
drag, startPoint x: 725, startPoint y: 457, endPoint x: 577, endPoint y: 457, distance: 147.5
click at [577, 457] on icon at bounding box center [578, 463] width 7 height 13
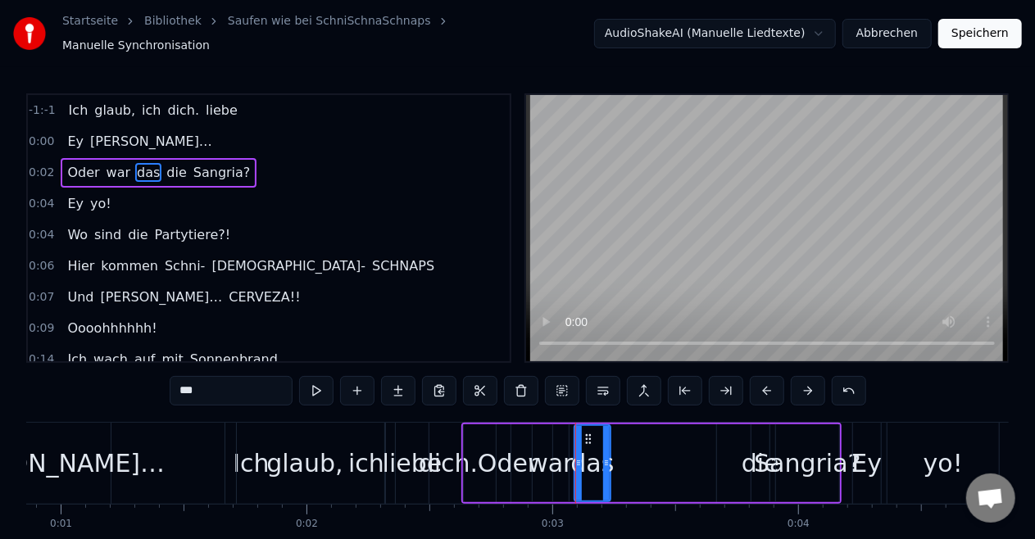
drag, startPoint x: 739, startPoint y: 456, endPoint x: 604, endPoint y: 467, distance: 134.9
click at [604, 467] on div at bounding box center [606, 463] width 7 height 75
click at [748, 458] on div "die" at bounding box center [761, 463] width 38 height 37
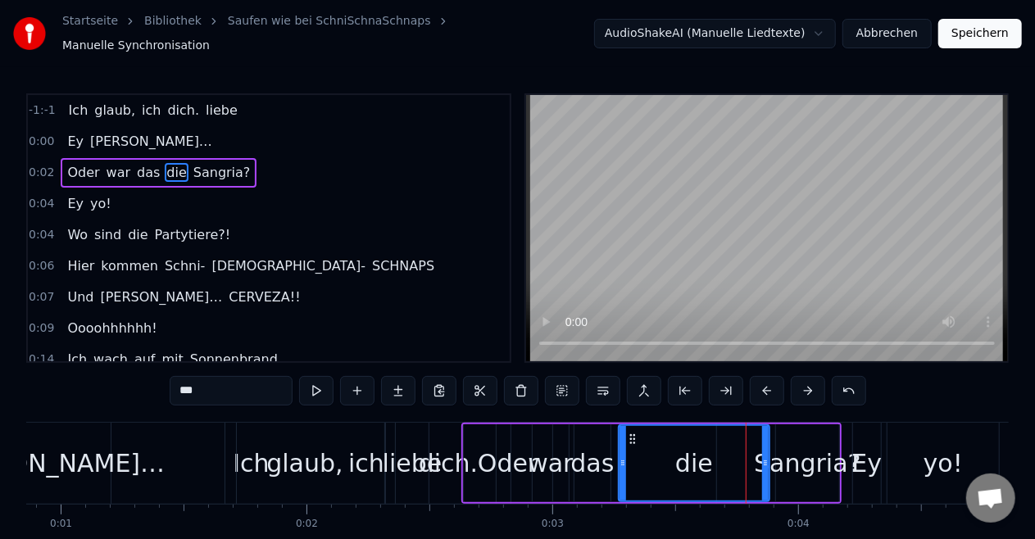
drag, startPoint x: 753, startPoint y: 456, endPoint x: 622, endPoint y: 461, distance: 131.2
click at [622, 461] on icon at bounding box center [623, 463] width 7 height 13
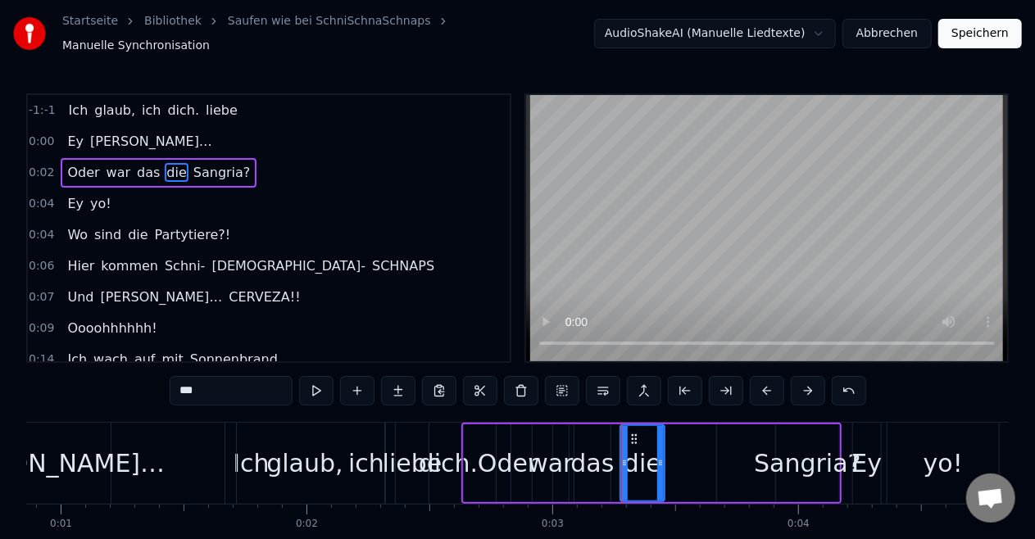
drag, startPoint x: 767, startPoint y: 457, endPoint x: 662, endPoint y: 454, distance: 104.9
click at [662, 457] on icon at bounding box center [660, 463] width 7 height 13
click at [766, 457] on div "Sangria?" at bounding box center [807, 463] width 107 height 37
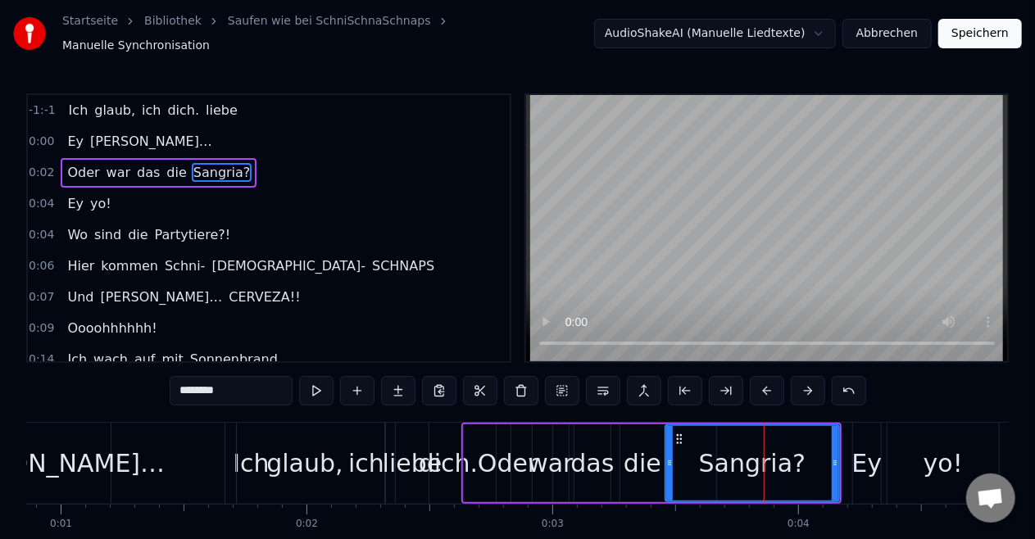
drag, startPoint x: 780, startPoint y: 456, endPoint x: 670, endPoint y: 462, distance: 110.8
click at [670, 462] on div at bounding box center [669, 463] width 7 height 75
click at [829, 457] on icon at bounding box center [832, 463] width 7 height 13
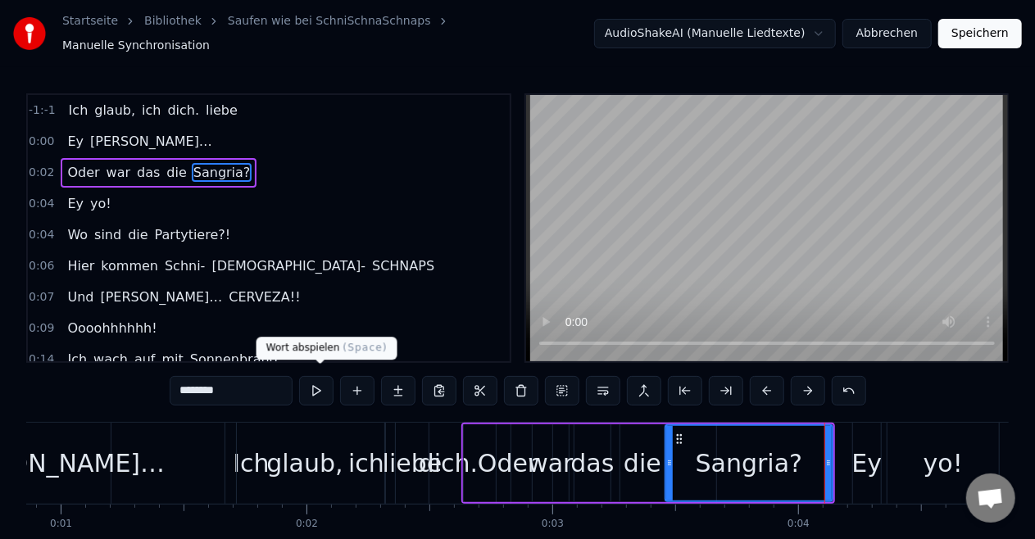
click at [331, 395] on button at bounding box center [316, 391] width 34 height 30
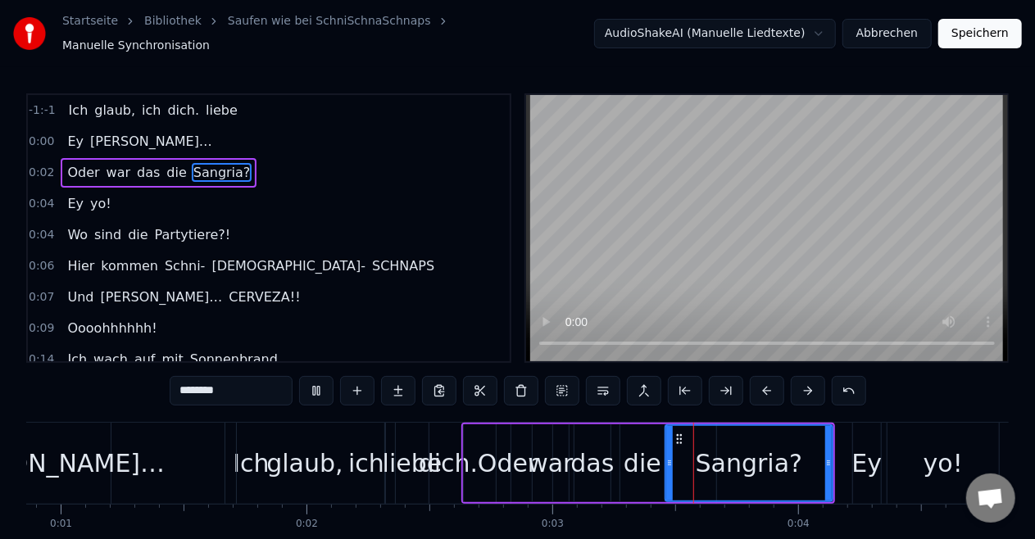
click at [320, 390] on button at bounding box center [316, 391] width 34 height 30
click at [427, 456] on div "liebe" at bounding box center [413, 463] width 60 height 37
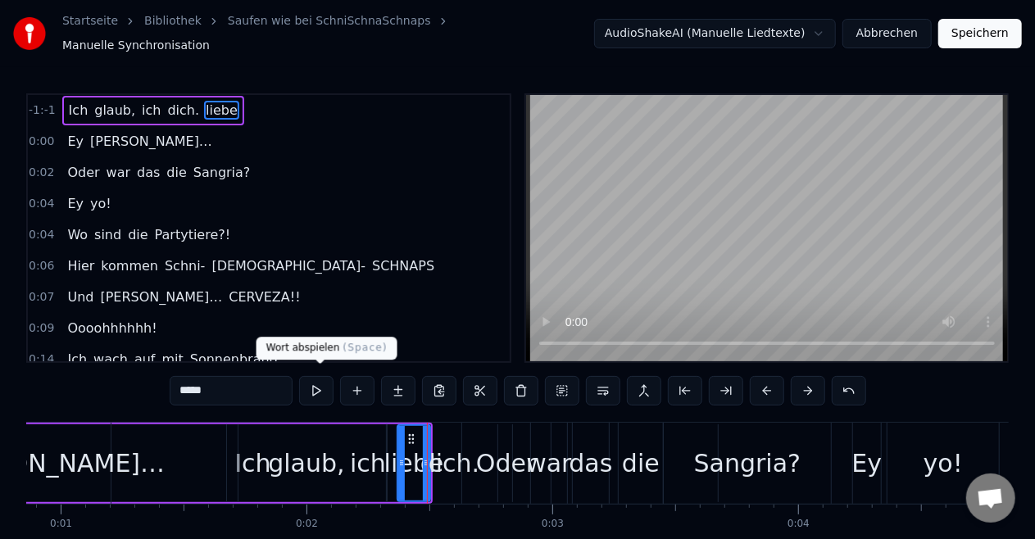
click at [327, 390] on button at bounding box center [316, 391] width 34 height 30
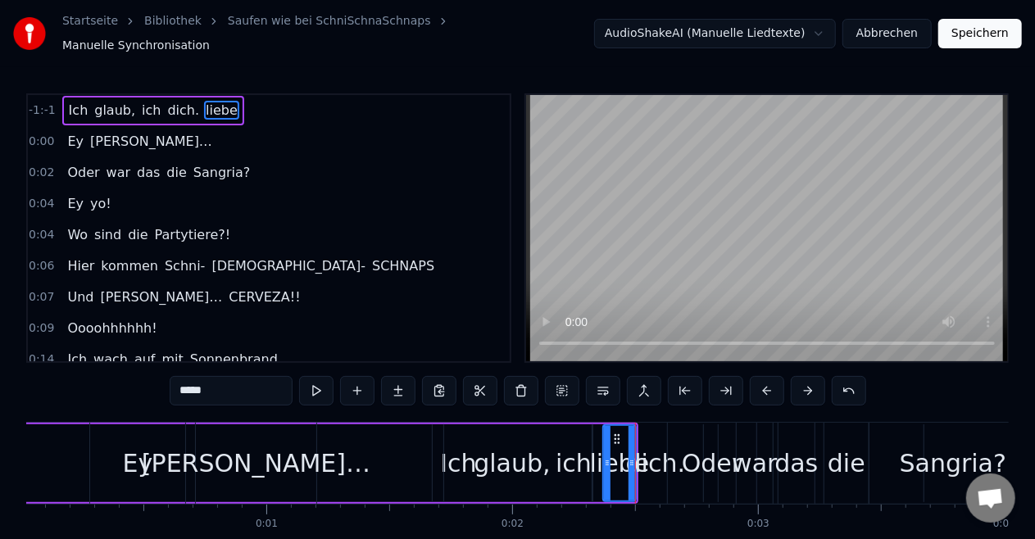
scroll to position [0, 0]
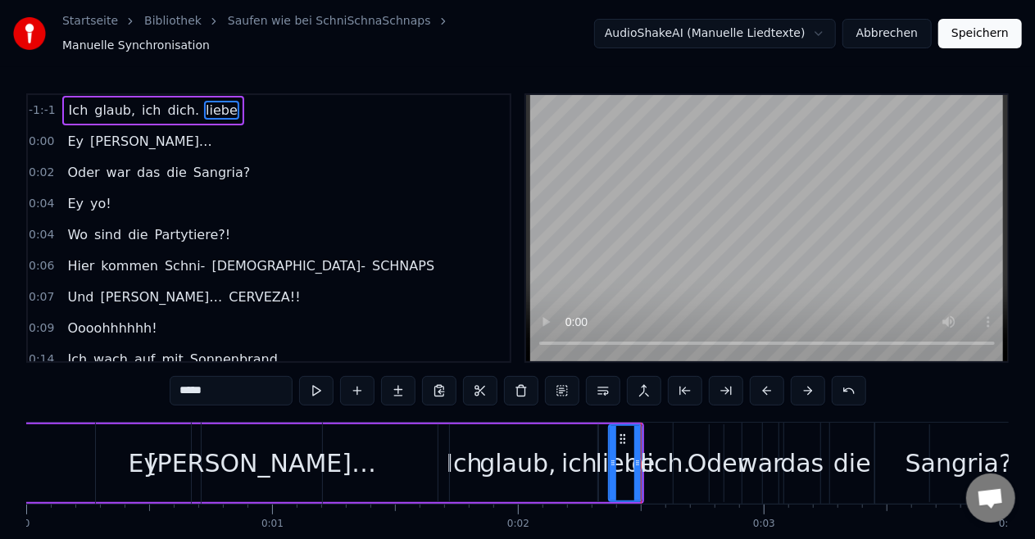
click at [134, 472] on div "Ey" at bounding box center [144, 463] width 30 height 37
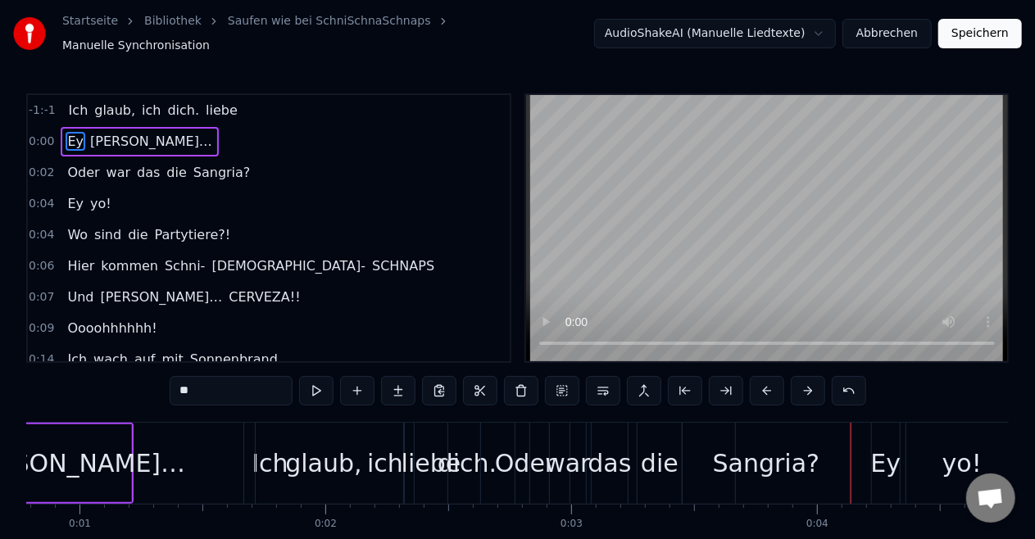
scroll to position [0, 192]
click at [462, 457] on div "dich." at bounding box center [468, 463] width 59 height 37
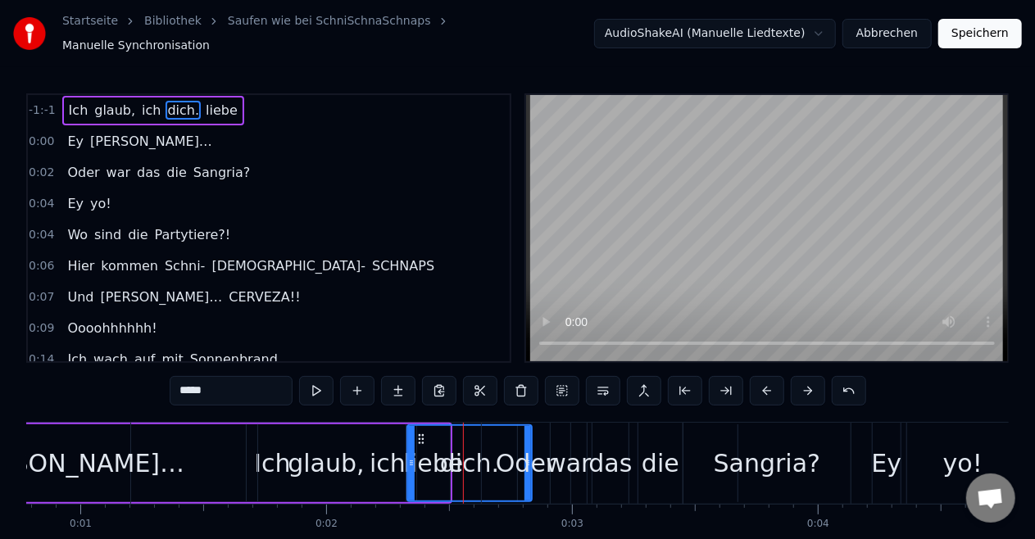
click at [226, 469] on div "Ich" at bounding box center [272, 464] width 930 height 78
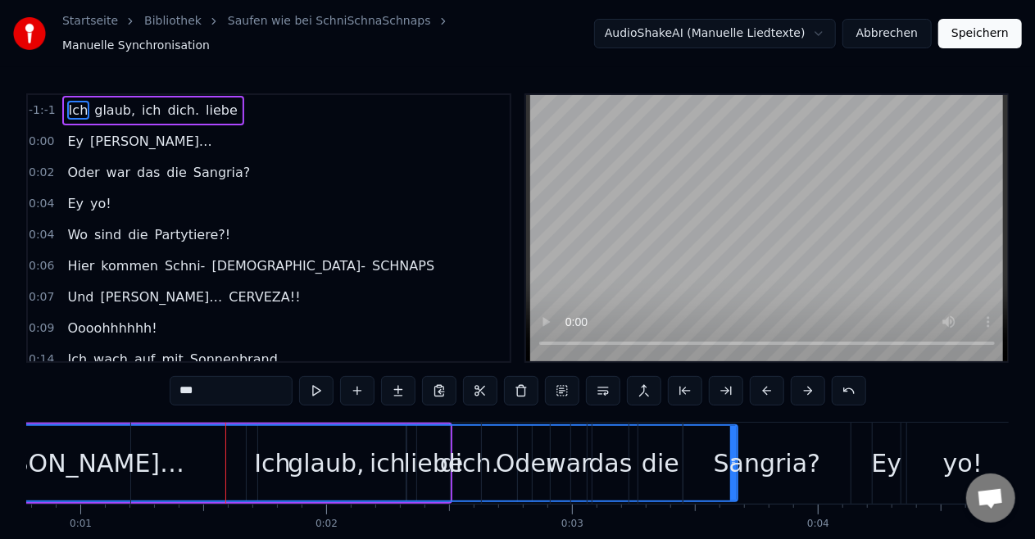
click at [129, 454] on div "[PERSON_NAME]…" at bounding box center [70, 463] width 122 height 81
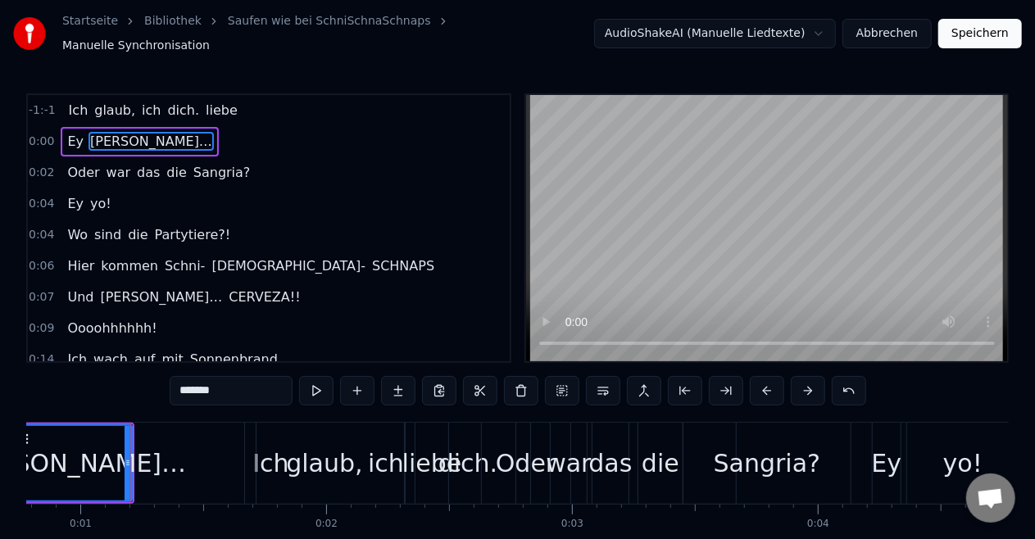
click at [83, 456] on div "[PERSON_NAME]…" at bounding box center [71, 463] width 229 height 37
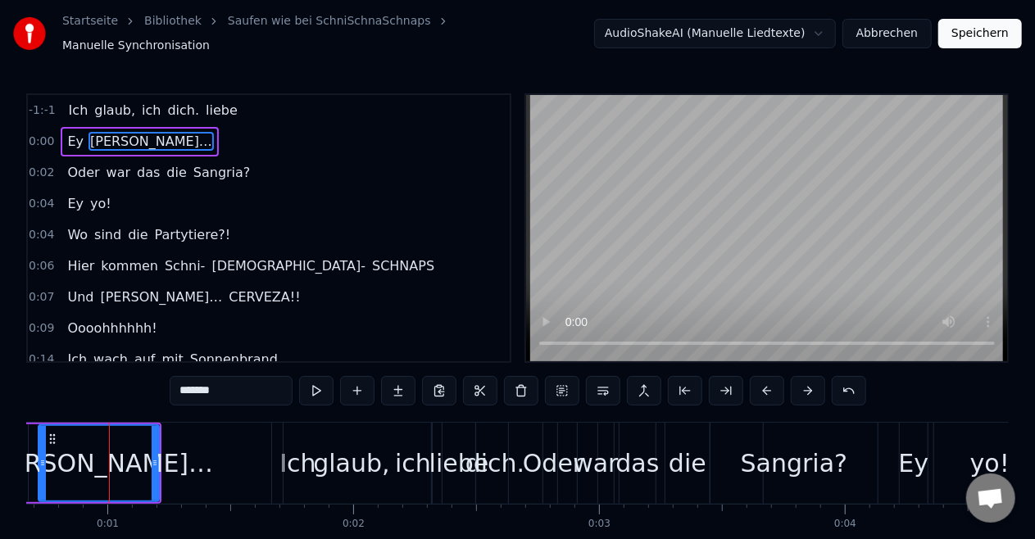
click at [223, 469] on div "Ich" at bounding box center [298, 463] width 930 height 81
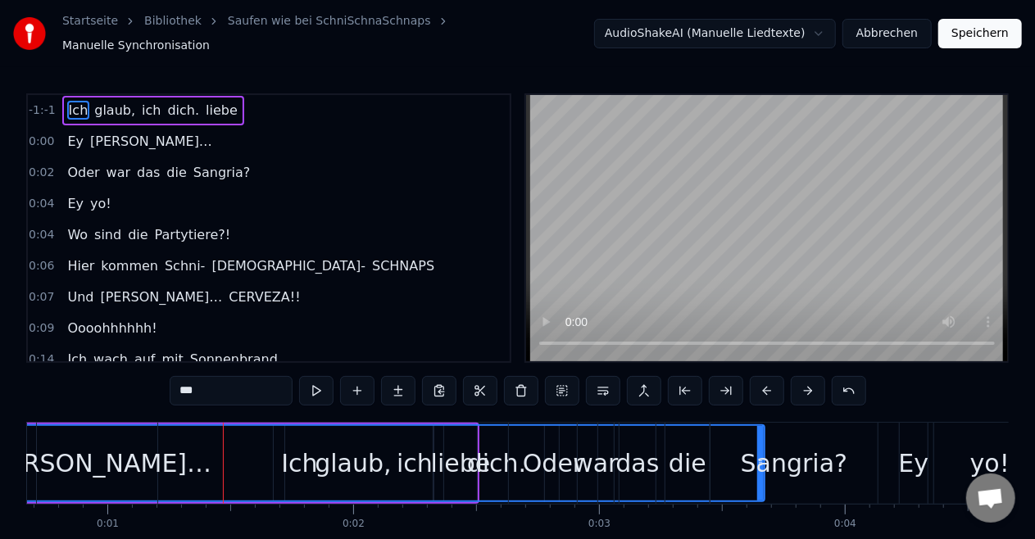
click at [546, 452] on div "Oder" at bounding box center [553, 463] width 60 height 37
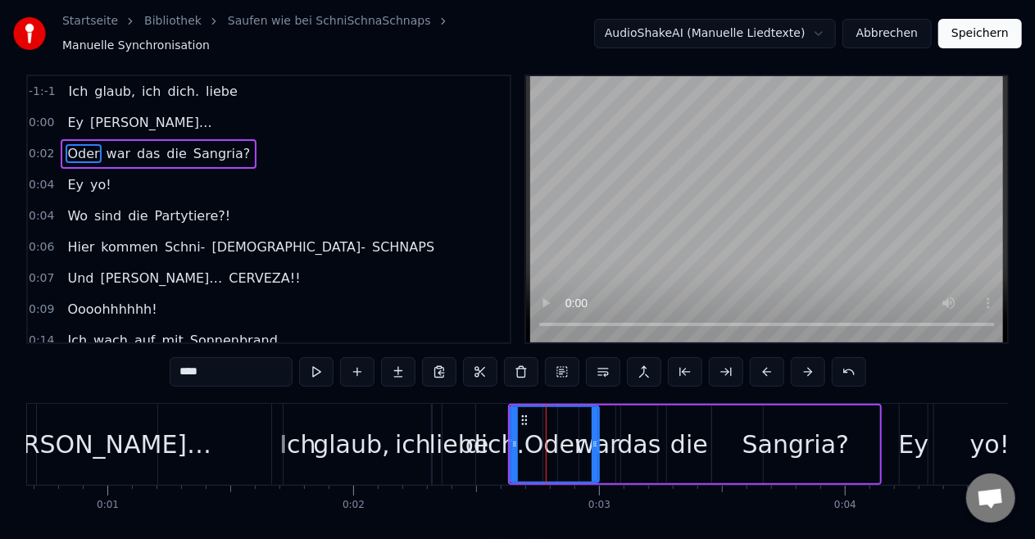
scroll to position [20, 0]
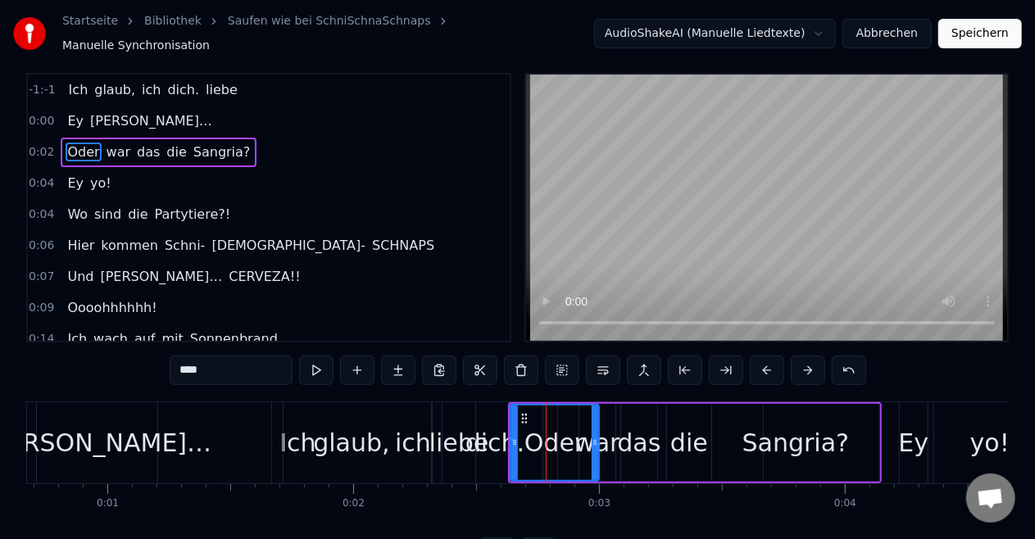
click at [452, 439] on div "liebe" at bounding box center [460, 443] width 60 height 37
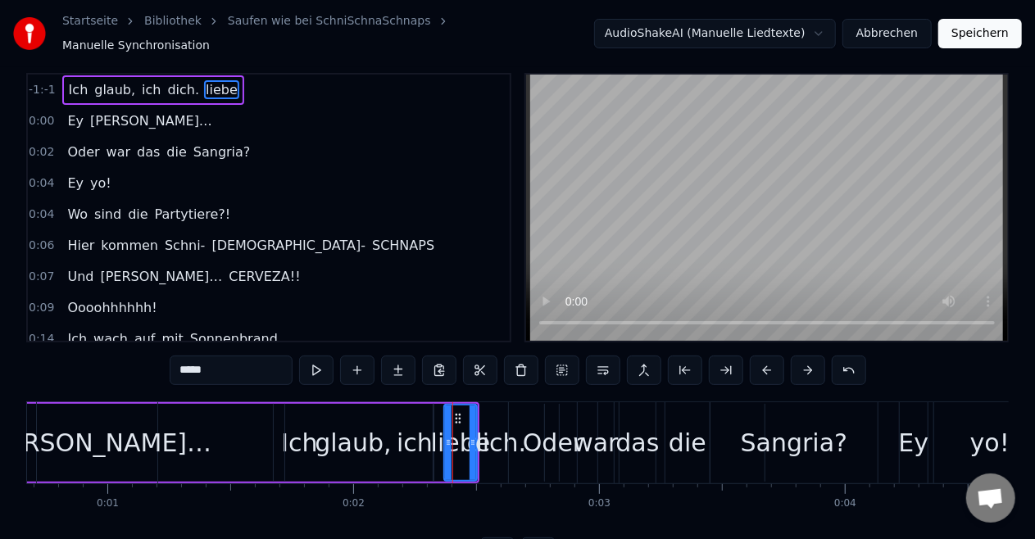
scroll to position [0, 0]
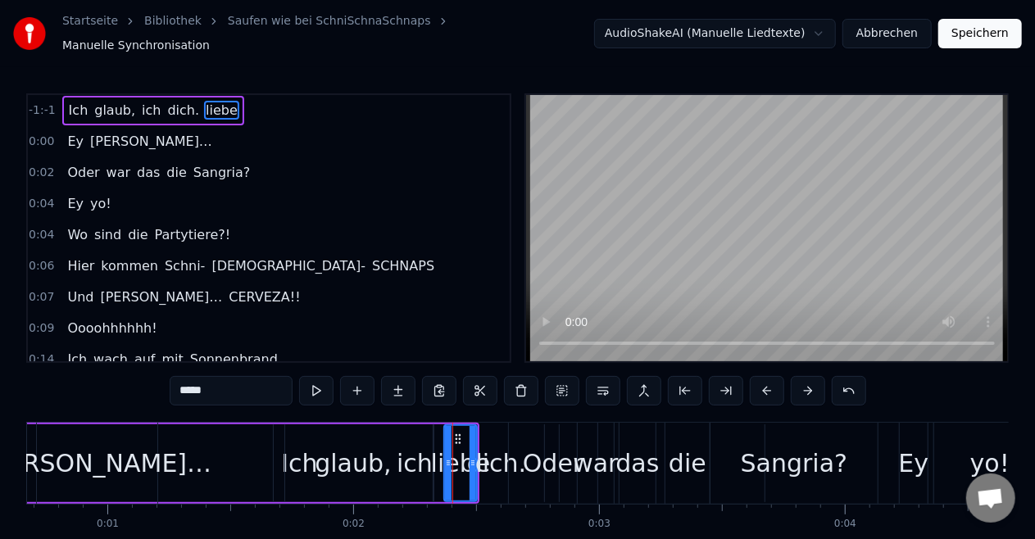
click at [497, 451] on div "dich." at bounding box center [496, 463] width 59 height 37
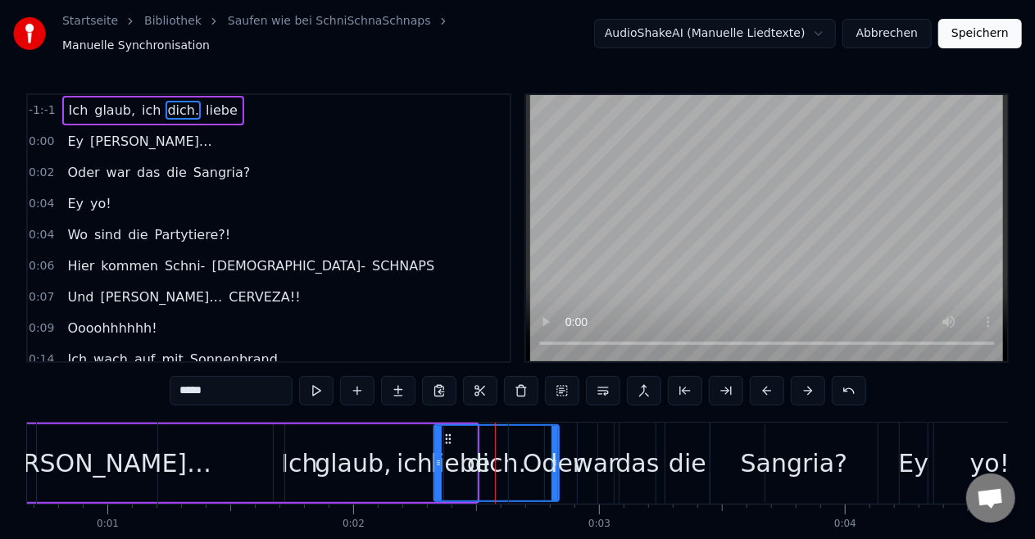
click at [556, 433] on div "Oder" at bounding box center [553, 463] width 89 height 81
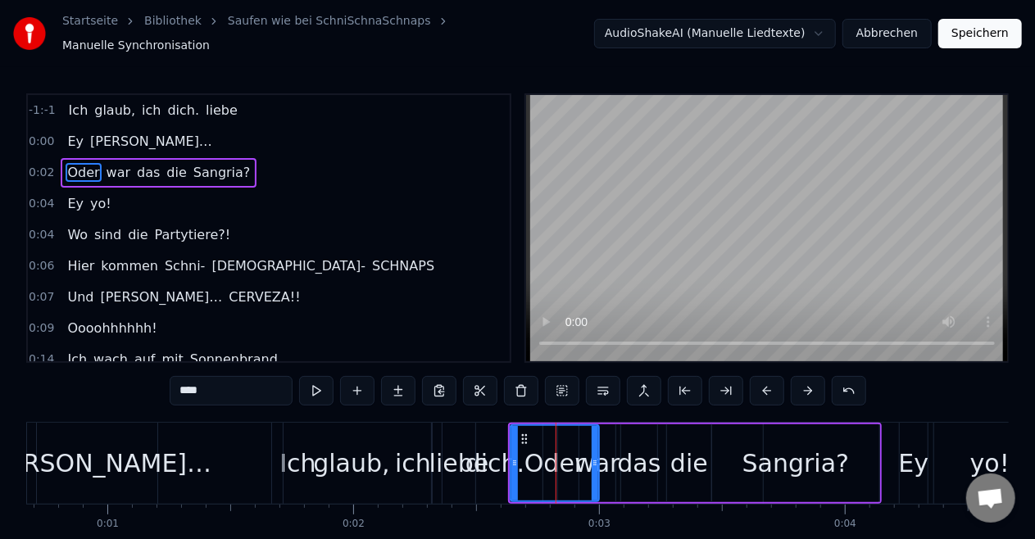
click at [483, 454] on div "liebe" at bounding box center [460, 463] width 60 height 37
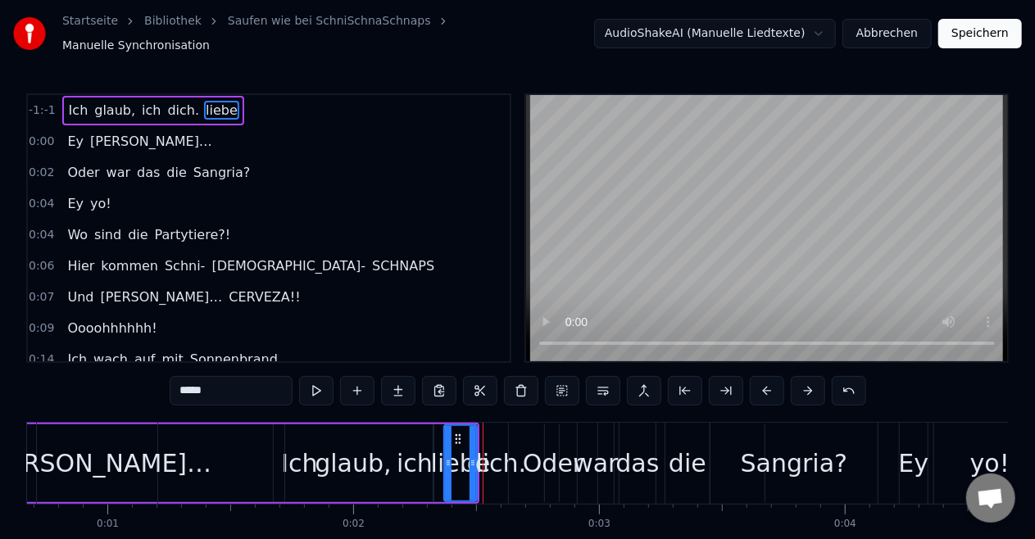
click at [497, 462] on div "dich." at bounding box center [496, 463] width 59 height 37
type input "*****"
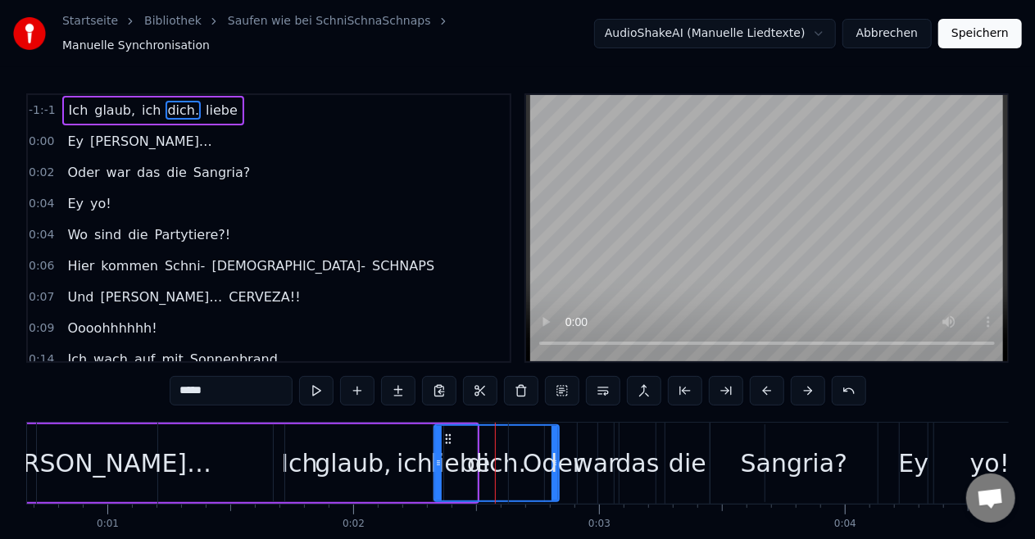
drag, startPoint x: 548, startPoint y: 429, endPoint x: 502, endPoint y: 433, distance: 46.9
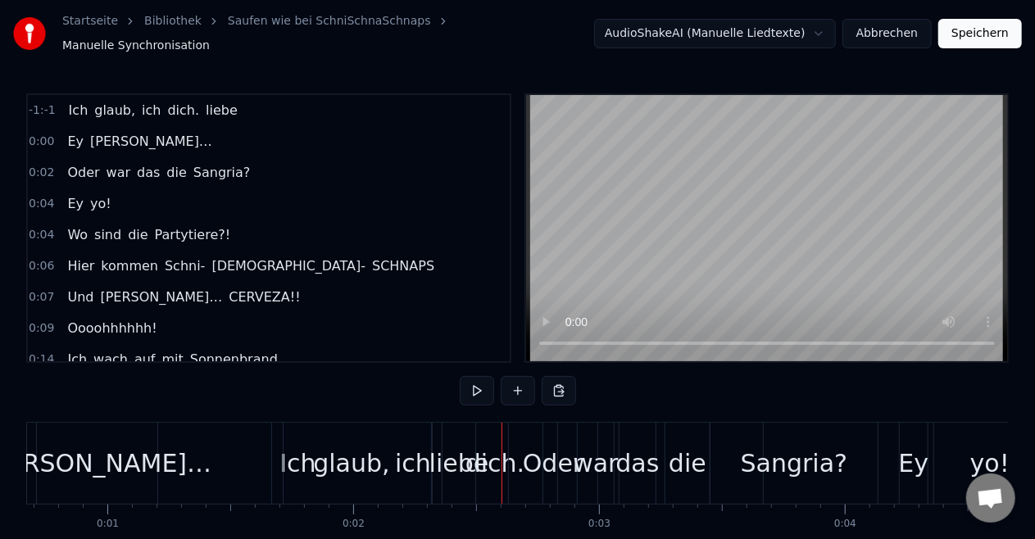
click at [364, 463] on div "ich" at bounding box center [413, 463] width 259 height 81
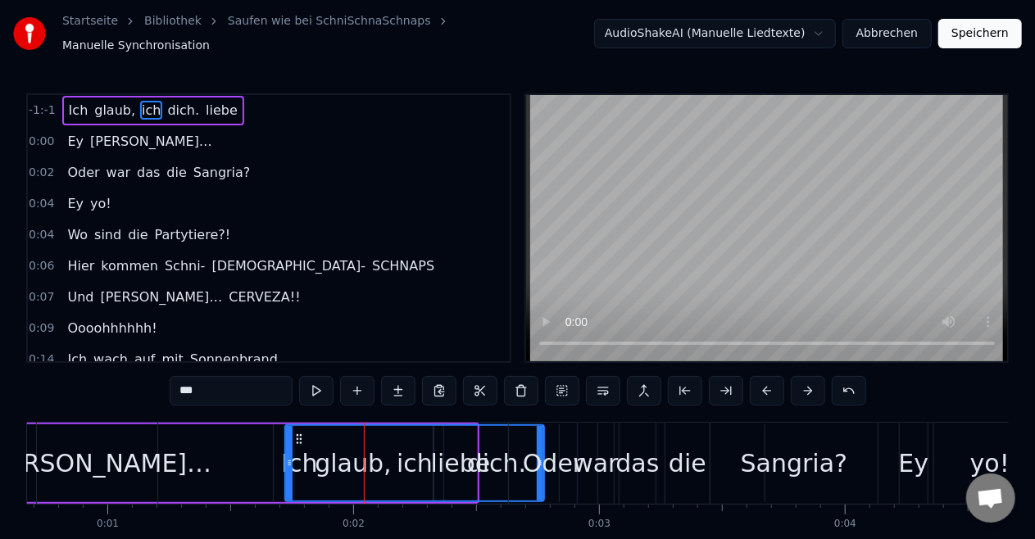
drag, startPoint x: 541, startPoint y: 436, endPoint x: 603, endPoint y: 448, distance: 63.3
click at [603, 448] on div "Oder war das die Sangria?" at bounding box center [695, 463] width 374 height 81
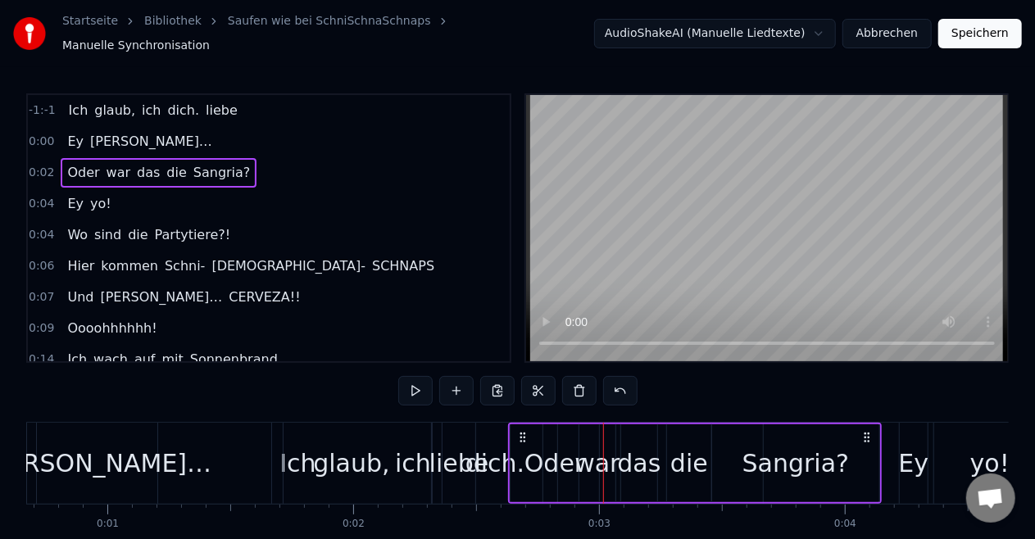
click at [553, 445] on div "Oder" at bounding box center [555, 463] width 60 height 37
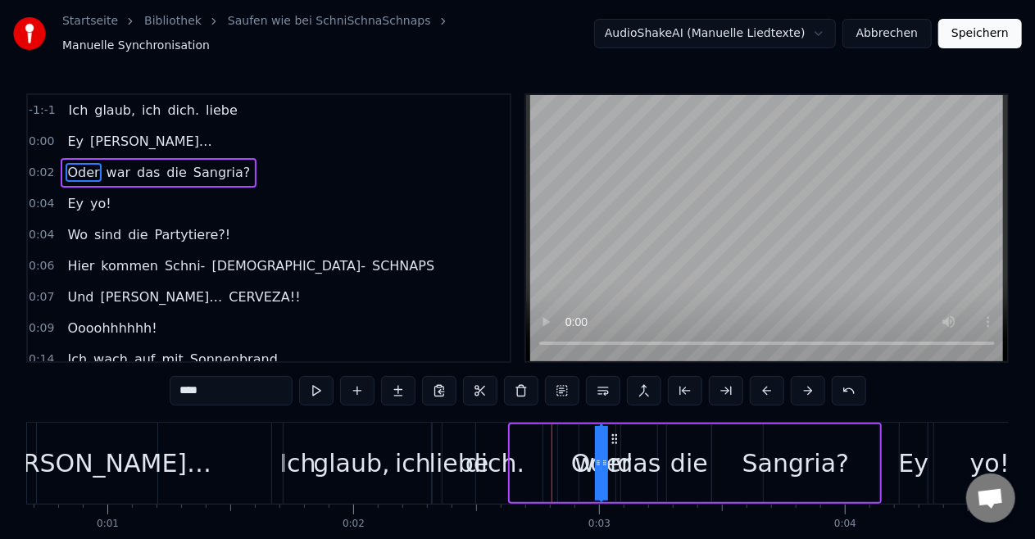
drag, startPoint x: 513, startPoint y: 453, endPoint x: 630, endPoint y: 474, distance: 119.0
click at [350, 457] on div "ich" at bounding box center [413, 463] width 259 height 81
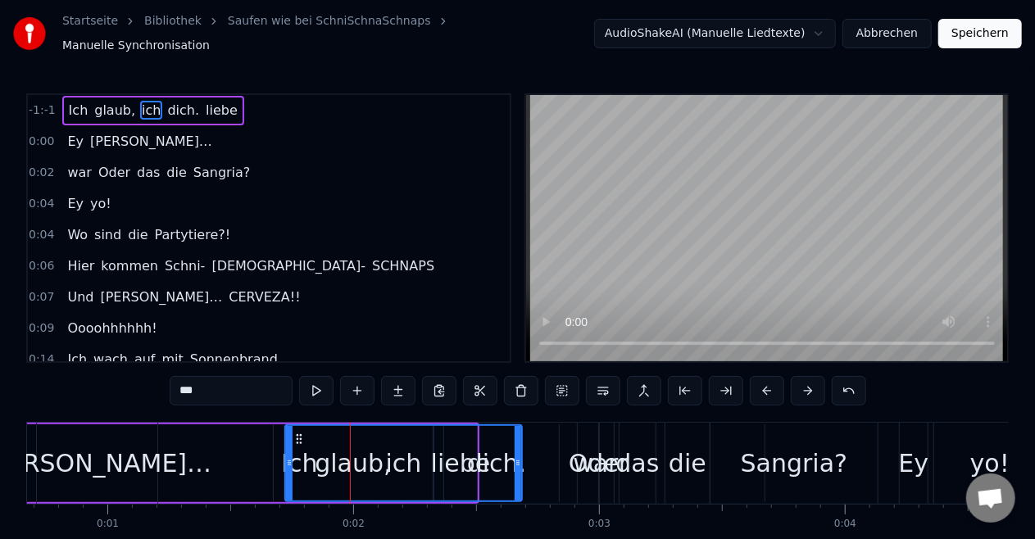
drag, startPoint x: 539, startPoint y: 452, endPoint x: 516, endPoint y: 458, distance: 22.9
click at [516, 458] on icon at bounding box center [518, 463] width 7 height 13
drag, startPoint x: 289, startPoint y: 453, endPoint x: 266, endPoint y: 448, distance: 23.7
click at [266, 448] on div at bounding box center [266, 463] width 7 height 75
click at [323, 391] on button at bounding box center [316, 391] width 34 height 30
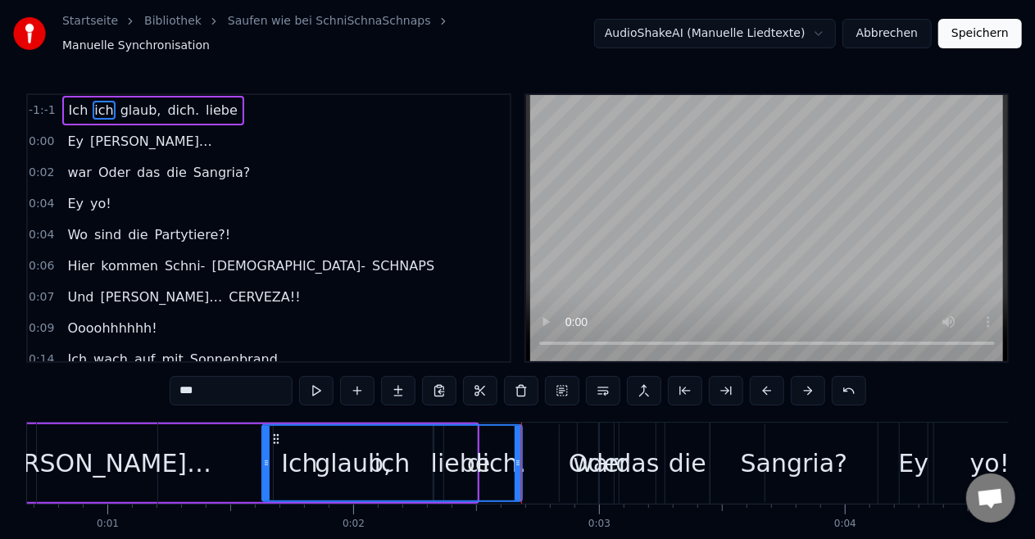
click at [429, 459] on div "ich" at bounding box center [392, 463] width 258 height 75
click at [505, 459] on div "ich" at bounding box center [392, 463] width 258 height 75
click at [459, 457] on div "ich" at bounding box center [392, 463] width 258 height 75
click at [334, 478] on div "ich" at bounding box center [392, 463] width 258 height 75
click at [397, 459] on div "ich" at bounding box center [393, 463] width 36 height 37
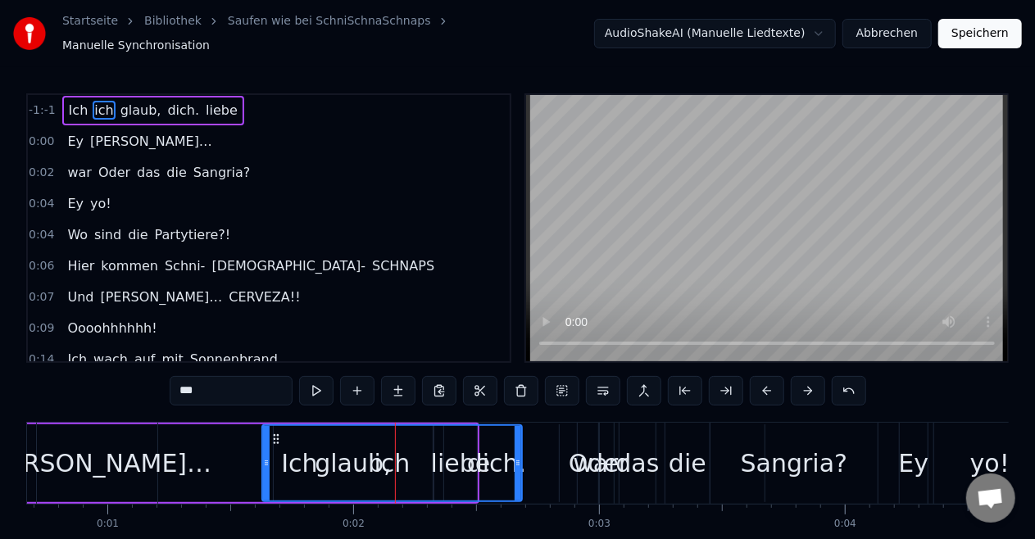
click at [397, 459] on div "ich" at bounding box center [393, 463] width 36 height 37
drag, startPoint x: 236, startPoint y: 318, endPoint x: 378, endPoint y: 509, distance: 237.9
click at [378, 509] on div "-1:-1 Ich ich glaub, dich. liebe 0:00 [PERSON_NAME]… 0:02 war Oder das die Sang…" at bounding box center [517, 340] width 983 height 494
click at [489, 449] on div "ich" at bounding box center [392, 463] width 258 height 75
drag, startPoint x: 520, startPoint y: 457, endPoint x: 527, endPoint y: 467, distance: 11.8
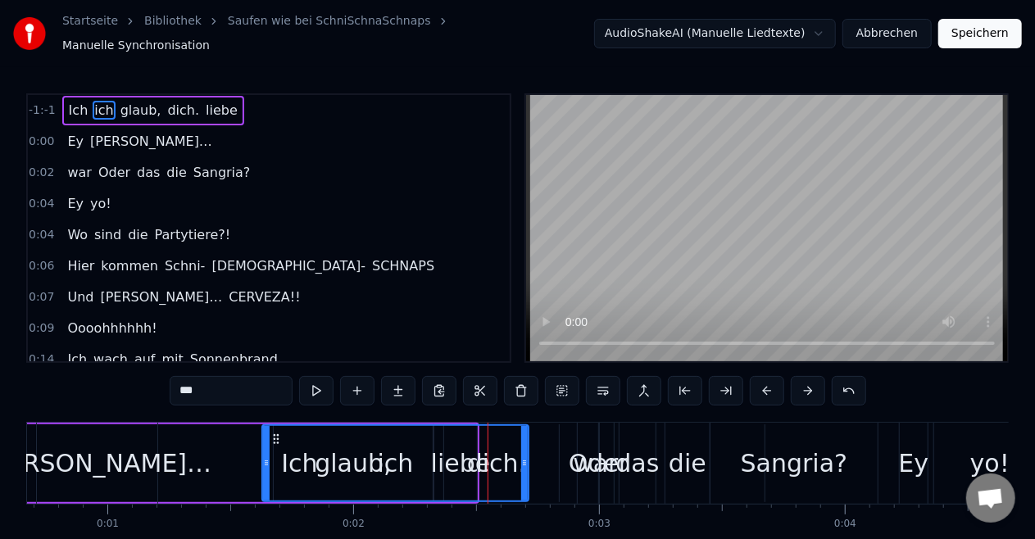
click at [527, 467] on div at bounding box center [524, 463] width 7 height 75
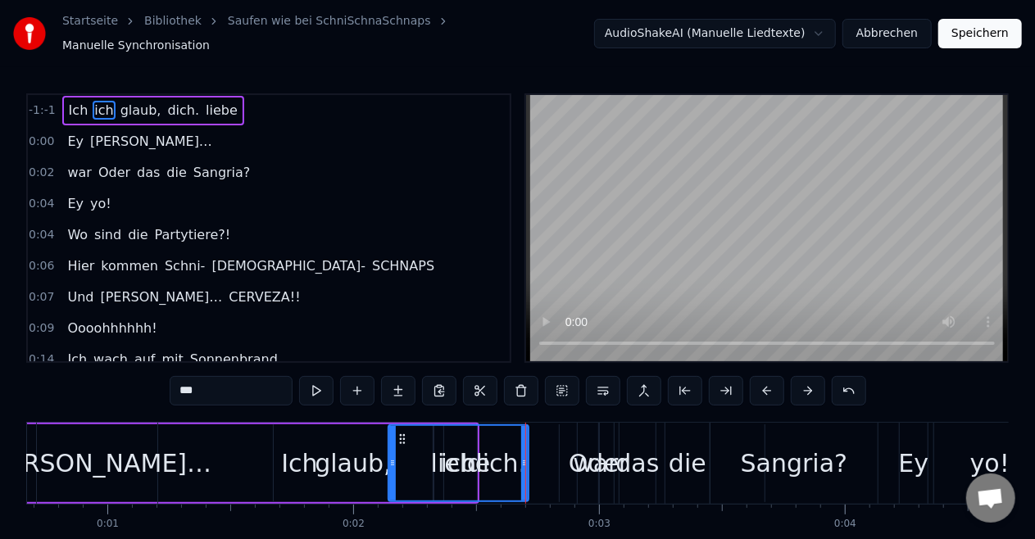
drag, startPoint x: 267, startPoint y: 455, endPoint x: 393, endPoint y: 461, distance: 126.4
click at [513, 458] on div "ich" at bounding box center [458, 463] width 139 height 75
click at [206, 102] on span "liebe" at bounding box center [221, 110] width 35 height 19
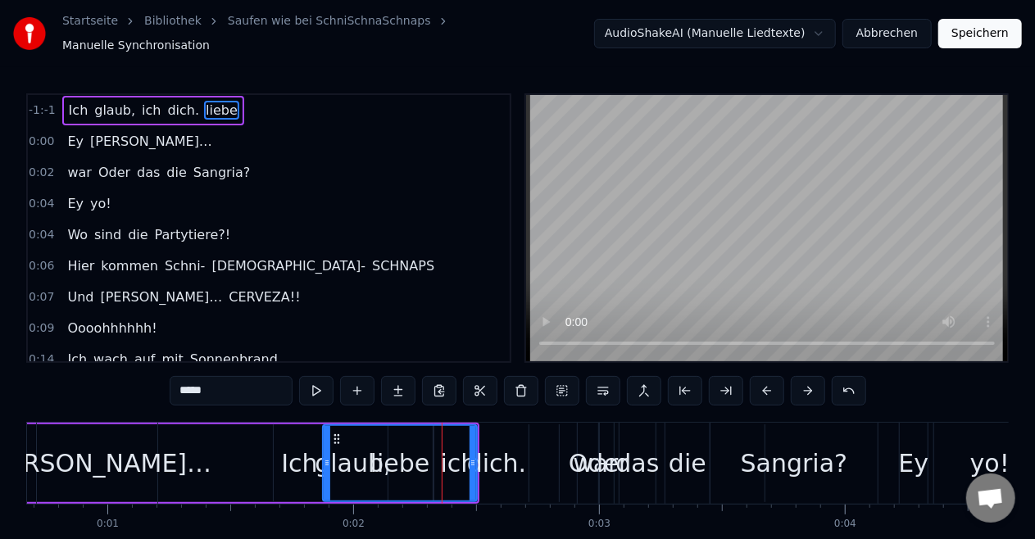
drag, startPoint x: 446, startPoint y: 455, endPoint x: 325, endPoint y: 459, distance: 121.4
click at [325, 459] on icon at bounding box center [327, 463] width 7 height 13
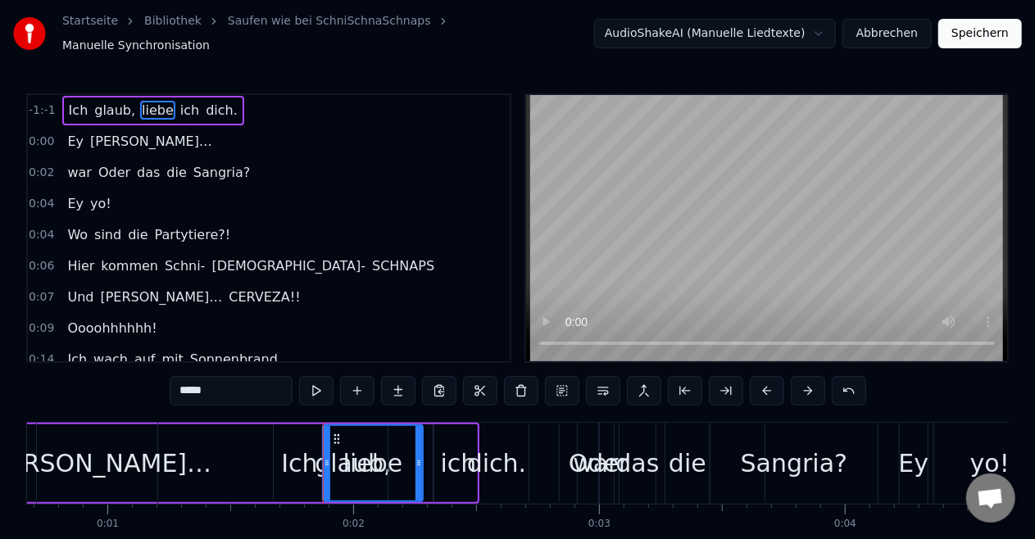
drag, startPoint x: 475, startPoint y: 459, endPoint x: 420, endPoint y: 463, distance: 54.3
click at [420, 463] on div at bounding box center [419, 463] width 7 height 75
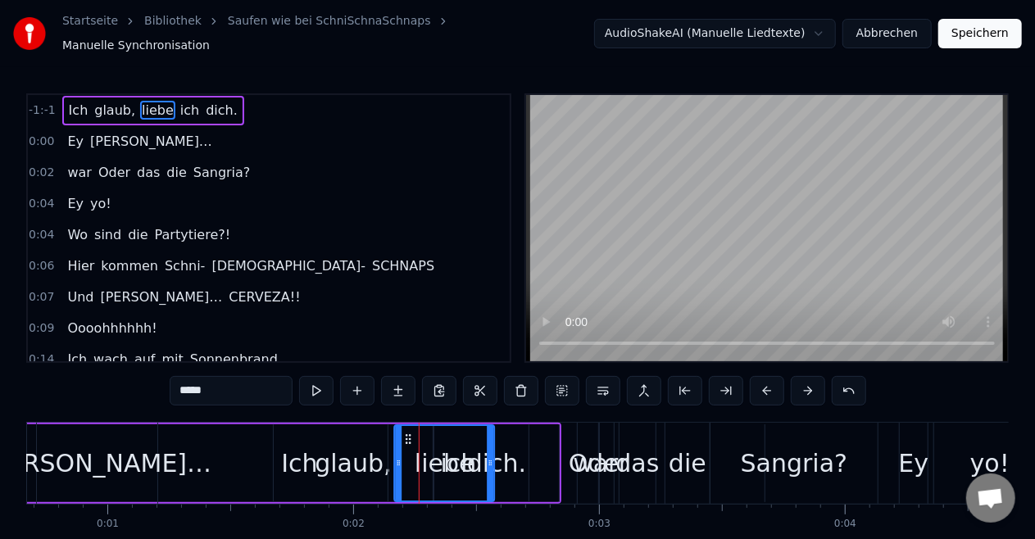
drag, startPoint x: 341, startPoint y: 428, endPoint x: 413, endPoint y: 431, distance: 72.2
click at [330, 467] on div "glaub," at bounding box center [353, 463] width 76 height 37
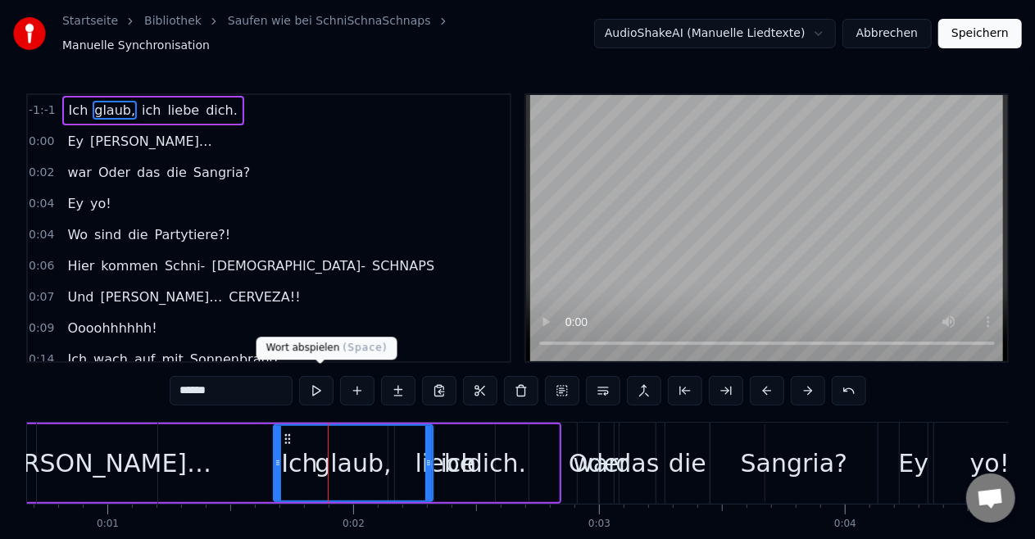
click at [316, 392] on button at bounding box center [316, 391] width 34 height 30
click at [580, 452] on div "Oder" at bounding box center [599, 463] width 60 height 37
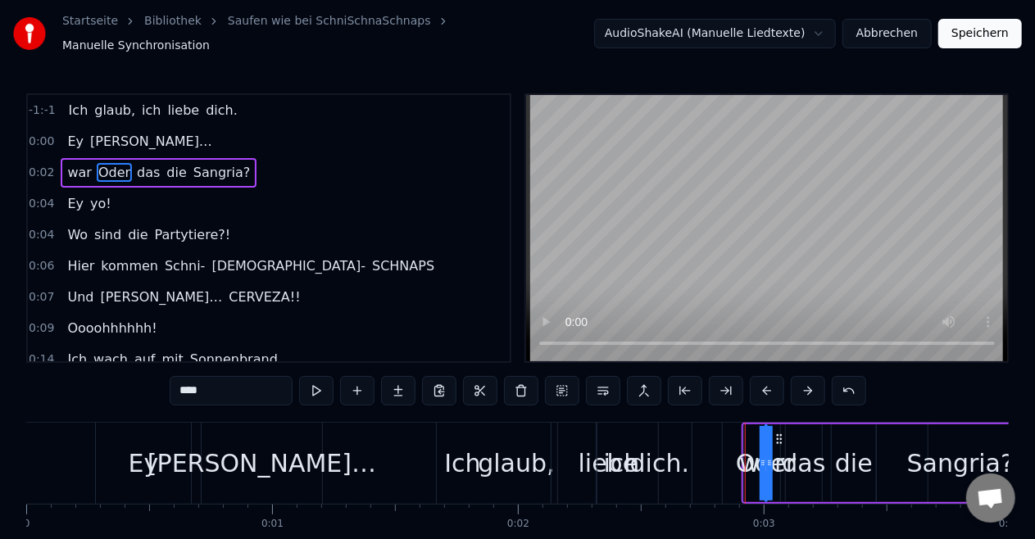
click at [252, 467] on div "[PERSON_NAME]…" at bounding box center [262, 463] width 229 height 37
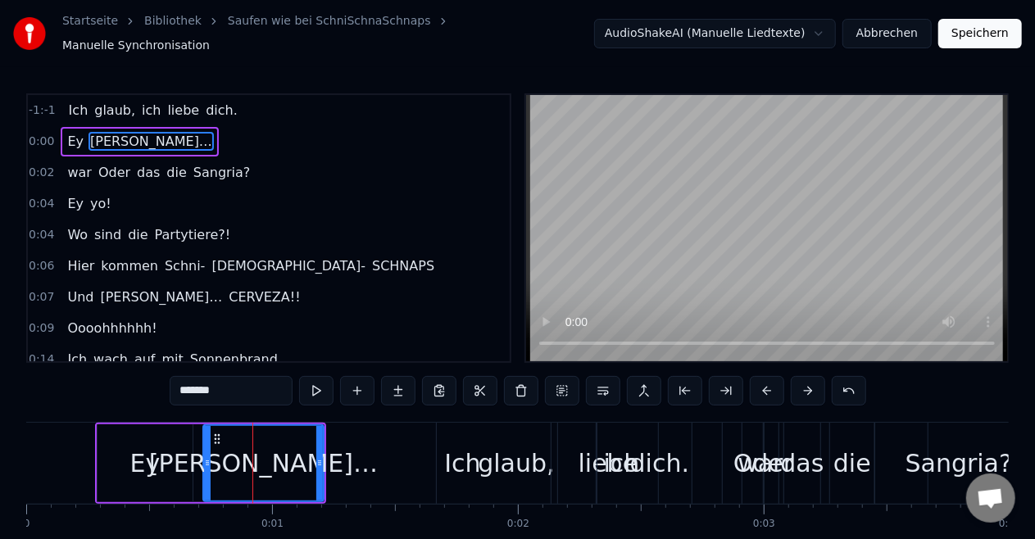
click at [175, 449] on div "Ey" at bounding box center [145, 464] width 95 height 78
type input "**"
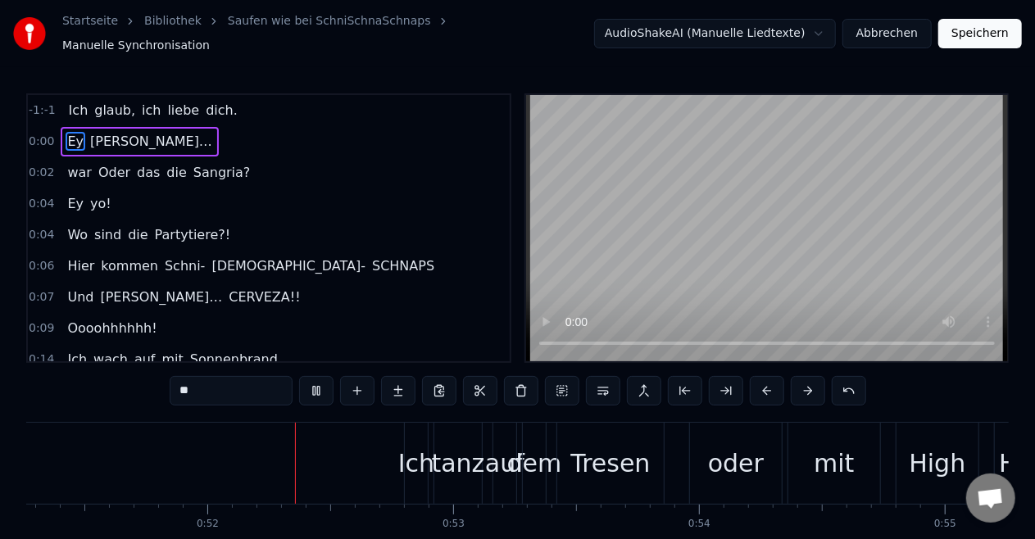
scroll to position [0, 12610]
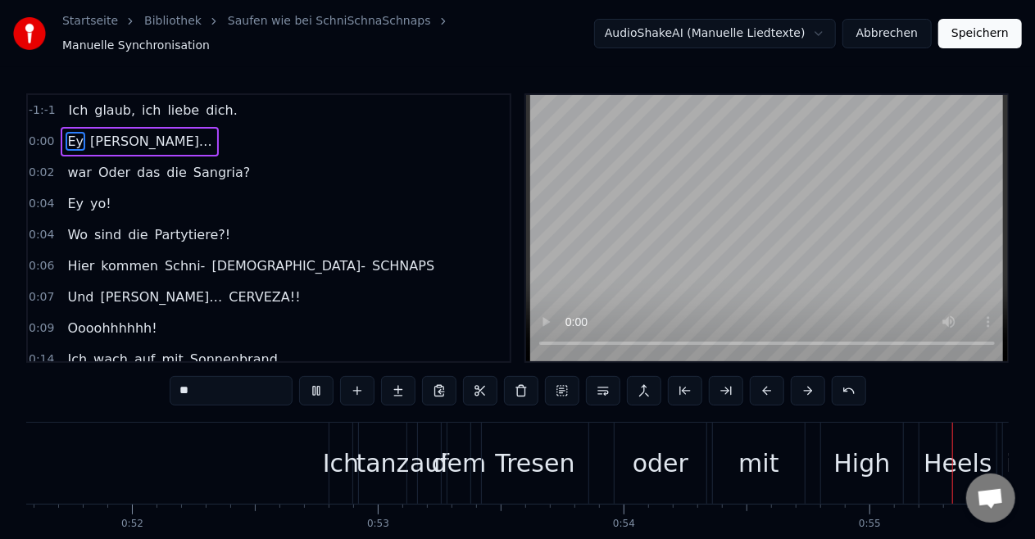
click at [329, 458] on div "Ich tanz auf dem Tresen oder mit High Heels im Sand," at bounding box center [739, 463] width 820 height 81
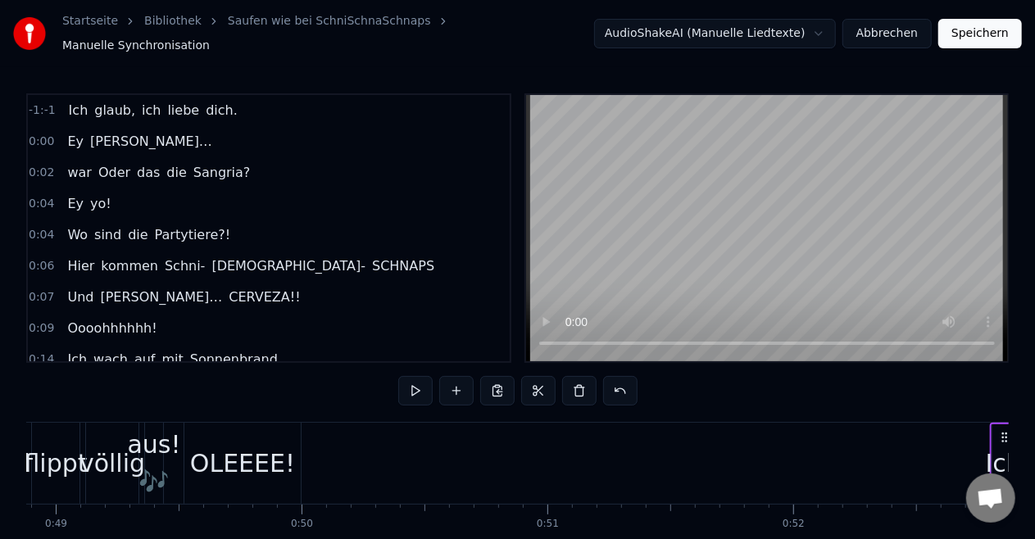
scroll to position [0, 12016]
click at [214, 451] on div "OLEEEE!" at bounding box center [245, 463] width 105 height 37
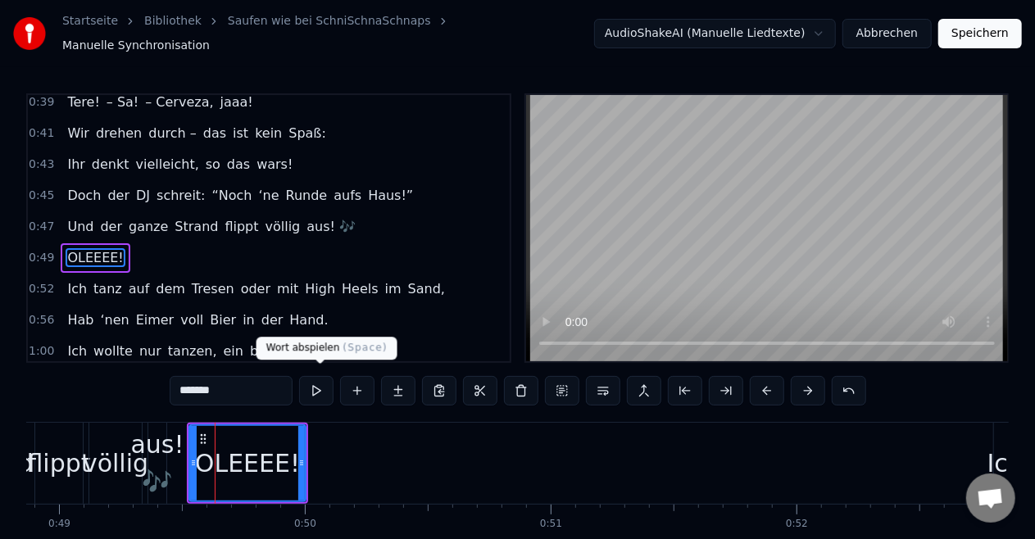
scroll to position [555, 0]
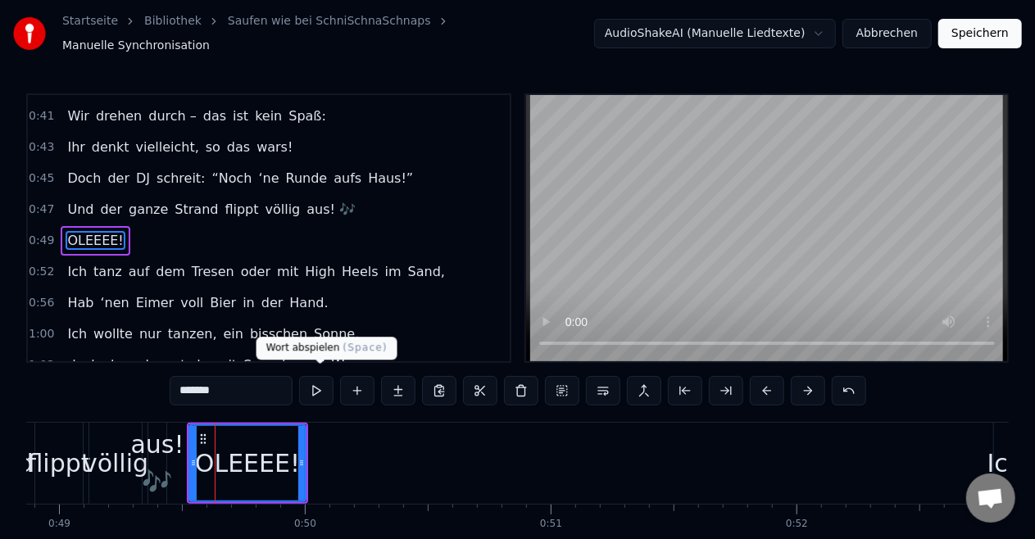
click at [307, 389] on button at bounding box center [316, 391] width 34 height 30
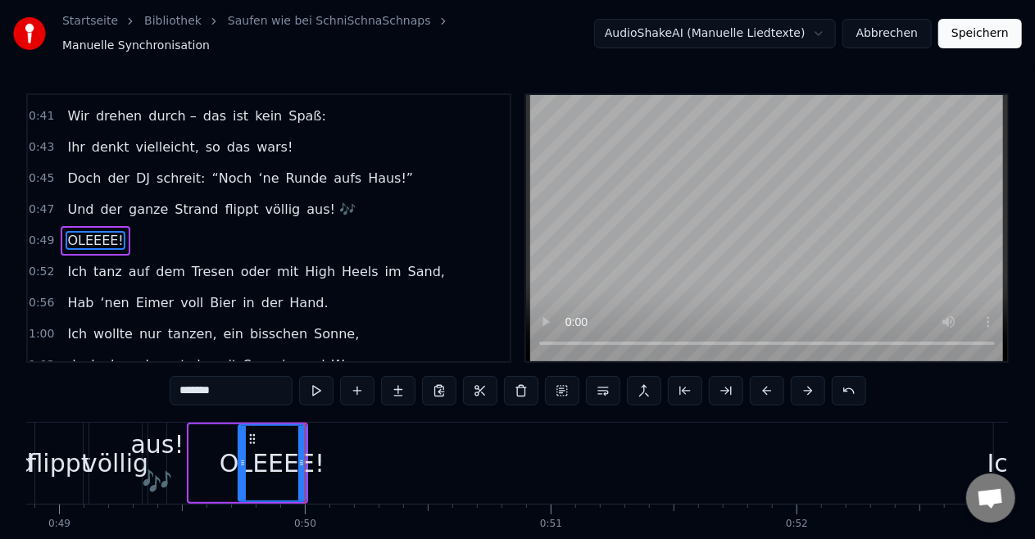
drag, startPoint x: 193, startPoint y: 451, endPoint x: 244, endPoint y: 443, distance: 51.5
click at [244, 443] on div at bounding box center [242, 463] width 7 height 75
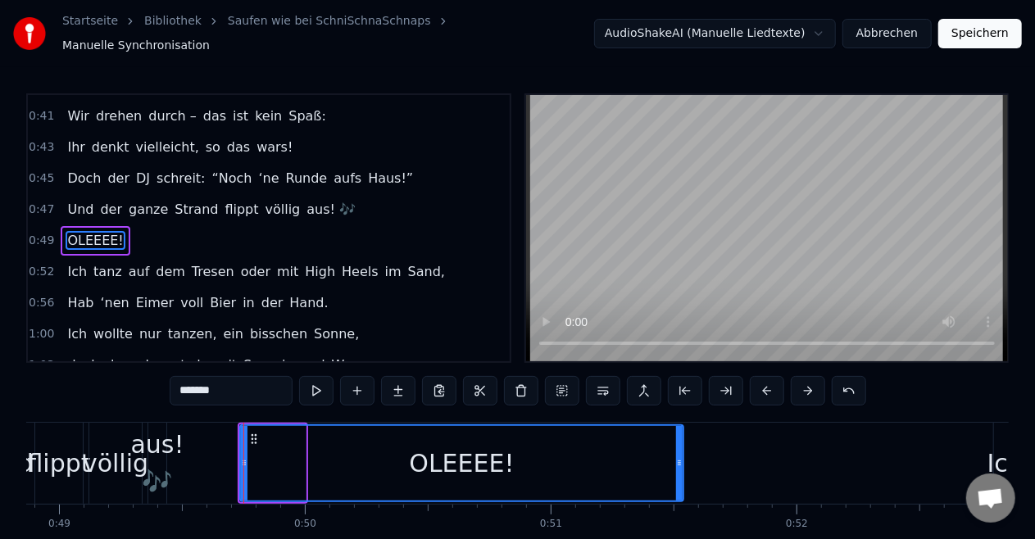
drag, startPoint x: 301, startPoint y: 452, endPoint x: 679, endPoint y: 457, distance: 377.9
click at [679, 457] on icon at bounding box center [679, 463] width 7 height 13
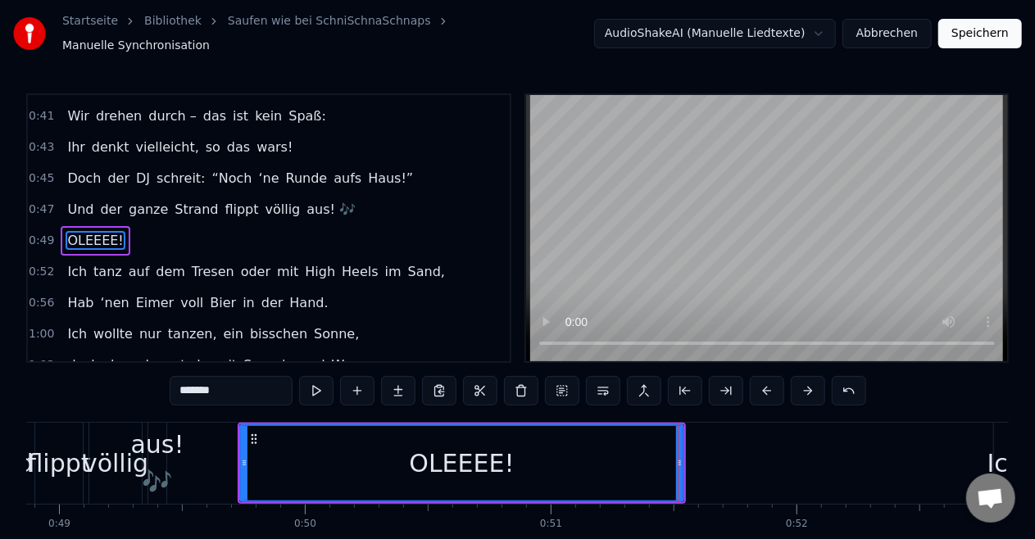
drag, startPoint x: 239, startPoint y: 461, endPoint x: 344, endPoint y: 449, distance: 105.5
click at [398, 460] on div "OLEEEE!" at bounding box center [461, 464] width 445 height 78
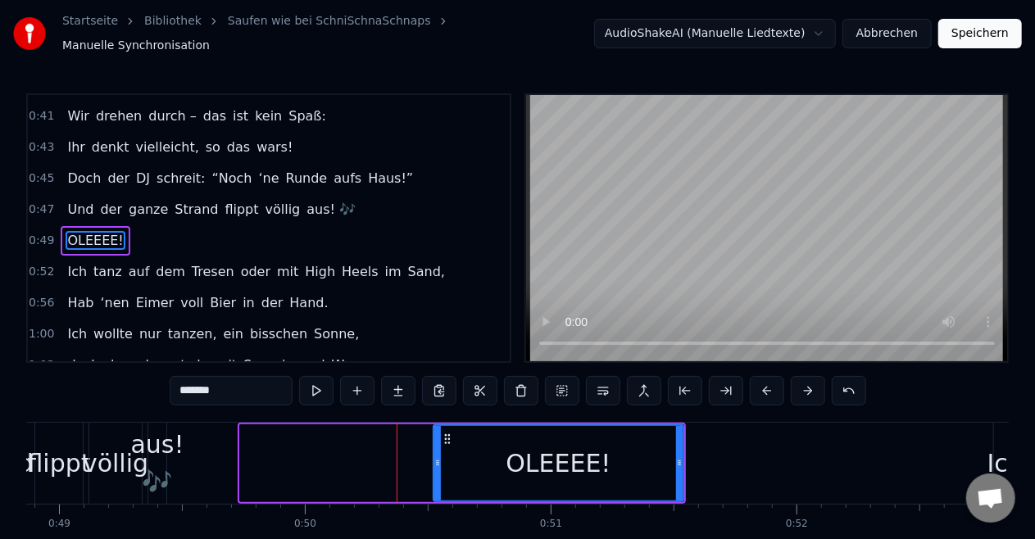
drag, startPoint x: 241, startPoint y: 457, endPoint x: 433, endPoint y: 457, distance: 191.8
click at [434, 457] on icon at bounding box center [437, 463] width 7 height 13
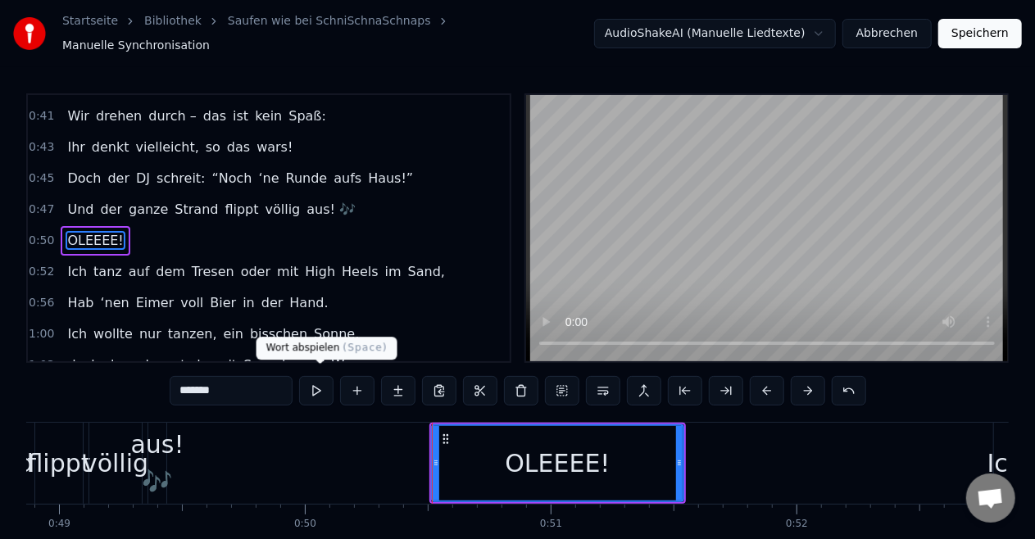
click at [306, 386] on button at bounding box center [316, 391] width 34 height 30
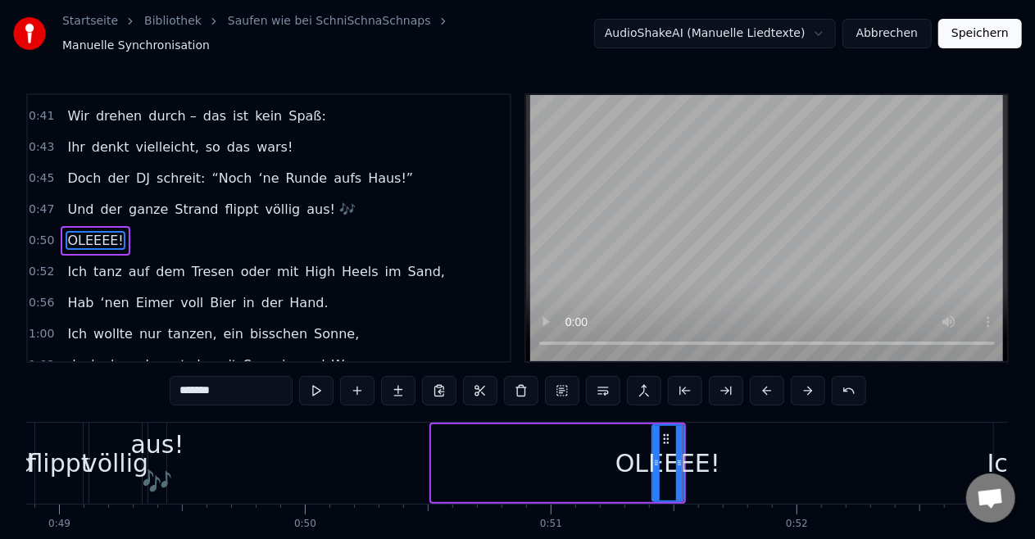
drag, startPoint x: 437, startPoint y: 457, endPoint x: 669, endPoint y: 460, distance: 232.0
click at [660, 460] on icon at bounding box center [656, 463] width 7 height 13
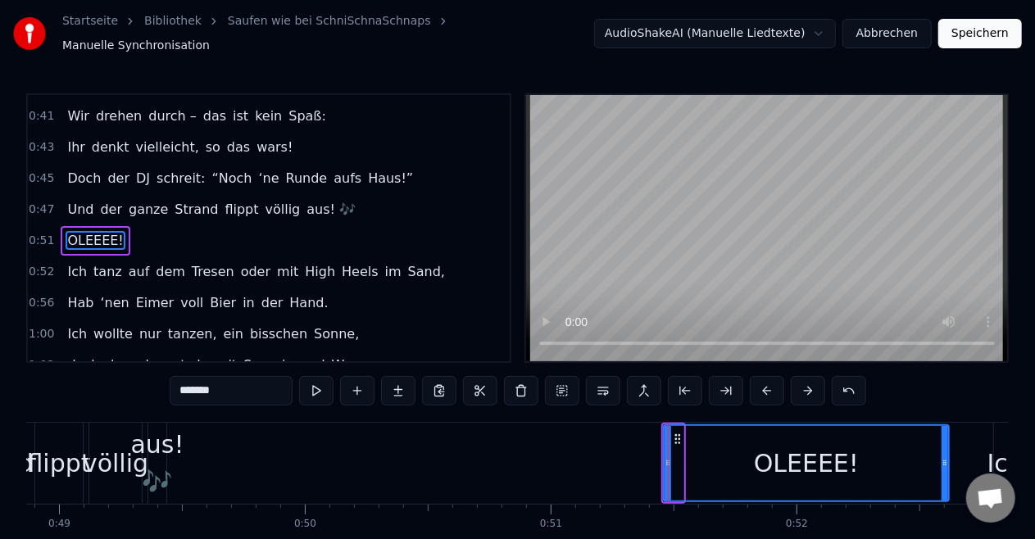
drag, startPoint x: 677, startPoint y: 457, endPoint x: 943, endPoint y: 474, distance: 266.1
click at [943, 474] on div at bounding box center [945, 463] width 7 height 75
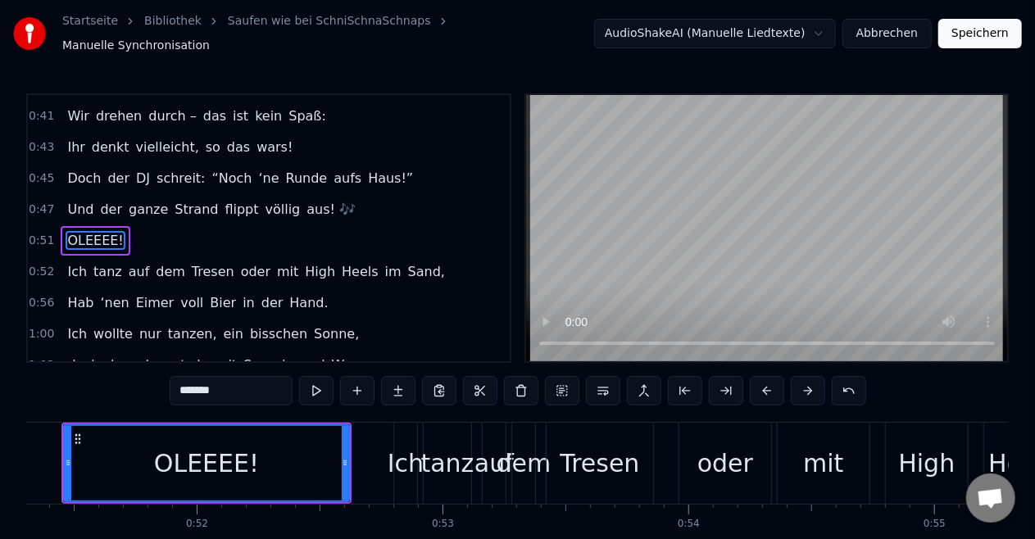
scroll to position [0, 12615]
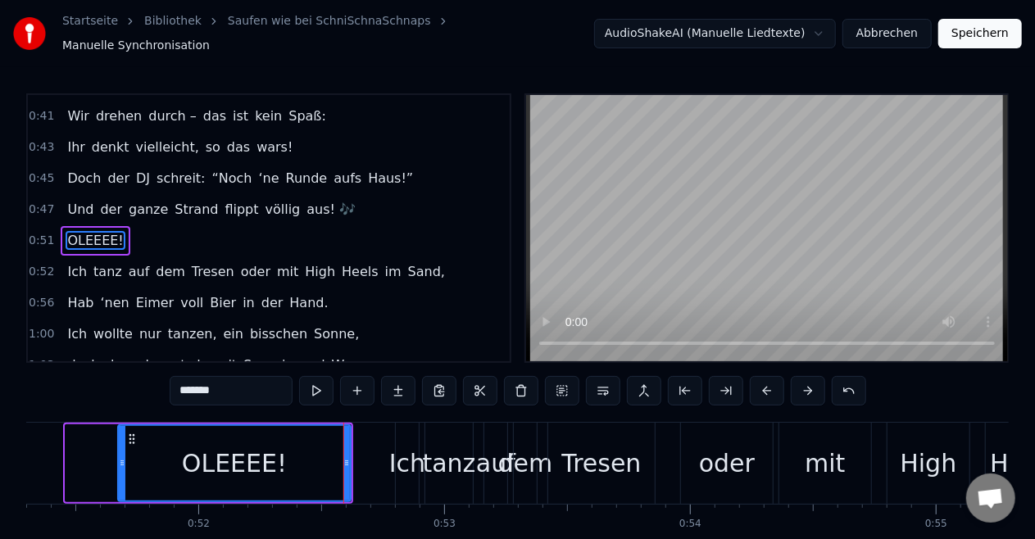
drag, startPoint x: 67, startPoint y: 453, endPoint x: 120, endPoint y: 456, distance: 52.5
click at [120, 457] on icon at bounding box center [122, 463] width 7 height 13
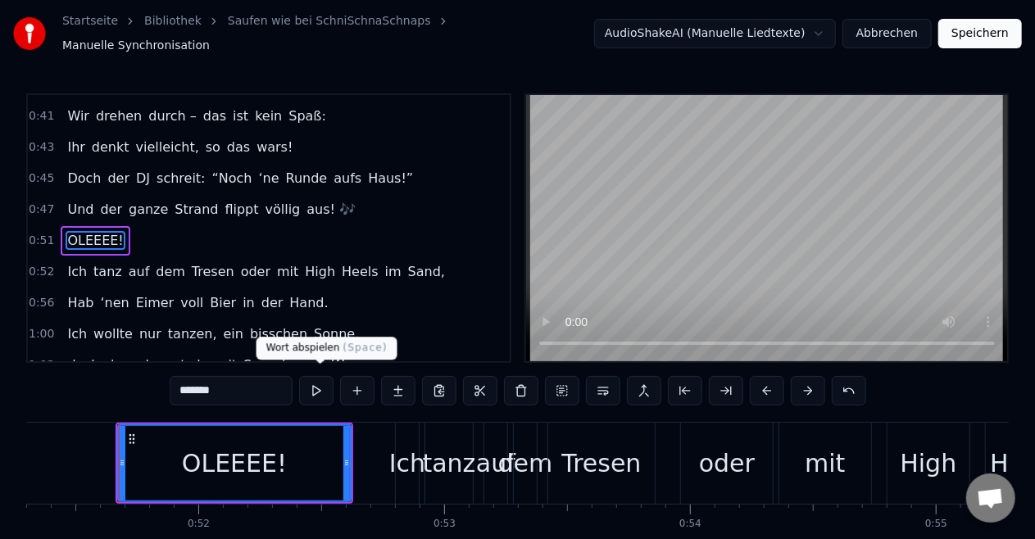
click at [326, 376] on button at bounding box center [316, 391] width 34 height 30
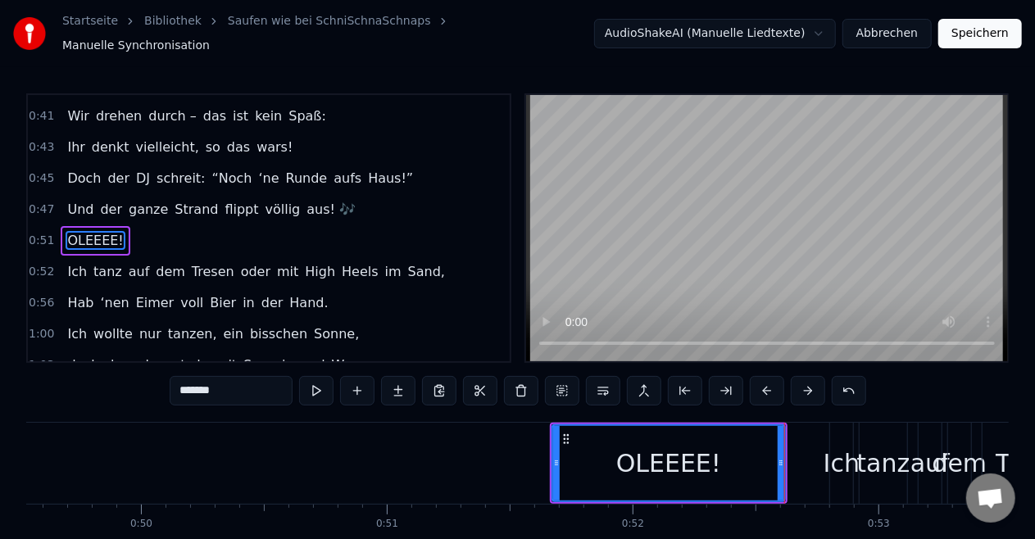
scroll to position [0, 12180]
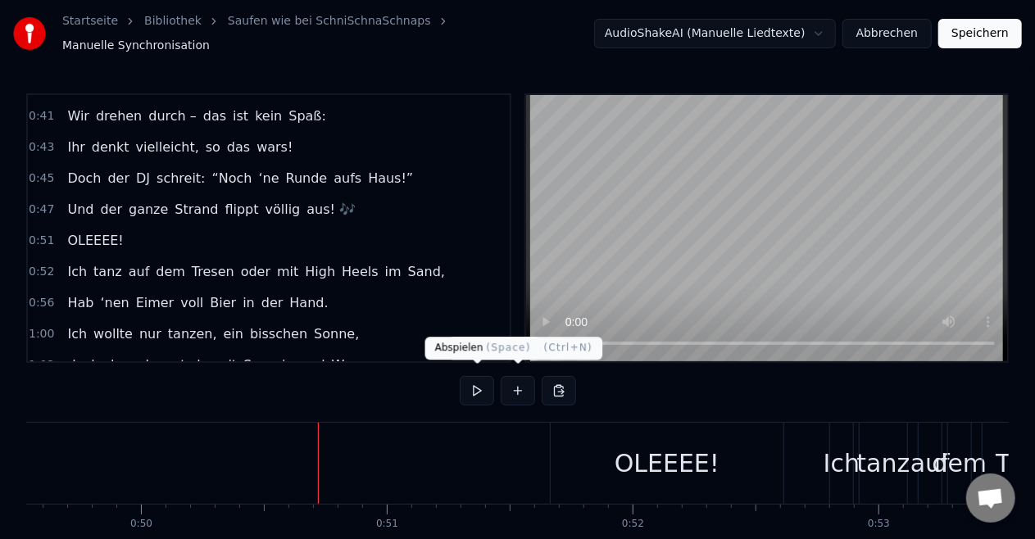
click at [489, 380] on button at bounding box center [477, 391] width 34 height 30
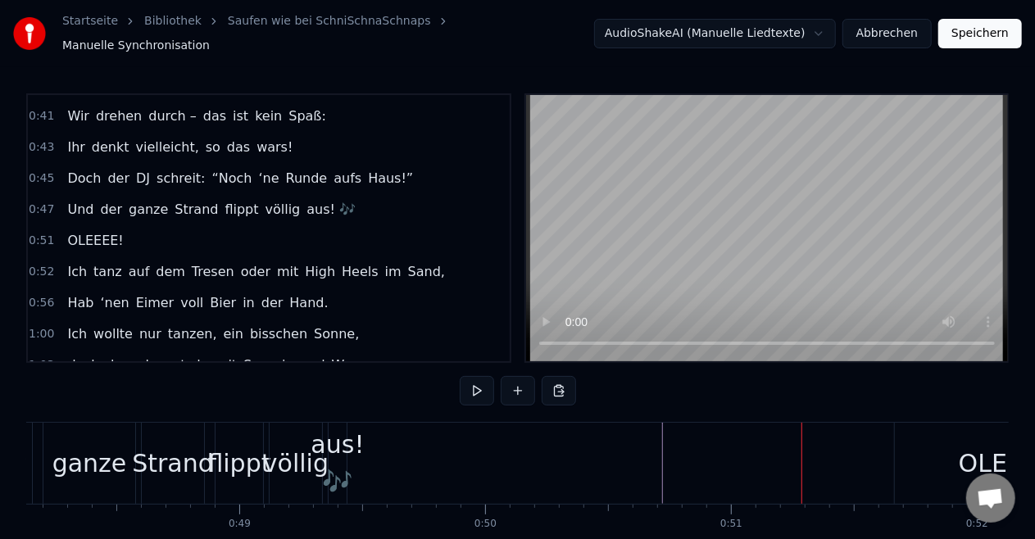
click at [344, 426] on div "aus! 🎶" at bounding box center [337, 463] width 53 height 74
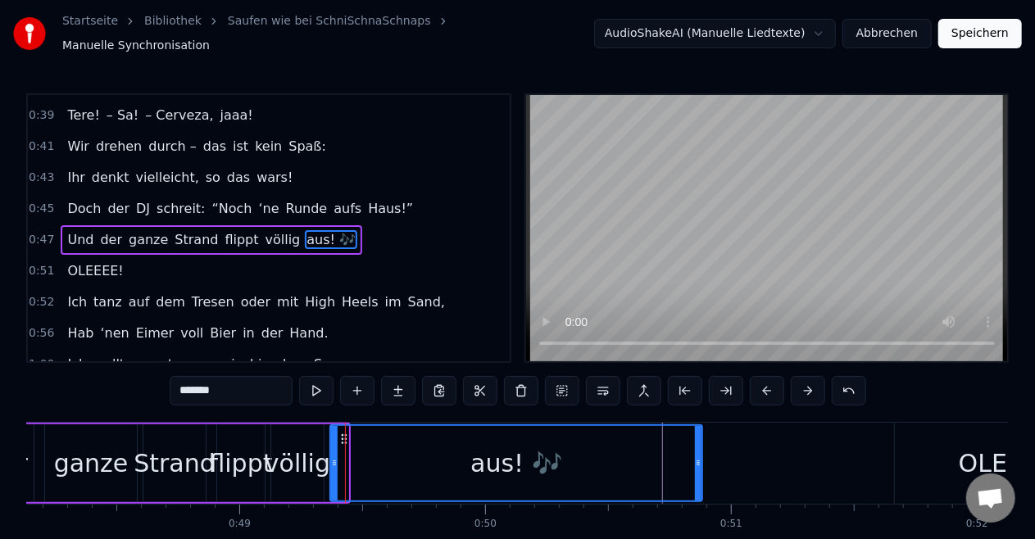
drag, startPoint x: 345, startPoint y: 446, endPoint x: 700, endPoint y: 454, distance: 355.0
click at [700, 454] on div at bounding box center [698, 463] width 7 height 75
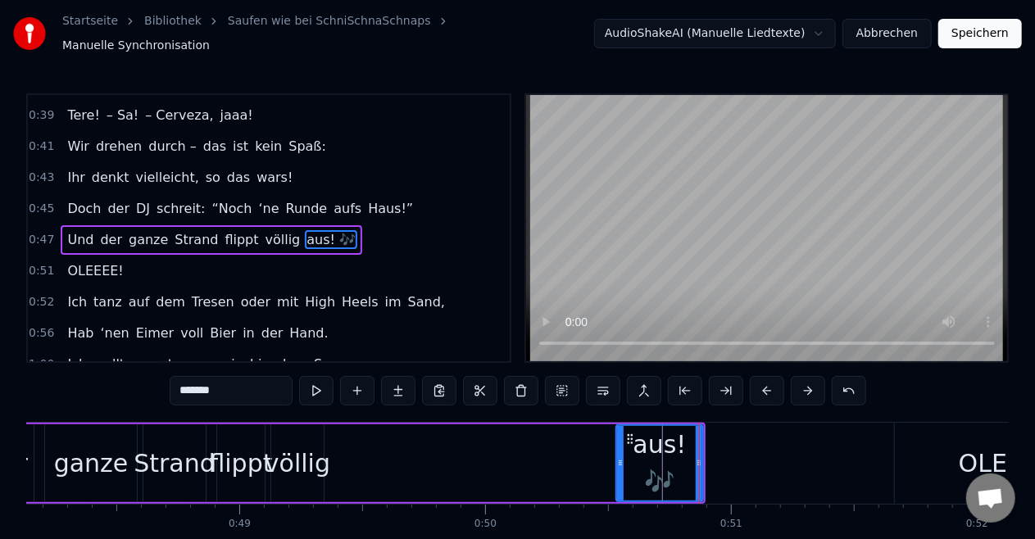
drag, startPoint x: 334, startPoint y: 455, endPoint x: 620, endPoint y: 466, distance: 286.3
click at [620, 466] on div at bounding box center [620, 463] width 7 height 75
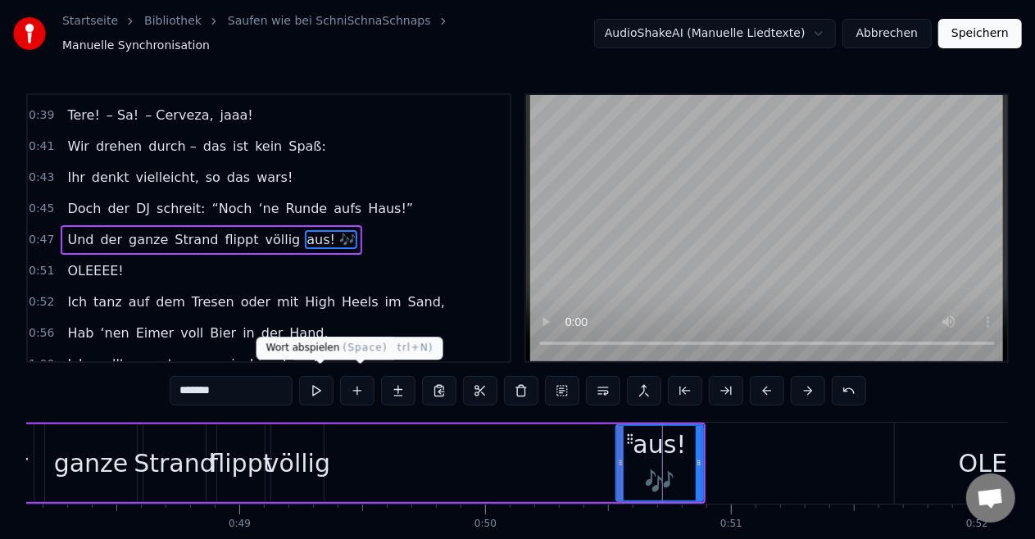
click at [316, 380] on button at bounding box center [316, 391] width 34 height 30
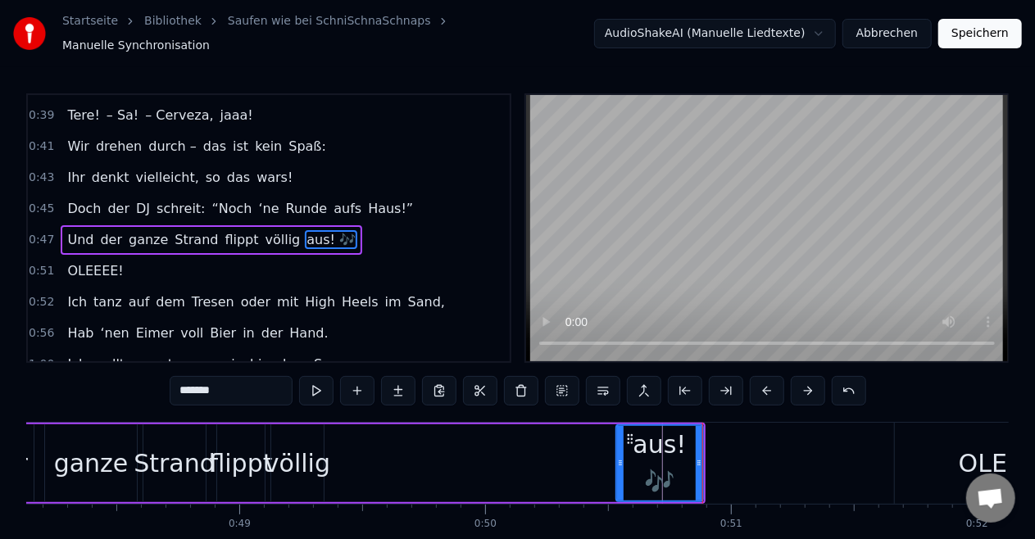
click at [408, 448] on div "Und der ganze Strand flippt völlig aus! 🎶" at bounding box center [313, 463] width 786 height 81
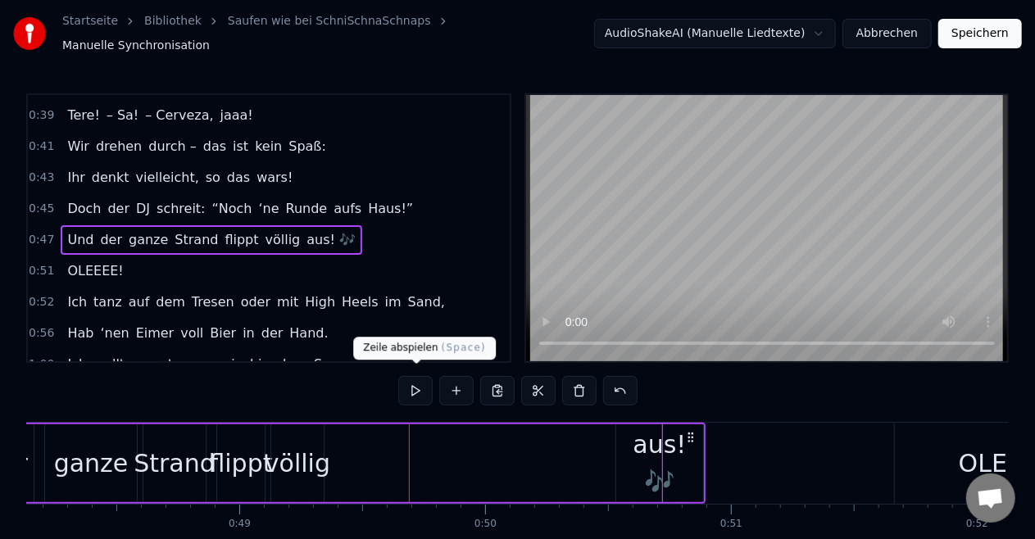
click at [413, 388] on button at bounding box center [415, 391] width 34 height 30
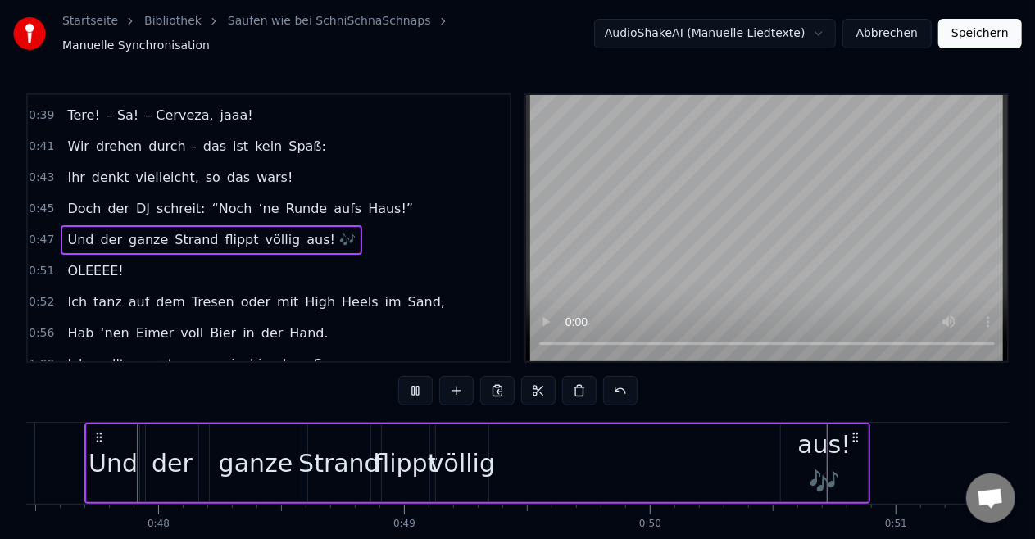
scroll to position [0, 11647]
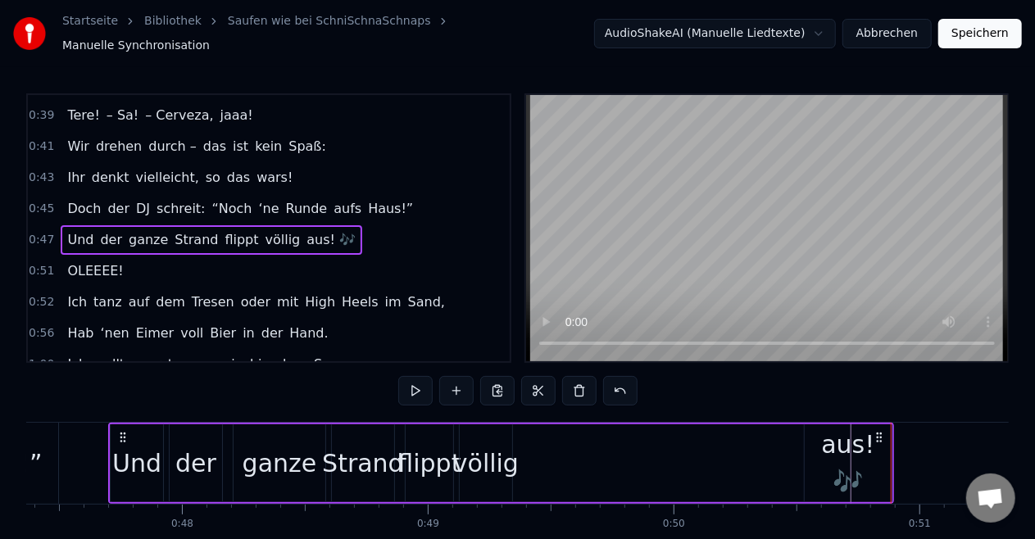
click at [816, 464] on div "aus! 🎶" at bounding box center [848, 463] width 87 height 74
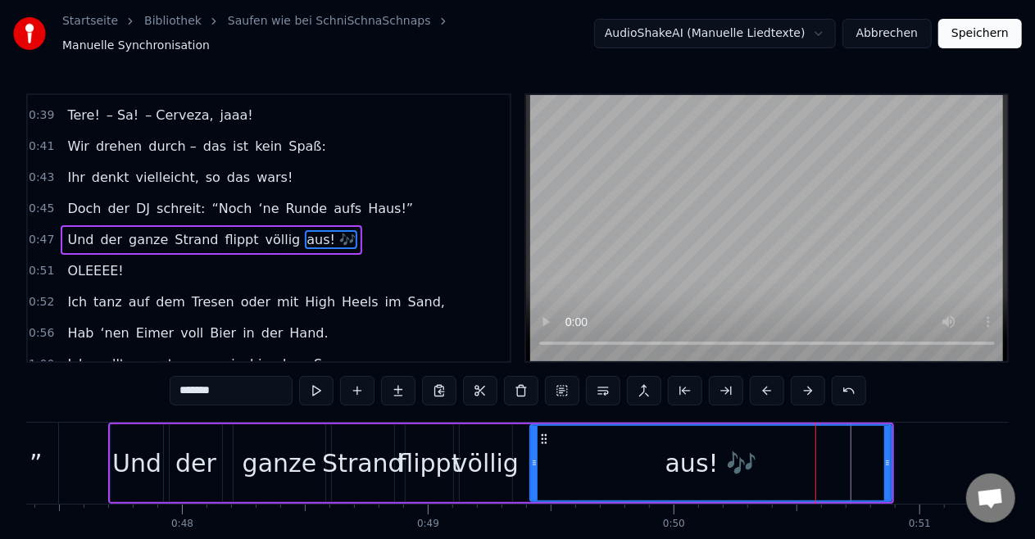
drag, startPoint x: 810, startPoint y: 456, endPoint x: 535, endPoint y: 458, distance: 274.6
click at [535, 458] on icon at bounding box center [534, 463] width 7 height 13
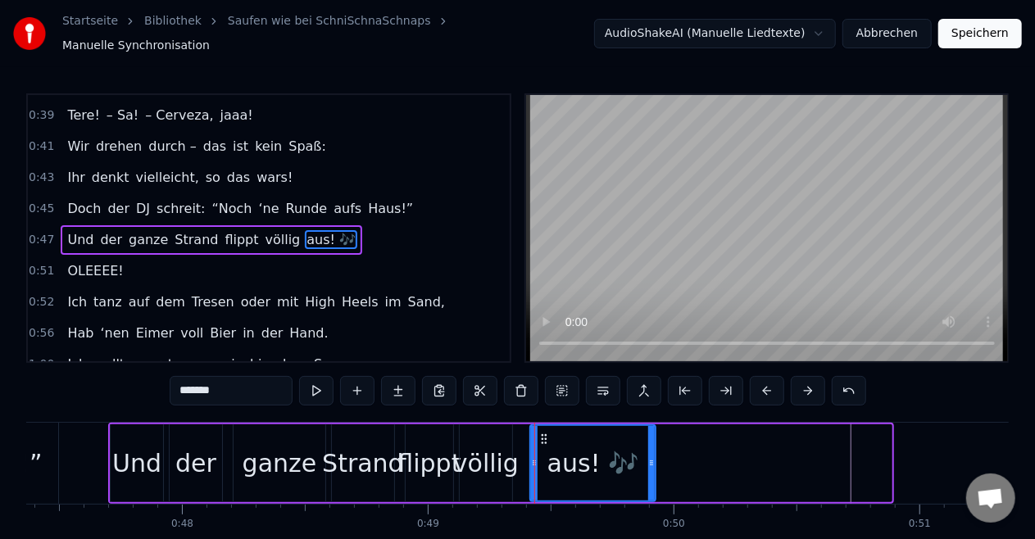
drag, startPoint x: 889, startPoint y: 454, endPoint x: 652, endPoint y: 464, distance: 236.3
click at [652, 464] on div at bounding box center [651, 463] width 7 height 75
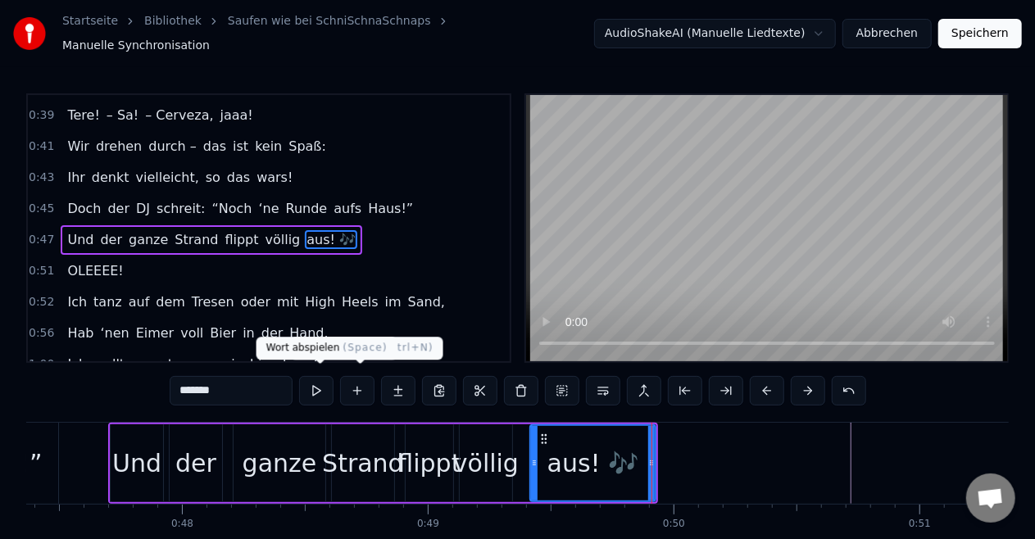
click at [323, 385] on button at bounding box center [316, 391] width 34 height 30
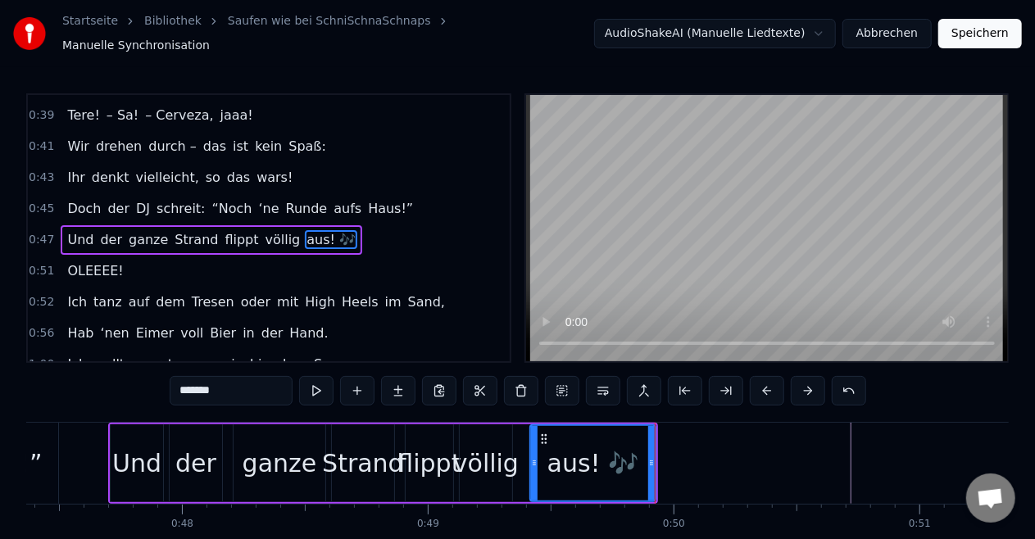
click at [323, 385] on button at bounding box center [316, 391] width 34 height 30
click at [161, 455] on div "Und" at bounding box center [137, 464] width 54 height 78
type input "***"
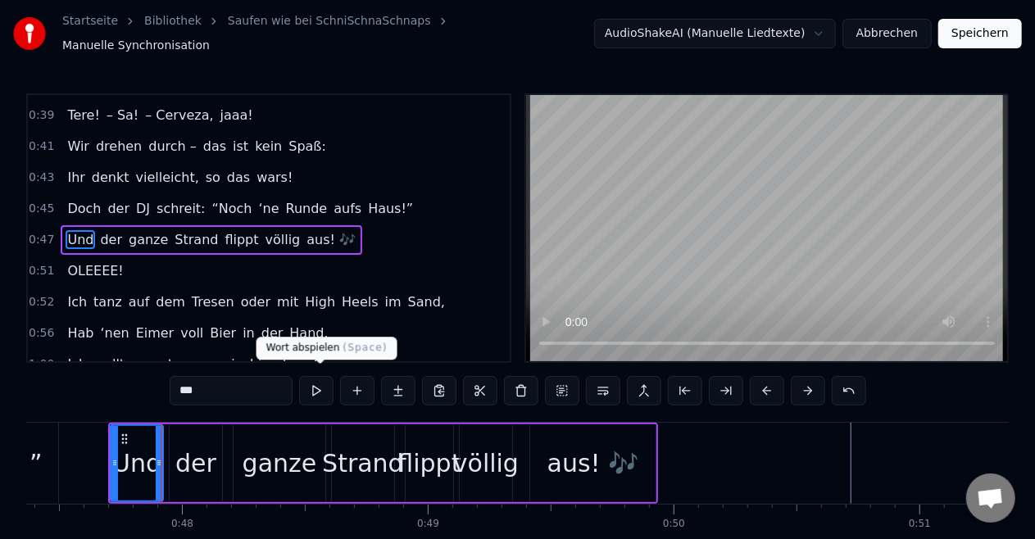
click at [325, 383] on button at bounding box center [316, 391] width 34 height 30
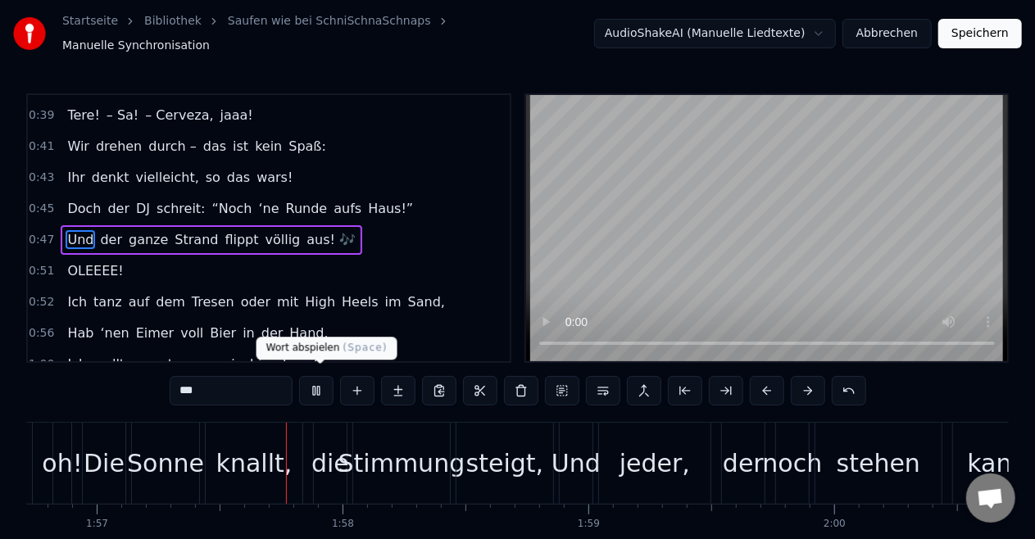
scroll to position [0, 28703]
click at [330, 389] on button at bounding box center [316, 391] width 34 height 30
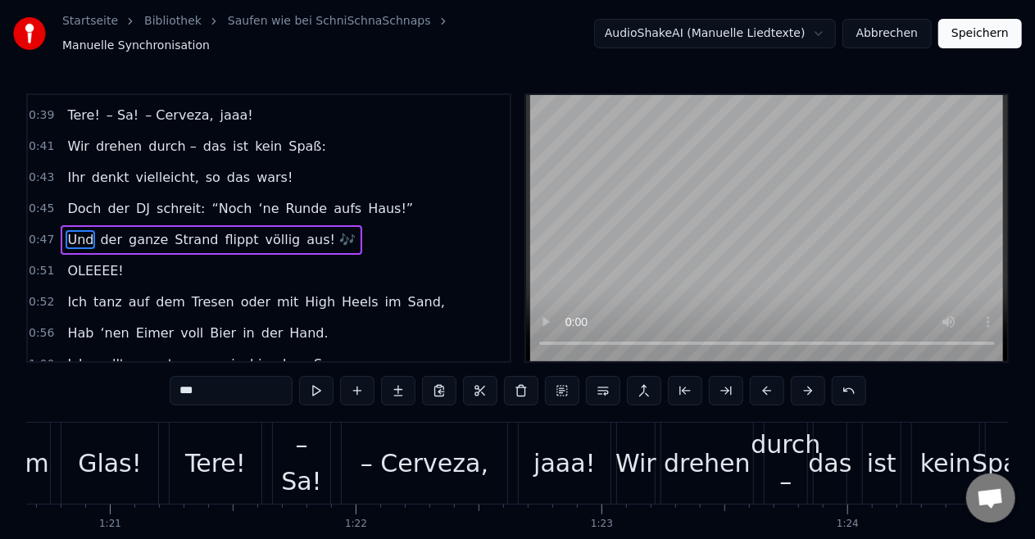
scroll to position [0, 19740]
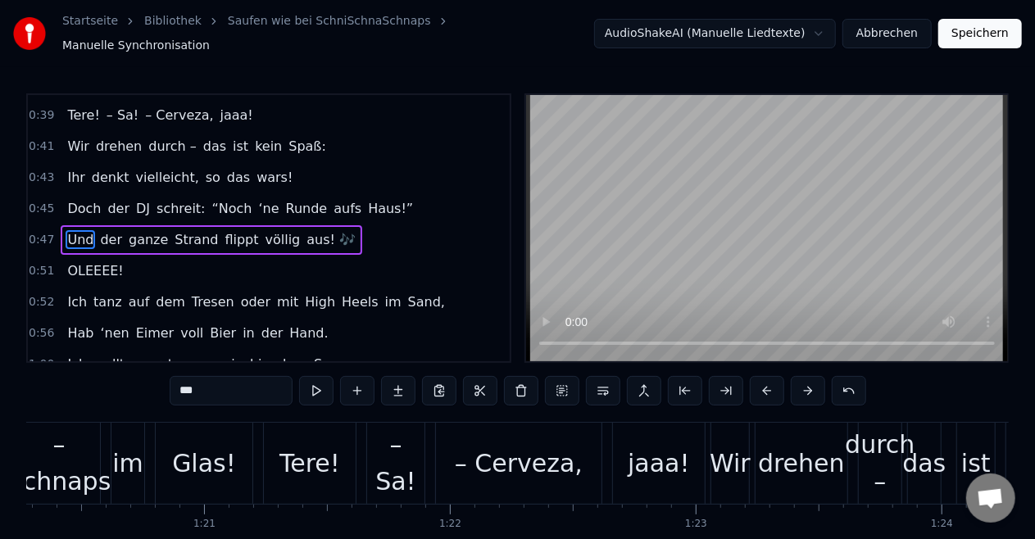
click at [522, 339] on div "-1:-1 Ich glaub, ich liebe dich. 0:00 [PERSON_NAME]… 0:02 war Oder das die Sang…" at bounding box center [517, 228] width 983 height 270
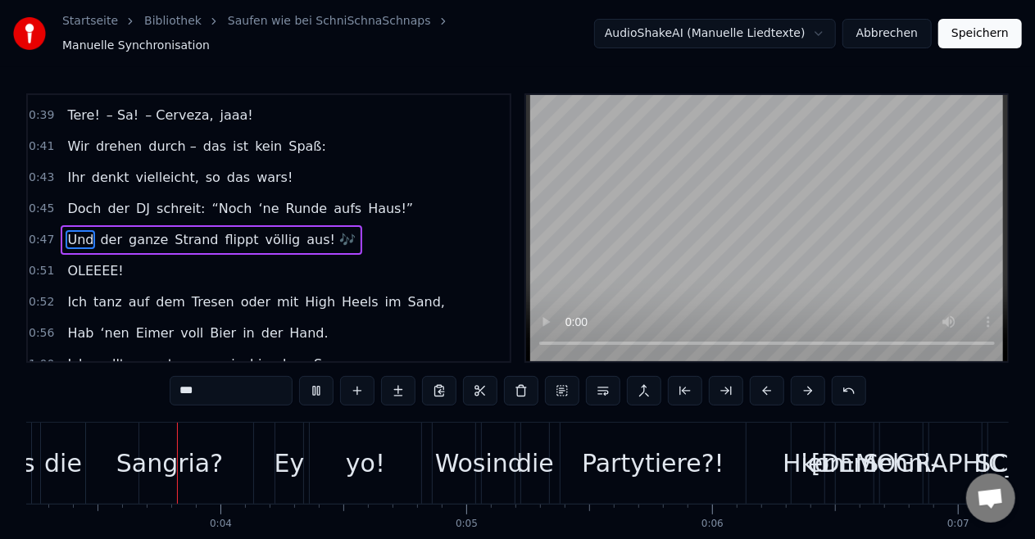
scroll to position [0, 788]
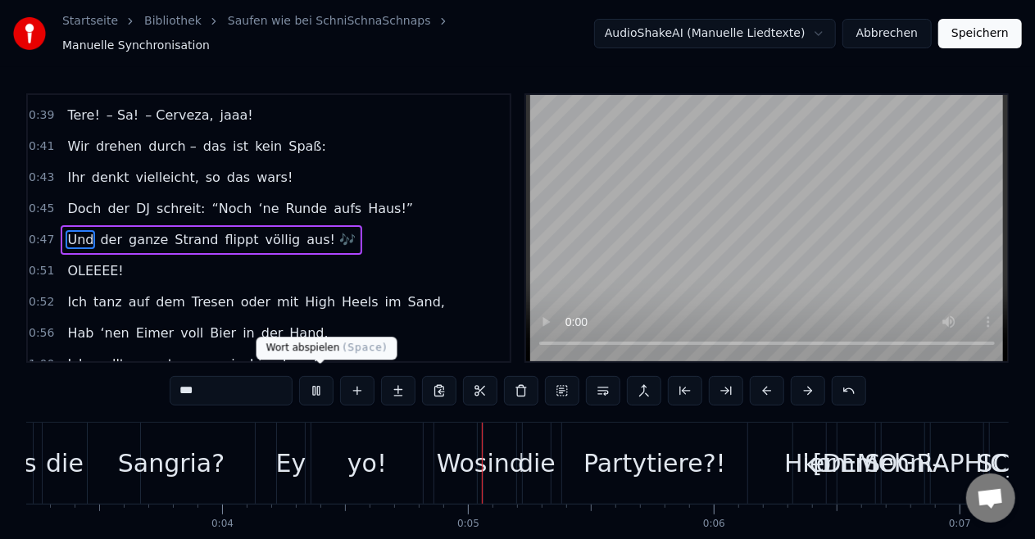
click at [328, 392] on button at bounding box center [316, 391] width 34 height 30
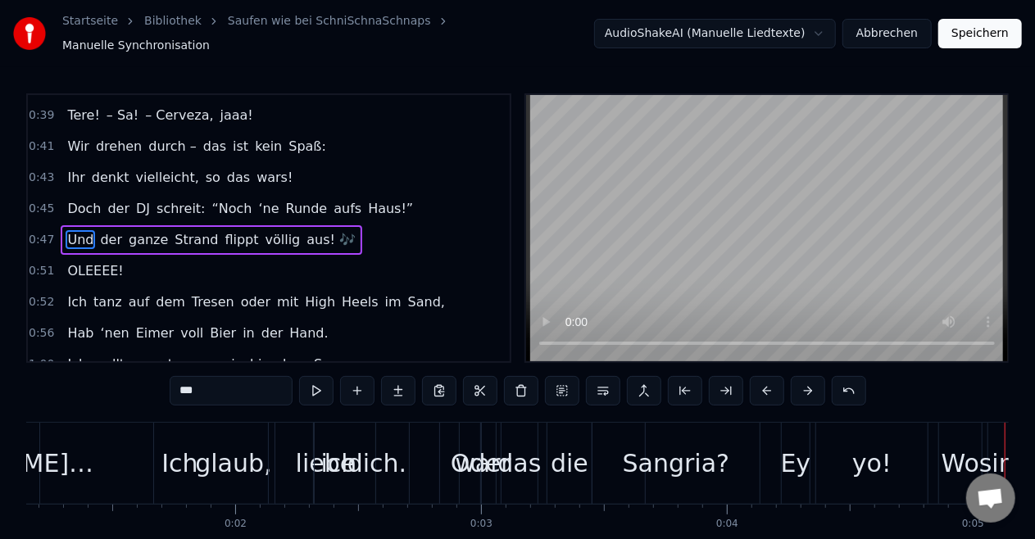
scroll to position [0, 0]
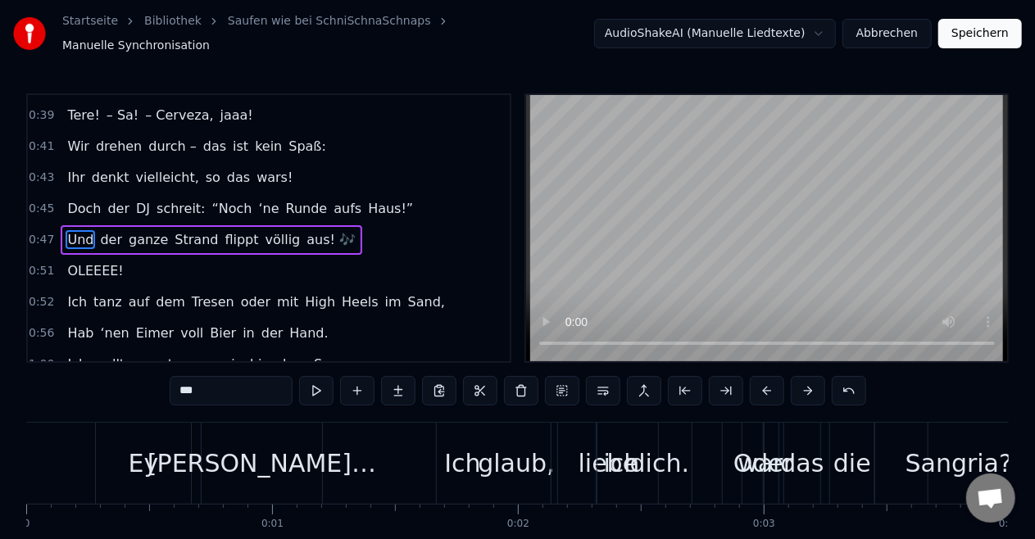
click at [287, 457] on div "[PERSON_NAME]…" at bounding box center [262, 463] width 229 height 37
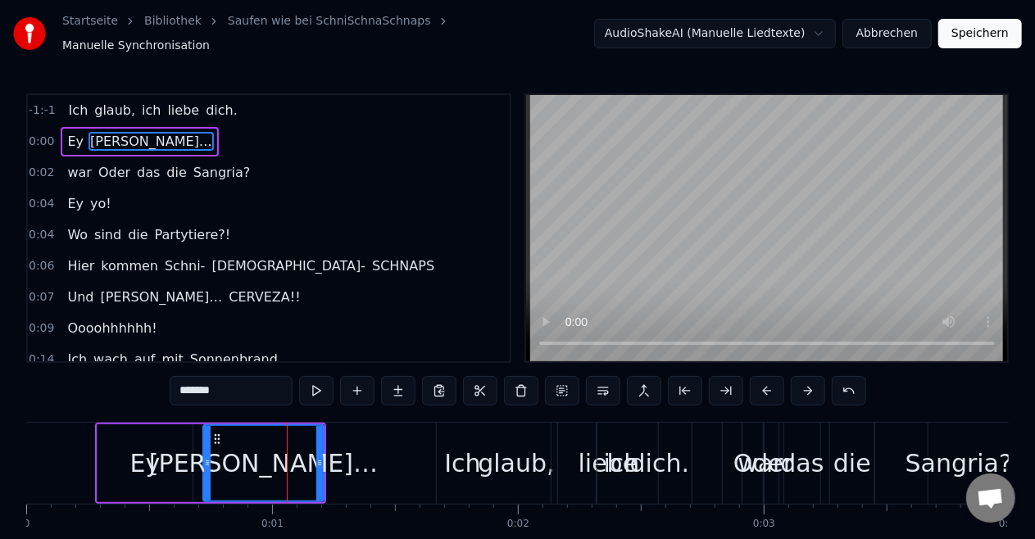
click at [581, 475] on div "liebe" at bounding box center [608, 463] width 100 height 81
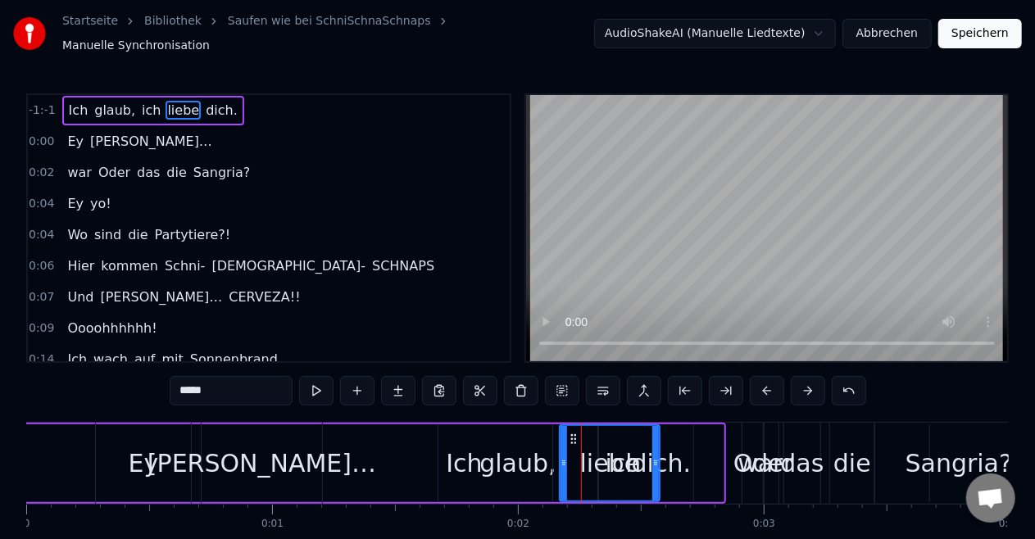
click at [489, 460] on div "glaub," at bounding box center [518, 463] width 76 height 37
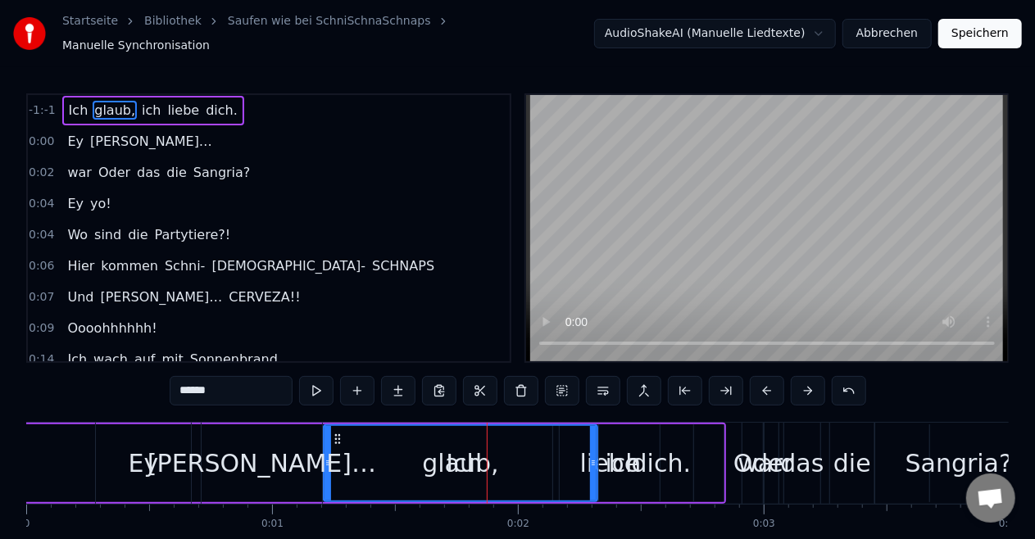
drag, startPoint x: 443, startPoint y: 453, endPoint x: 328, endPoint y: 446, distance: 115.0
click at [328, 446] on div at bounding box center [328, 463] width 7 height 75
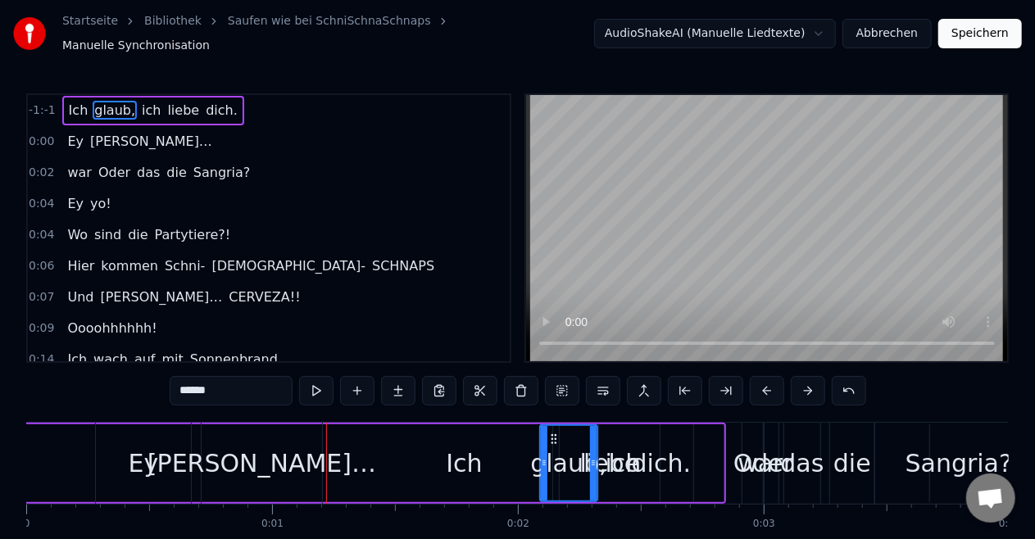
drag, startPoint x: 329, startPoint y: 462, endPoint x: 545, endPoint y: 460, distance: 216.4
click at [545, 460] on div at bounding box center [544, 463] width 7 height 75
click at [469, 462] on div "Ich" at bounding box center [464, 463] width 36 height 37
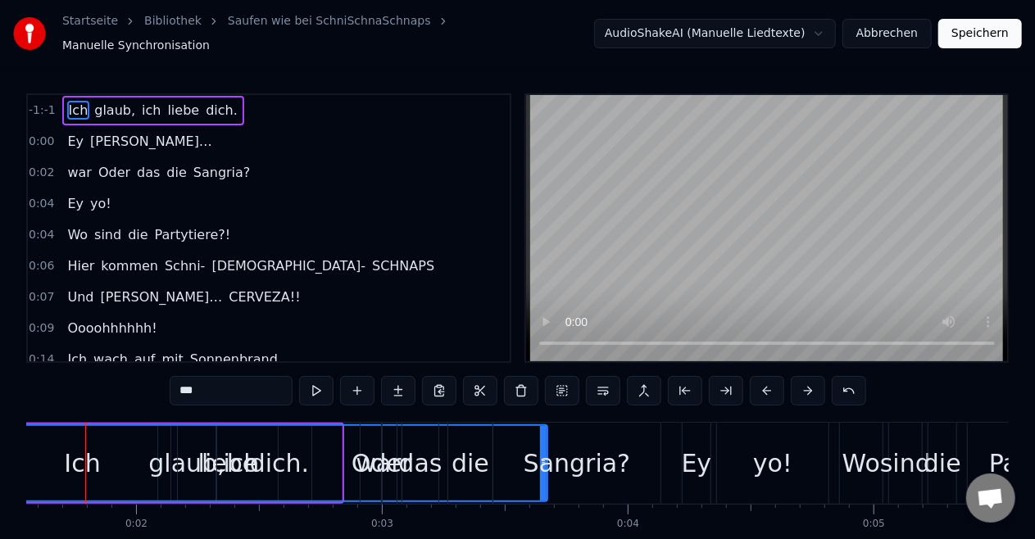
scroll to position [0, 383]
click at [548, 466] on div "Sangria?" at bounding box center [576, 463] width 107 height 37
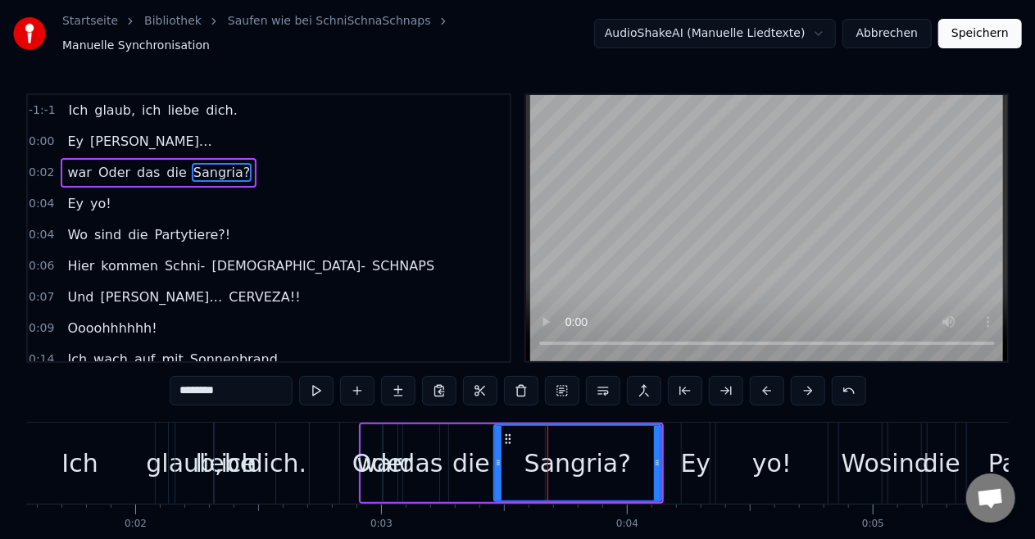
click at [77, 445] on div "Ich" at bounding box center [79, 463] width 36 height 37
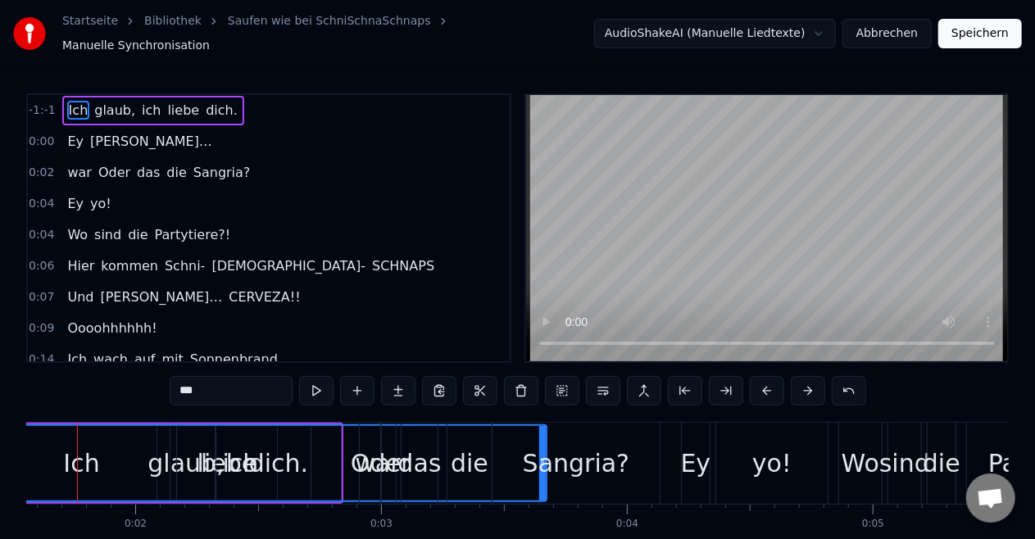
scroll to position [0, 352]
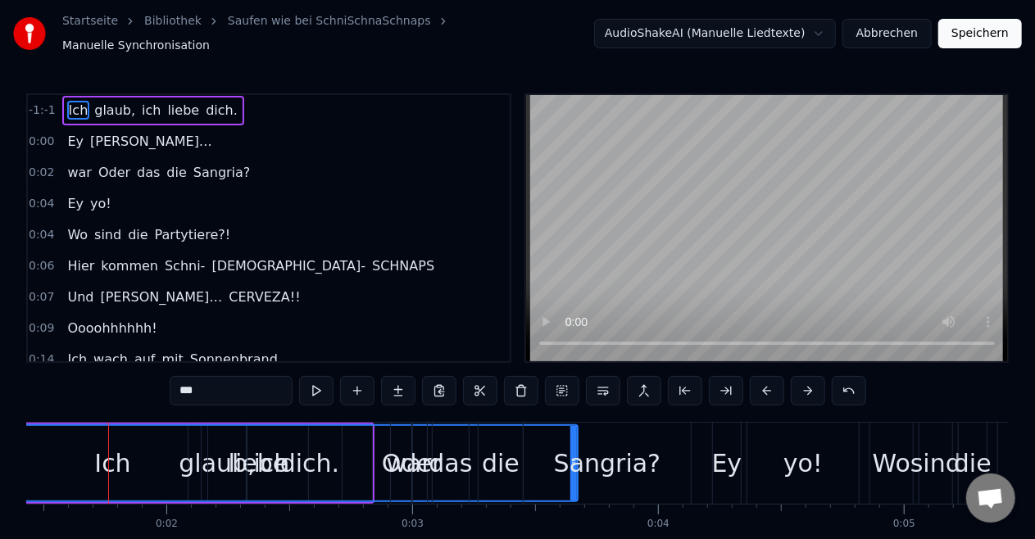
click at [575, 476] on div "Sangria?" at bounding box center [607, 463] width 167 height 81
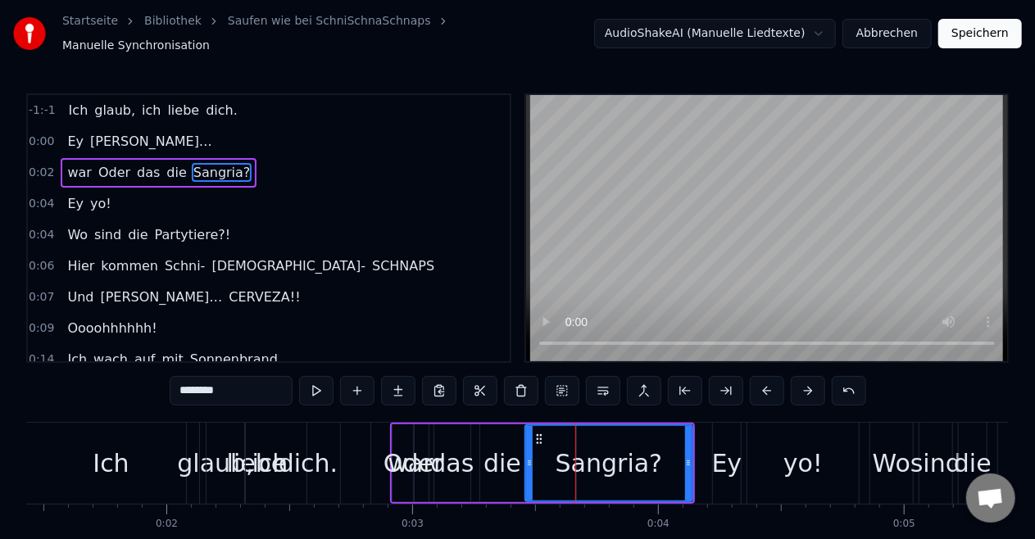
scroll to position [80, 0]
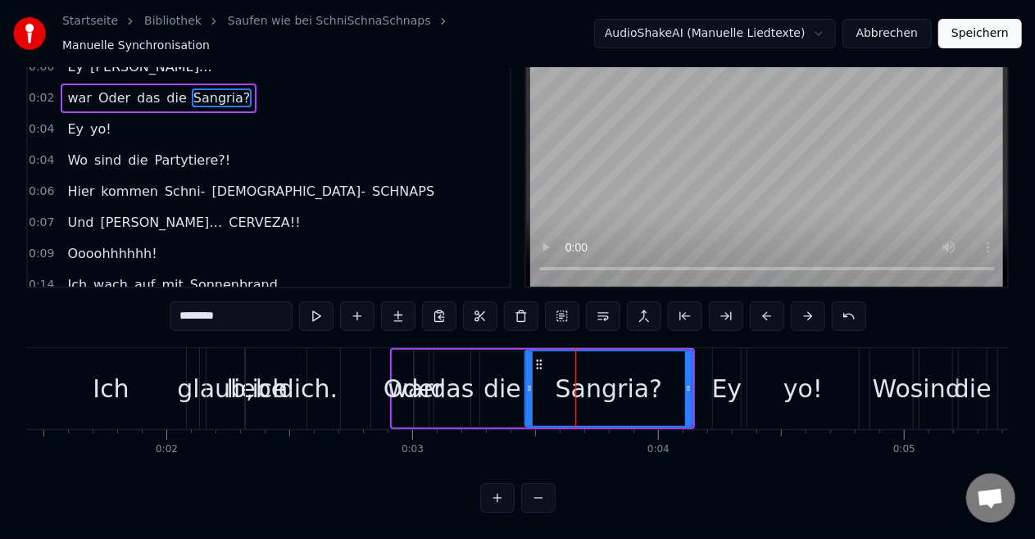
drag, startPoint x: 608, startPoint y: 479, endPoint x: 608, endPoint y: 550, distance: 71.3
click at [608, 539] on html "Startseite Bibliothek Saufen wie bei SchniSchnaSchnaps Manuelle Synchronisation…" at bounding box center [517, 232] width 1035 height 614
click at [539, 358] on icon at bounding box center [539, 364] width 13 height 13
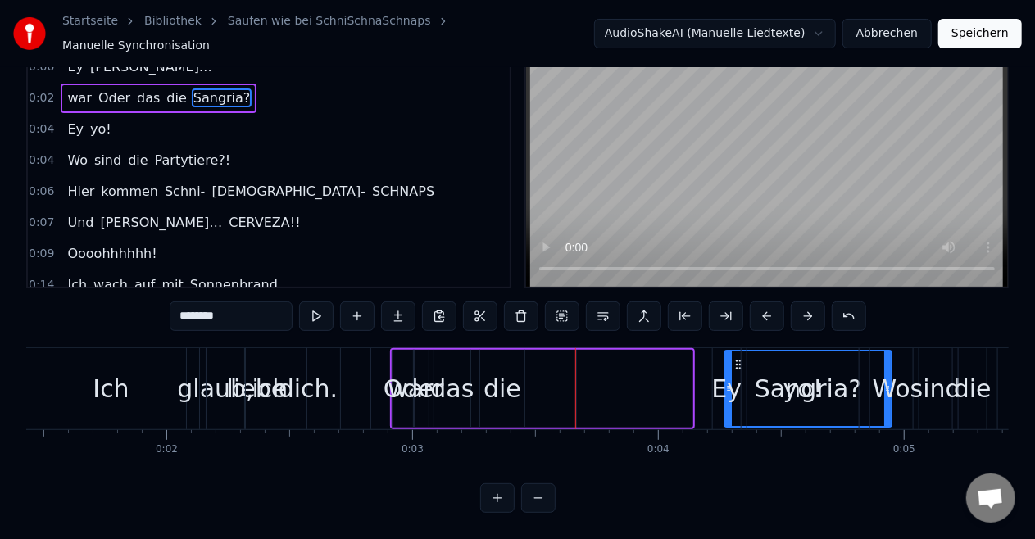
drag, startPoint x: 539, startPoint y: 349, endPoint x: 739, endPoint y: 428, distance: 214.9
click at [739, 428] on div "Ich glaub, ich liebe dich. [PERSON_NAME]… war Oder das die Sangria? Ey yo! Wo s…" at bounding box center [517, 409] width 983 height 123
click at [109, 370] on div "Ich" at bounding box center [111, 388] width 36 height 37
type input "***"
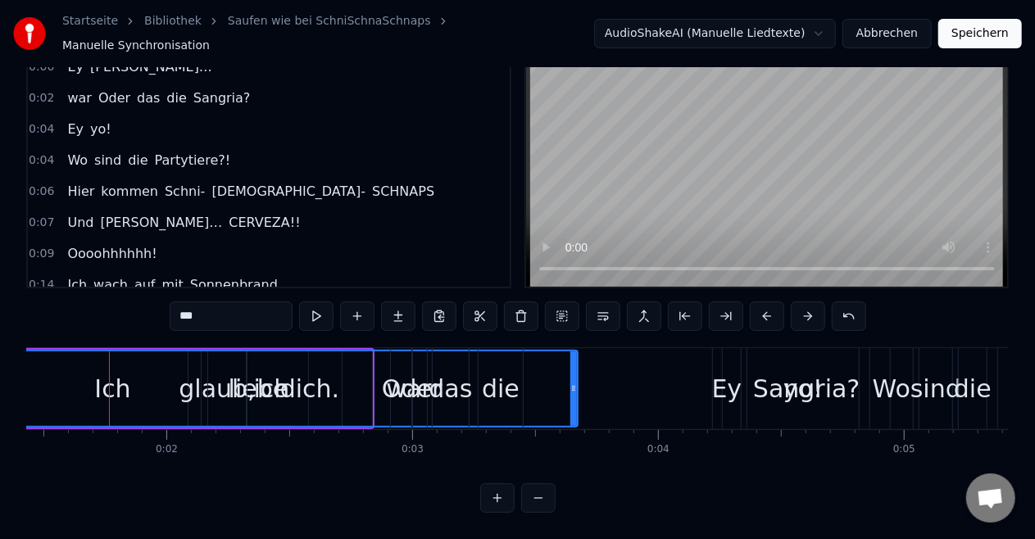
scroll to position [0, 0]
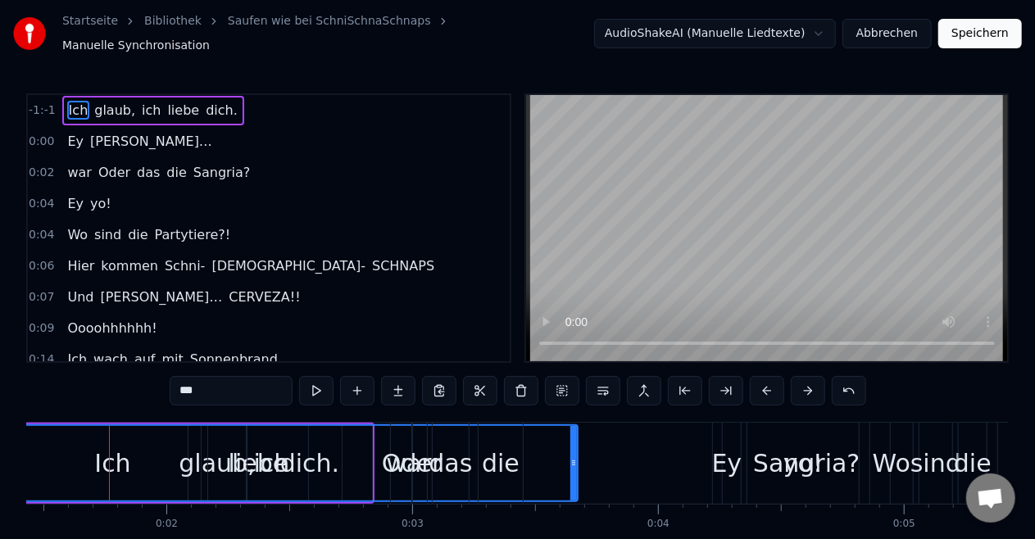
drag, startPoint x: 575, startPoint y: 452, endPoint x: 567, endPoint y: 453, distance: 8.2
click at [567, 453] on div "war Oder das die Sangria?" at bounding box center [642, 463] width 504 height 81
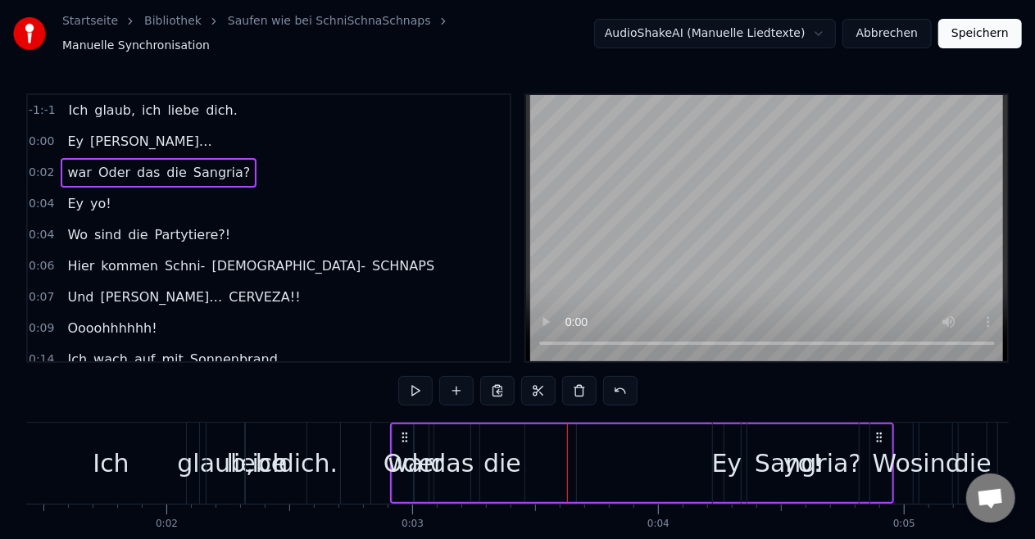
click at [111, 447] on div "Ich" at bounding box center [111, 463] width 36 height 37
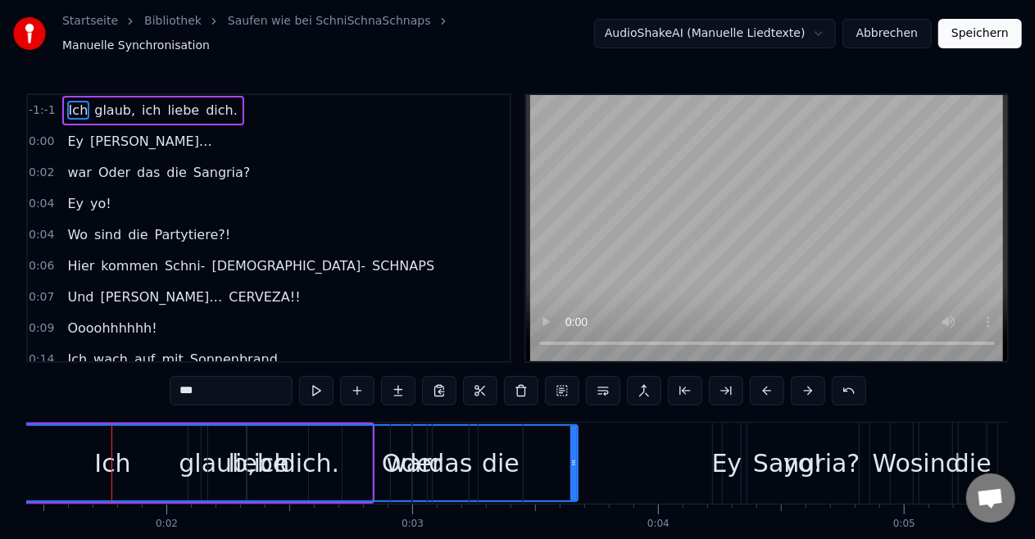
click at [102, 426] on div "Ich" at bounding box center [112, 463] width 929 height 75
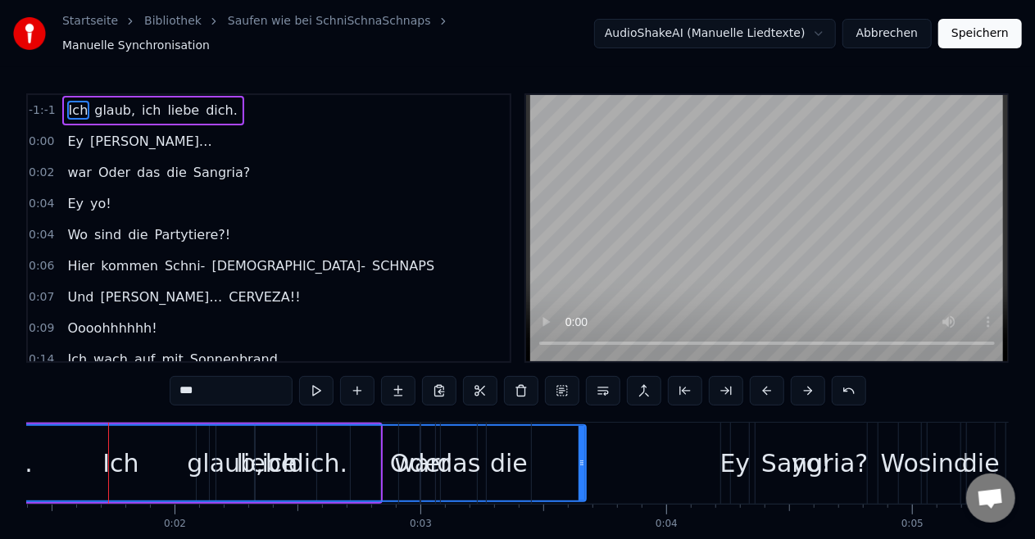
drag, startPoint x: 580, startPoint y: 456, endPoint x: 507, endPoint y: 449, distance: 74.1
click at [507, 449] on div "war Oder das die Sangria?" at bounding box center [650, 463] width 504 height 81
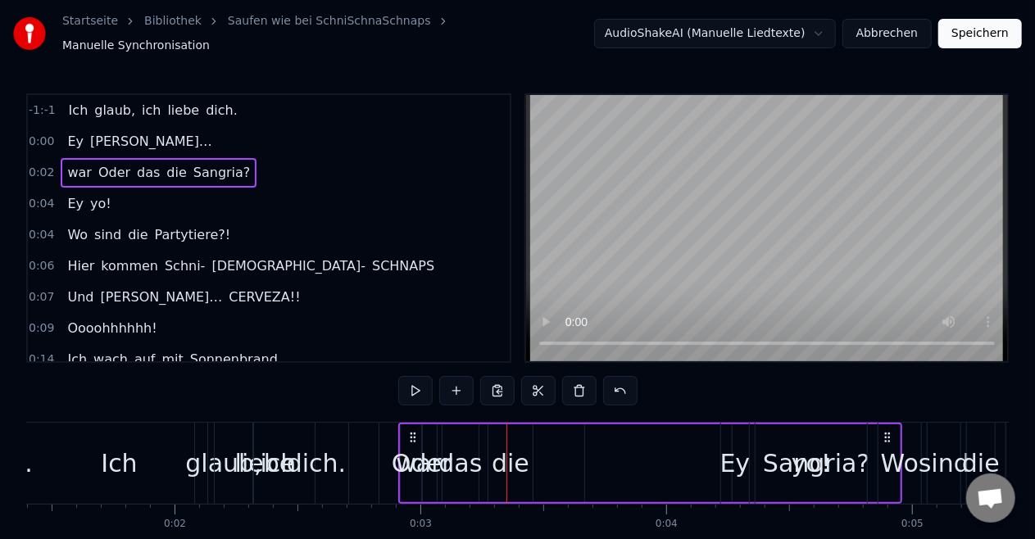
click at [257, 452] on div "dich." at bounding box center [316, 463] width 125 height 81
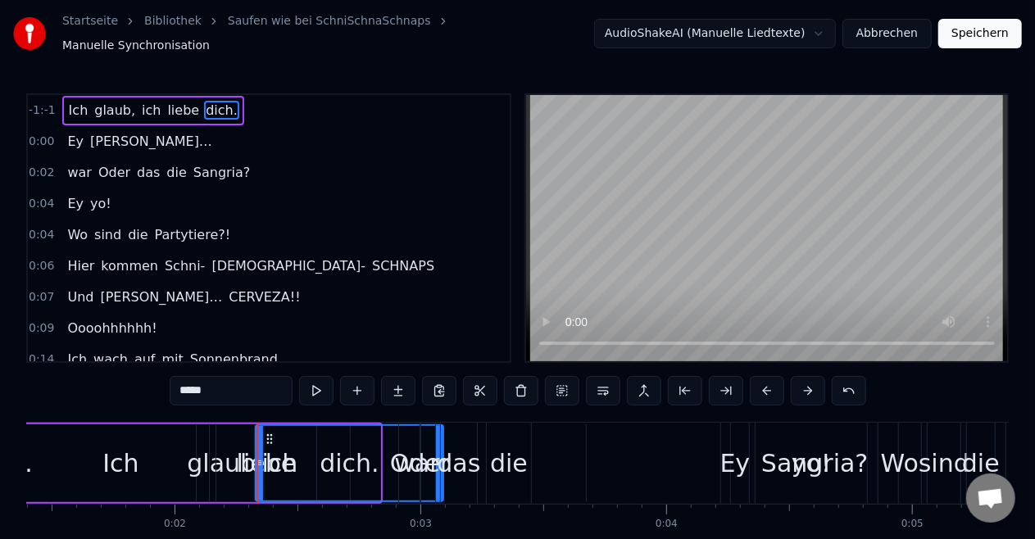
drag, startPoint x: 375, startPoint y: 454, endPoint x: 385, endPoint y: 448, distance: 12.5
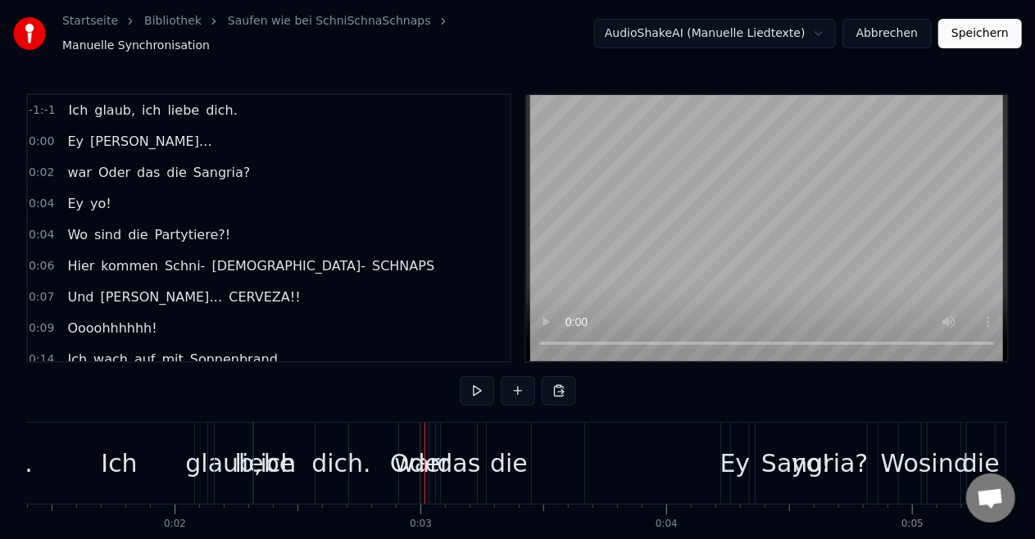
click at [260, 433] on div "dich." at bounding box center [341, 463] width 175 height 81
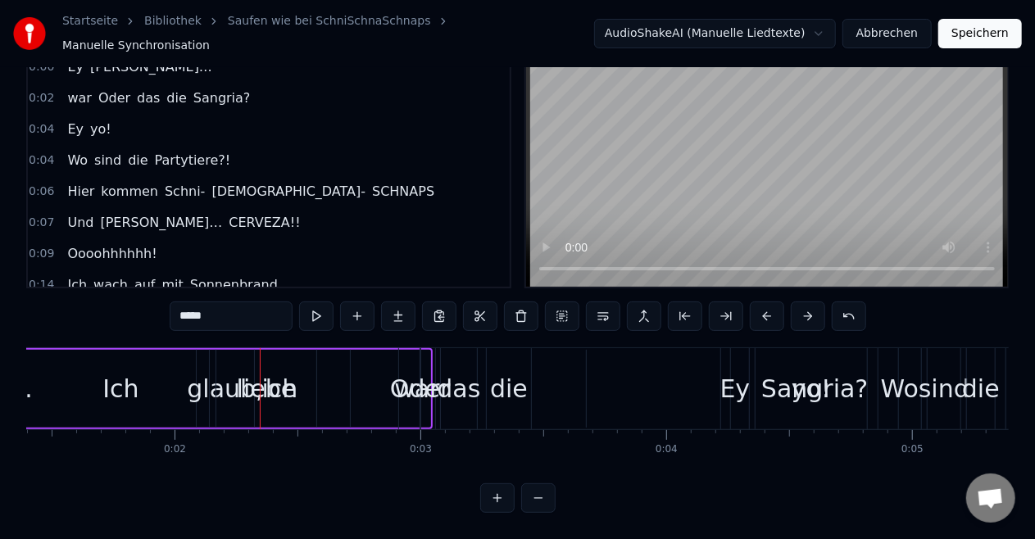
scroll to position [66, 343]
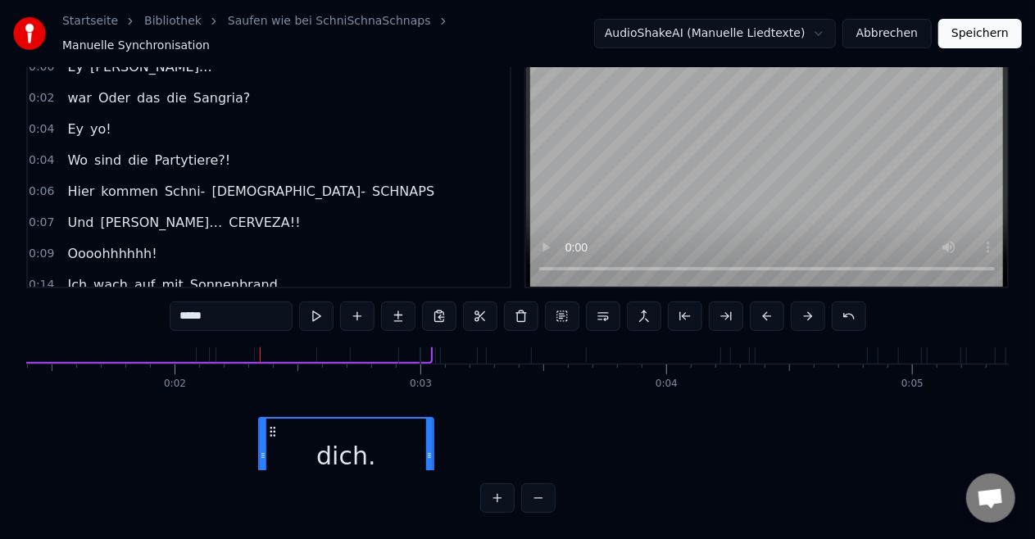
drag, startPoint x: 267, startPoint y: 431, endPoint x: 270, endPoint y: 464, distance: 32.9
click at [270, 464] on div "Ich glaub, ich liebe dich. [PERSON_NAME]… war Oder das die Sangria? Ey yo! Wo s…" at bounding box center [517, 409] width 983 height 123
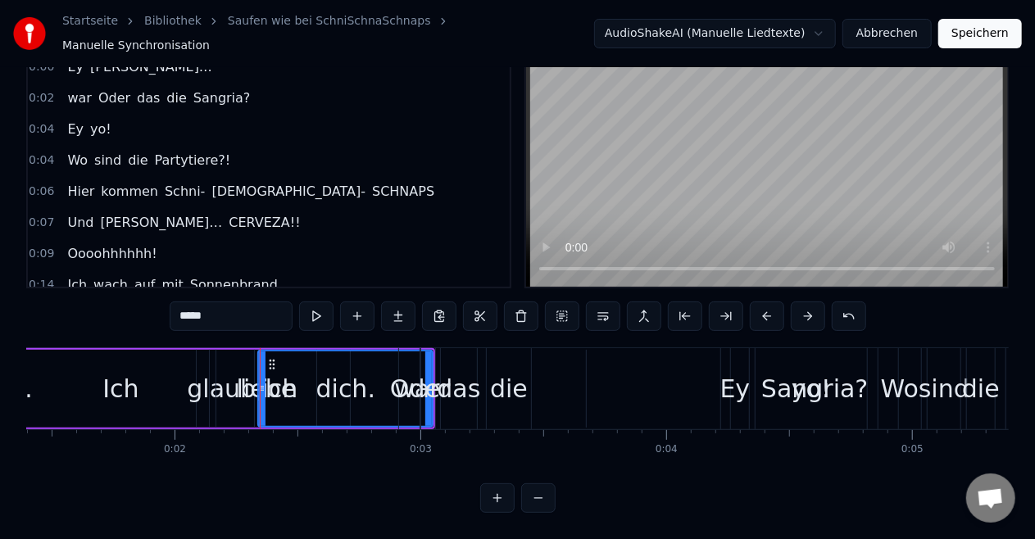
scroll to position [0, 343]
drag, startPoint x: 261, startPoint y: 369, endPoint x: 311, endPoint y: 371, distance: 49.2
click at [311, 382] on icon at bounding box center [311, 388] width 7 height 13
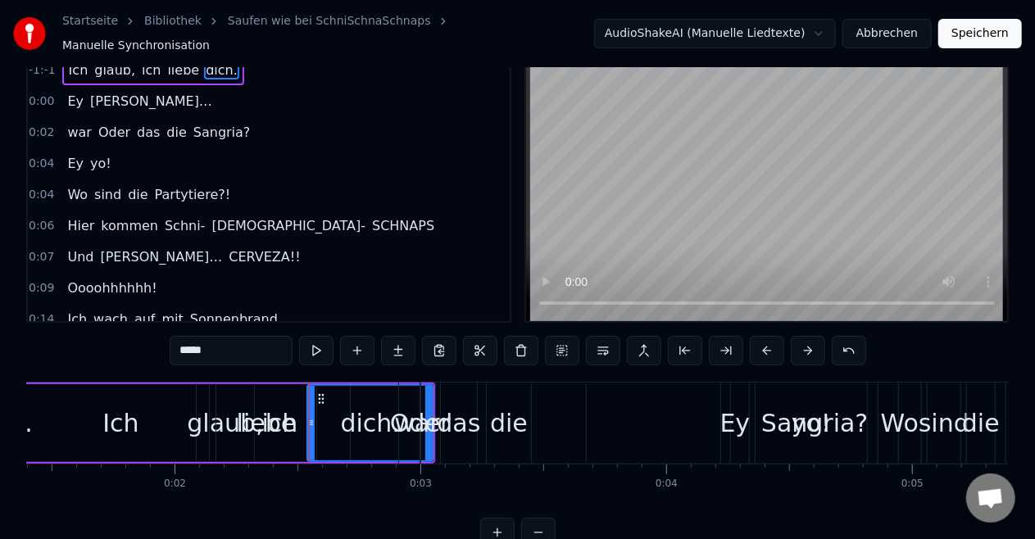
scroll to position [0, 0]
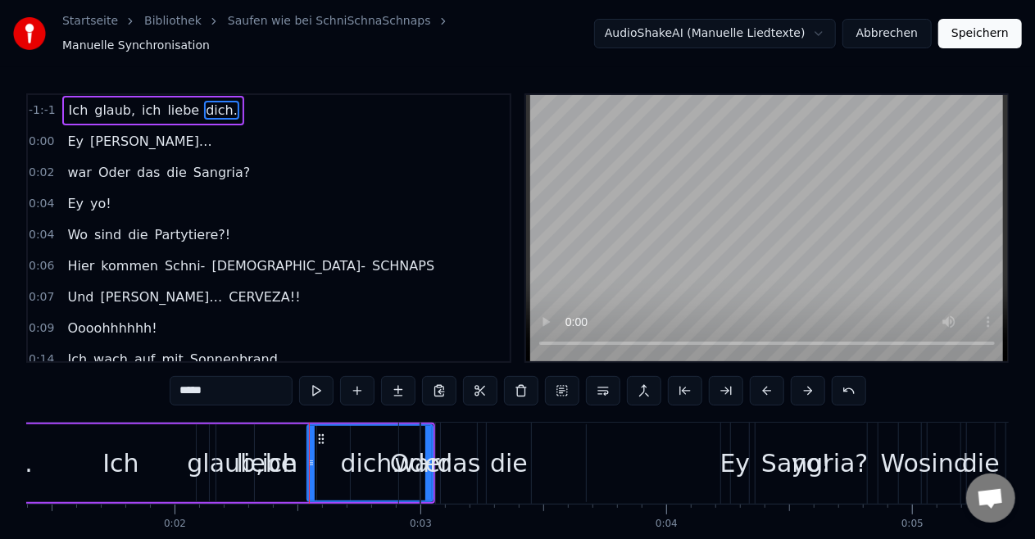
click at [200, 461] on div "glaub," at bounding box center [225, 463] width 76 height 37
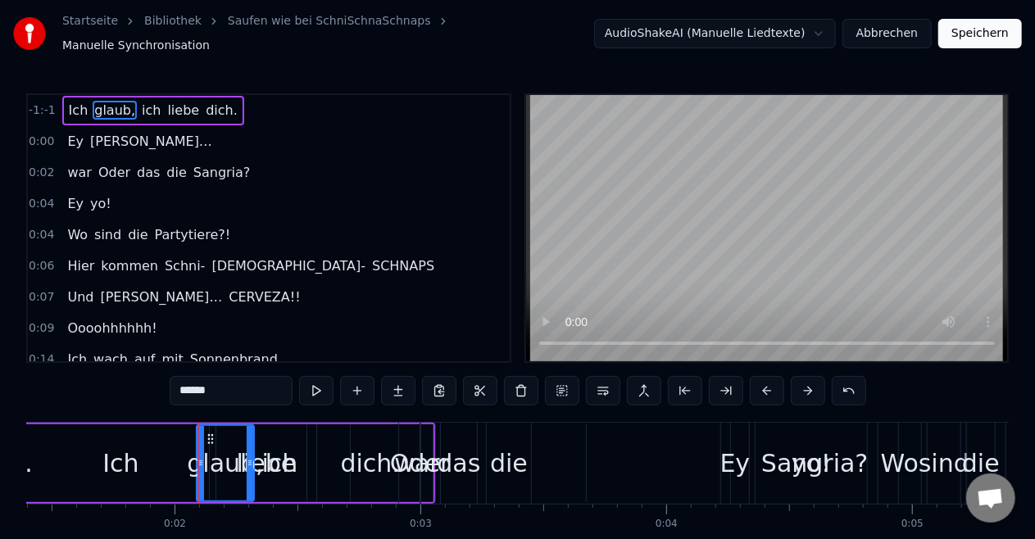
drag, startPoint x: 249, startPoint y: 455, endPoint x: 223, endPoint y: 455, distance: 26.2
click at [223, 455] on div "glaub," at bounding box center [226, 463] width 56 height 75
click at [139, 459] on div "Ich" at bounding box center [121, 464] width 930 height 78
type input "***"
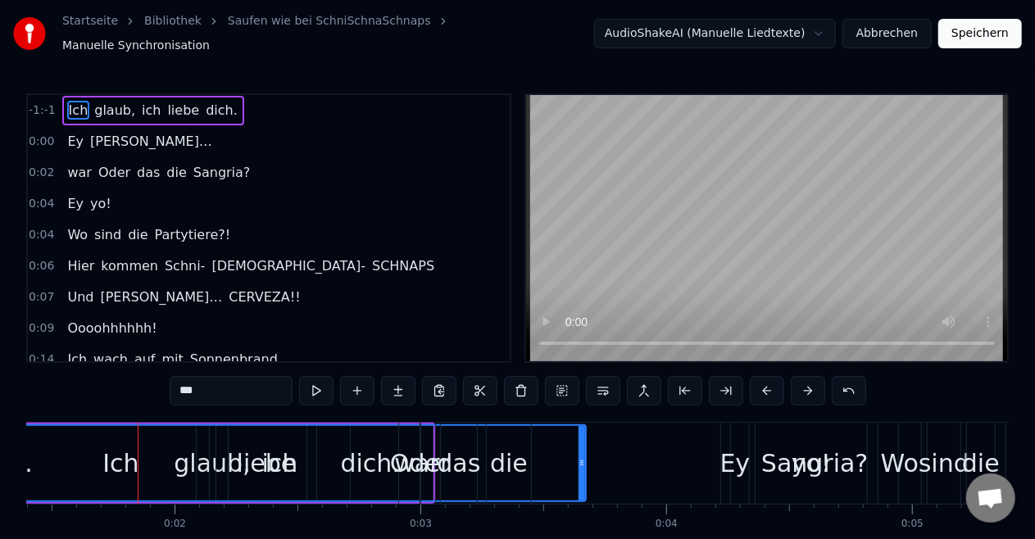
drag, startPoint x: 585, startPoint y: 456, endPoint x: 412, endPoint y: 457, distance: 173.0
click at [412, 457] on div "war Oder das die Sangria?" at bounding box center [650, 463] width 504 height 81
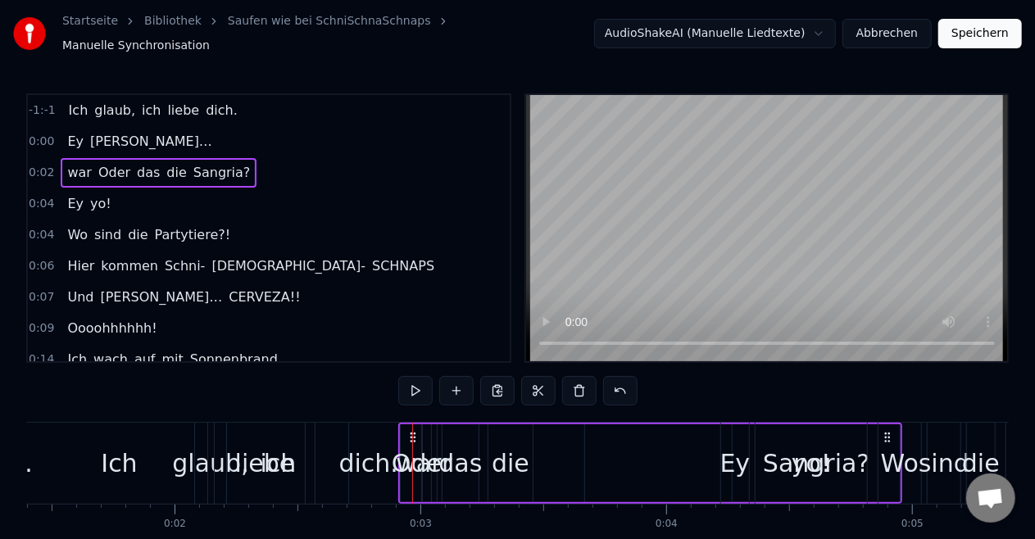
click at [134, 458] on div "Ich" at bounding box center [119, 463] width 36 height 37
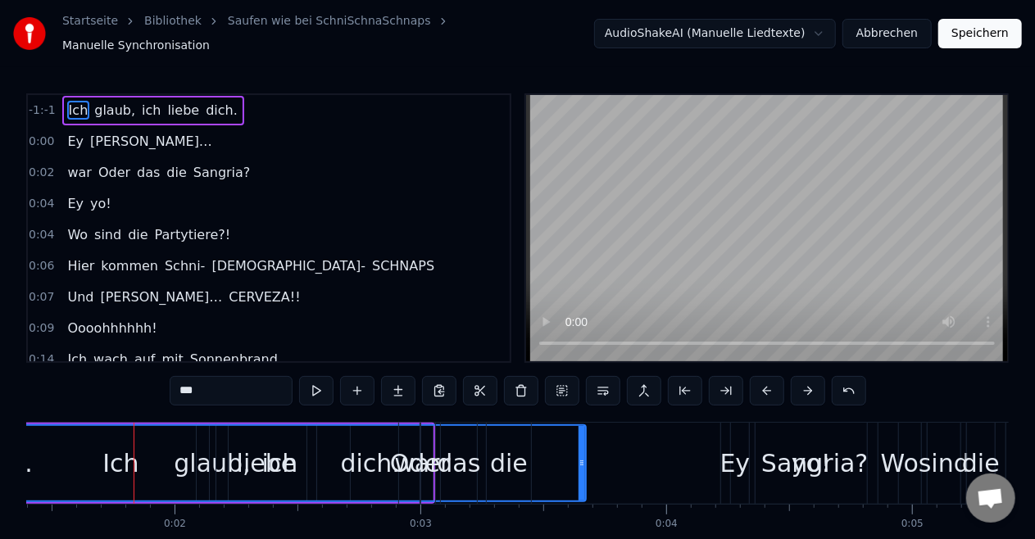
drag, startPoint x: 116, startPoint y: 460, endPoint x: 232, endPoint y: 452, distance: 115.8
click at [232, 452] on div "Ich" at bounding box center [121, 463] width 929 height 75
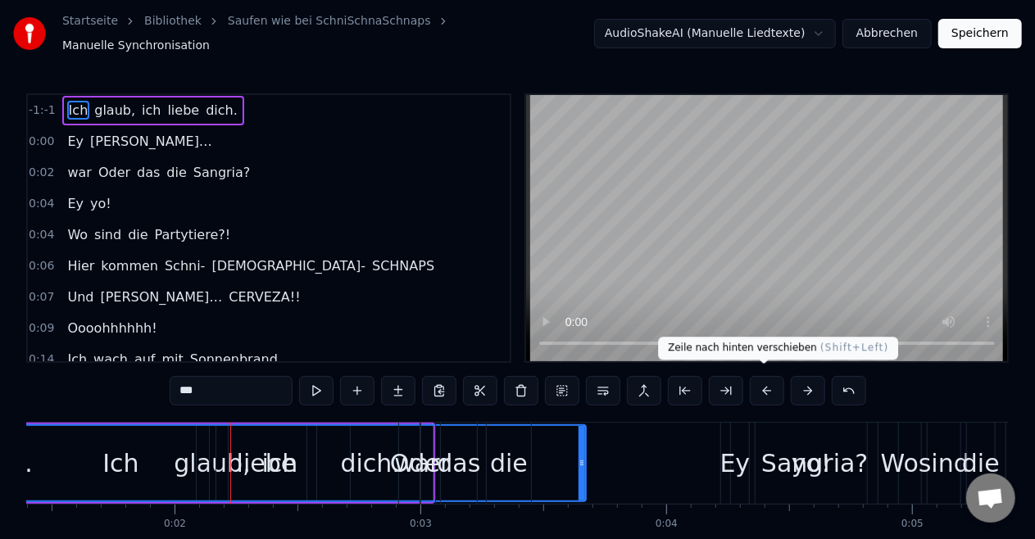
click at [764, 384] on button at bounding box center [767, 391] width 34 height 30
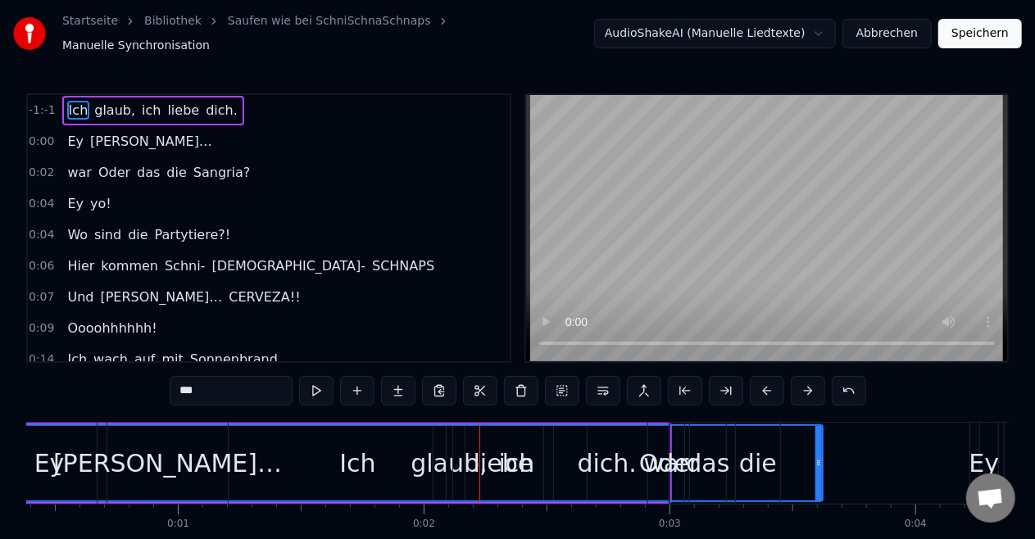
scroll to position [0, 47]
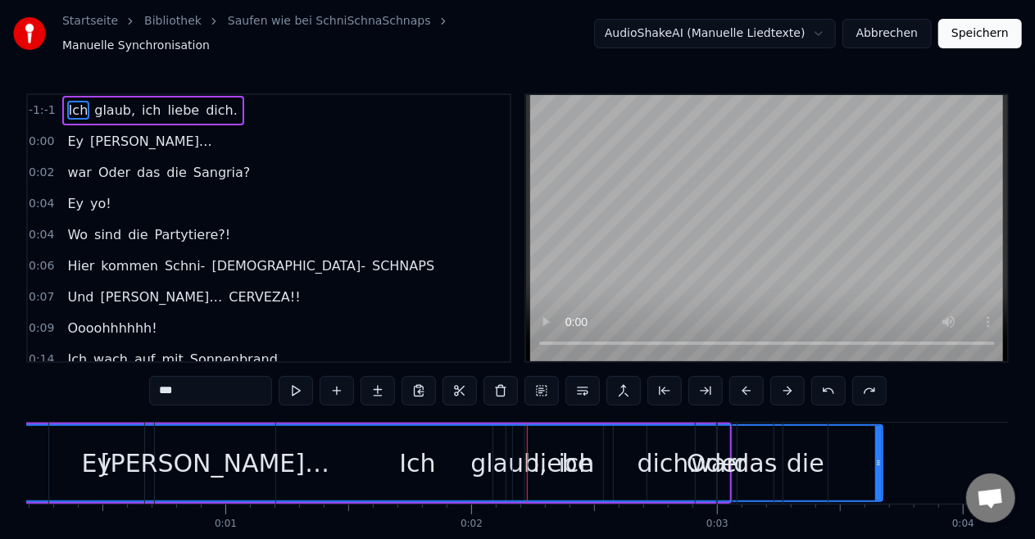
click at [116, 461] on div "Ey" at bounding box center [96, 463] width 95 height 81
type input "**"
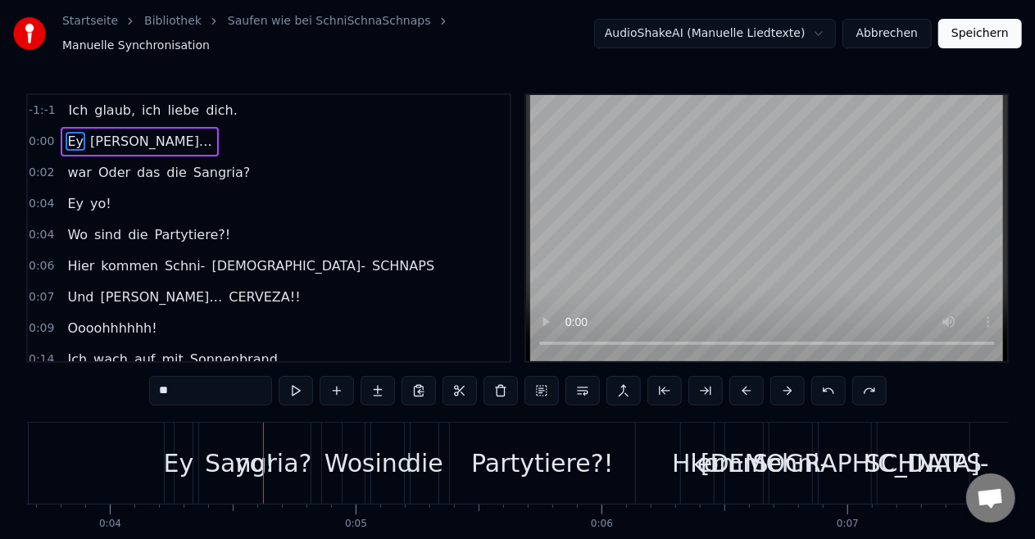
scroll to position [0, 916]
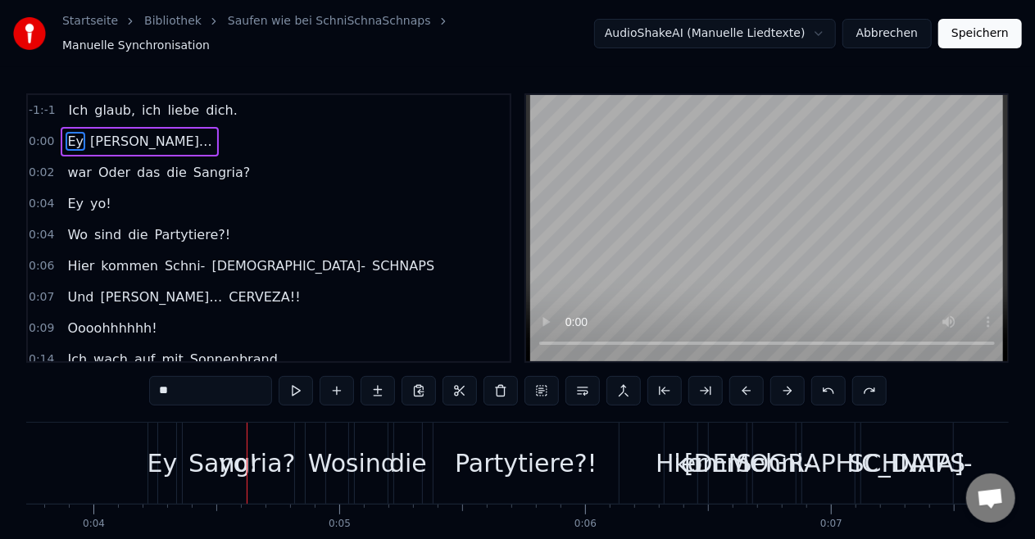
click at [886, 39] on button "Abbrechen" at bounding box center [887, 34] width 89 height 30
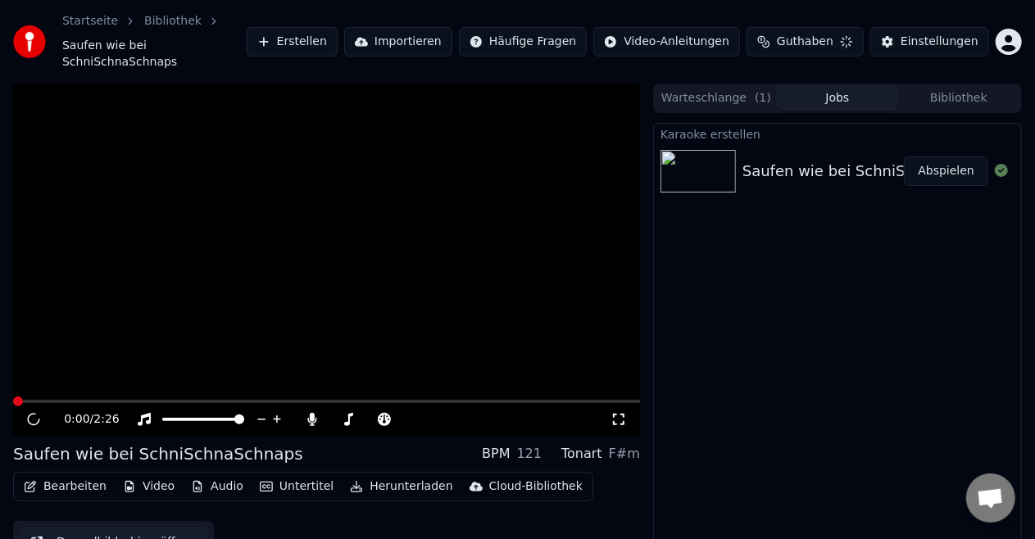
scroll to position [25, 0]
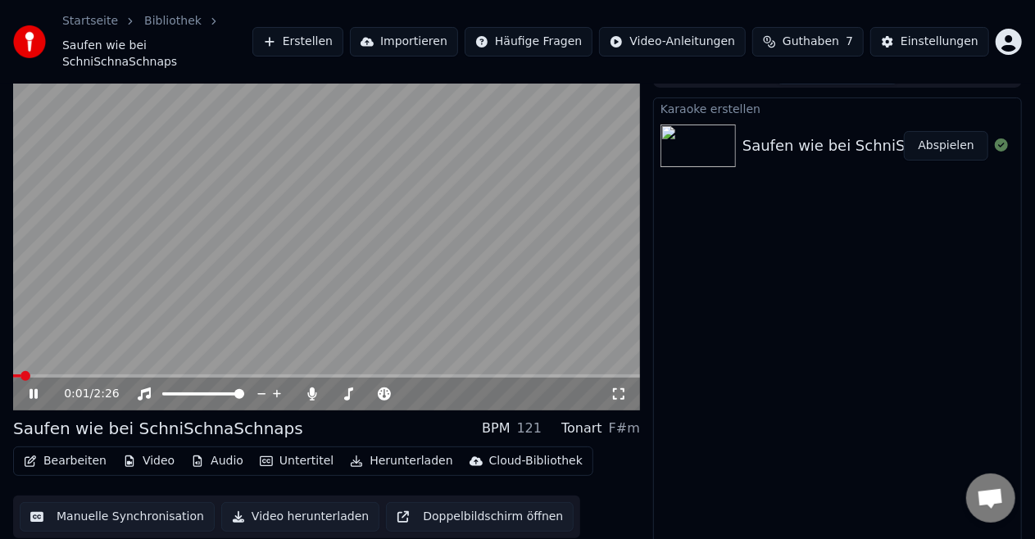
click at [43, 388] on icon at bounding box center [45, 394] width 38 height 13
click at [37, 389] on icon at bounding box center [34, 394] width 10 height 11
click at [24, 371] on span at bounding box center [29, 376] width 10 height 10
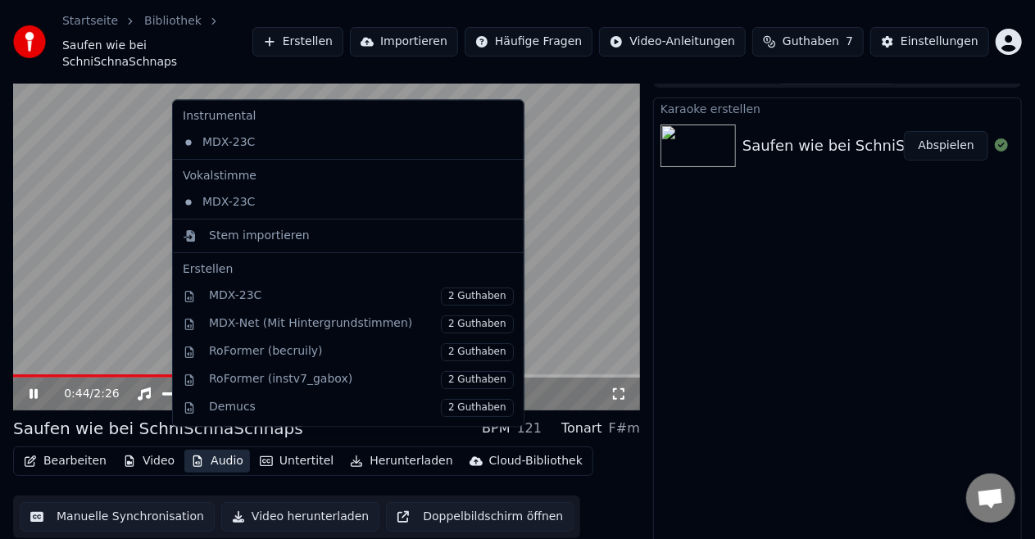
click at [213, 450] on button "Audio" at bounding box center [217, 461] width 66 height 23
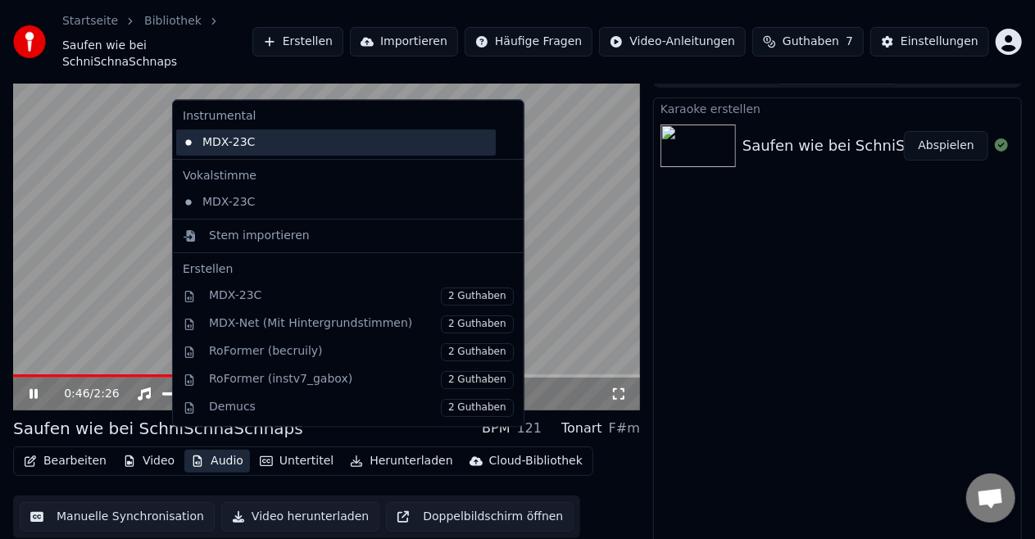
click at [220, 151] on div "MDX-23C" at bounding box center [336, 143] width 320 height 26
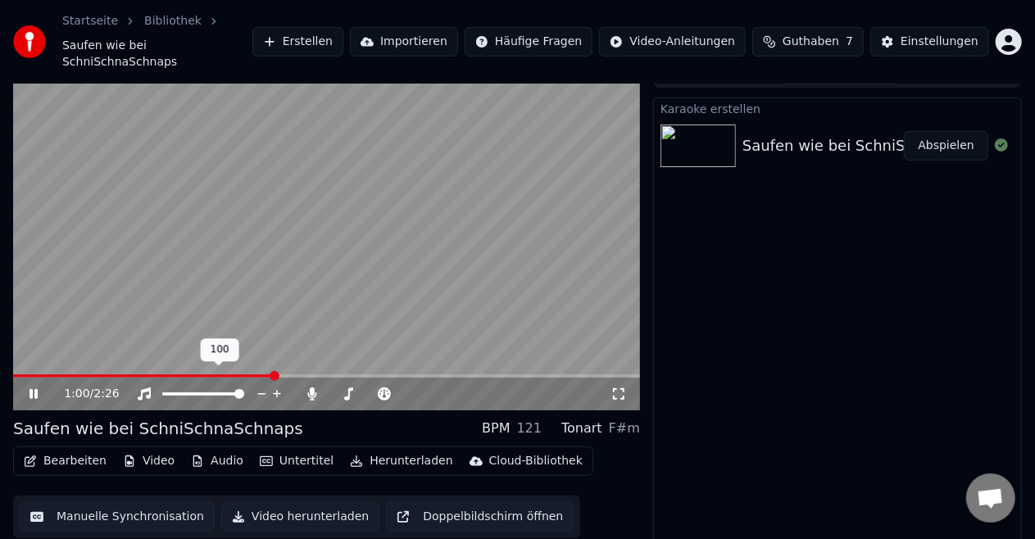
drag, startPoint x: 231, startPoint y: 375, endPoint x: 199, endPoint y: 377, distance: 32.1
click at [199, 386] on div at bounding box center [218, 394] width 132 height 16
click at [199, 393] on span at bounding box center [180, 394] width 37 height 3
click at [190, 386] on div at bounding box center [218, 394] width 132 height 16
click at [216, 386] on div at bounding box center [218, 394] width 132 height 16
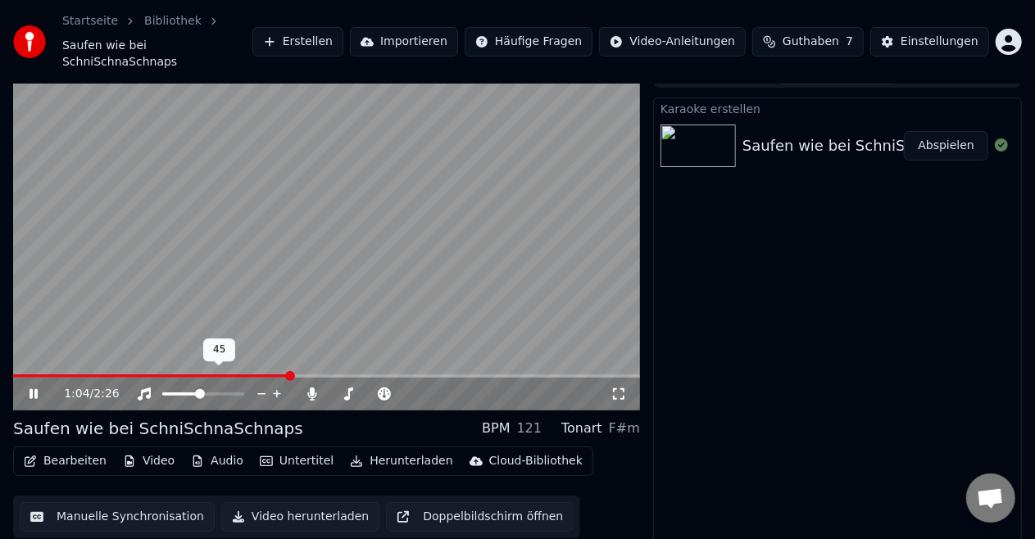
click at [225, 393] on span at bounding box center [203, 394] width 82 height 3
click at [244, 389] on span at bounding box center [239, 394] width 10 height 10
click at [358, 393] on span at bounding box center [344, 394] width 28 height 3
click at [330, 389] on span at bounding box center [335, 394] width 10 height 10
click at [368, 389] on span at bounding box center [369, 394] width 10 height 10
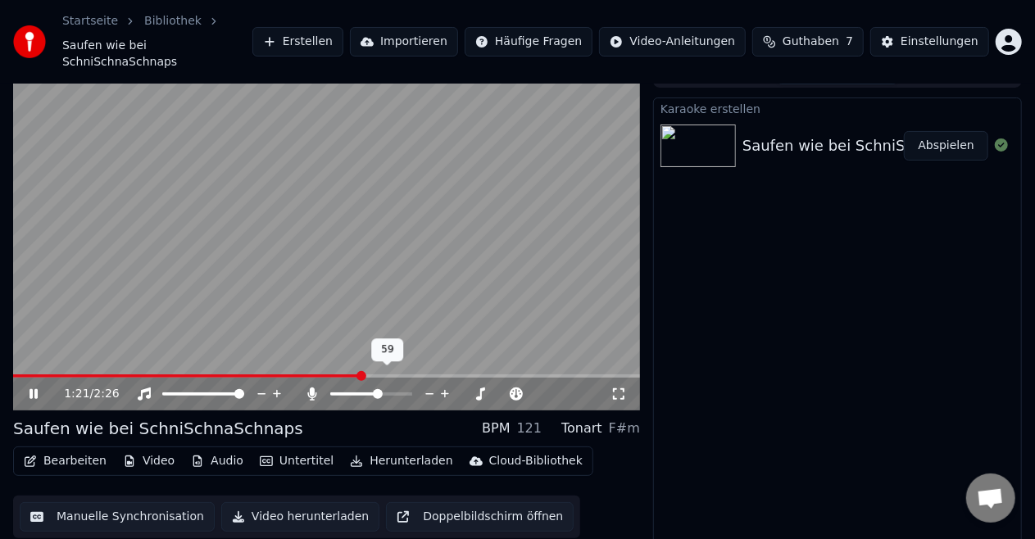
click at [379, 389] on span at bounding box center [378, 394] width 10 height 10
click at [39, 392] on div "1:26 / 2:26" at bounding box center [326, 394] width 627 height 33
click at [33, 386] on div "1:28 / 2:26" at bounding box center [327, 394] width 614 height 16
click at [29, 388] on icon at bounding box center [45, 394] width 38 height 13
click at [129, 502] on button "Manuelle Synchronisation" at bounding box center [117, 517] width 195 height 30
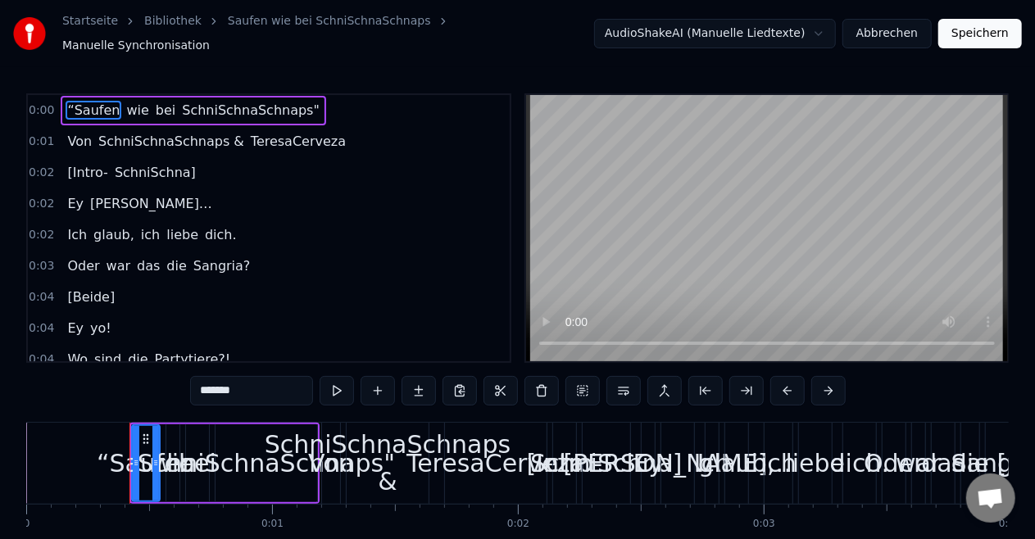
click at [111, 456] on div "“Saufen" at bounding box center [146, 463] width 98 height 37
click at [316, 460] on div "SchniSchnaSchnaps &" at bounding box center [388, 463] width 246 height 74
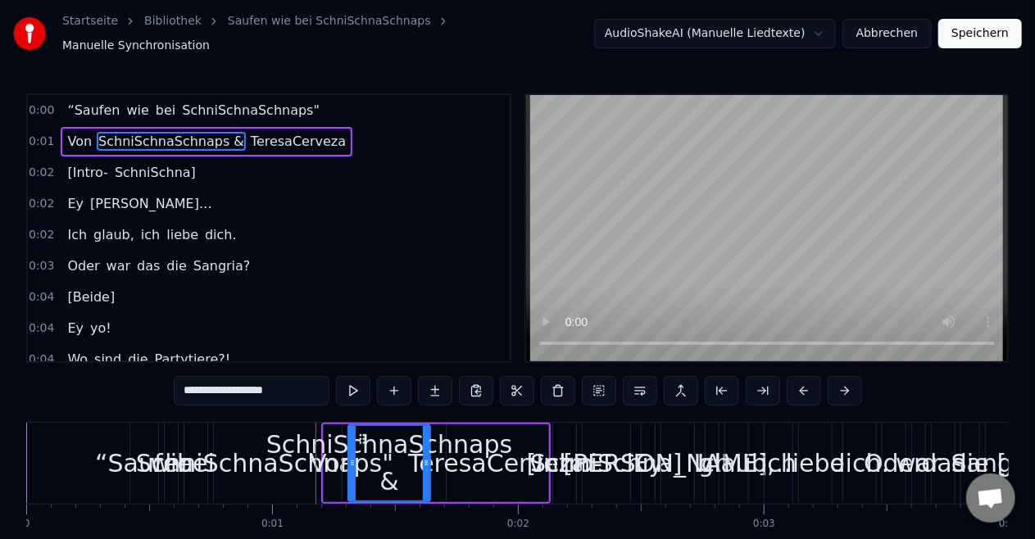
click at [569, 474] on div "[Intro-" at bounding box center [564, 463] width 23 height 81
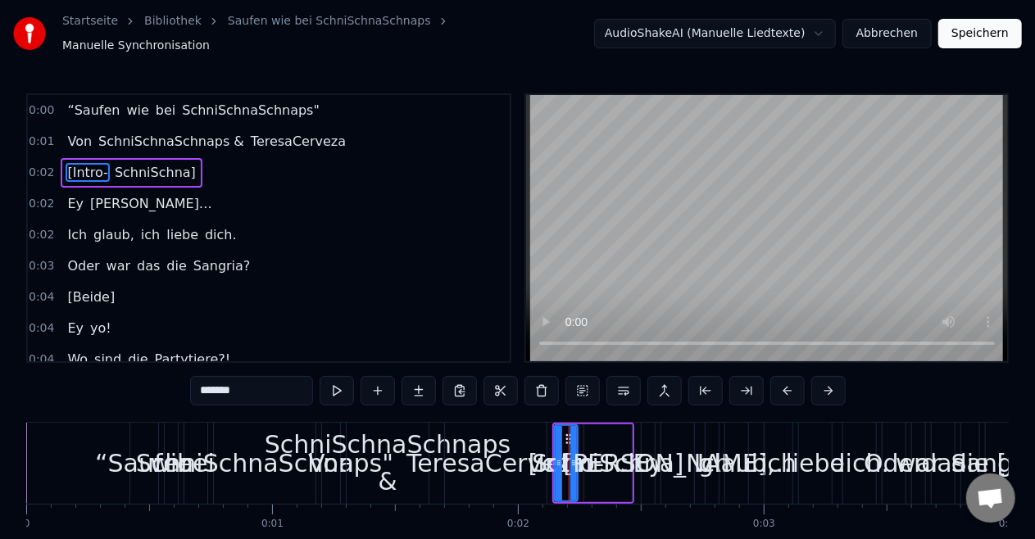
click at [734, 467] on div "glaub," at bounding box center [736, 463] width 76 height 37
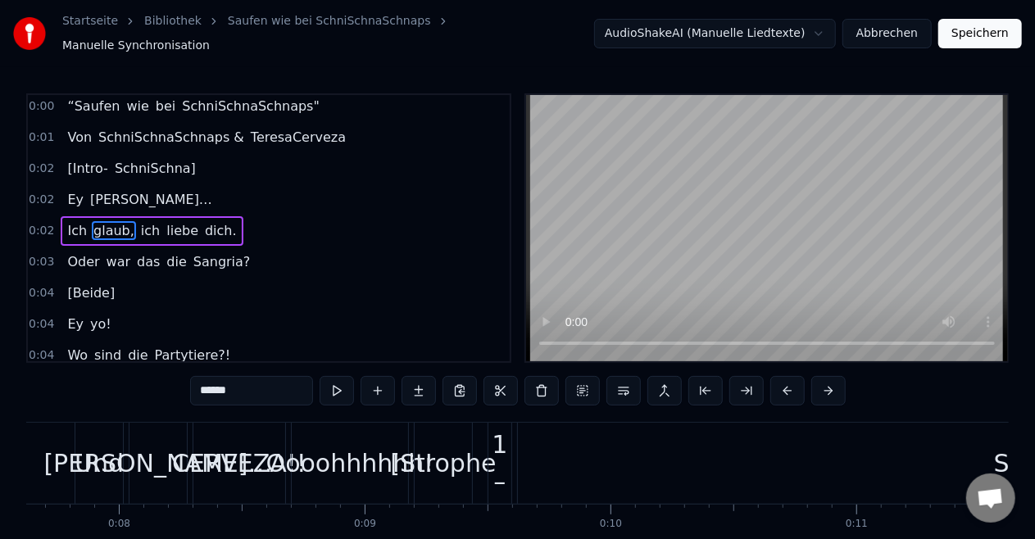
scroll to position [0, 1875]
click at [469, 445] on div "[Strophe" at bounding box center [442, 463] width 106 height 37
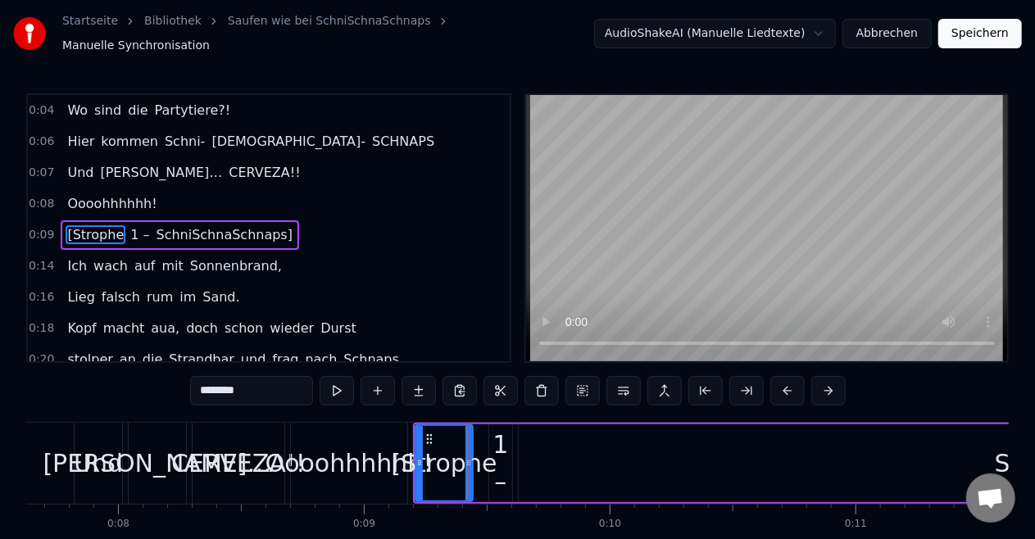
scroll to position [0, 0]
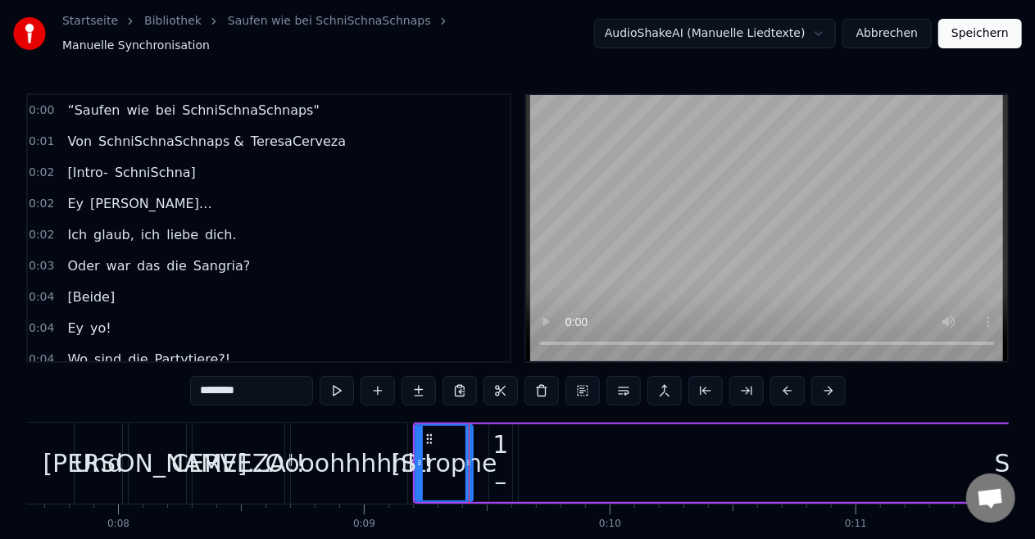
click at [130, 164] on span "SchniSchna]" at bounding box center [155, 172] width 84 height 19
type input "**********"
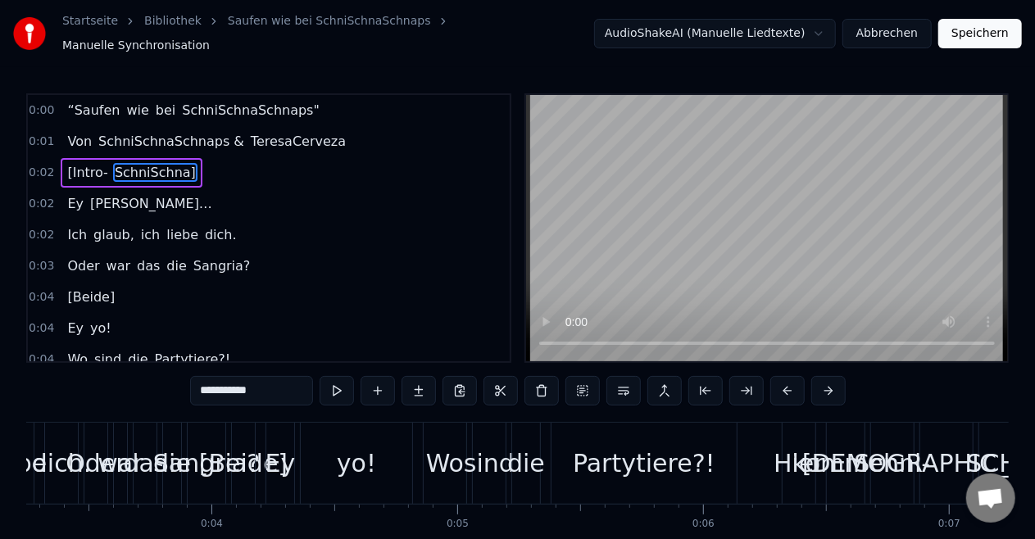
scroll to position [0, 474]
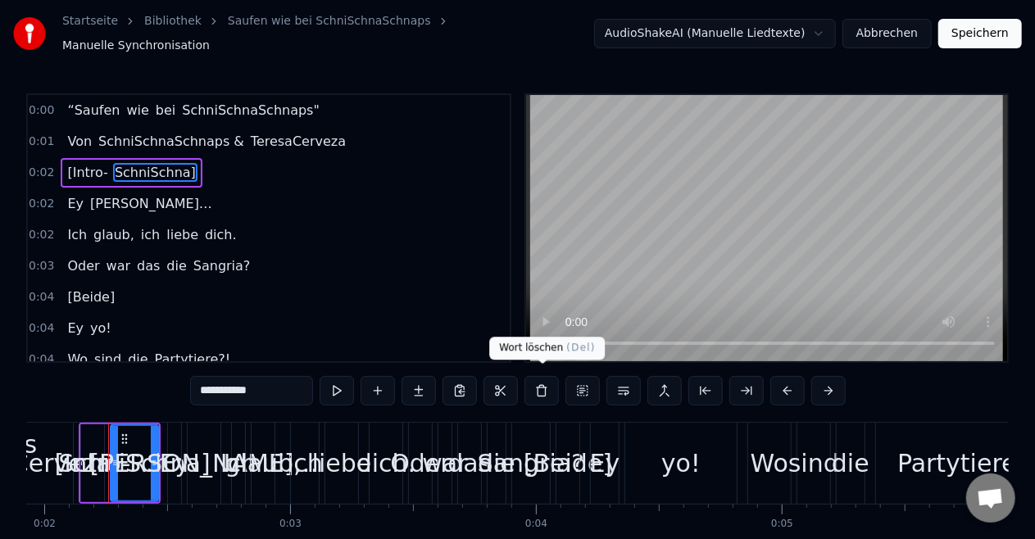
click at [532, 381] on button at bounding box center [542, 391] width 34 height 30
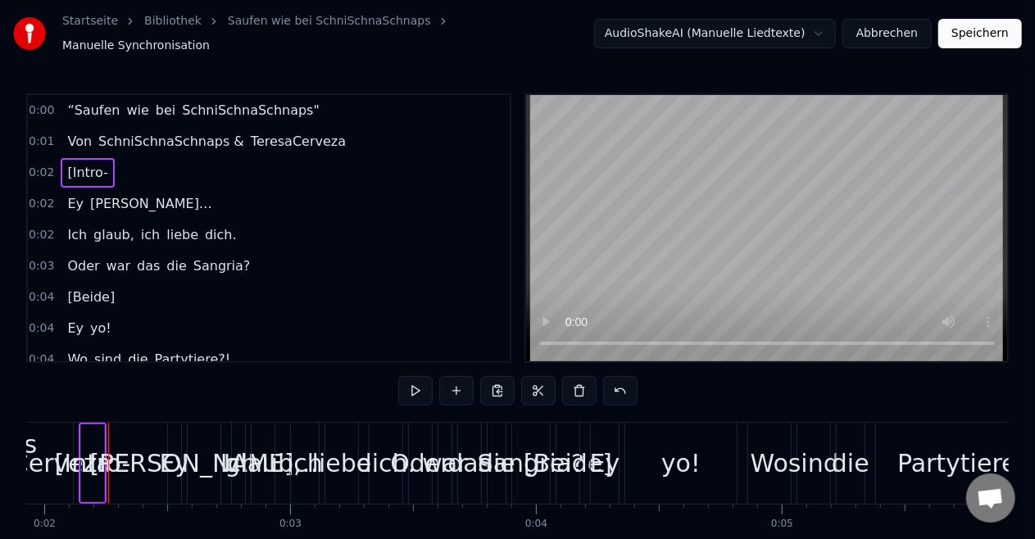
click at [532, 381] on button at bounding box center [538, 391] width 34 height 30
click at [582, 387] on button at bounding box center [579, 391] width 34 height 30
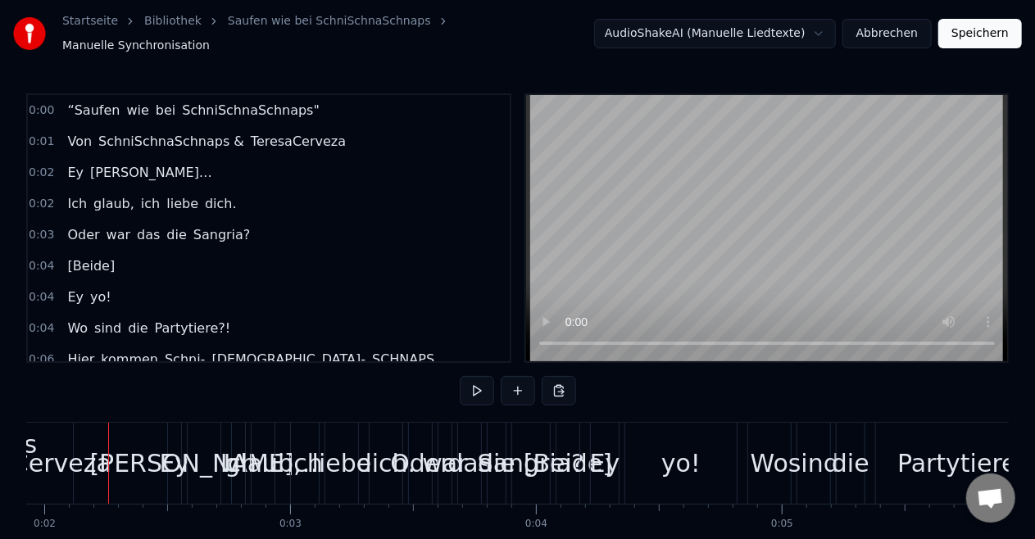
click at [76, 259] on span "[Beide]" at bounding box center [91, 266] width 51 height 19
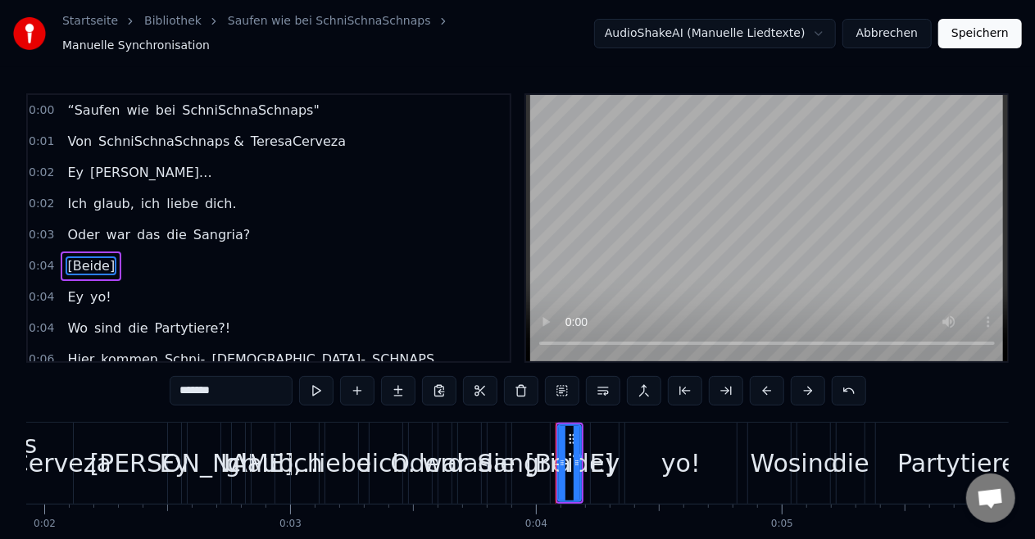
scroll to position [34, 0]
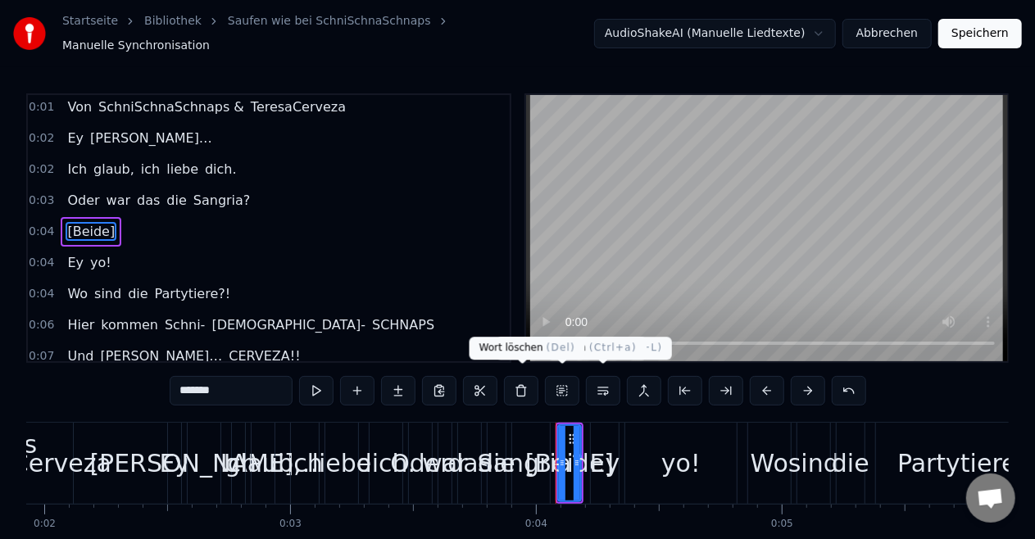
click at [522, 387] on button at bounding box center [521, 391] width 34 height 30
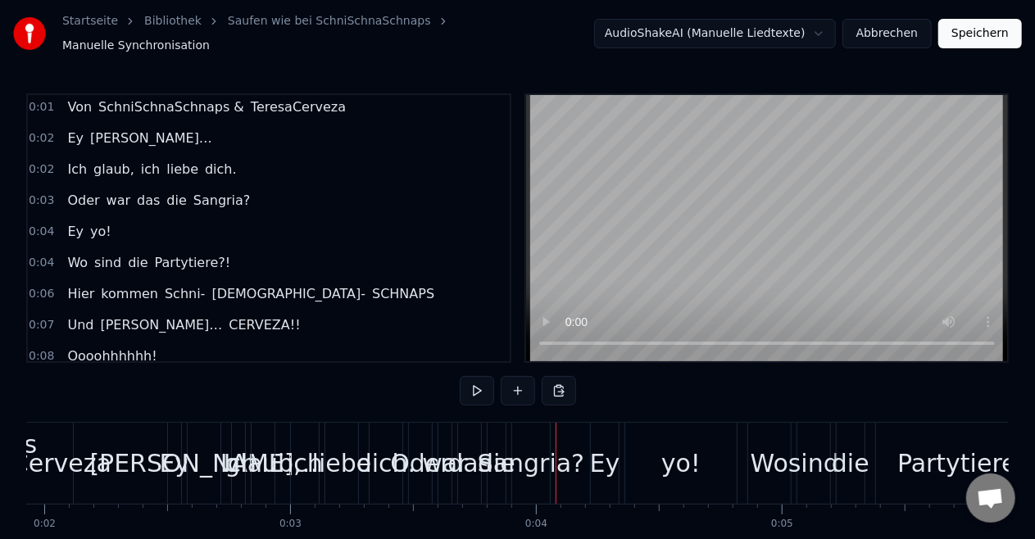
scroll to position [148, 0]
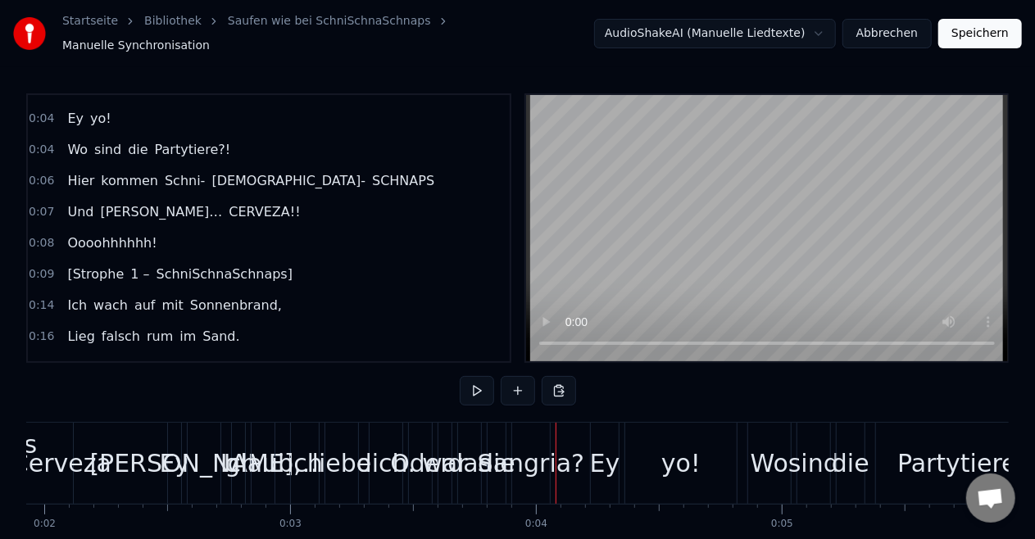
click at [183, 265] on span "SchniSchnaSchnaps]" at bounding box center [225, 274] width 140 height 19
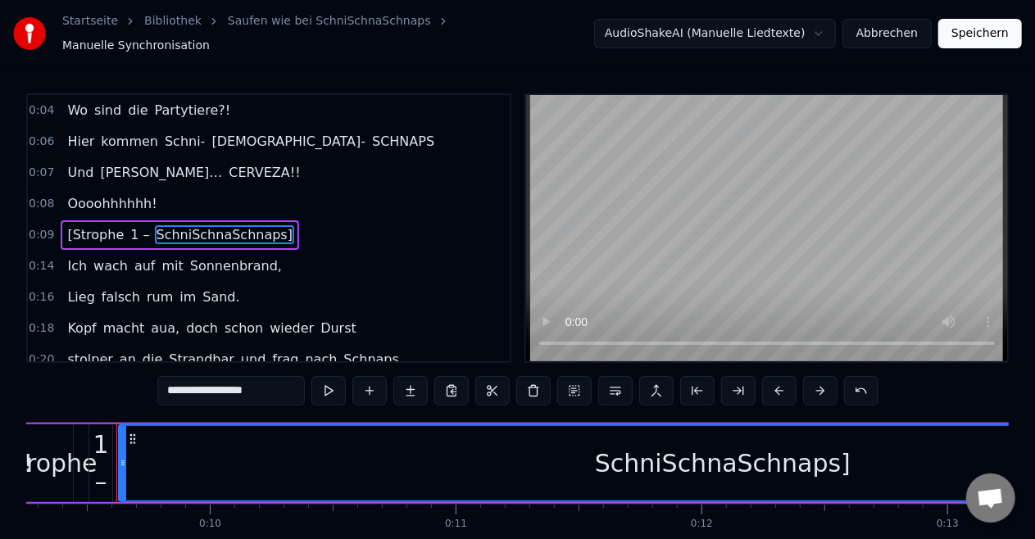
scroll to position [0, 2284]
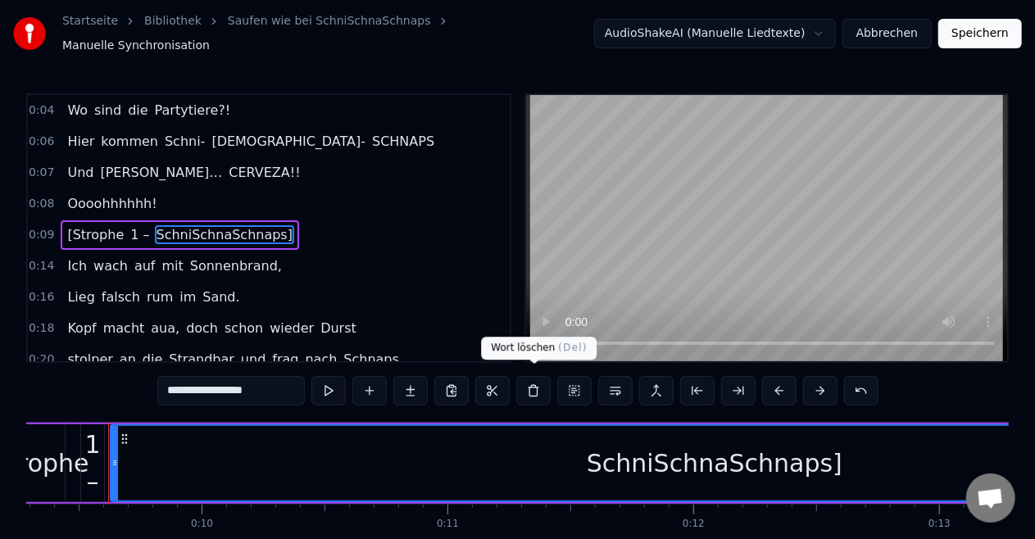
click at [527, 379] on button at bounding box center [533, 391] width 34 height 30
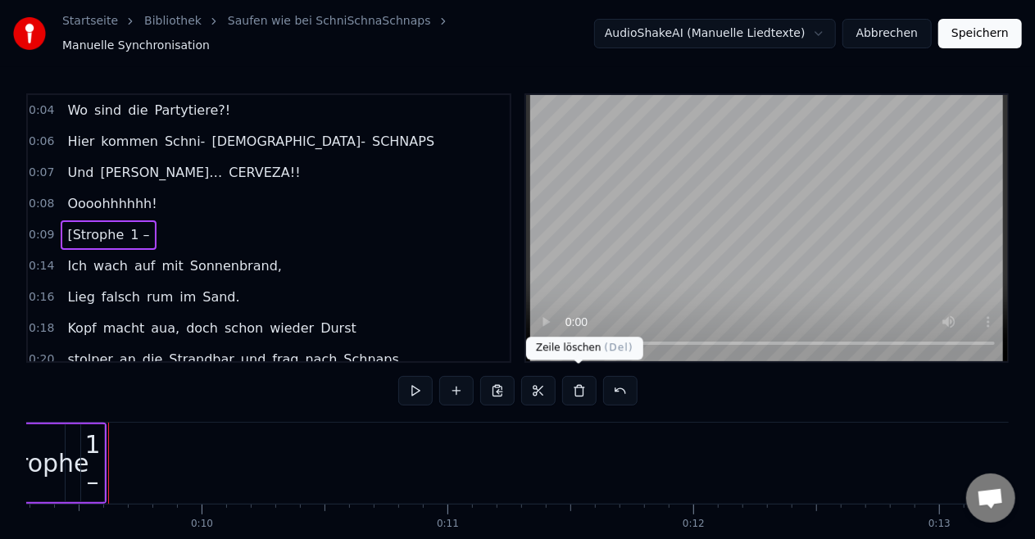
click at [572, 381] on button at bounding box center [579, 391] width 34 height 30
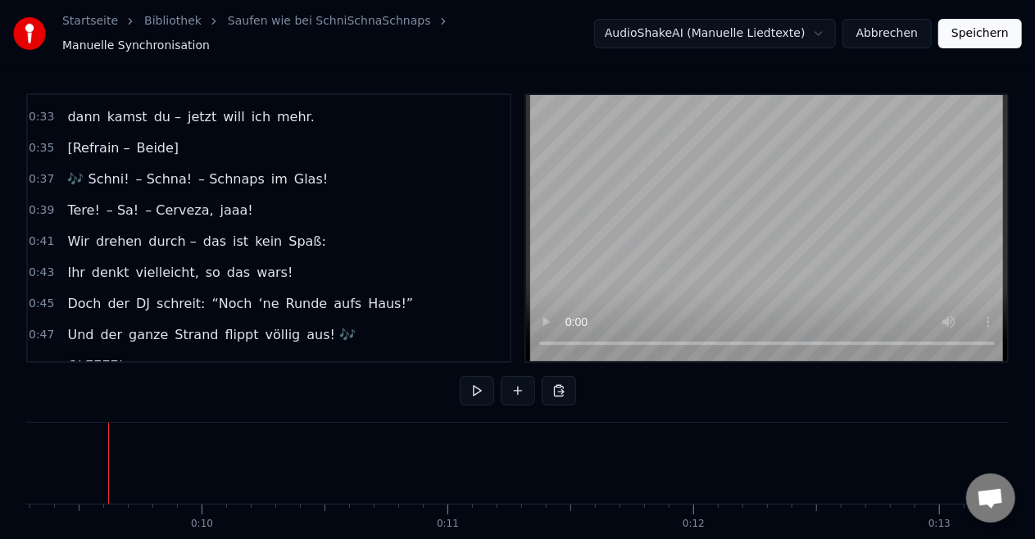
scroll to position [541, 0]
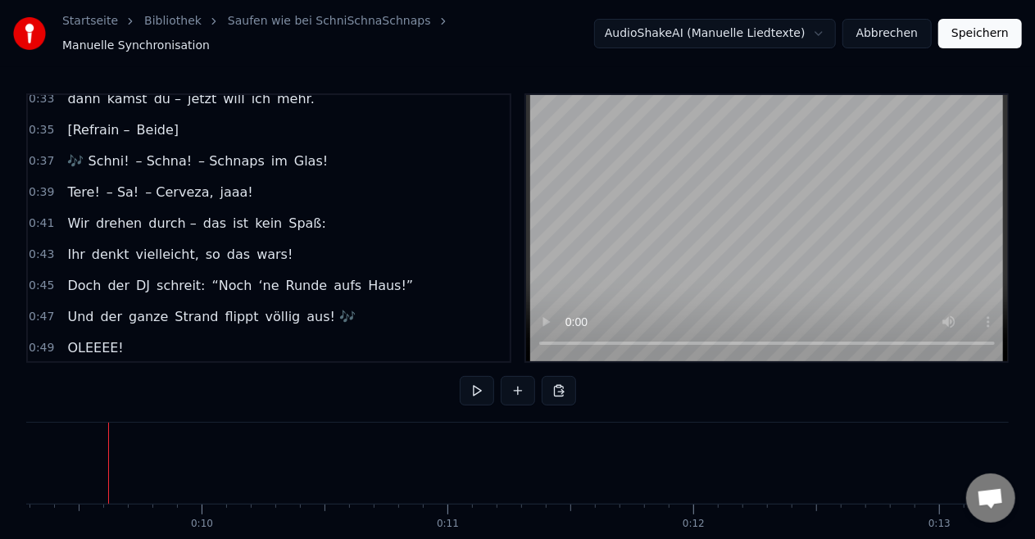
click at [130, 116] on div "[Refrain – Beide]" at bounding box center [123, 131] width 125 height 30
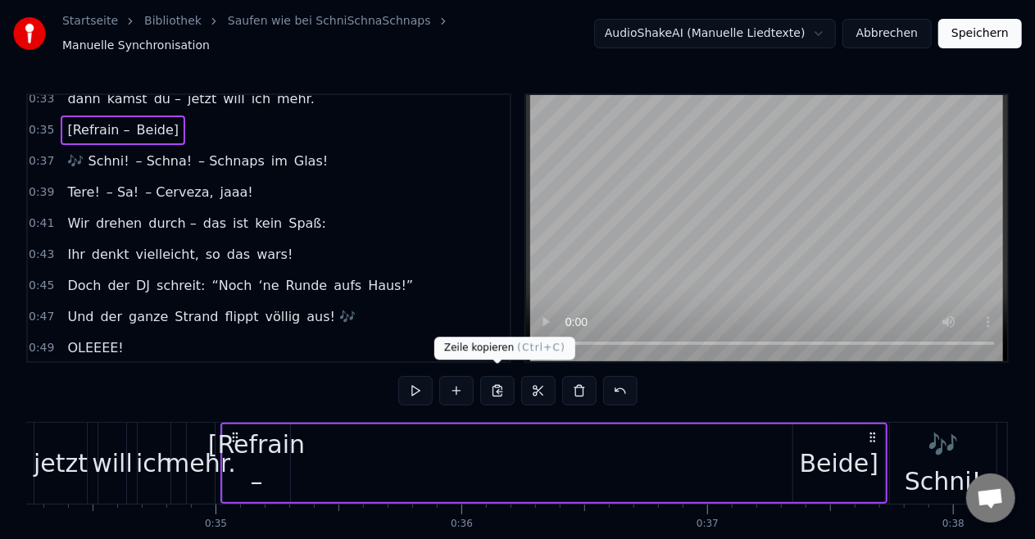
scroll to position [0, 8529]
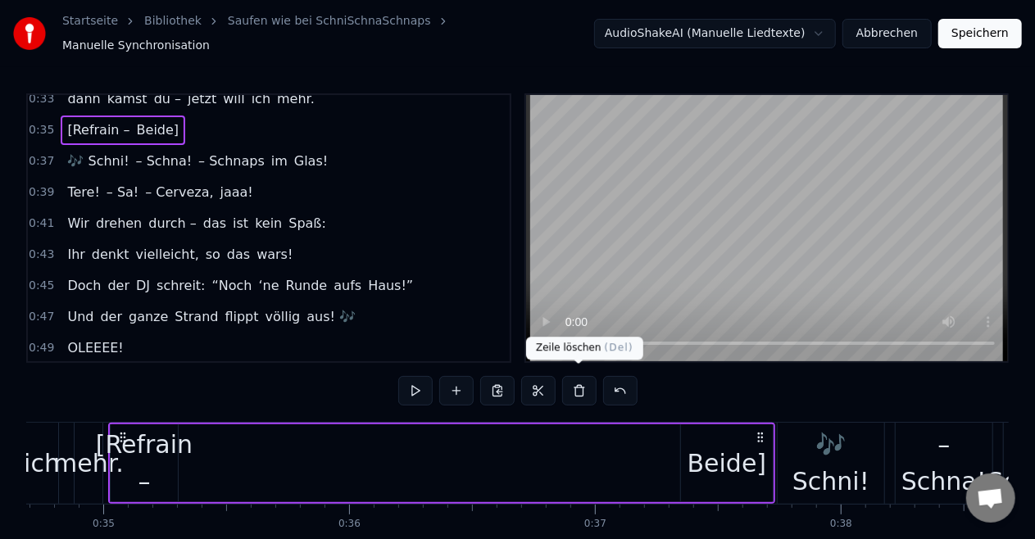
click at [577, 388] on button at bounding box center [579, 391] width 34 height 30
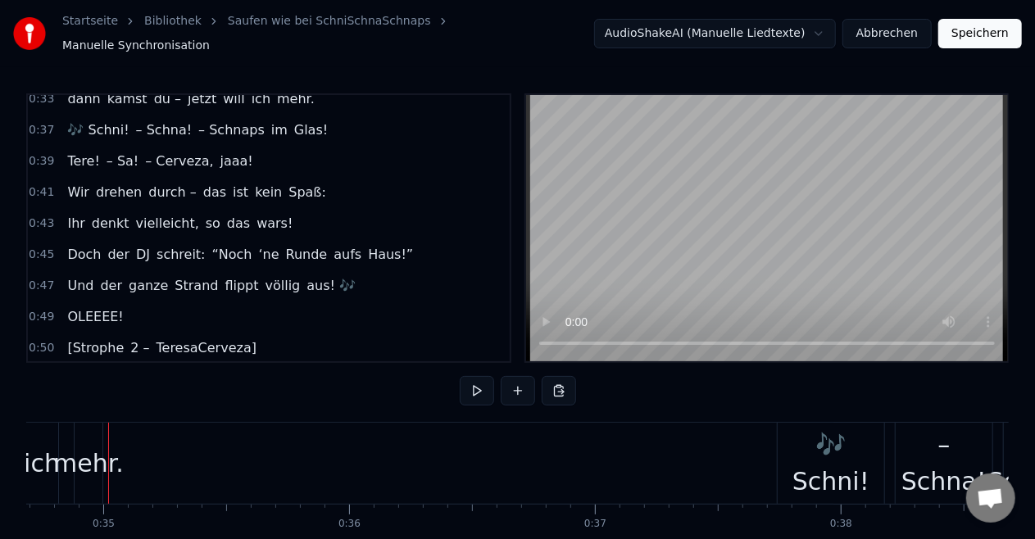
click at [152, 334] on div "[Strophe 2 – TeresaCerveza]" at bounding box center [162, 349] width 202 height 30
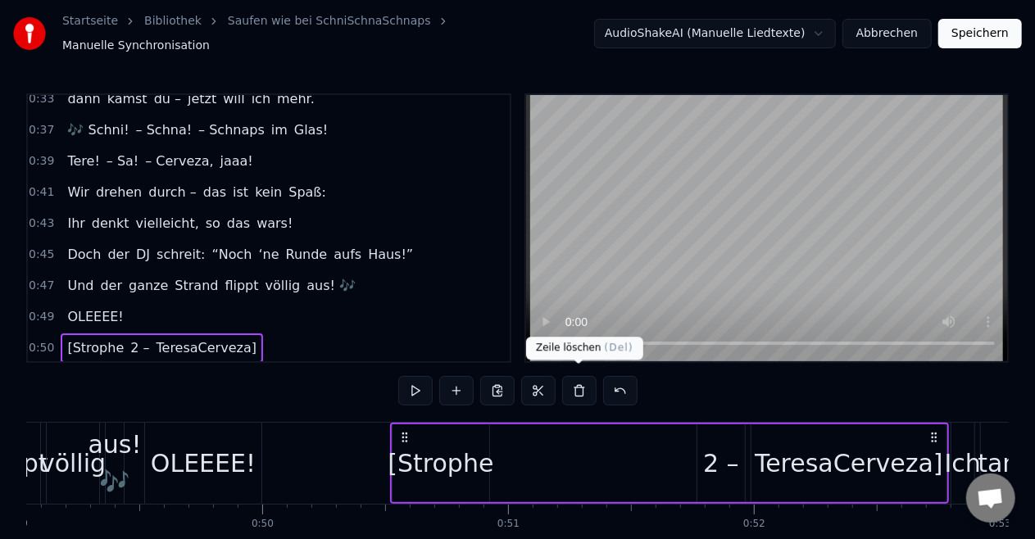
scroll to position [0, 12341]
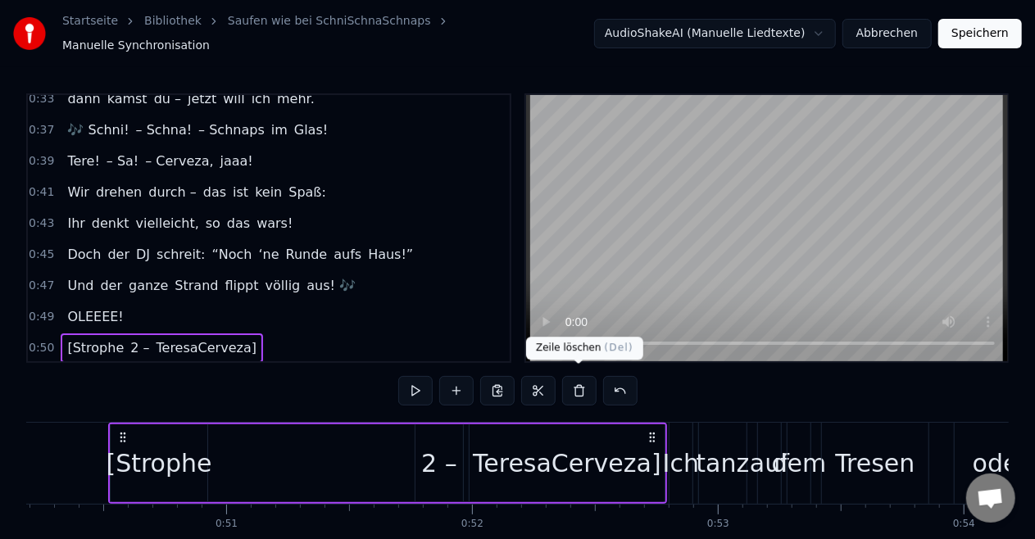
click at [582, 376] on button at bounding box center [579, 391] width 34 height 30
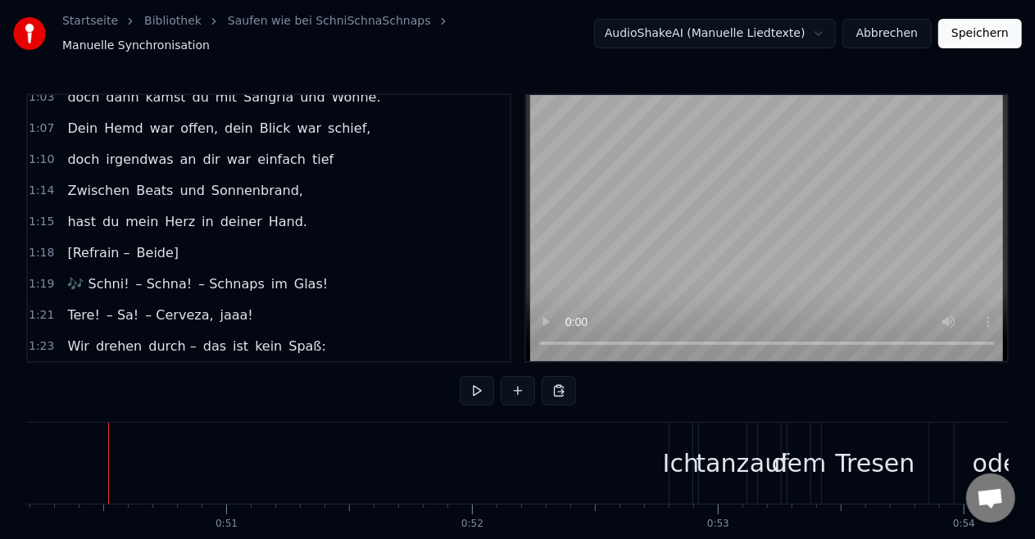
scroll to position [962, 0]
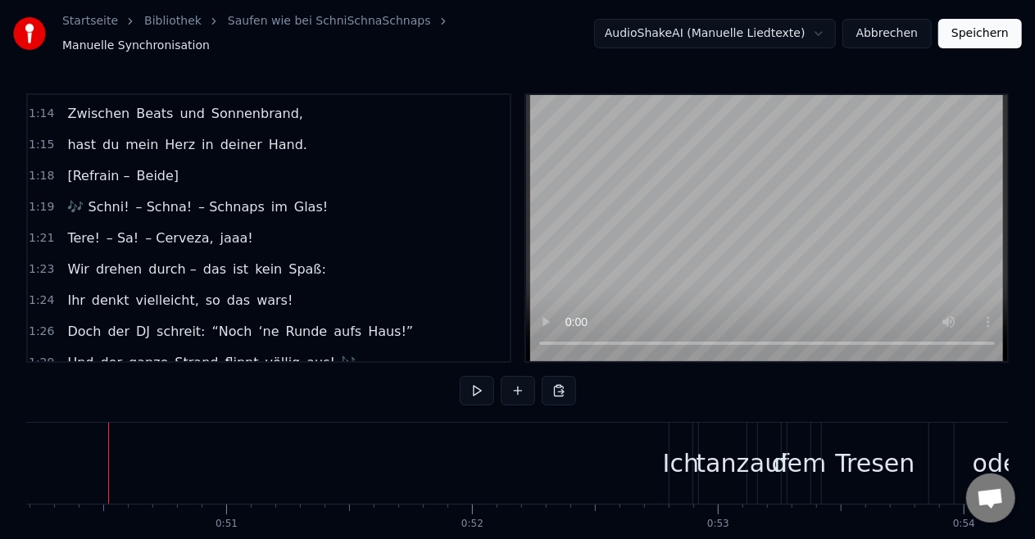
click at [153, 166] on span "Beide]" at bounding box center [158, 175] width 46 height 19
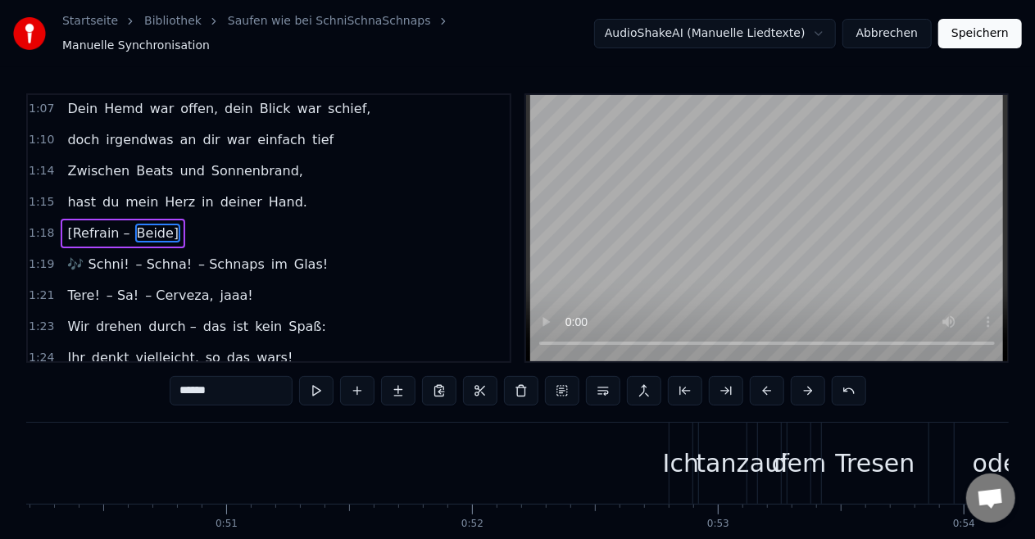
scroll to position [892, 0]
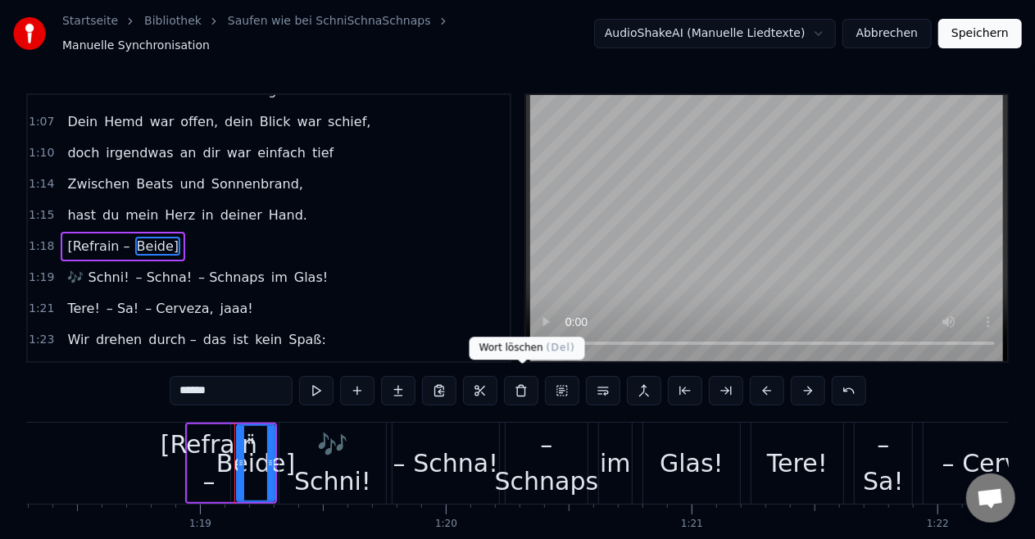
click at [518, 385] on button at bounding box center [521, 391] width 34 height 30
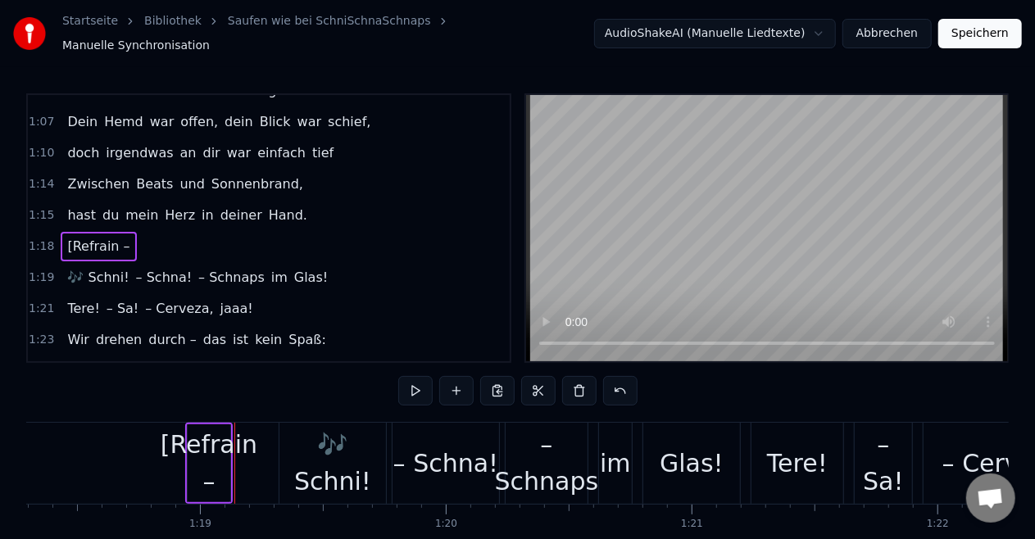
scroll to position [0, 19378]
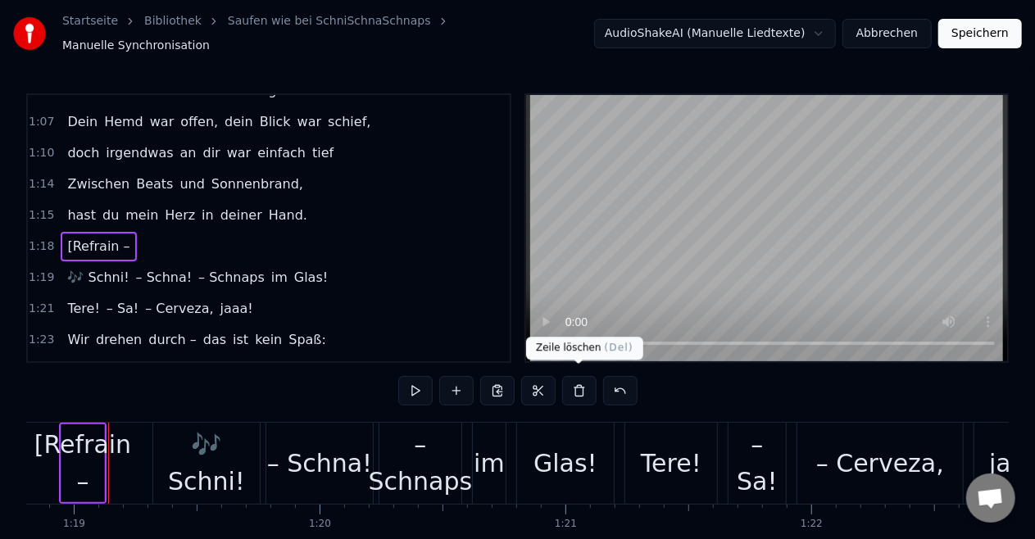
click at [571, 387] on button at bounding box center [579, 391] width 34 height 30
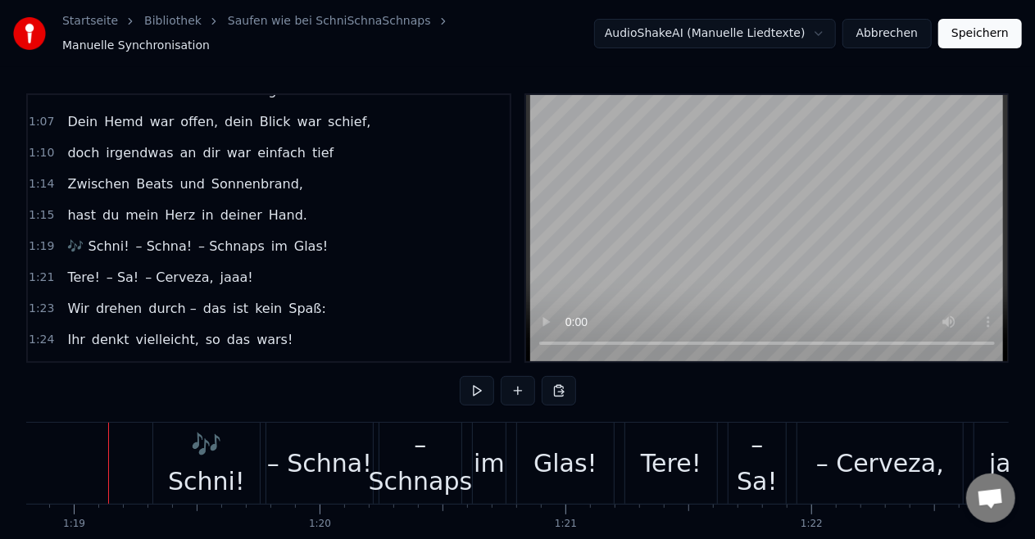
click at [296, 30] on link "Saufen wie bei SchniSchnaSchnaps" at bounding box center [329, 21] width 203 height 16
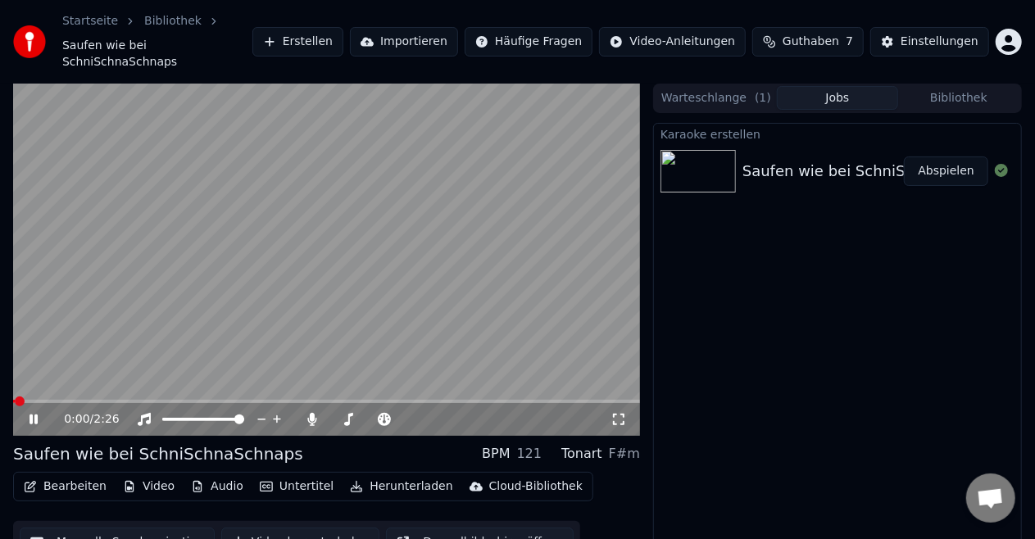
scroll to position [25, 0]
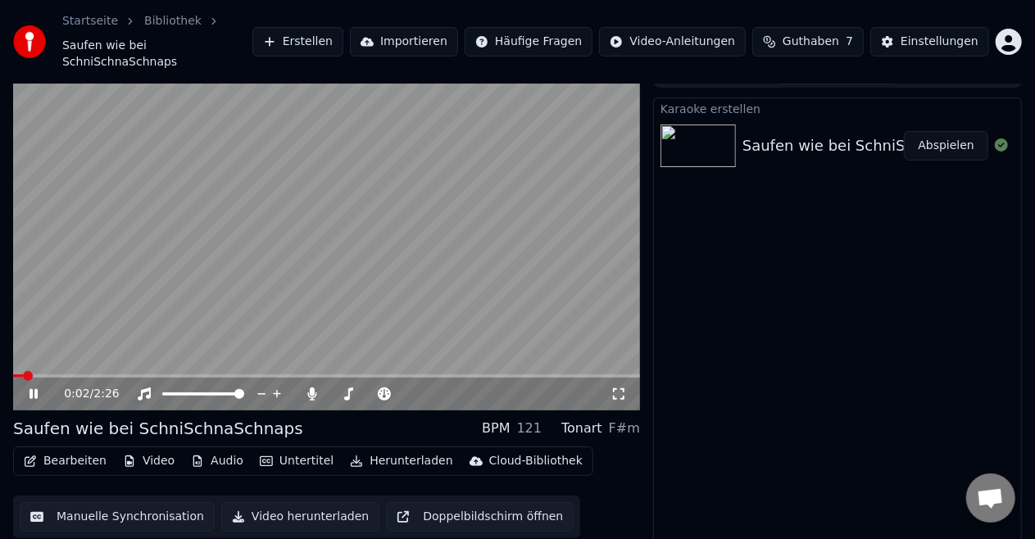
click at [26, 388] on icon at bounding box center [45, 394] width 38 height 13
click at [61, 450] on button "Bearbeiten" at bounding box center [65, 461] width 96 height 23
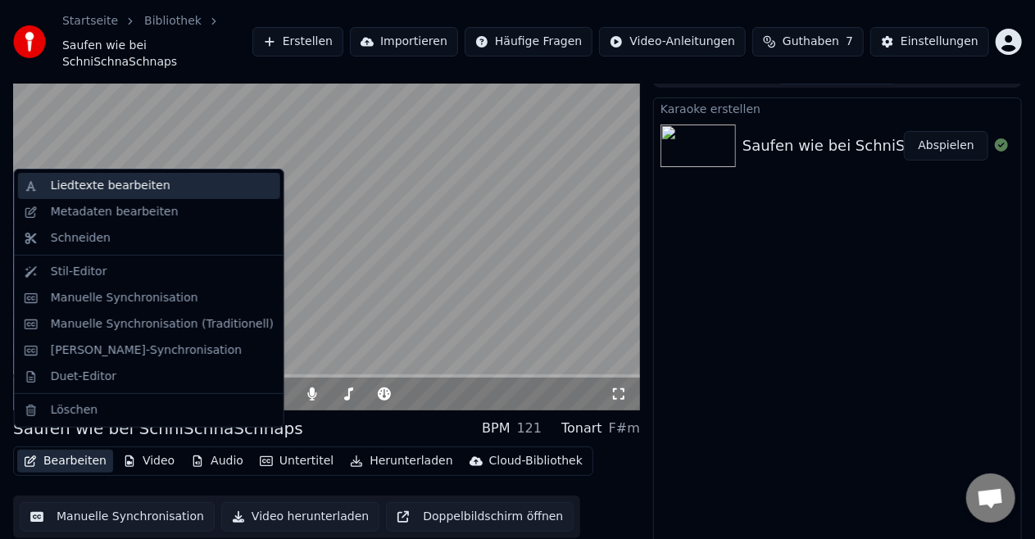
click at [124, 187] on div "Liedtexte bearbeiten" at bounding box center [111, 186] width 120 height 16
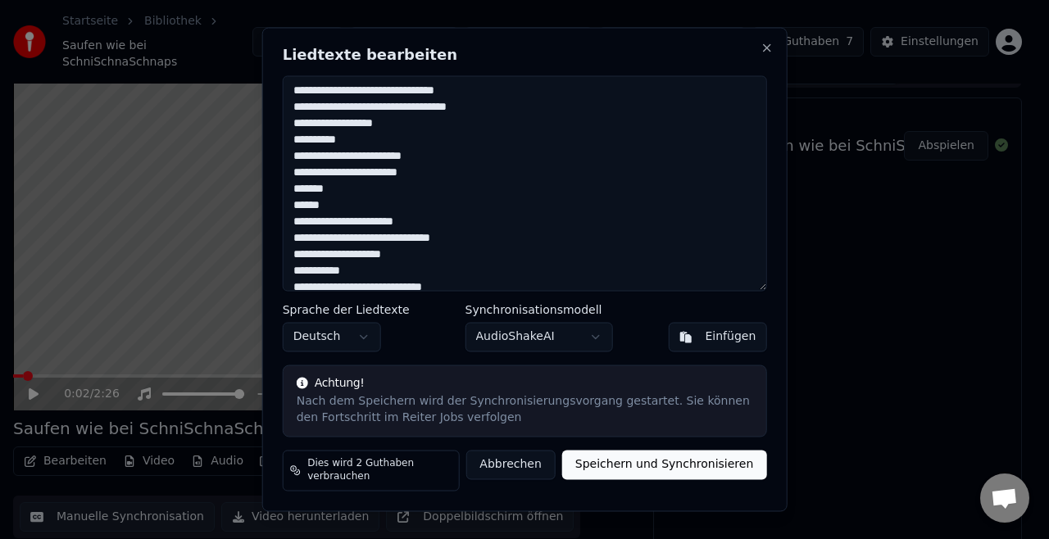
drag, startPoint x: 499, startPoint y: 110, endPoint x: 269, endPoint y: 78, distance: 232.5
click at [269, 78] on div "Liedtexte bearbeiten Sprache der Liedtexte Deutsch Synchronisationsmodell Audio…" at bounding box center [524, 269] width 525 height 484
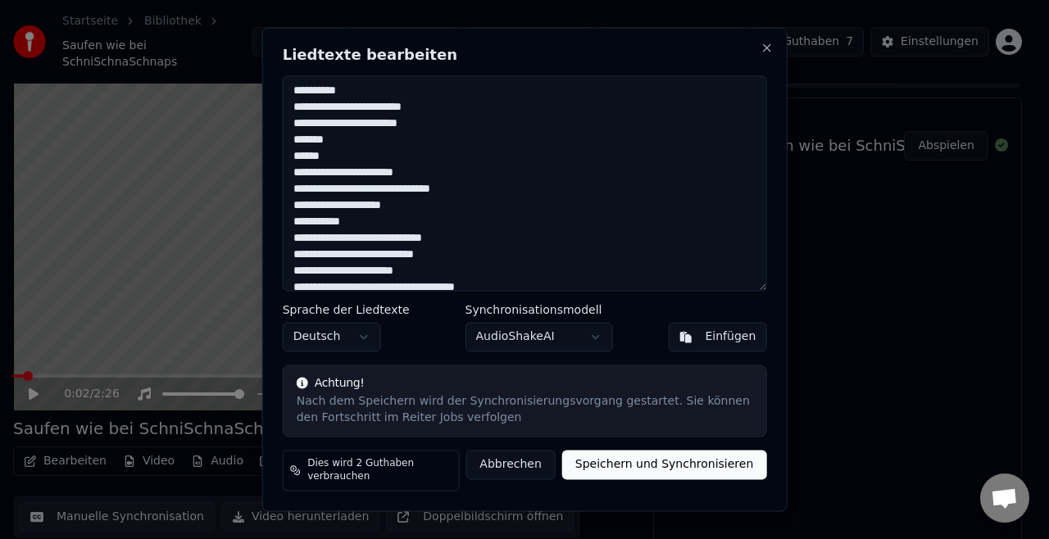
click at [344, 158] on textarea at bounding box center [525, 183] width 484 height 216
click at [343, 150] on textarea at bounding box center [525, 183] width 484 height 216
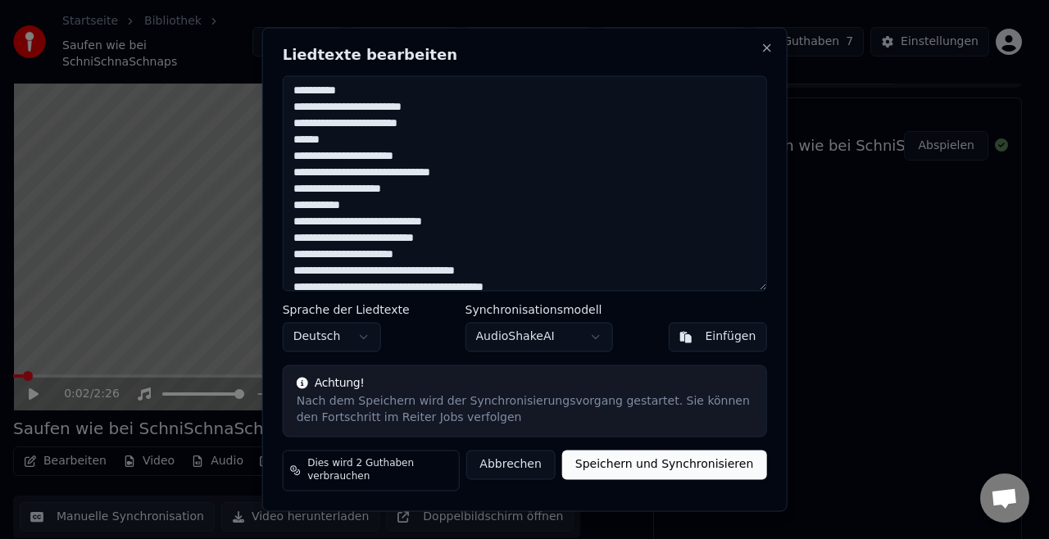
drag, startPoint x: 492, startPoint y: 231, endPoint x: 291, endPoint y: 223, distance: 201.0
click at [291, 223] on textarea at bounding box center [525, 183] width 484 height 216
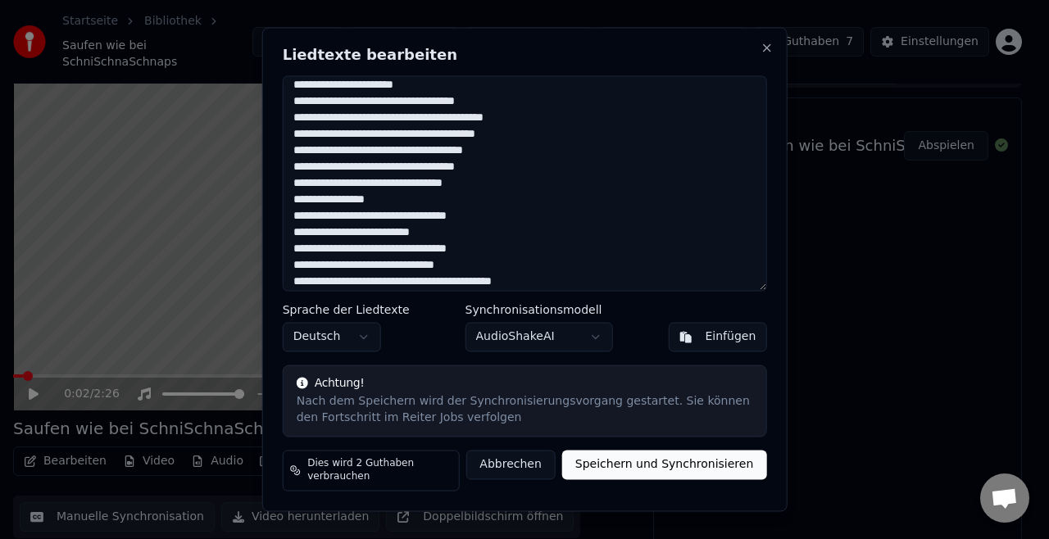
scroll to position [213, 0]
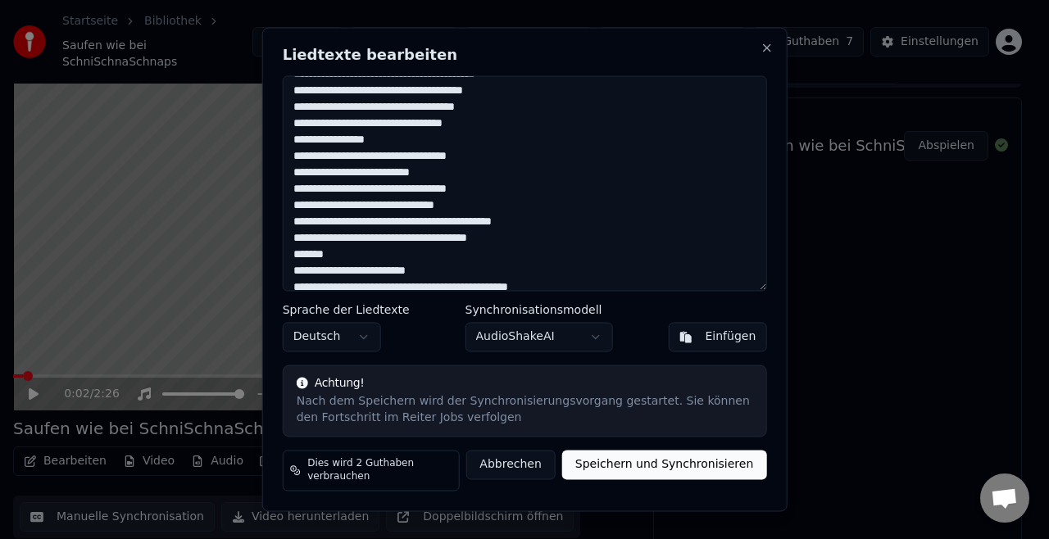
click at [389, 151] on textarea at bounding box center [525, 183] width 484 height 216
drag, startPoint x: 321, startPoint y: 170, endPoint x: 286, endPoint y: 153, distance: 38.9
click at [286, 153] on textarea at bounding box center [525, 183] width 484 height 216
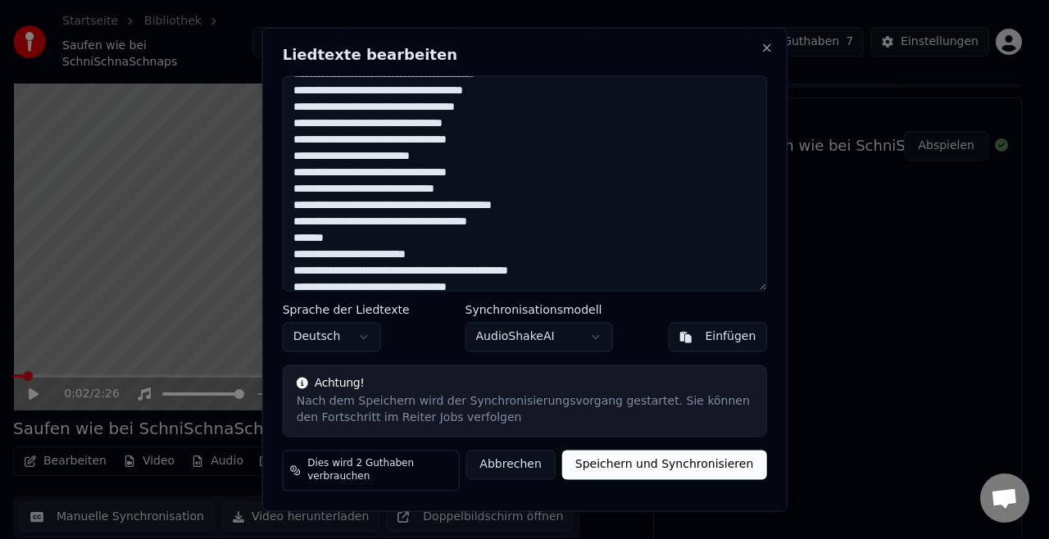
drag, startPoint x: 449, startPoint y: 261, endPoint x: 291, endPoint y: 260, distance: 158.2
click at [291, 260] on textarea at bounding box center [525, 183] width 484 height 216
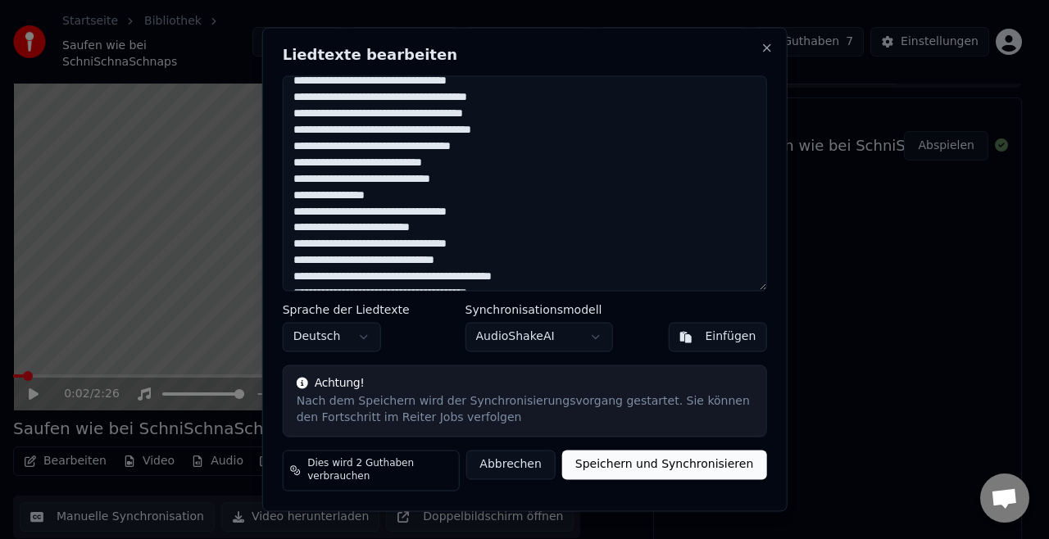
scroll to position [426, 0]
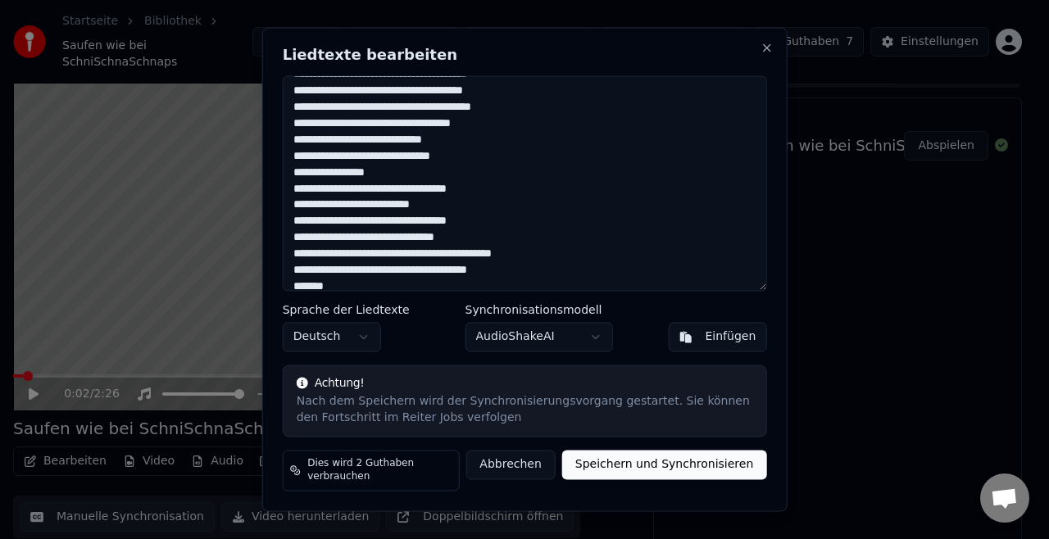
drag, startPoint x: 405, startPoint y: 176, endPoint x: 305, endPoint y: 174, distance: 100.0
click at [305, 174] on textarea at bounding box center [525, 183] width 484 height 216
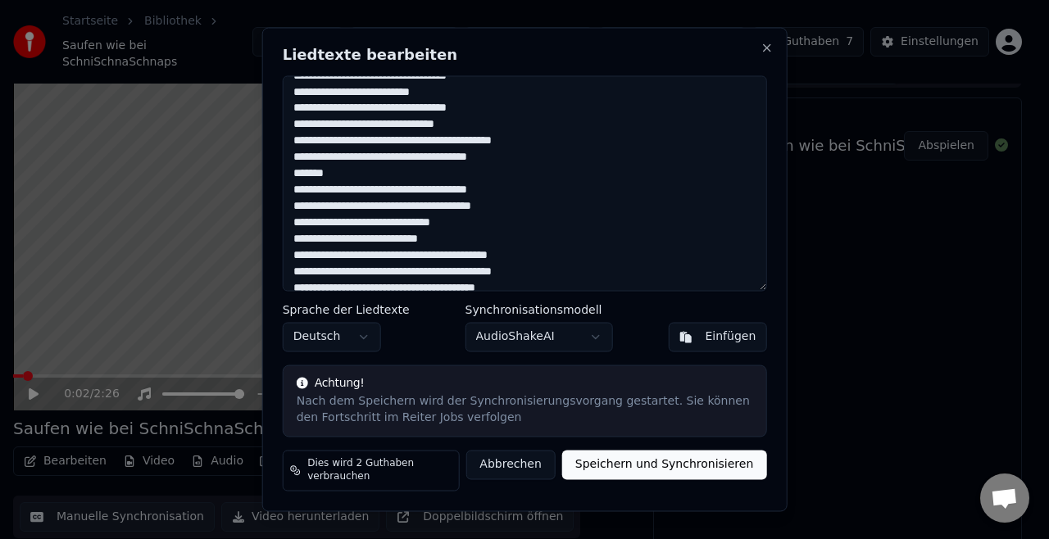
scroll to position [526, 0]
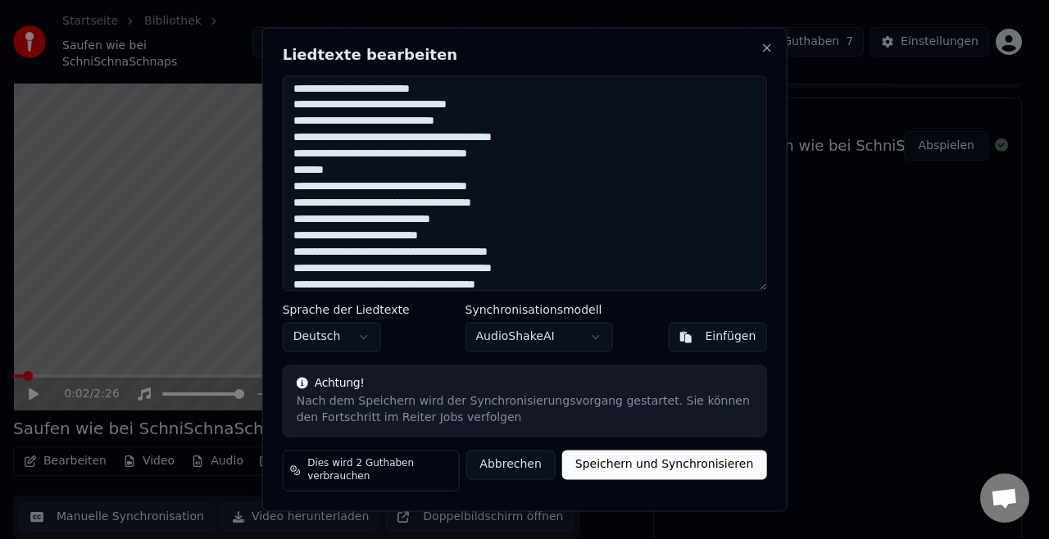
click at [527, 187] on textarea at bounding box center [525, 183] width 484 height 216
drag, startPoint x: 522, startPoint y: 195, endPoint x: 289, endPoint y: 181, distance: 234.0
click at [289, 181] on textarea at bounding box center [525, 183] width 484 height 216
click at [300, 197] on textarea at bounding box center [525, 183] width 484 height 216
drag, startPoint x: 291, startPoint y: 192, endPoint x: 574, endPoint y: 190, distance: 282.8
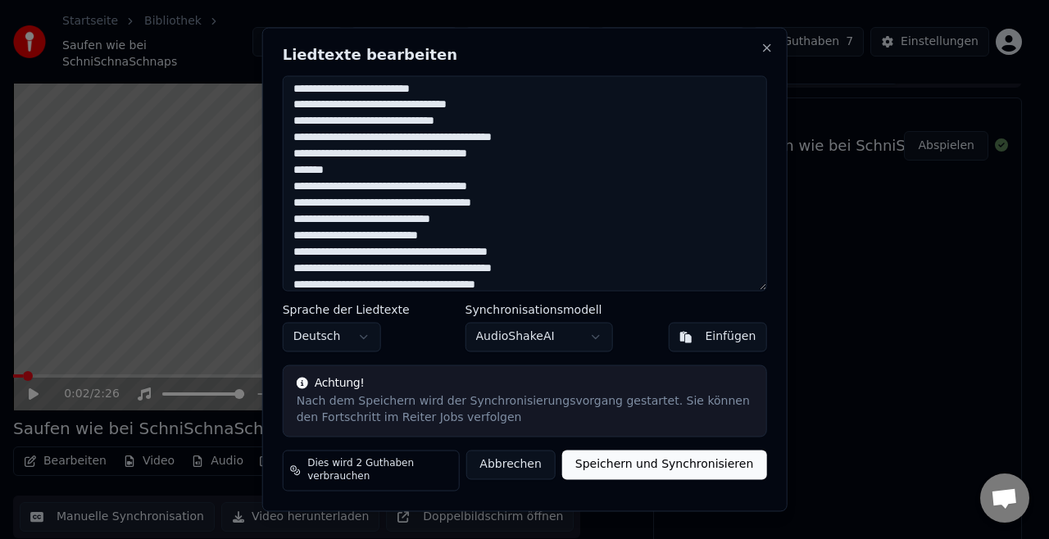
click at [574, 190] on textarea at bounding box center [525, 183] width 484 height 216
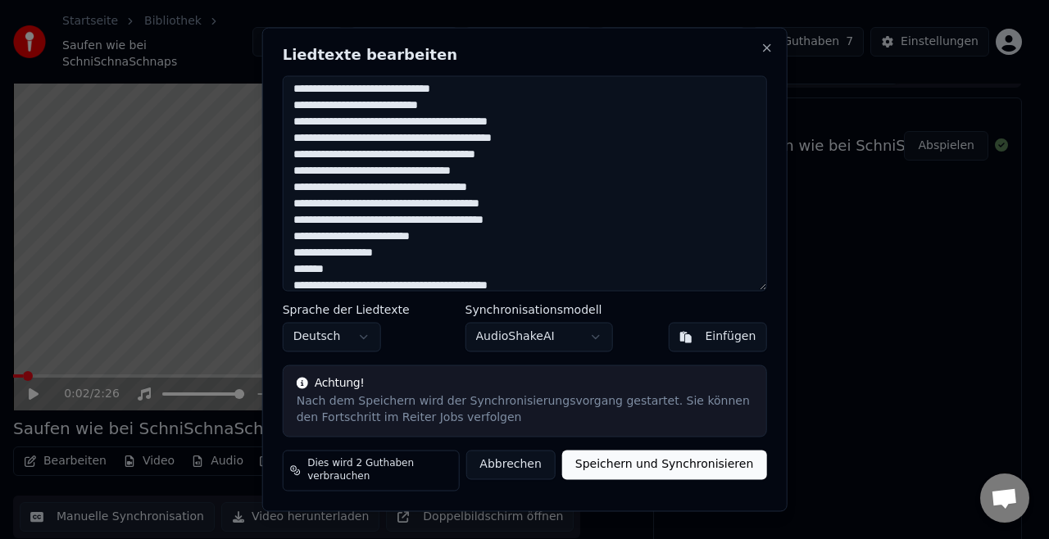
scroll to position [699, 0]
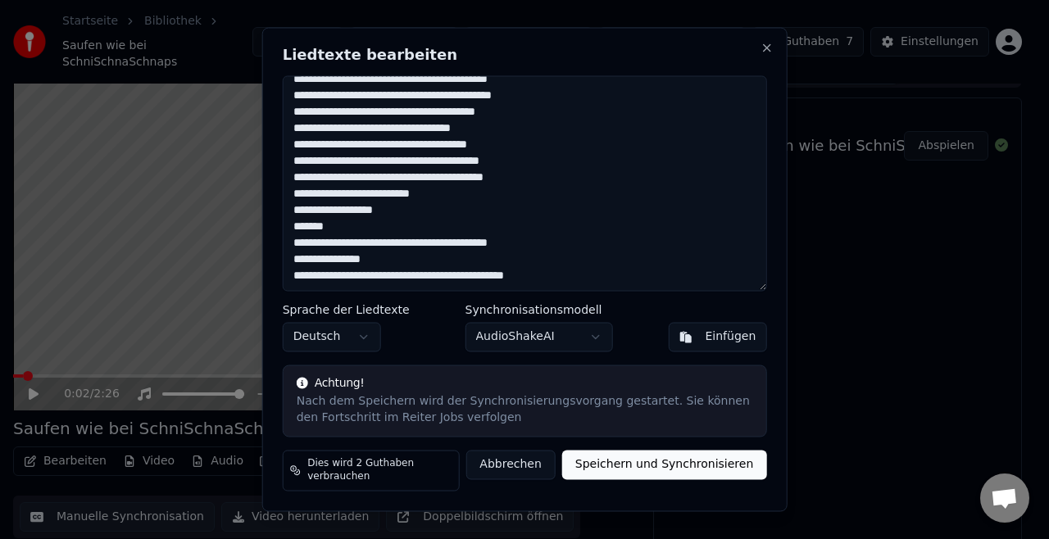
drag, startPoint x: 351, startPoint y: 237, endPoint x: 273, endPoint y: 239, distance: 77.9
click at [273, 239] on div "Liedtexte bearbeiten Sprache der Liedtexte Deutsch Synchronisationsmodell Audio…" at bounding box center [524, 269] width 525 height 484
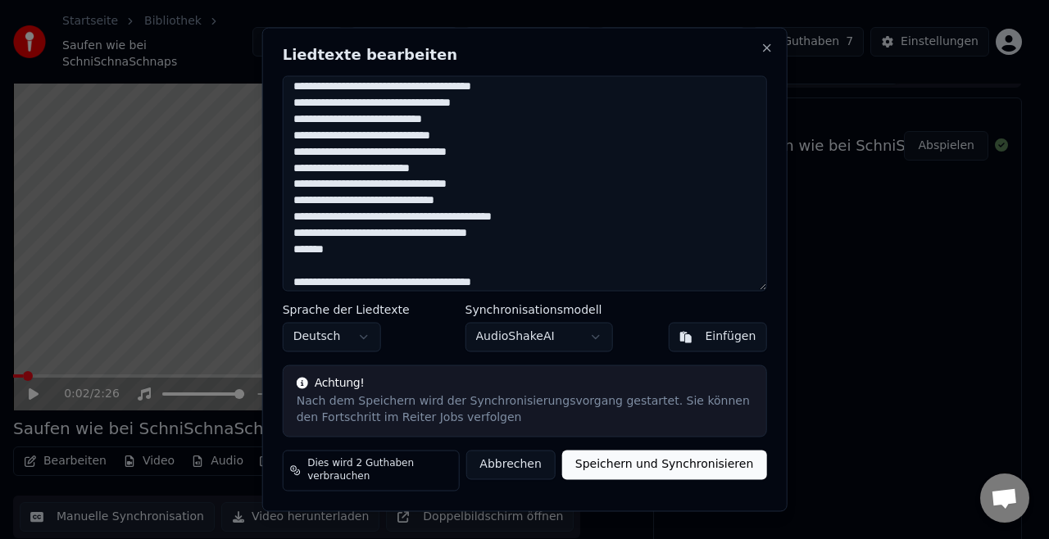
scroll to position [453, 0]
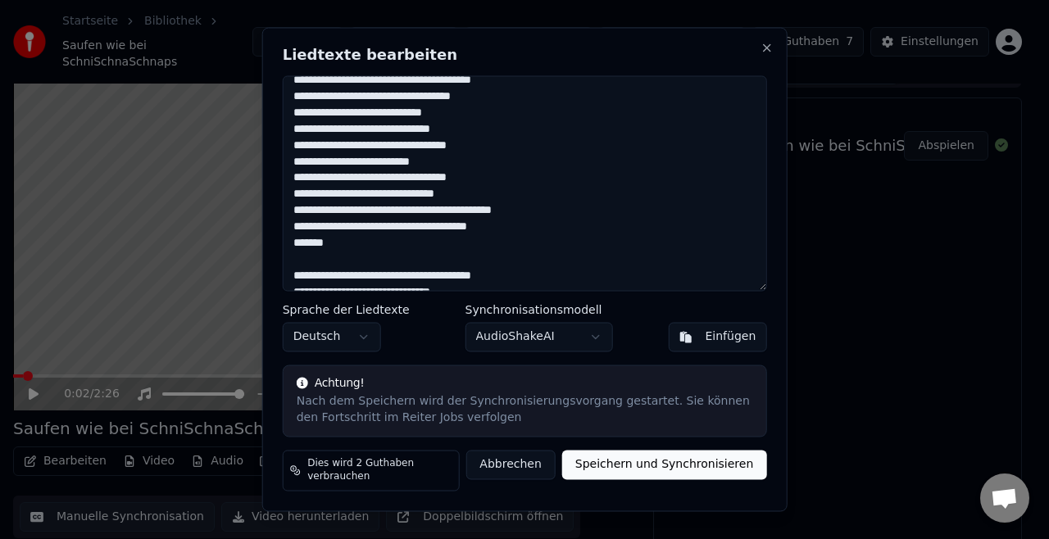
click at [478, 121] on textarea at bounding box center [525, 183] width 484 height 216
click at [483, 142] on textarea at bounding box center [525, 183] width 484 height 216
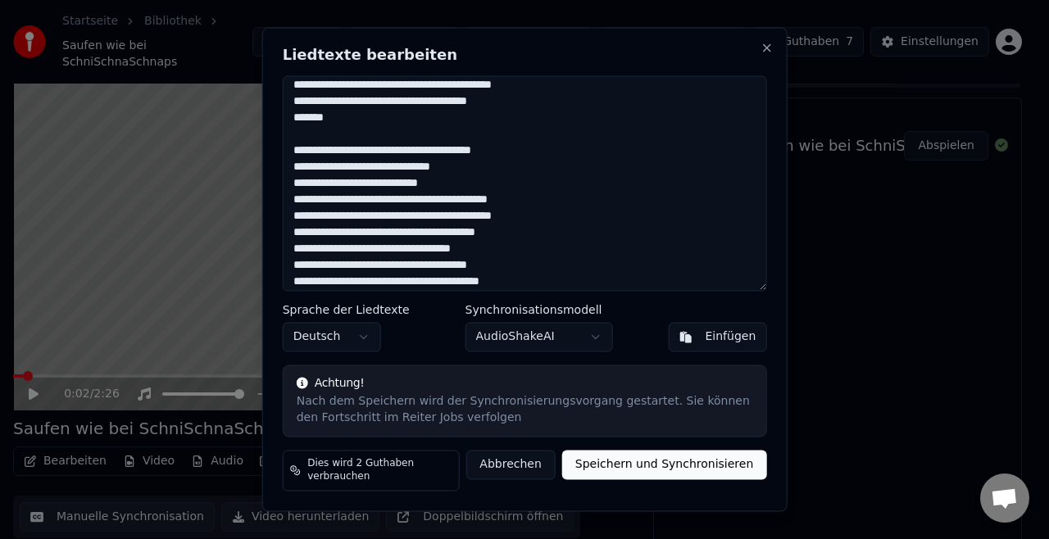
scroll to position [596, 0]
type textarea "**********"
click at [561, 338] on button "AudioShakeAI" at bounding box center [540, 338] width 148 height 30
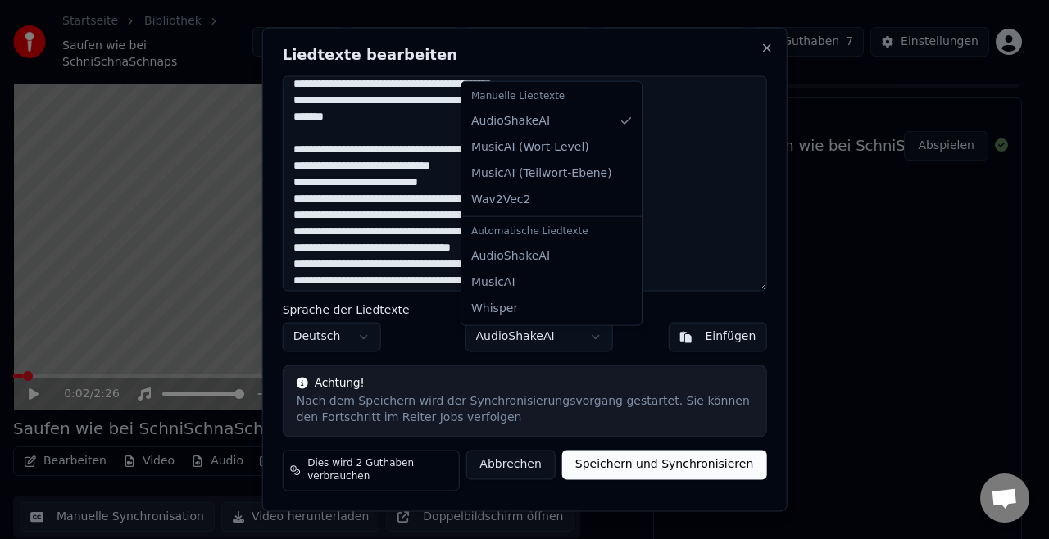
click at [647, 222] on div at bounding box center [524, 269] width 1049 height 539
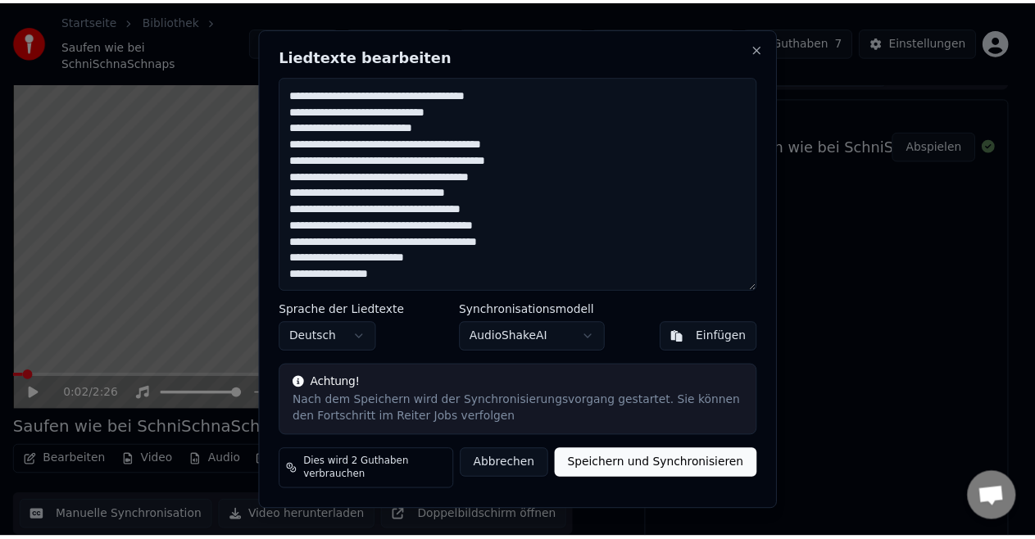
scroll to position [716, 0]
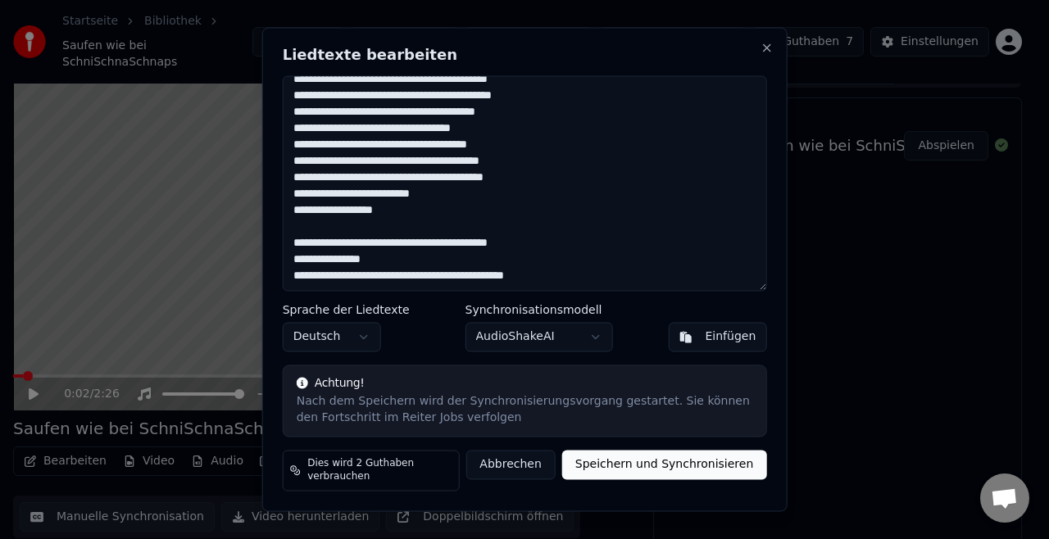
click at [652, 469] on button "Speichern und Synchronisieren" at bounding box center [664, 466] width 205 height 30
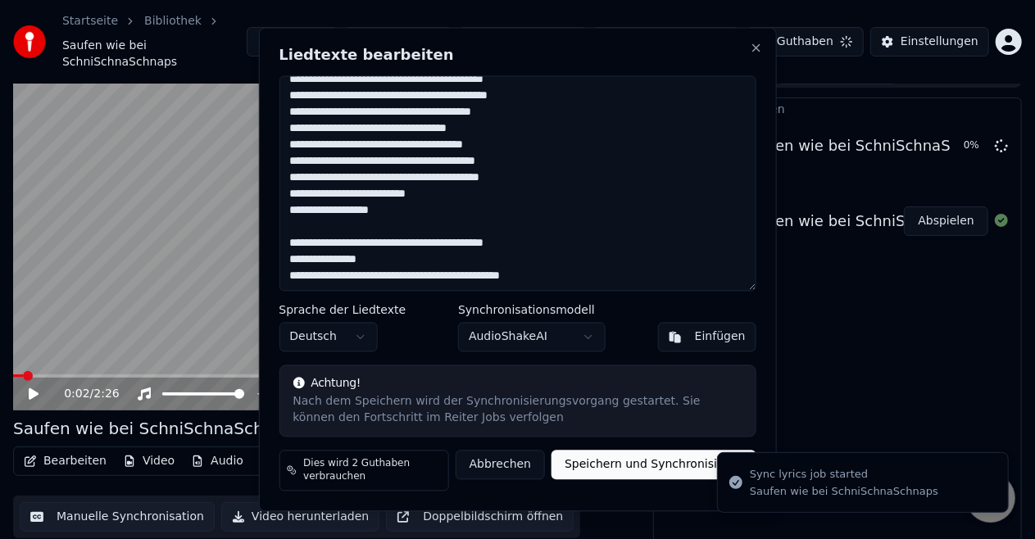
scroll to position [66, 0]
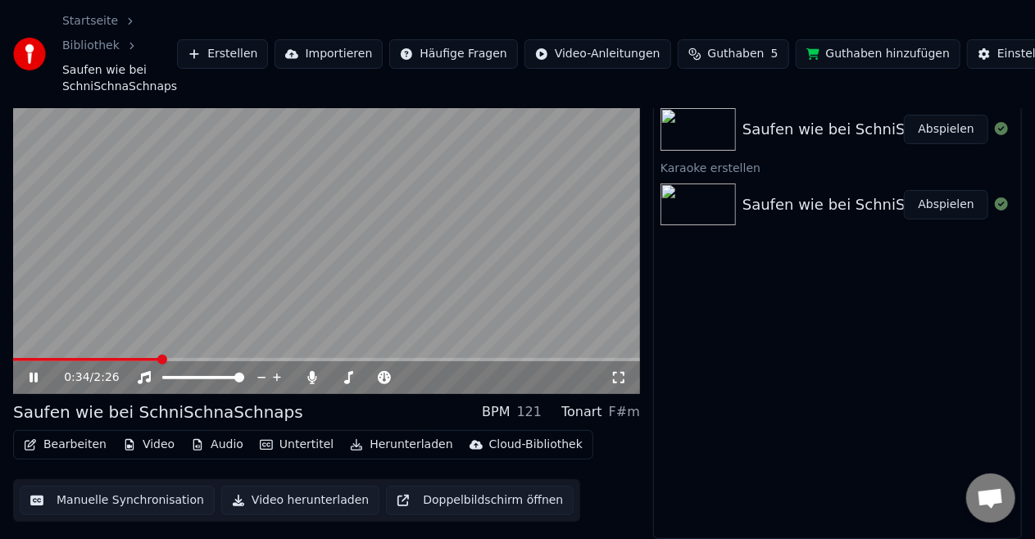
click at [30, 377] on icon at bounding box center [34, 378] width 8 height 10
click at [202, 443] on button "Audio" at bounding box center [217, 445] width 66 height 23
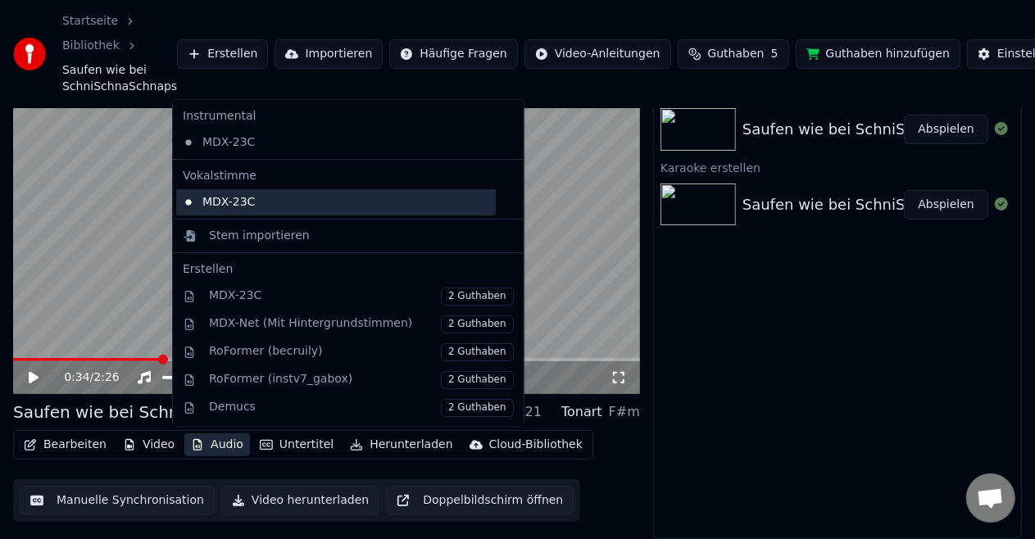
click at [210, 200] on div "MDX-23C" at bounding box center [336, 202] width 320 height 26
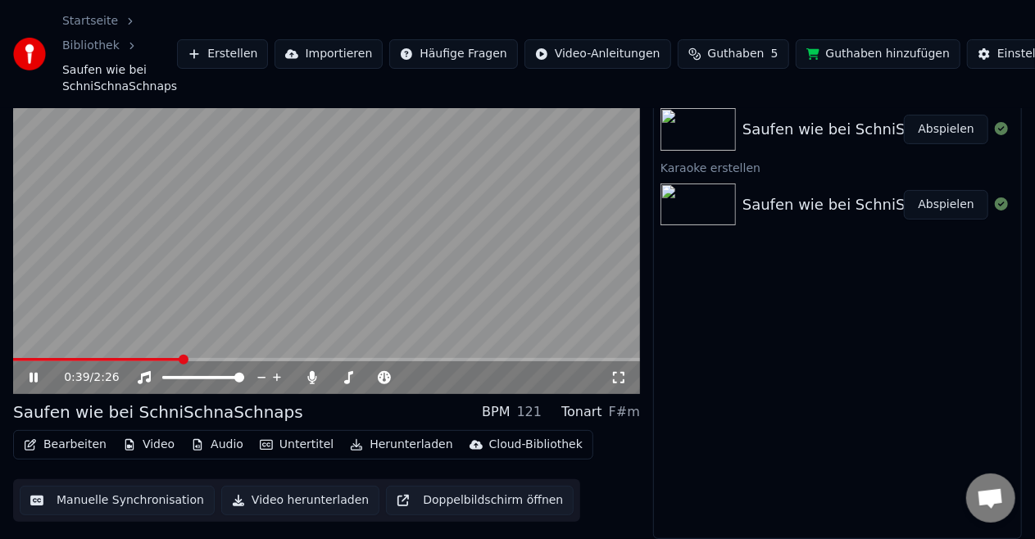
click at [202, 439] on button "Audio" at bounding box center [217, 445] width 66 height 23
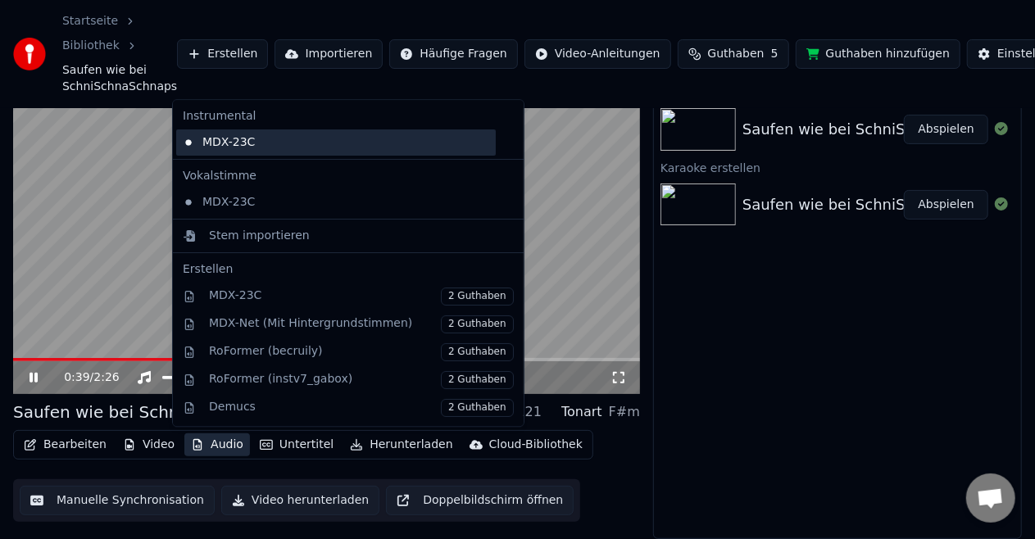
click at [234, 152] on div "MDX-23C" at bounding box center [336, 143] width 320 height 26
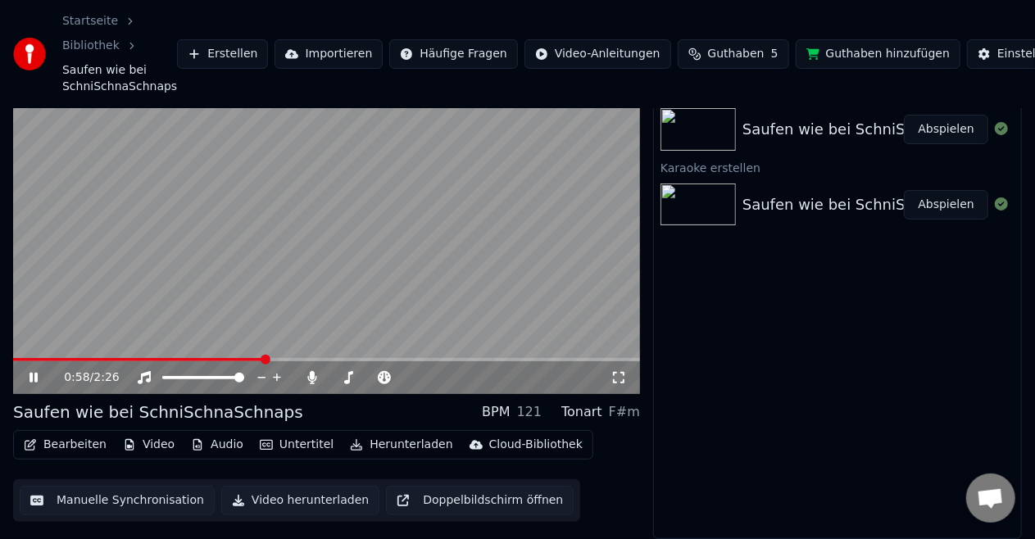
click at [30, 377] on icon at bounding box center [34, 378] width 8 height 10
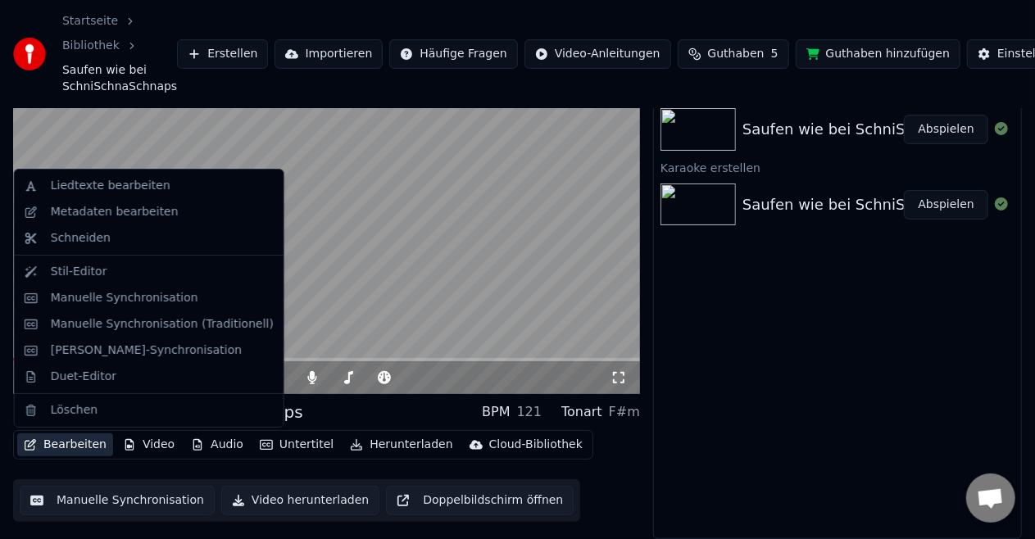
click at [70, 443] on button "Bearbeiten" at bounding box center [65, 445] width 96 height 23
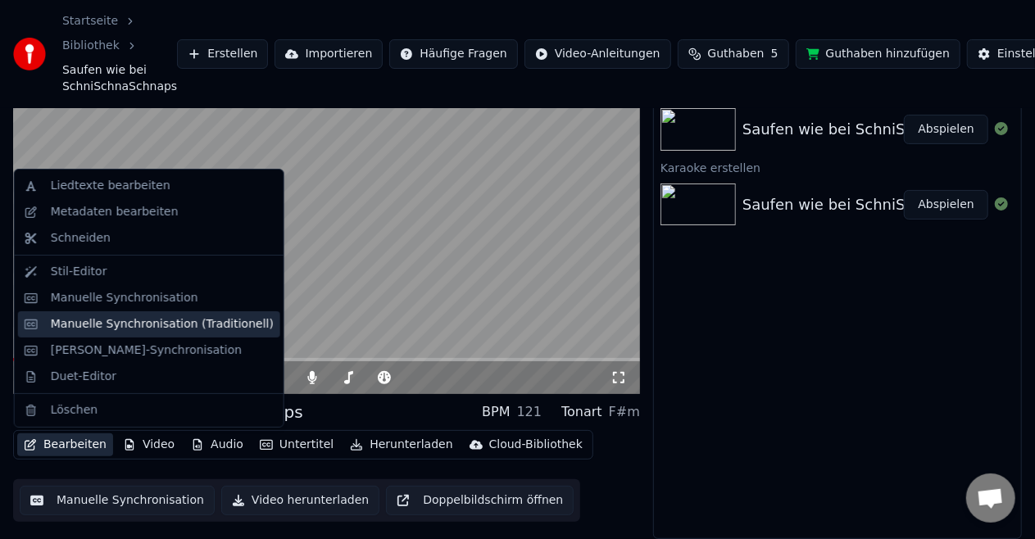
click at [124, 327] on div "Manuelle Synchronisation (Traditionell)" at bounding box center [162, 324] width 223 height 16
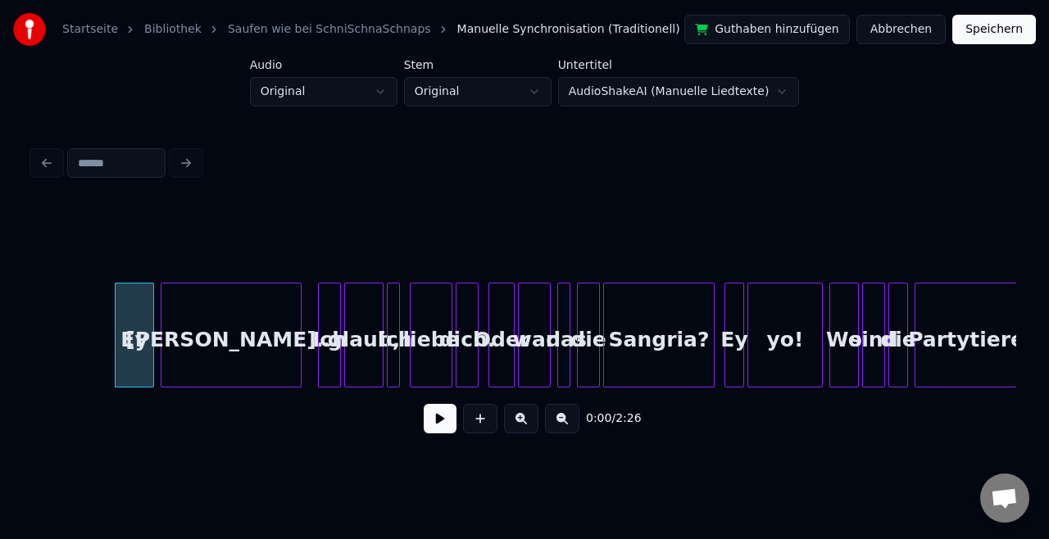
click at [275, 24] on link "Saufen wie bei SchniSchnaSchnaps" at bounding box center [329, 29] width 203 height 16
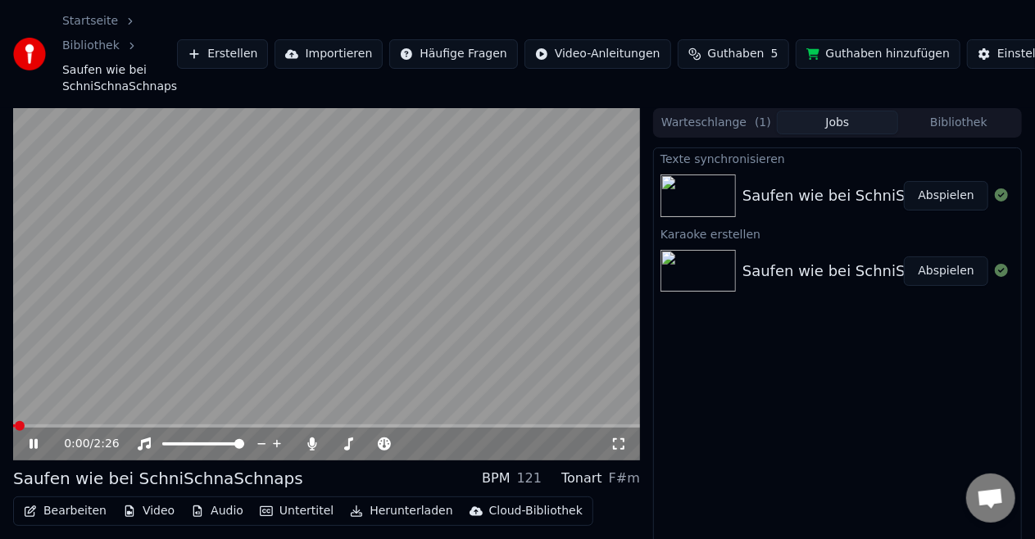
scroll to position [66, 0]
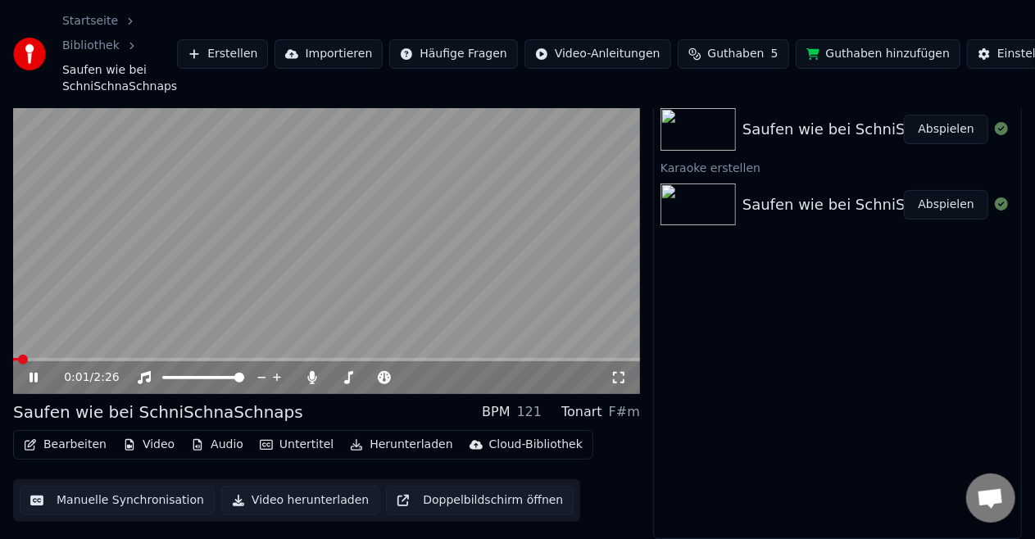
click at [132, 507] on button "Manuelle Synchronisation" at bounding box center [117, 501] width 195 height 30
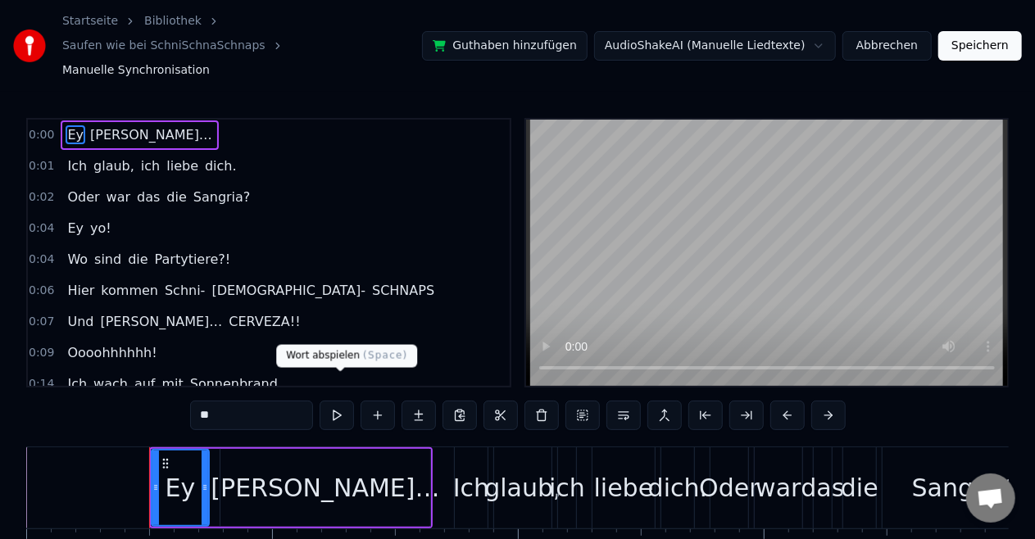
click at [343, 401] on button at bounding box center [337, 416] width 34 height 30
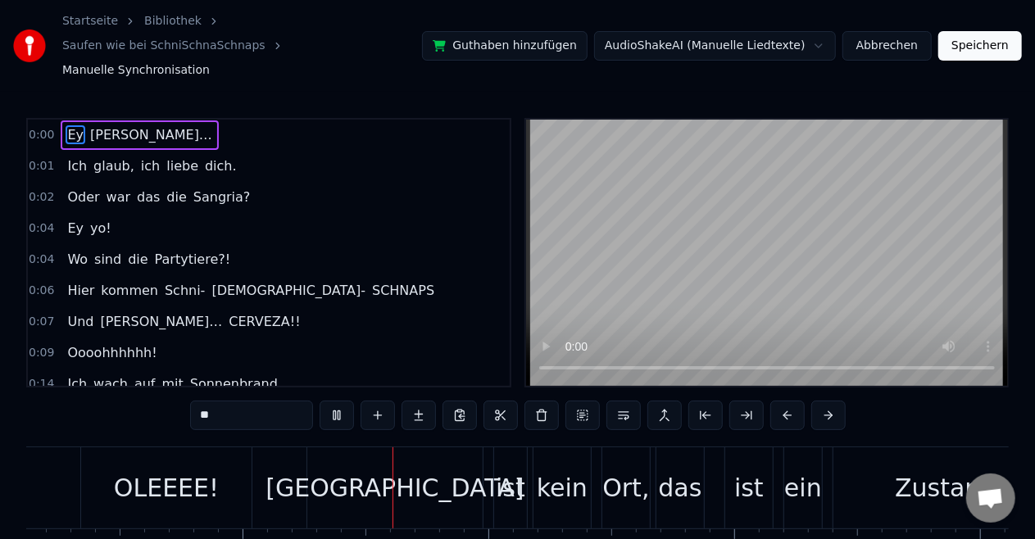
scroll to position [0, 22998]
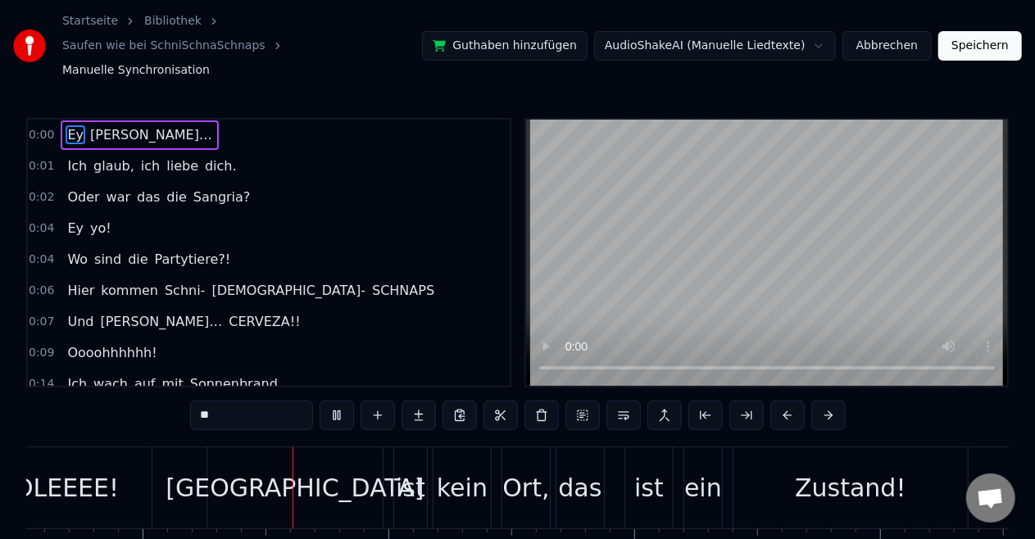
click at [984, 36] on button "Speichern" at bounding box center [981, 46] width 84 height 30
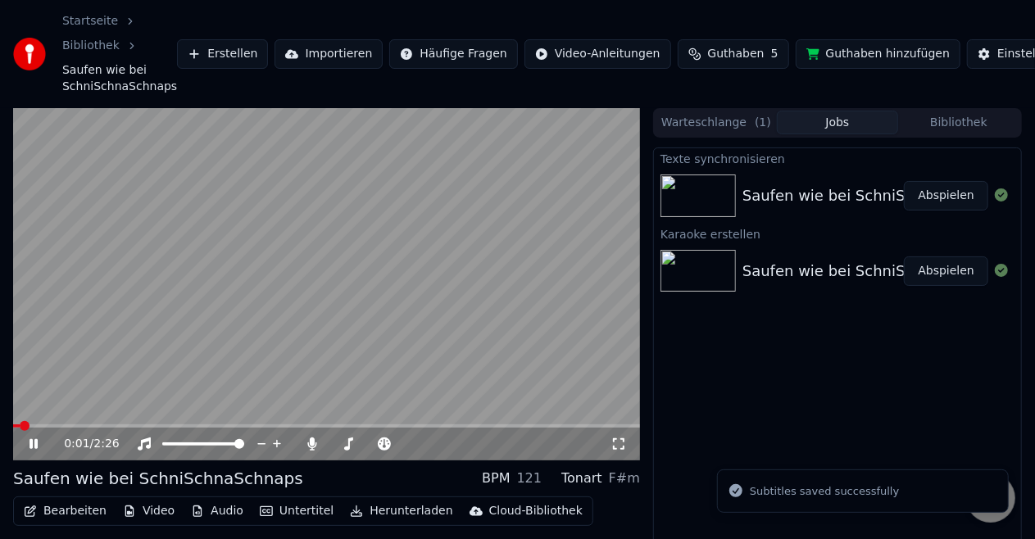
click at [31, 446] on icon at bounding box center [34, 444] width 8 height 10
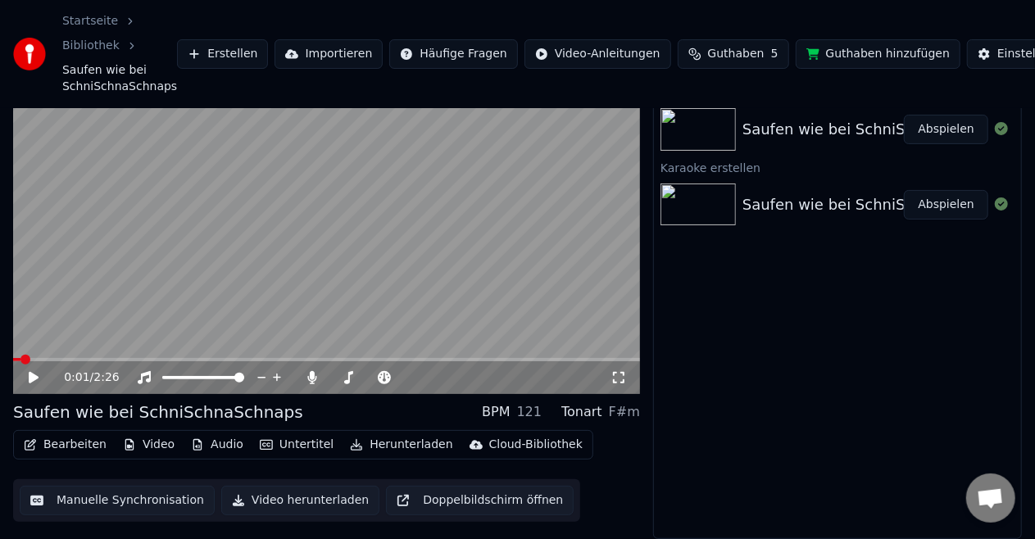
click at [385, 439] on button "Herunterladen" at bounding box center [401, 445] width 116 height 23
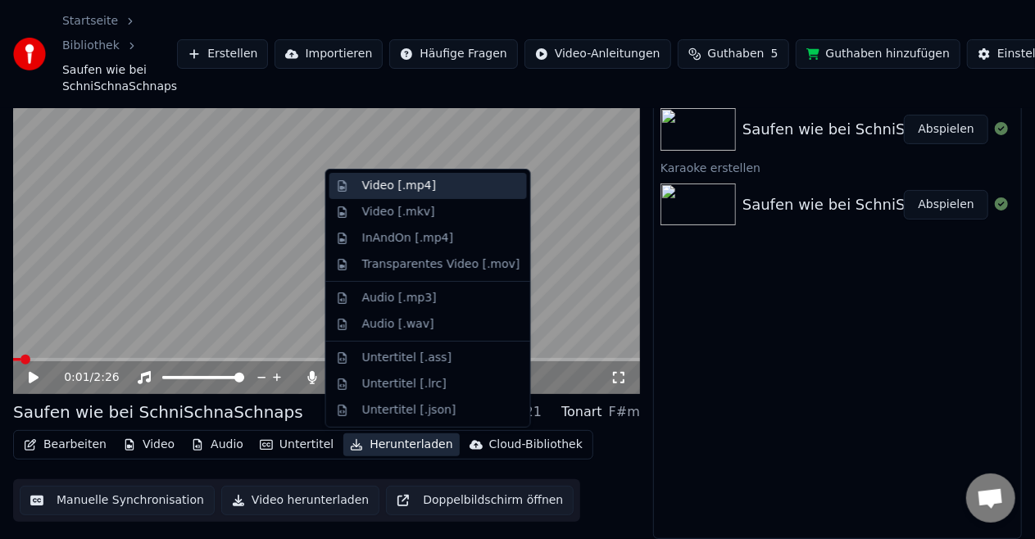
click at [389, 194] on div "Video [.mp4]" at bounding box center [429, 186] width 198 height 26
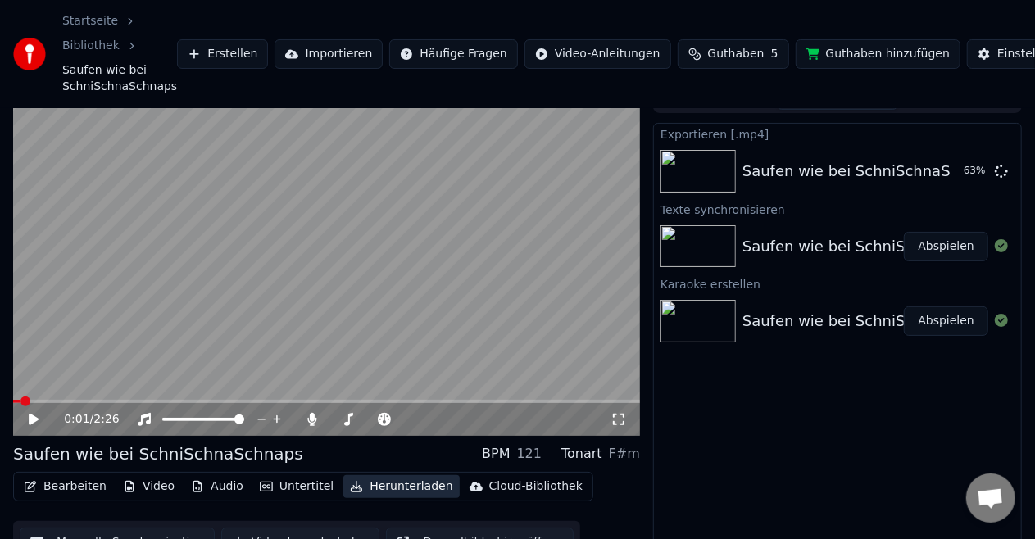
scroll to position [17, 0]
